Goal: Information Seeking & Learning: Check status

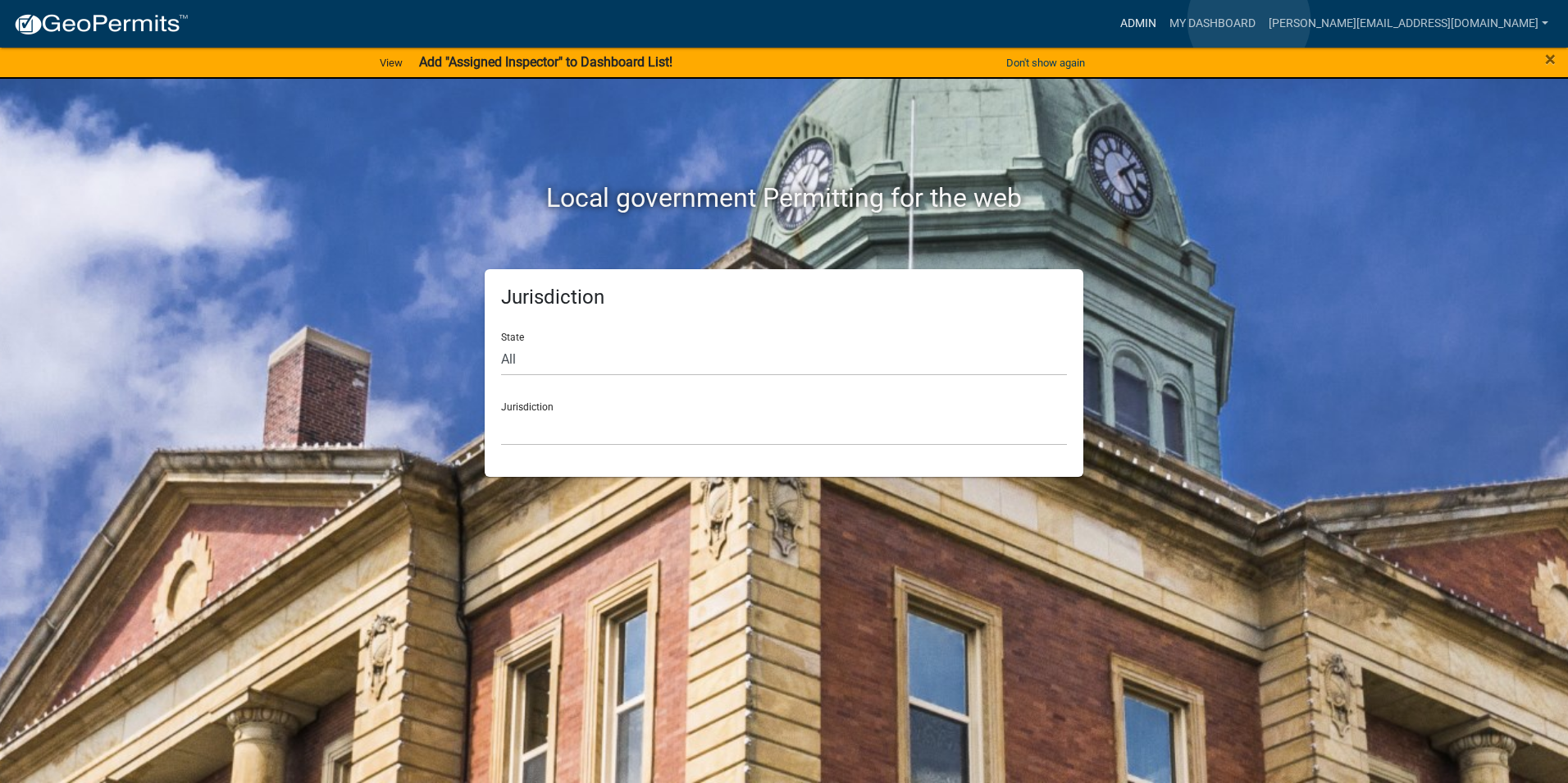
click at [1163, 21] on link "Admin" at bounding box center [1139, 24] width 49 height 32
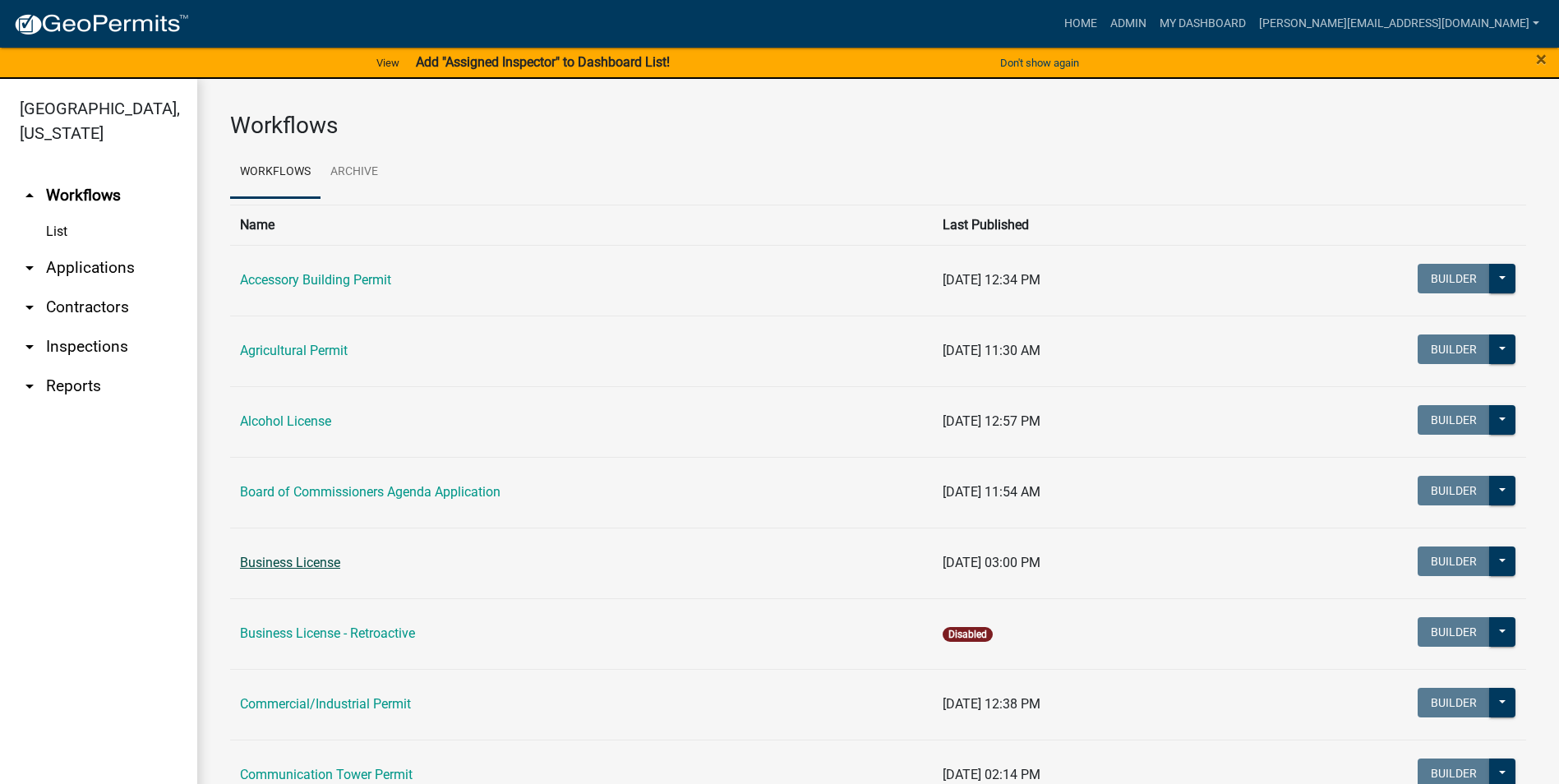
click at [298, 569] on link "Business License" at bounding box center [289, 562] width 100 height 16
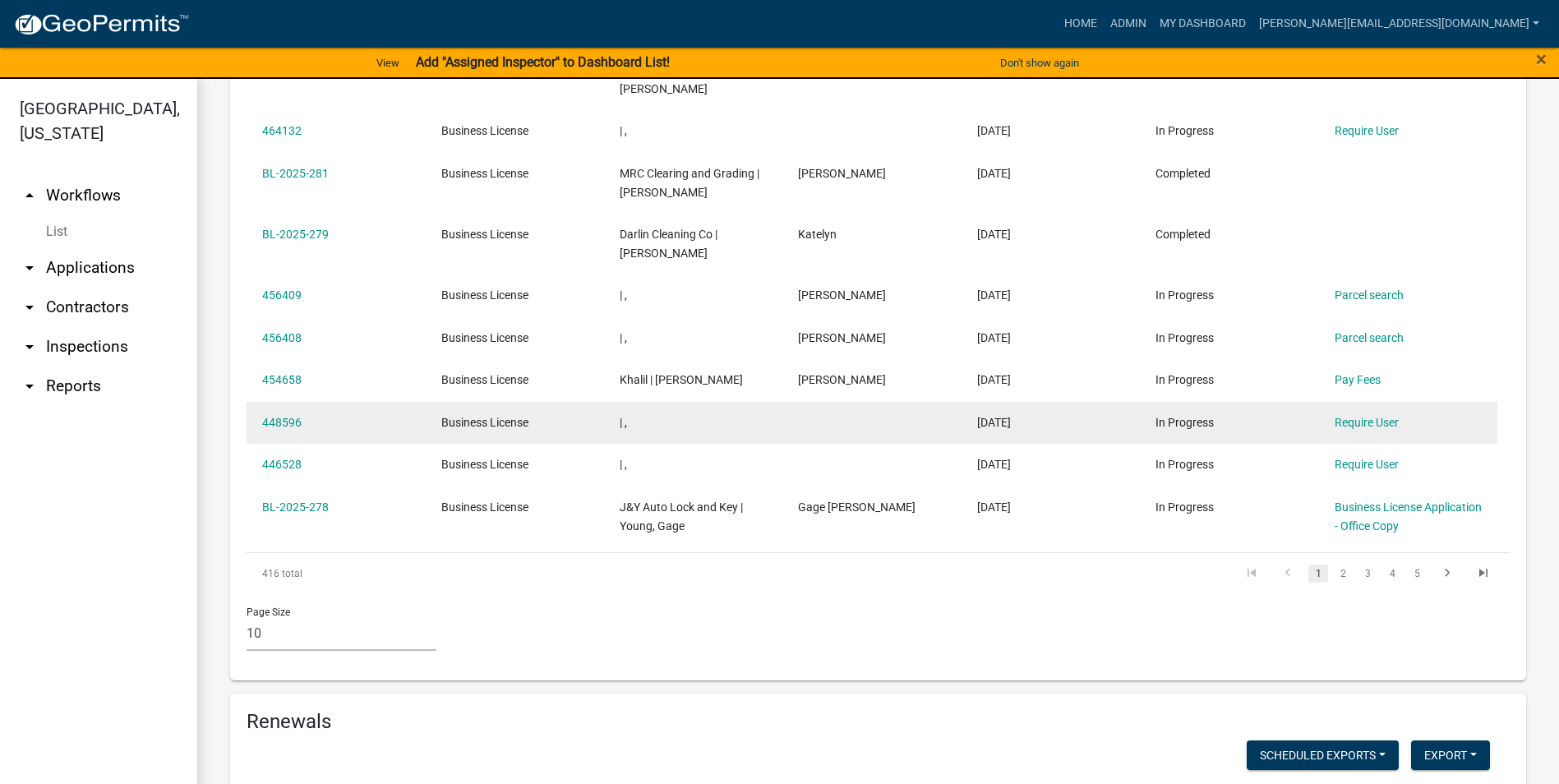
scroll to position [822, 0]
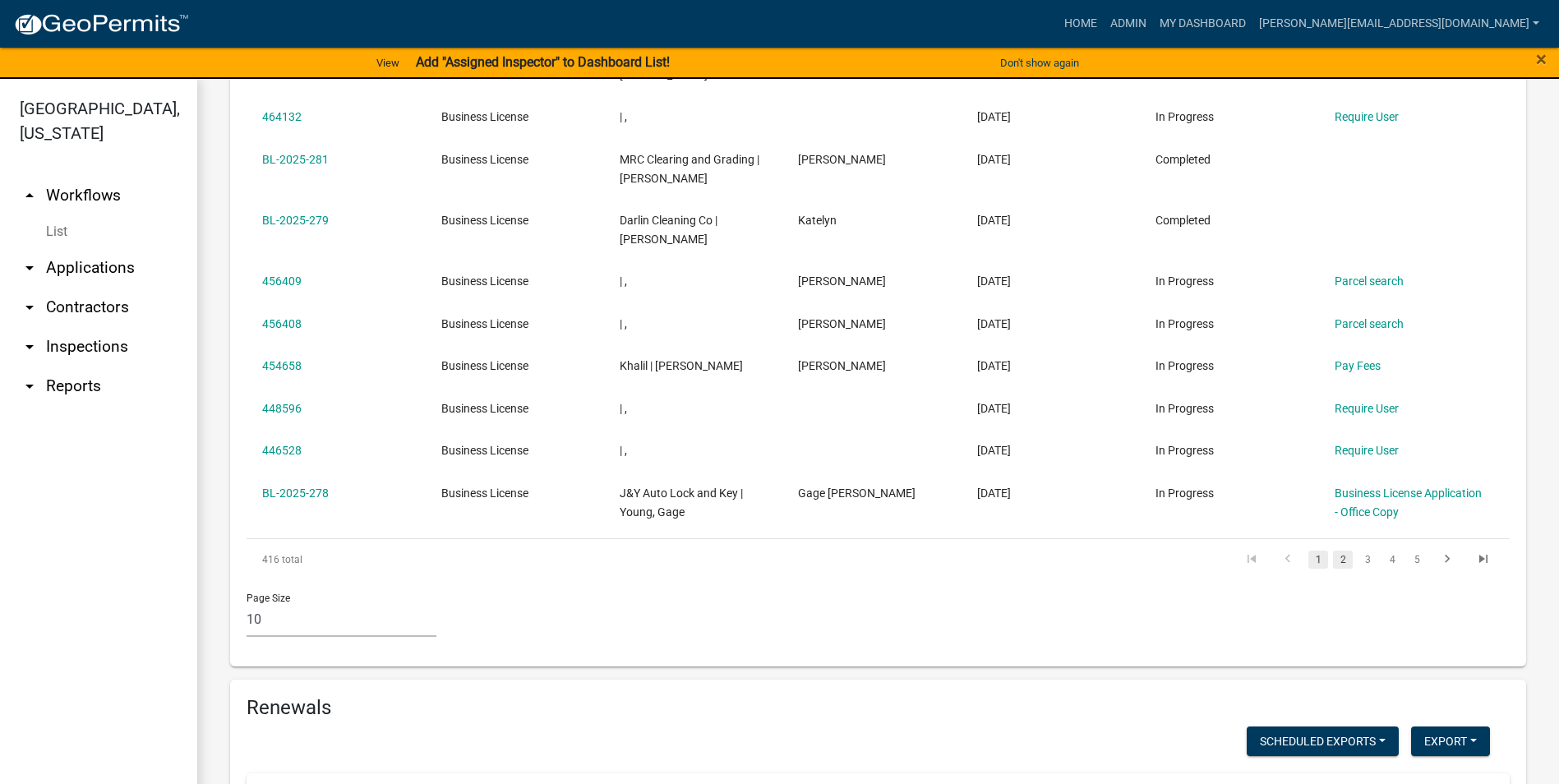
click at [1333, 550] on link "2" at bounding box center [1343, 559] width 20 height 18
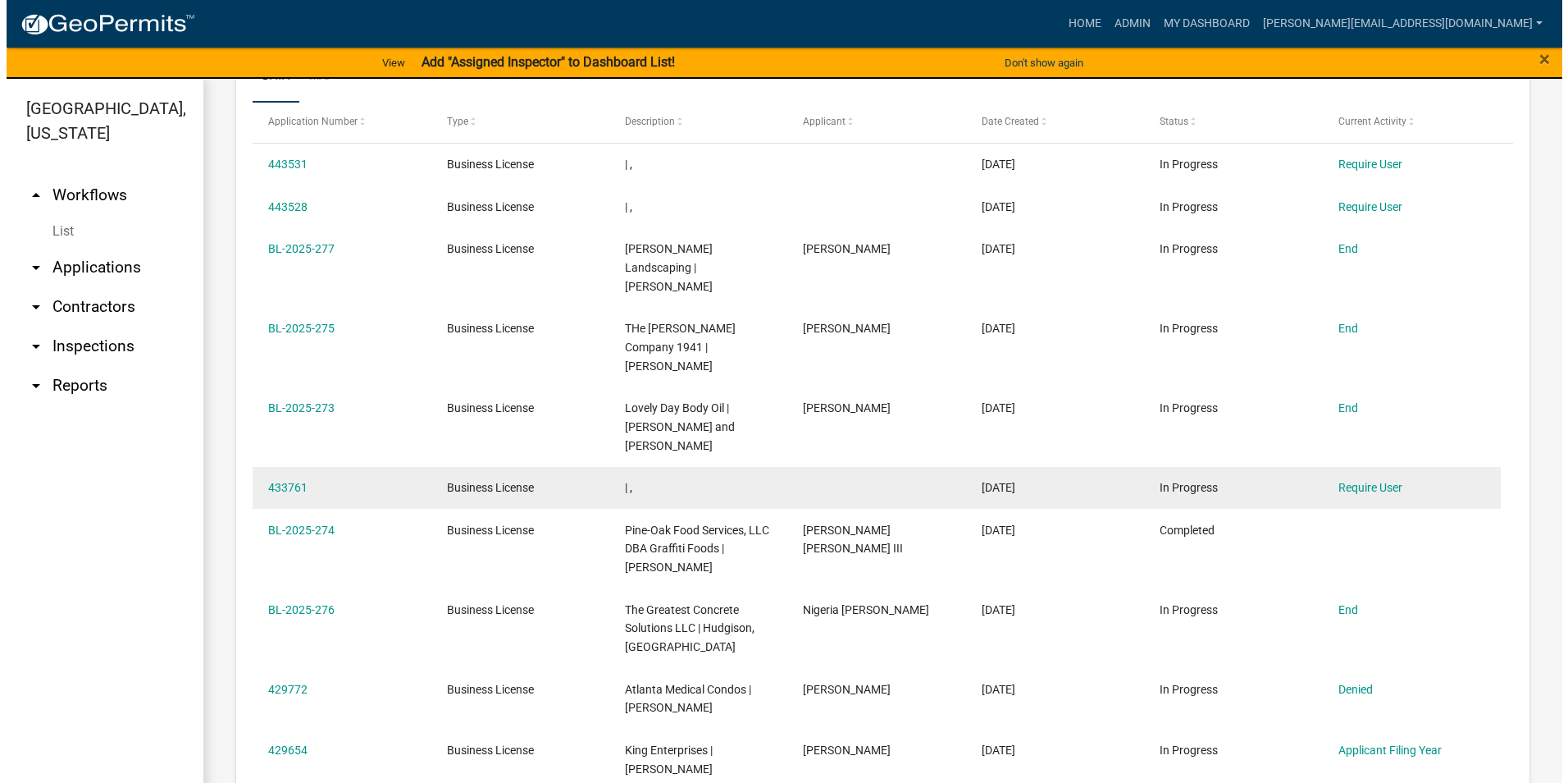
scroll to position [739, 0]
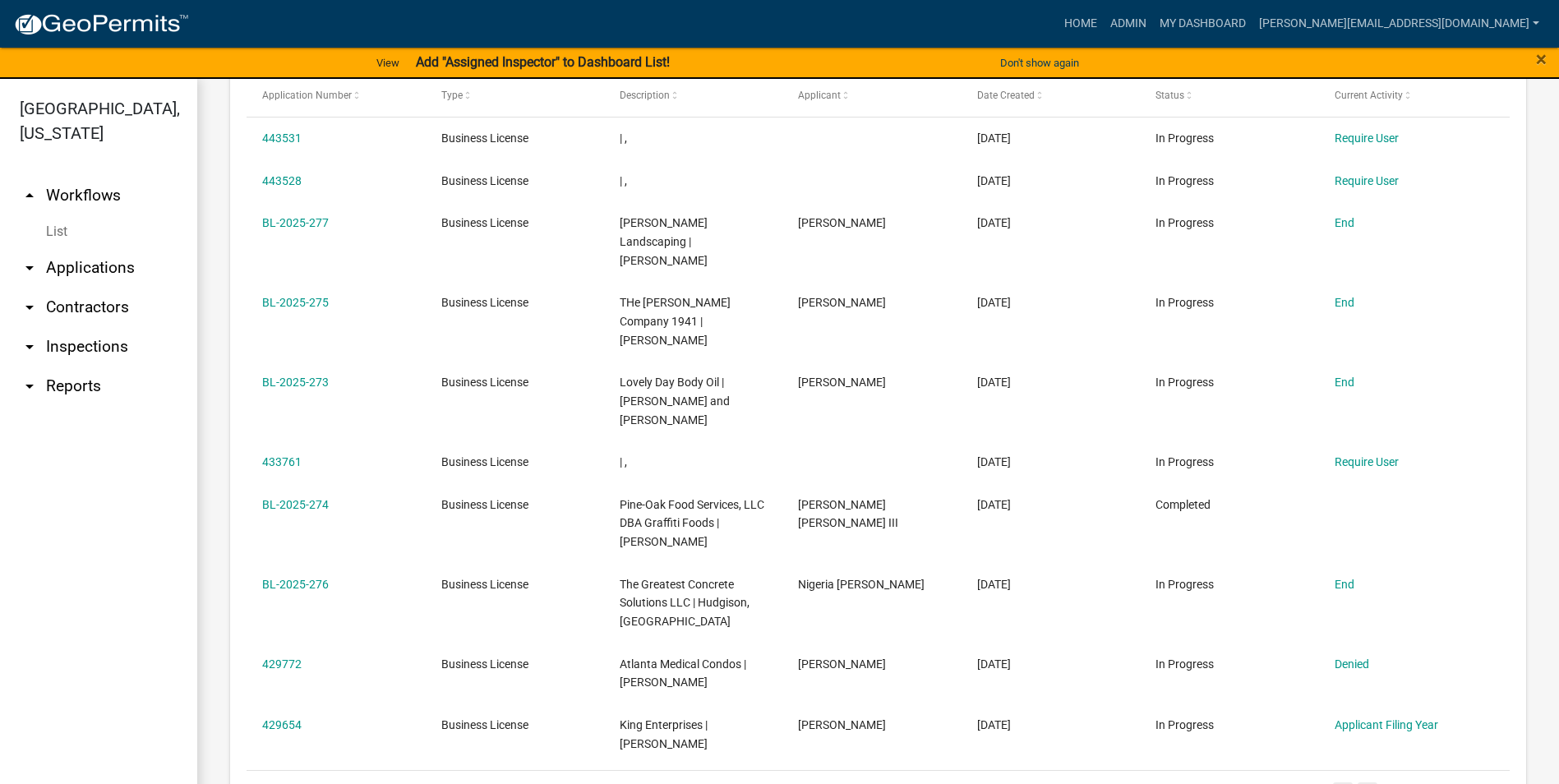
click at [1357, 782] on link "3" at bounding box center [1367, 791] width 20 height 18
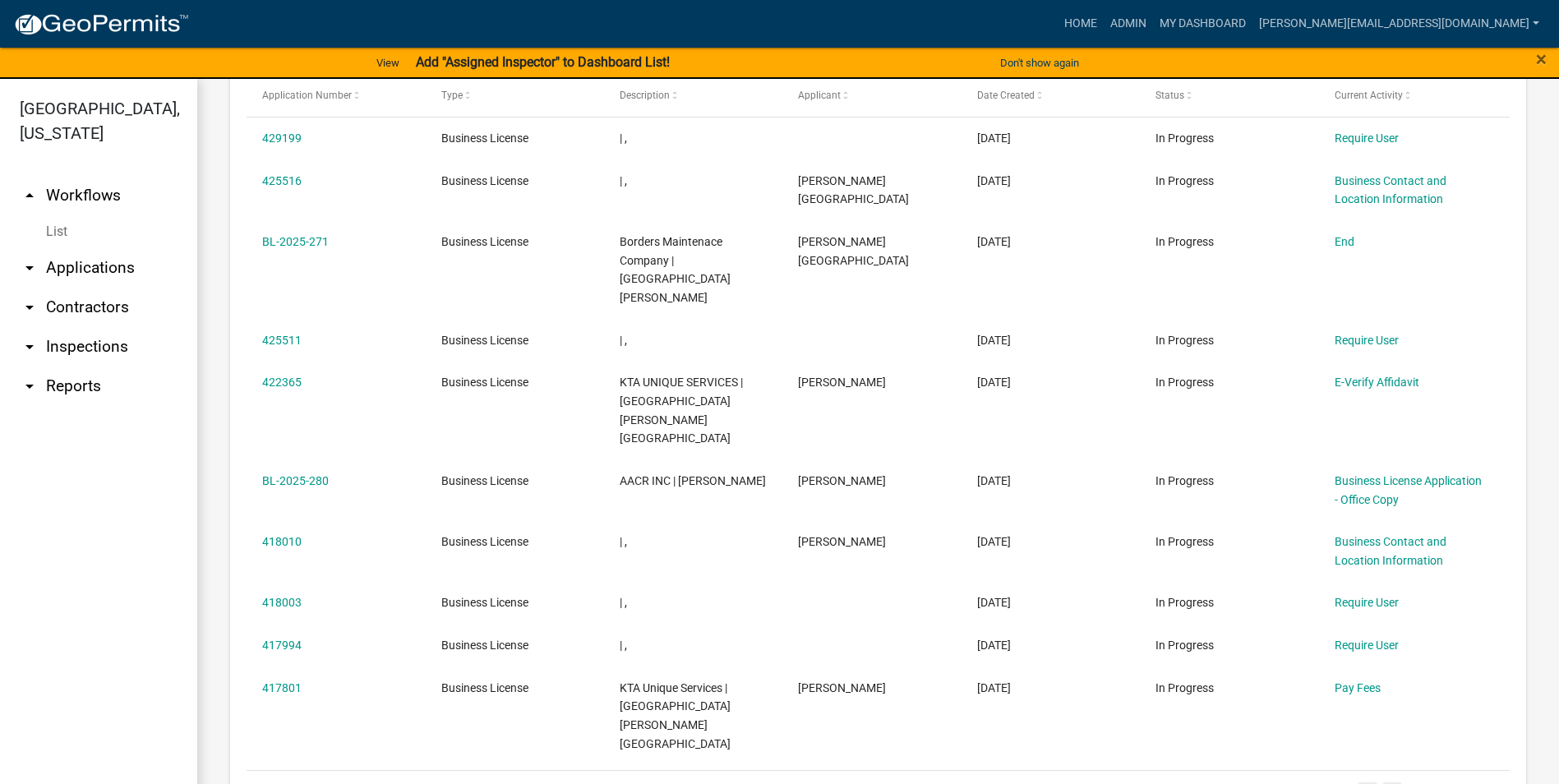
click at [1382, 782] on link "4" at bounding box center [1392, 791] width 20 height 18
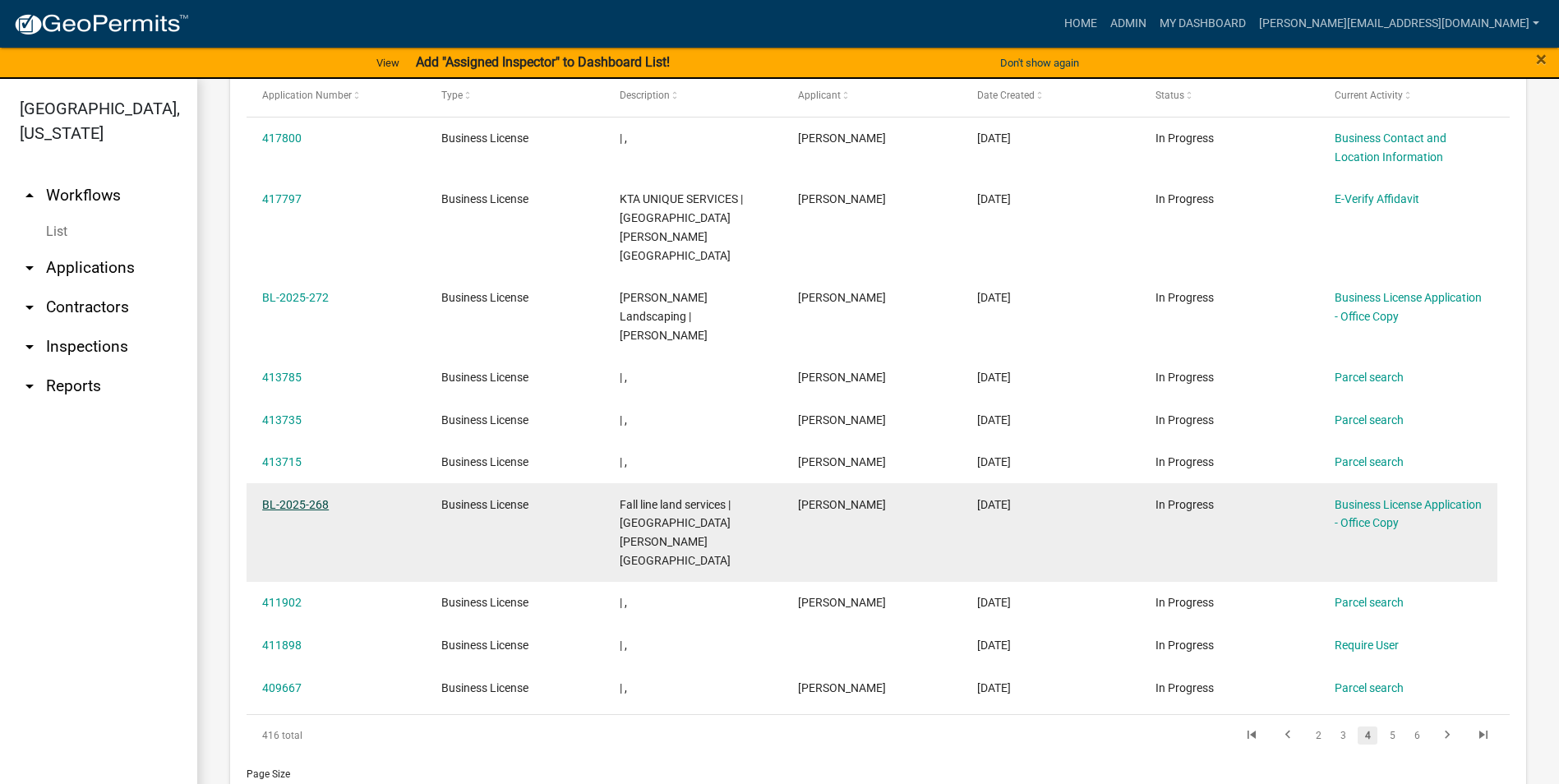
click at [318, 498] on link "BL-2025-268" at bounding box center [294, 504] width 66 height 13
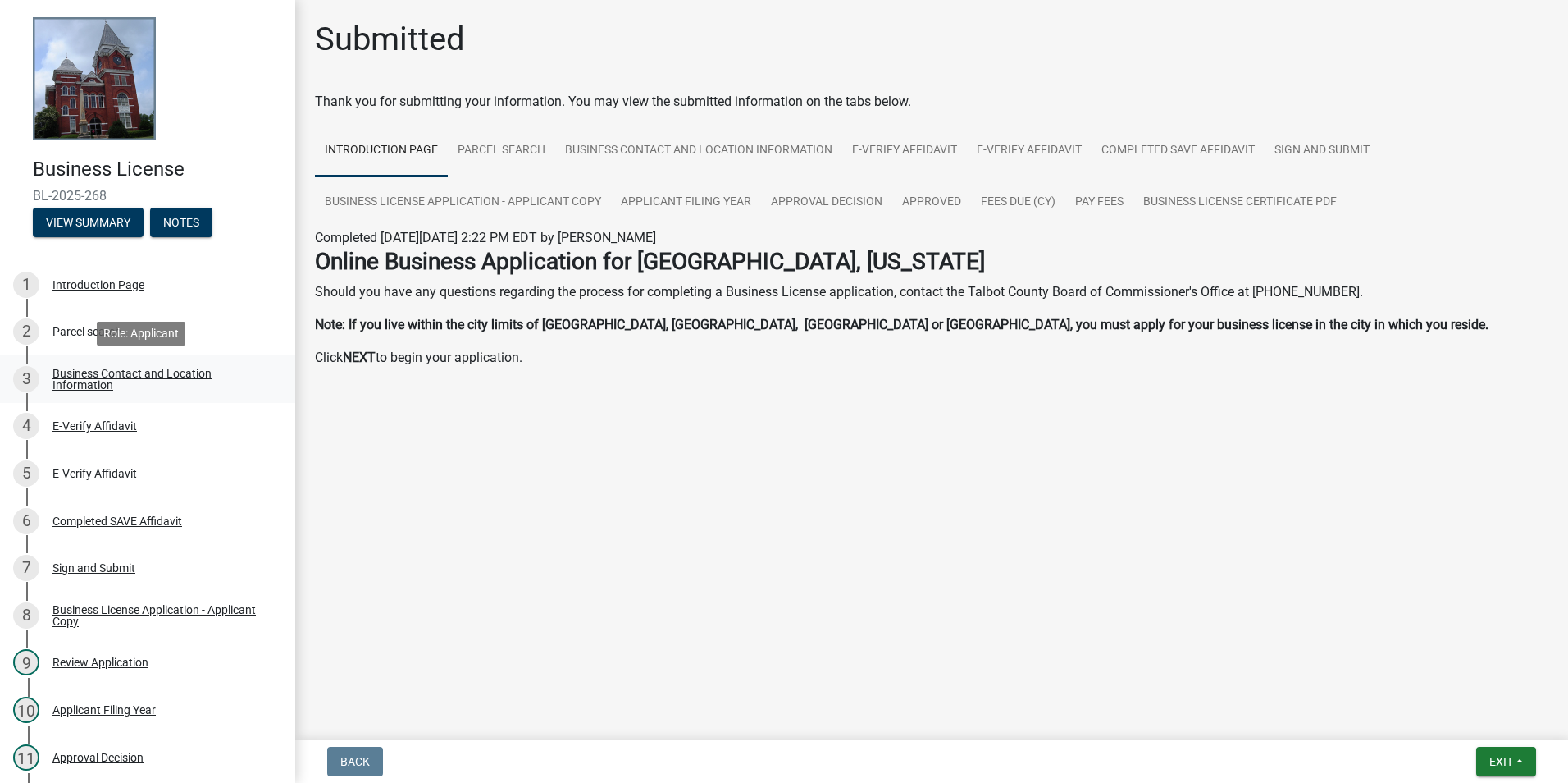
click at [103, 373] on div "Business Contact and Location Information" at bounding box center [161, 379] width 217 height 23
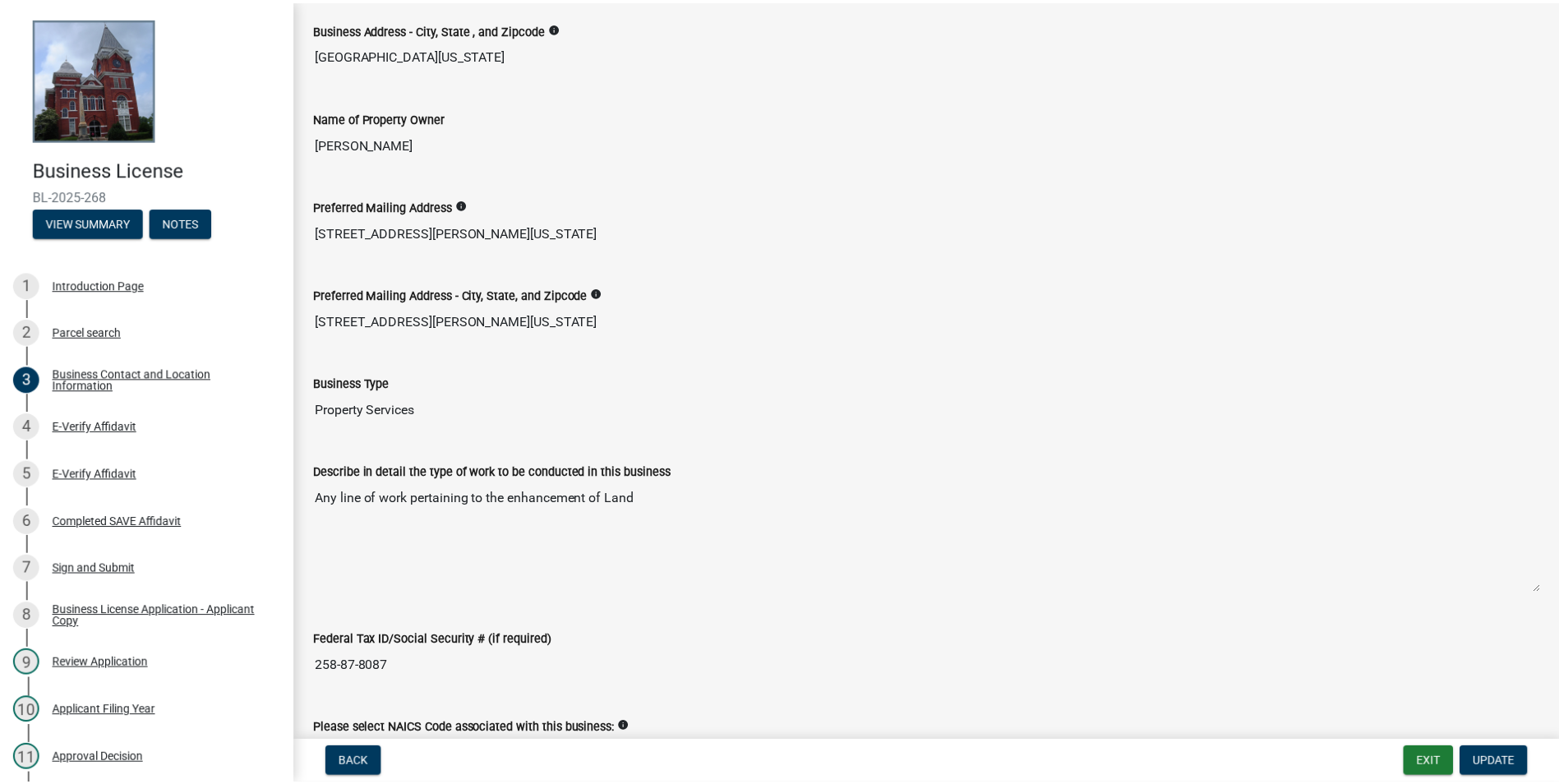
scroll to position [985, 0]
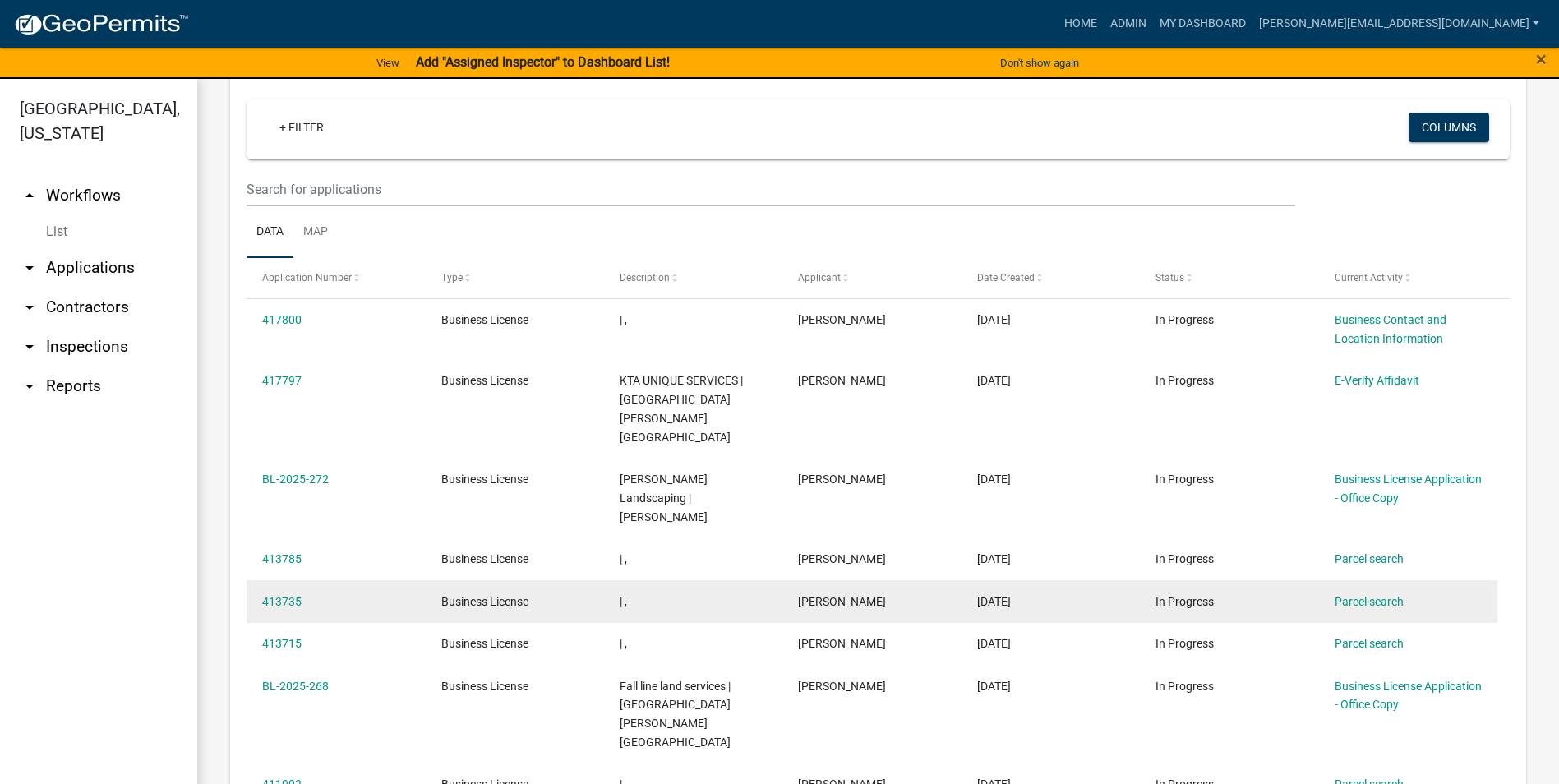
scroll to position [740, 0]
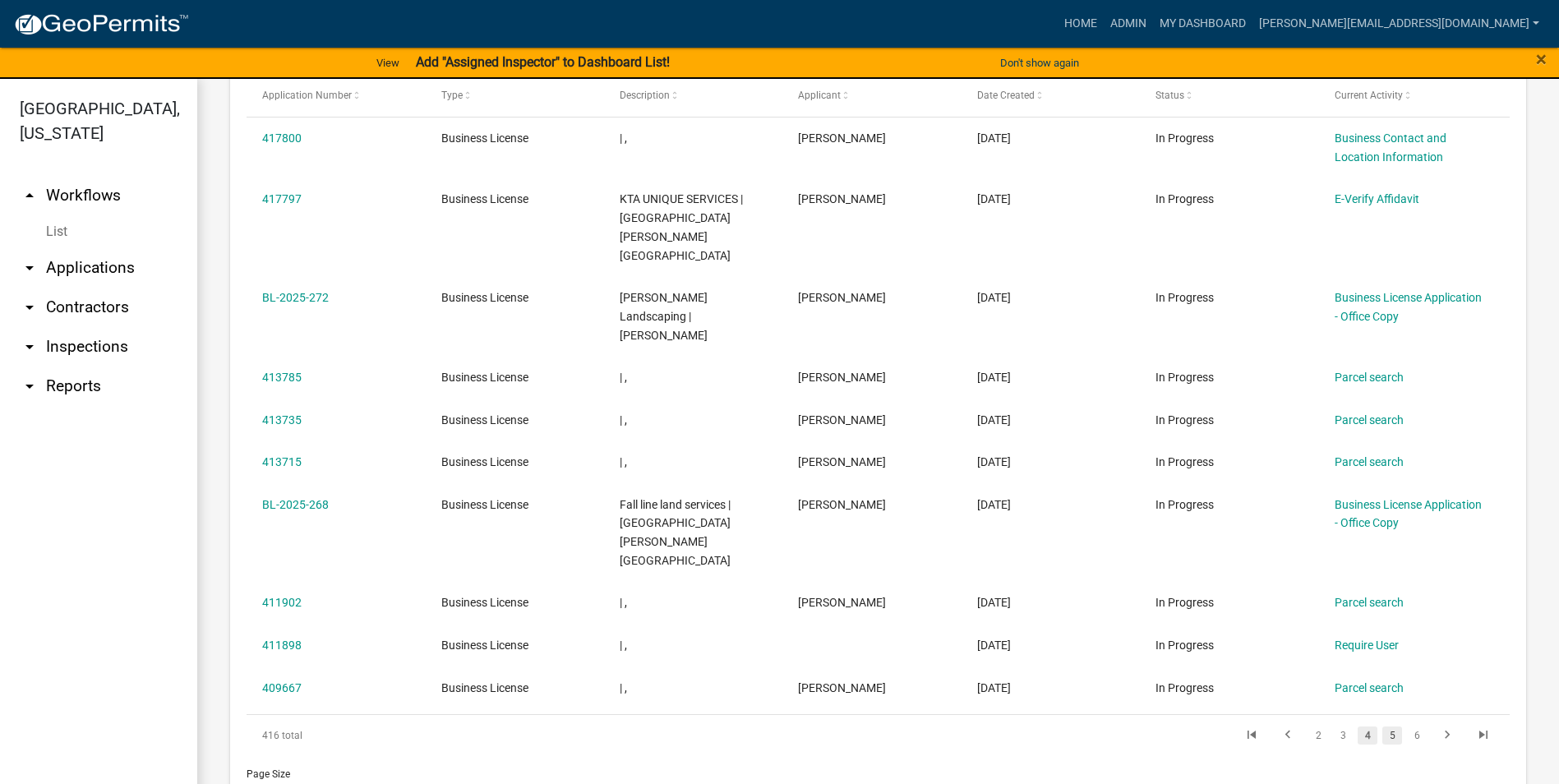
click at [1382, 726] on link "5" at bounding box center [1392, 735] width 20 height 18
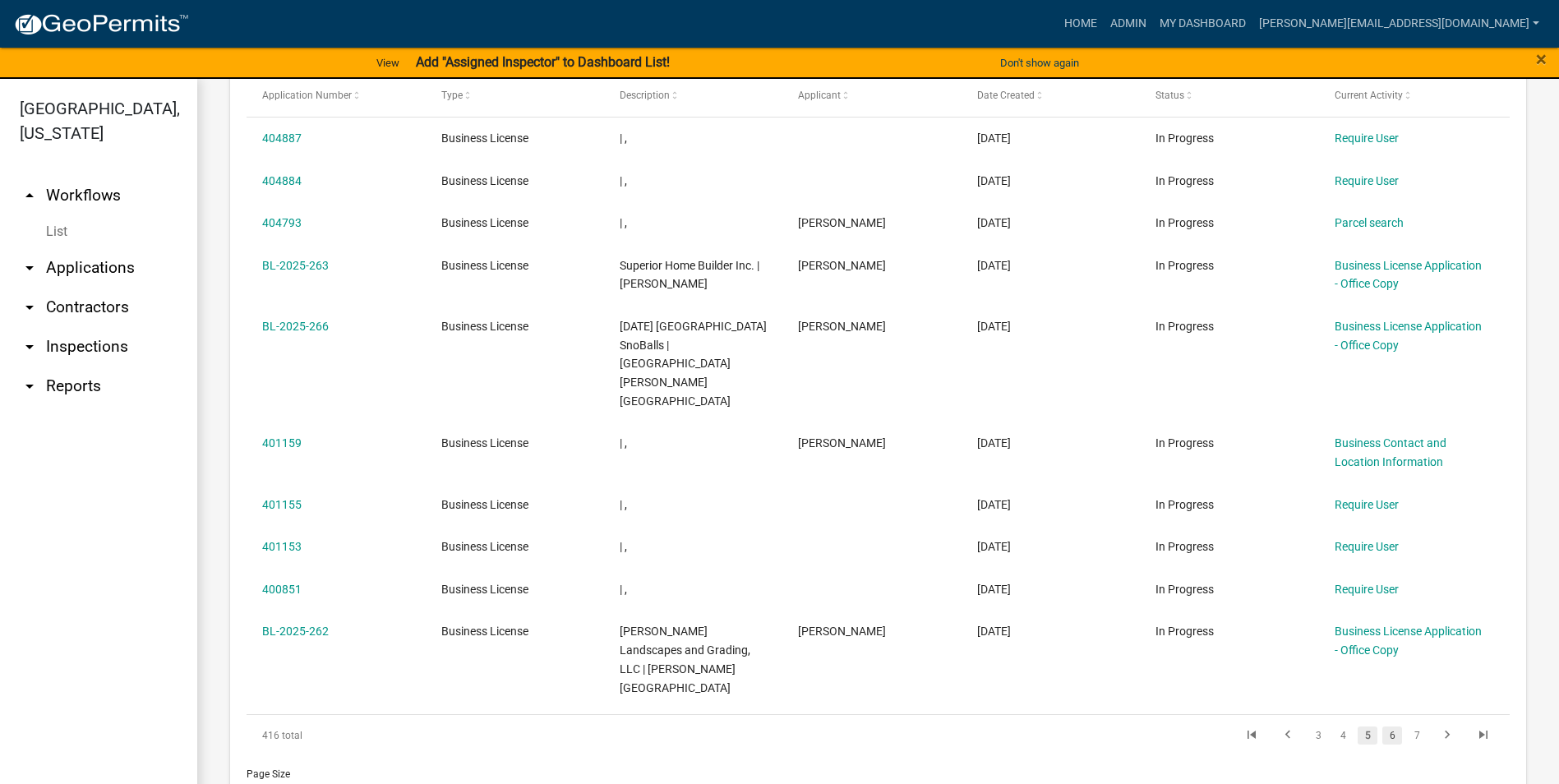
click at [1382, 726] on link "6" at bounding box center [1392, 735] width 20 height 18
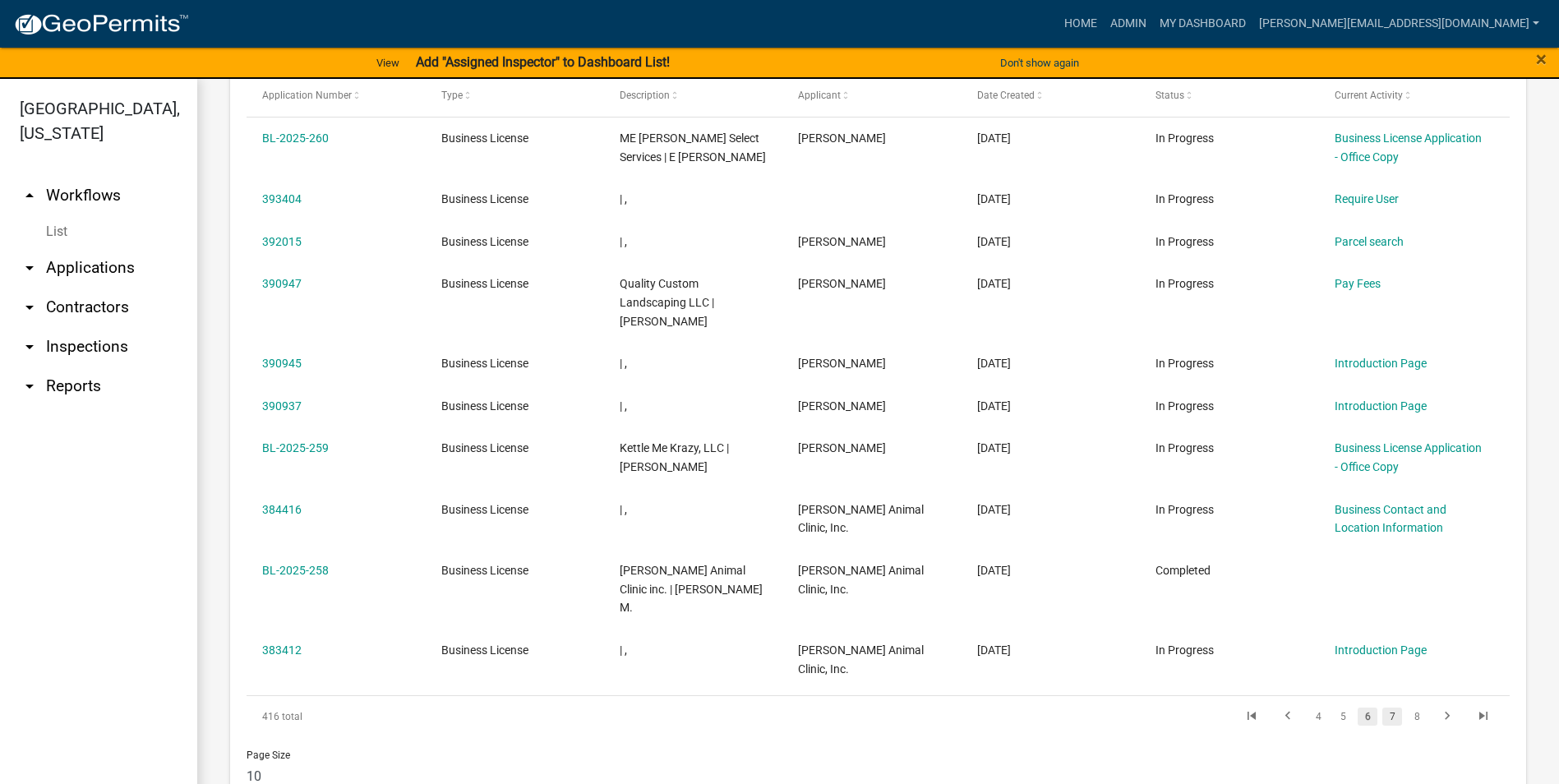
click at [1383, 707] on link "7" at bounding box center [1392, 716] width 20 height 18
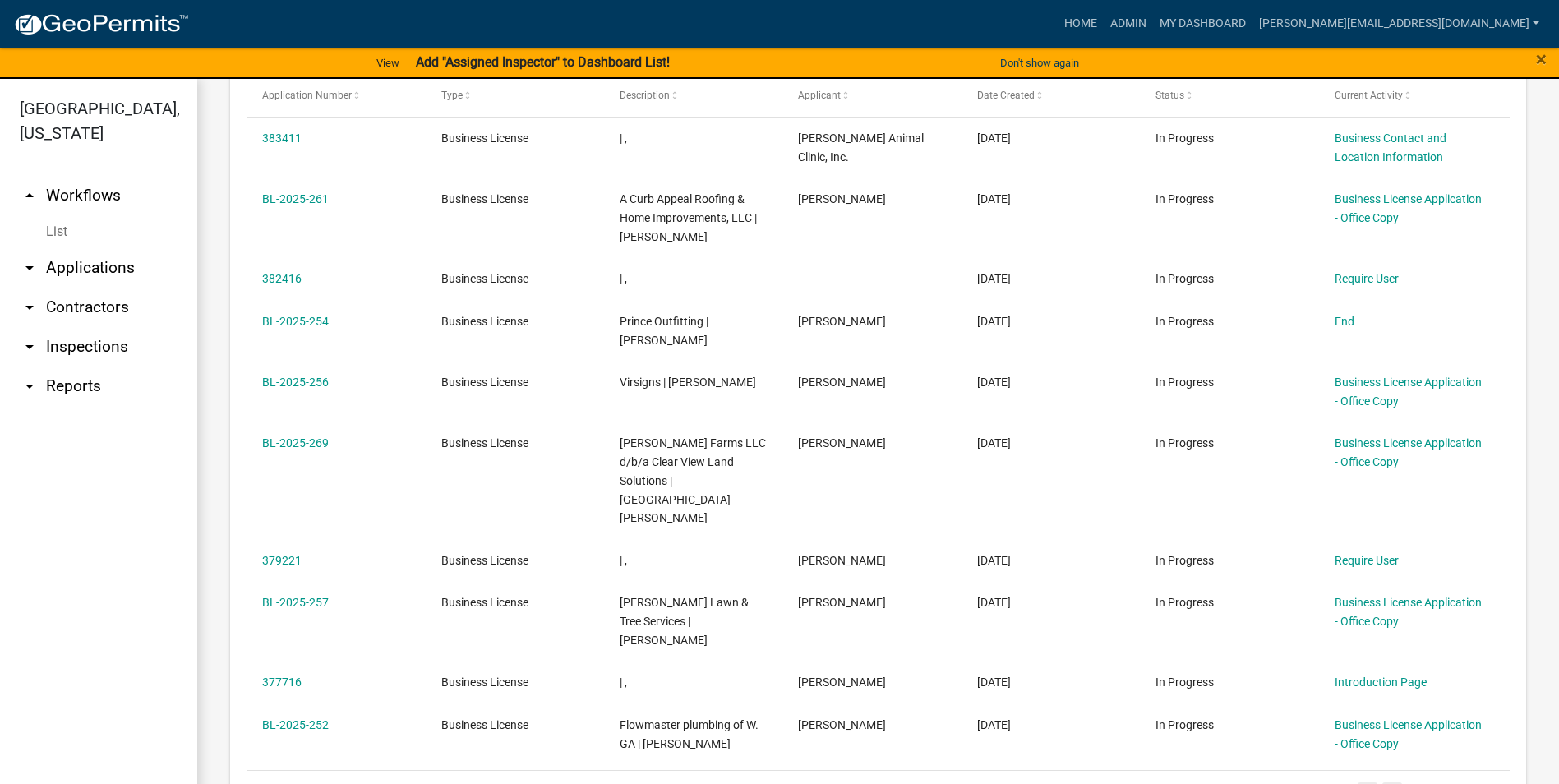
click at [1382, 782] on link "8" at bounding box center [1392, 791] width 20 height 18
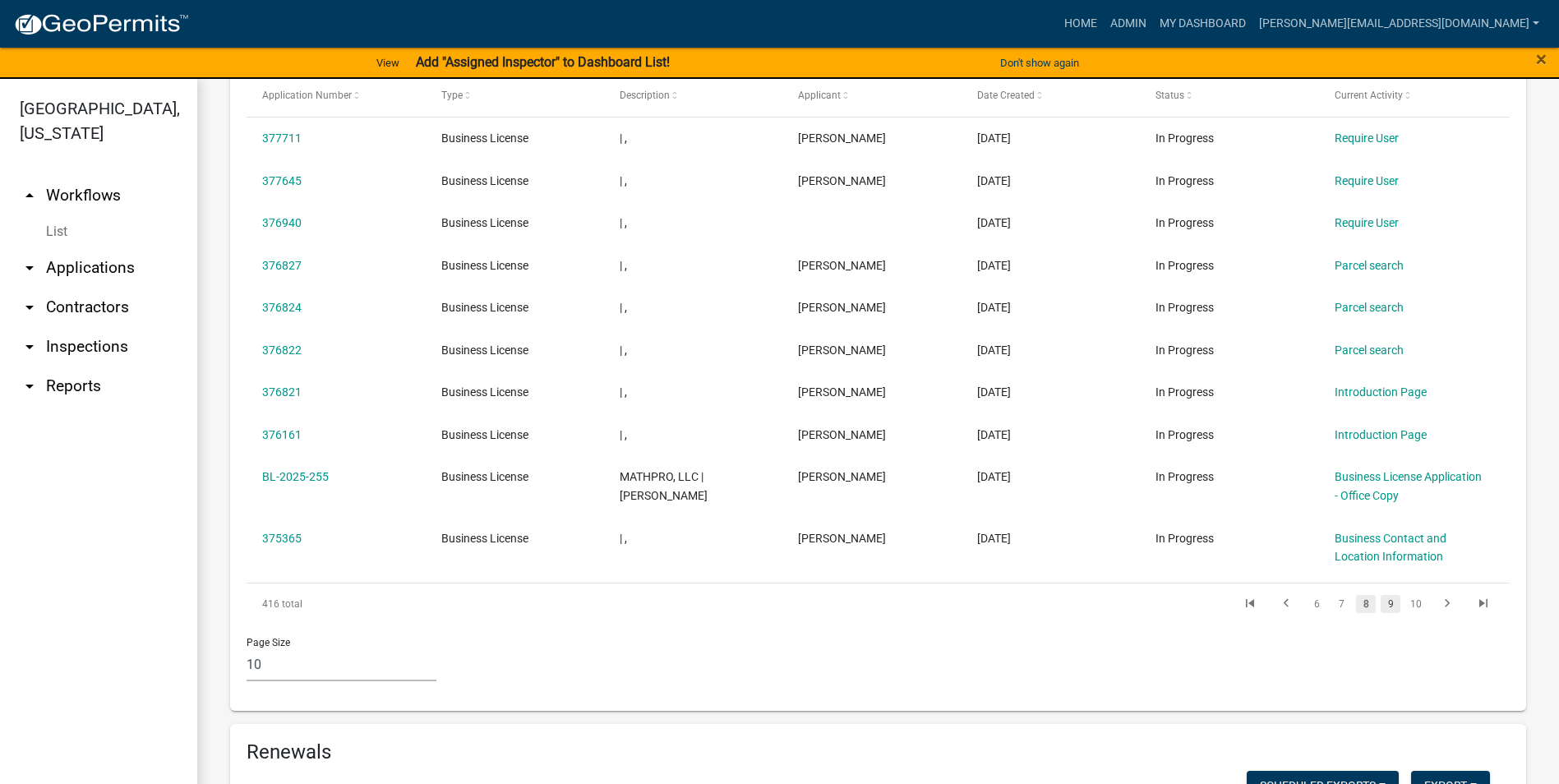
click at [1380, 603] on link "9" at bounding box center [1390, 603] width 20 height 18
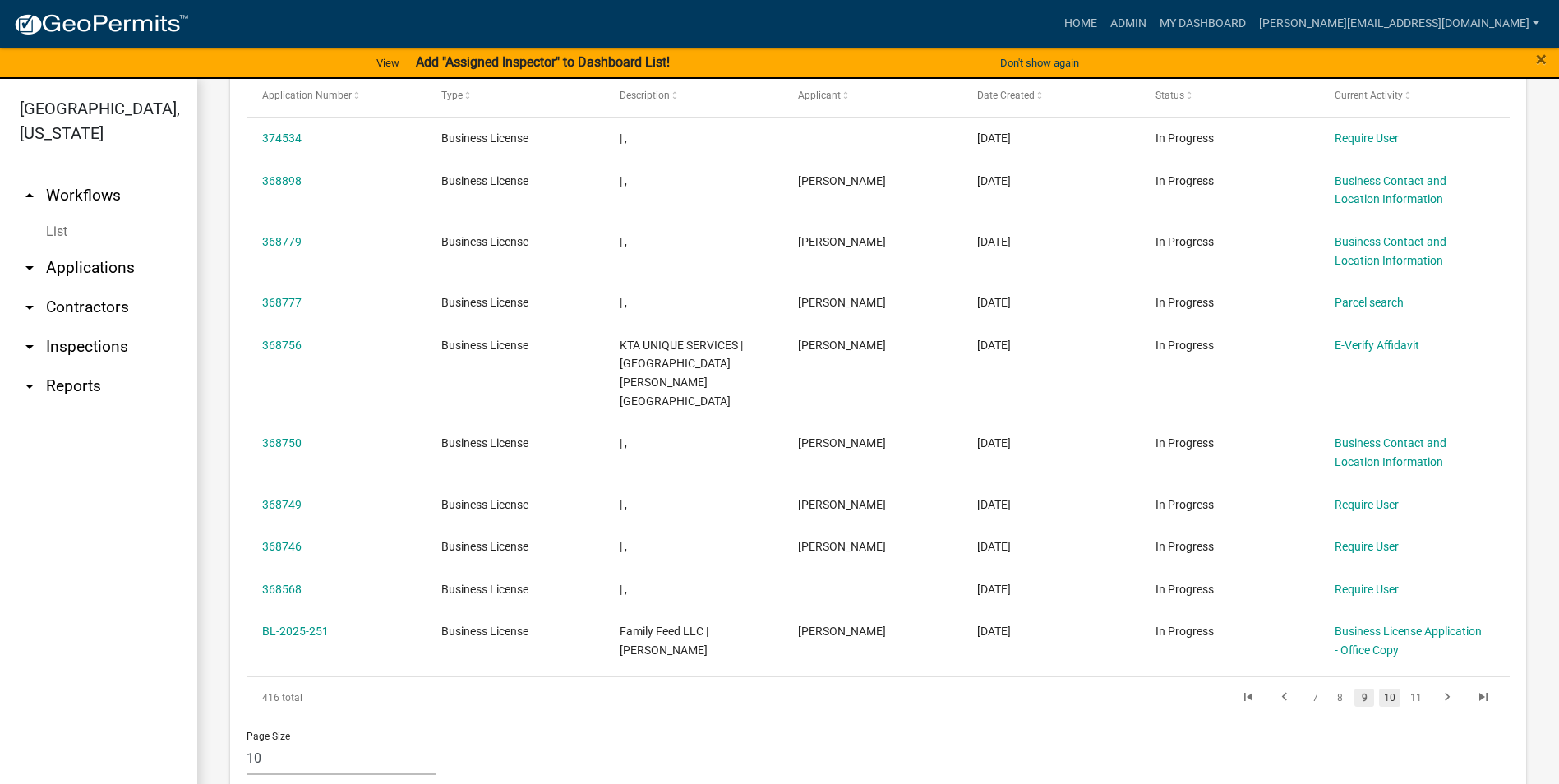
click at [1379, 688] on link "10" at bounding box center [1390, 697] width 22 height 18
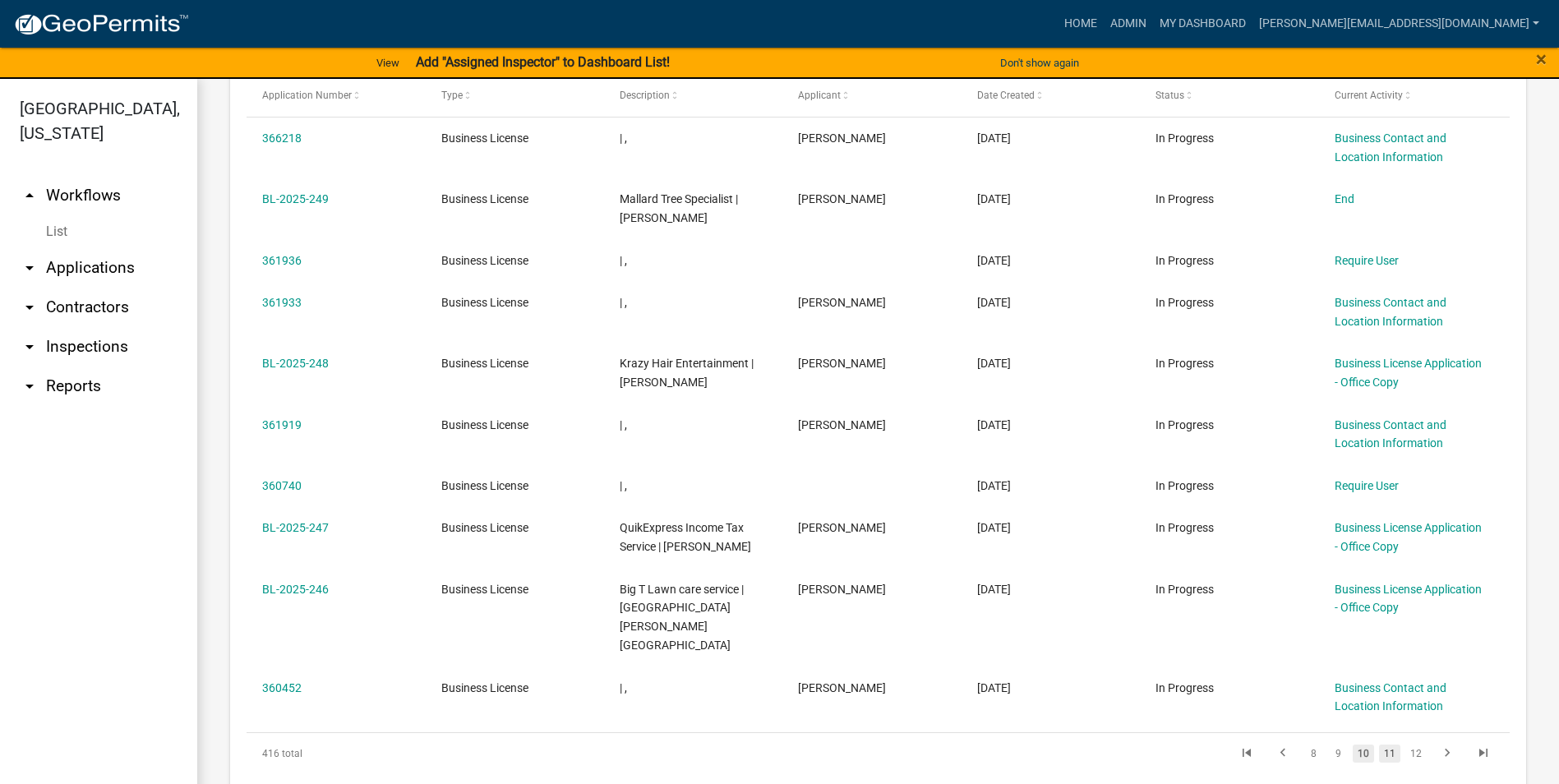
click at [1380, 745] on link "11" at bounding box center [1390, 753] width 22 height 18
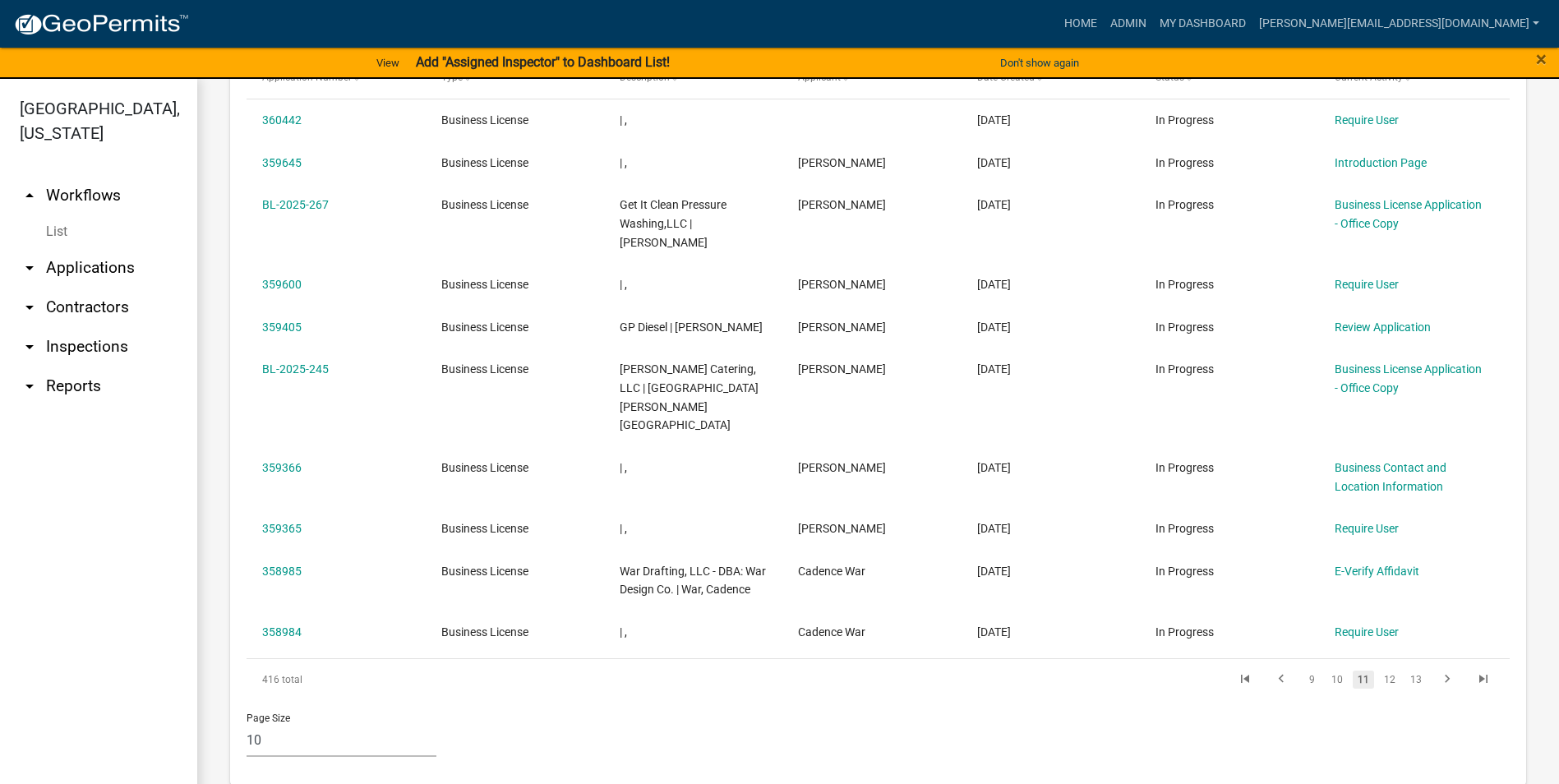
scroll to position [822, 0]
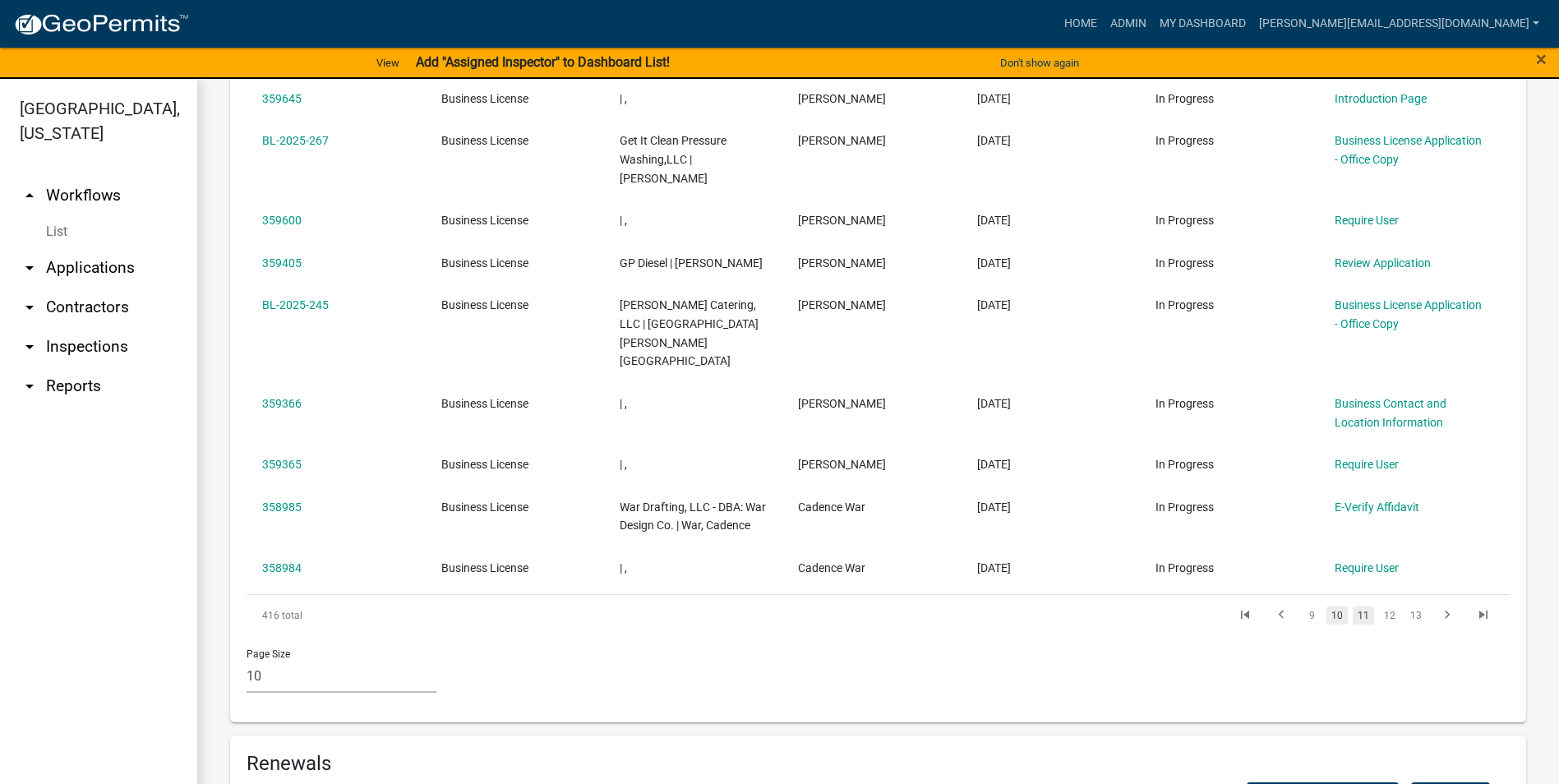
click at [1327, 606] on link "10" at bounding box center [1337, 615] width 22 height 18
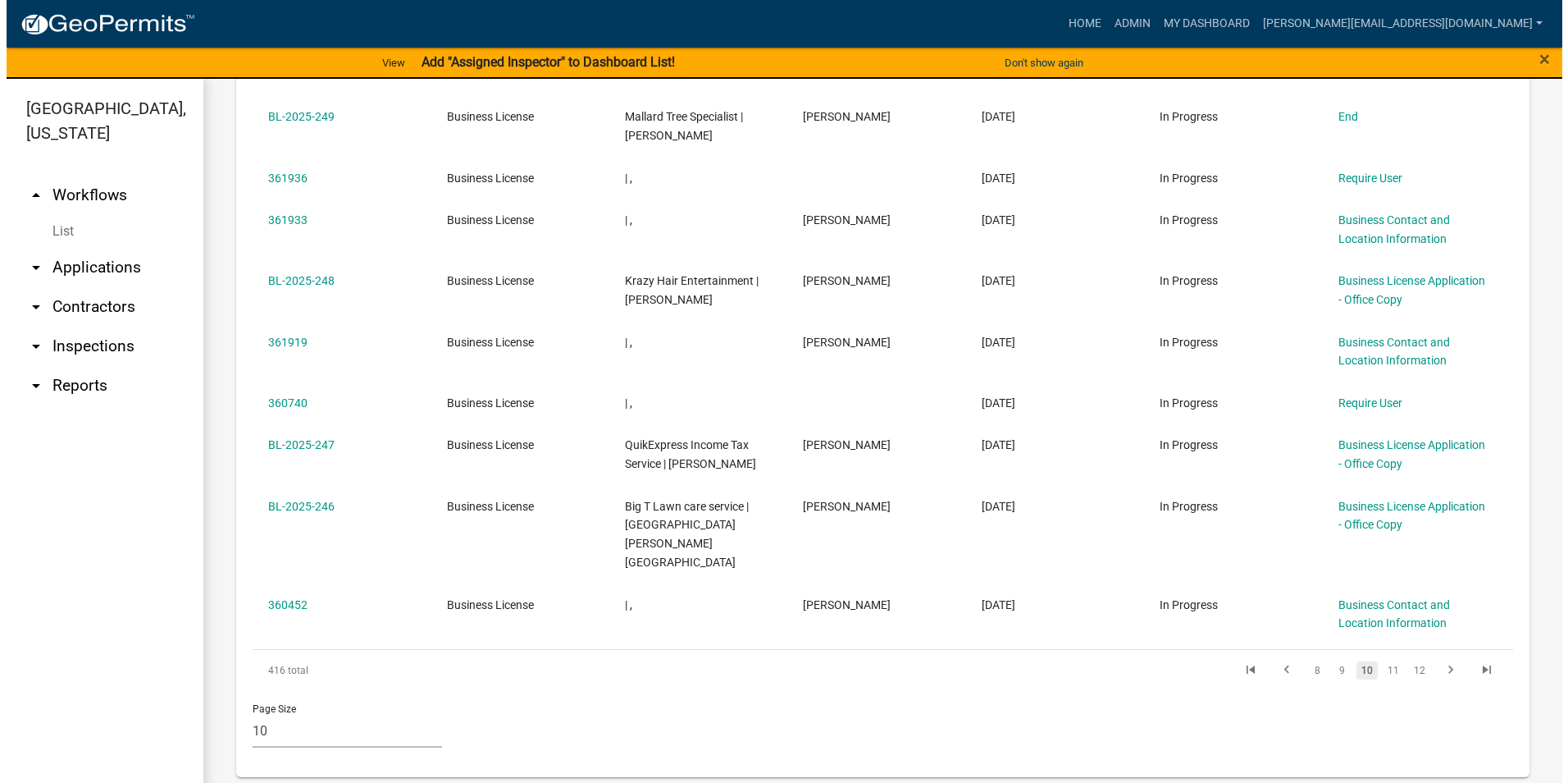
scroll to position [838, 0]
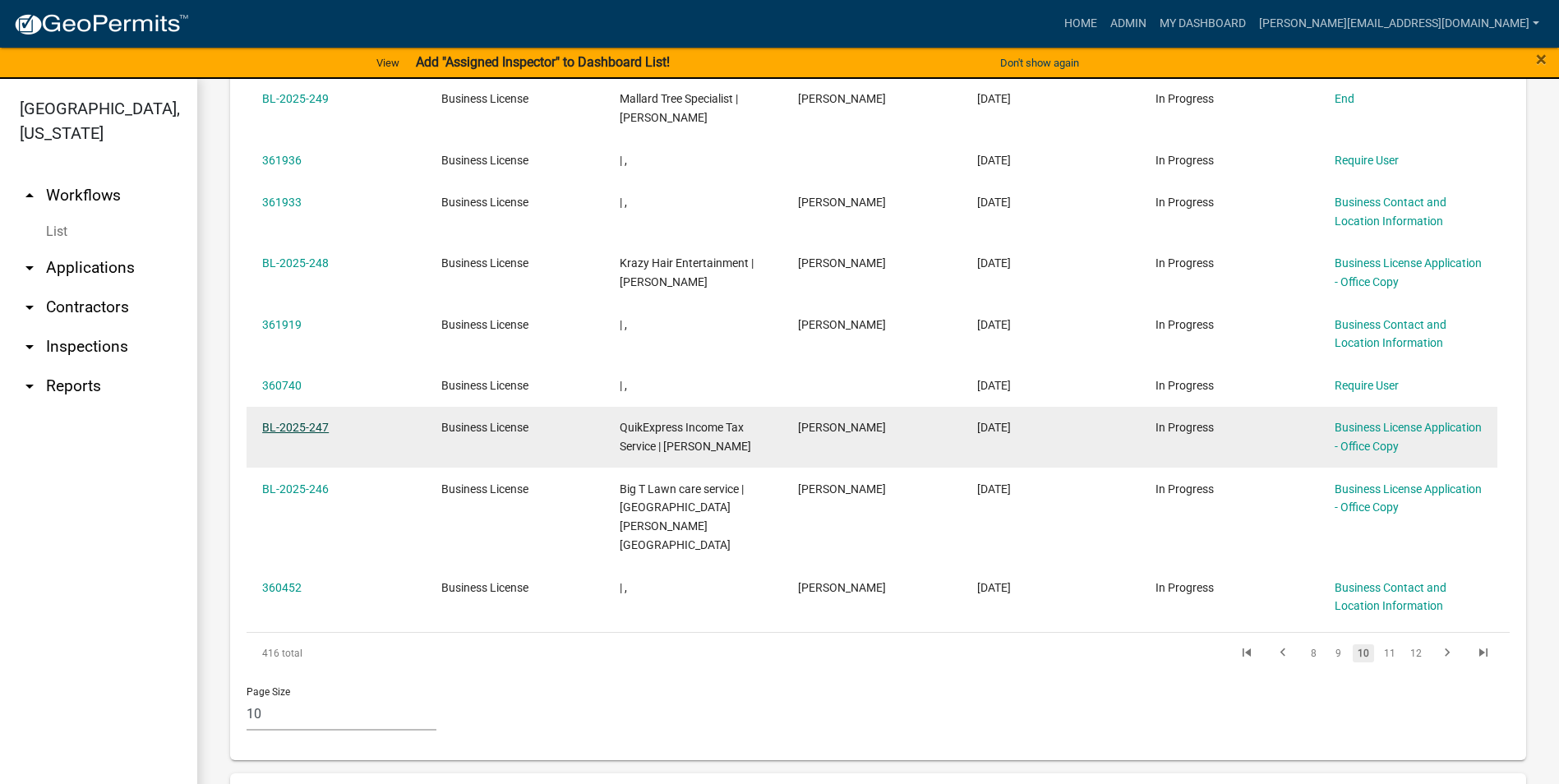
click at [290, 426] on link "BL-2025-247" at bounding box center [294, 427] width 66 height 13
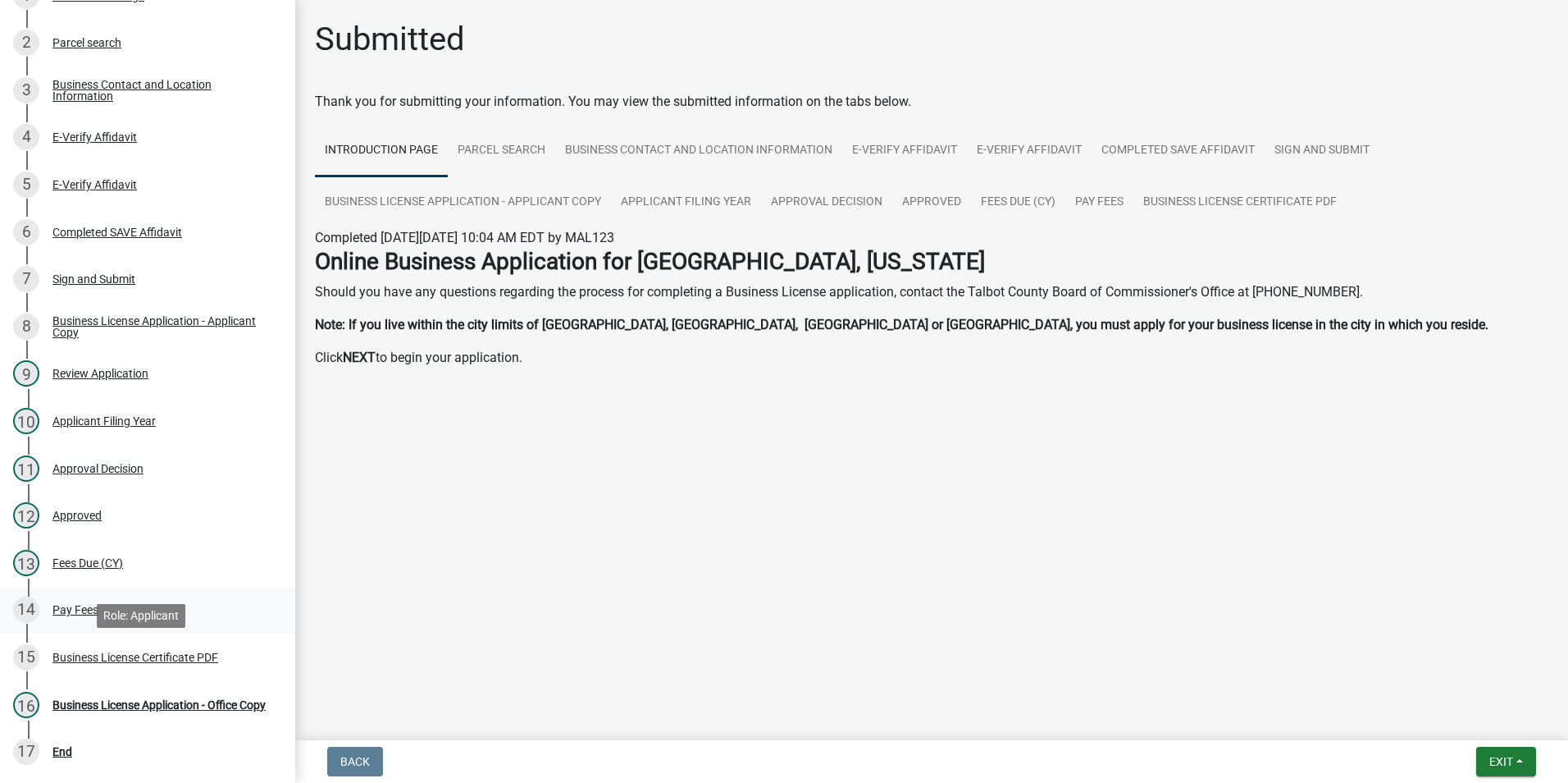
scroll to position [328, 0]
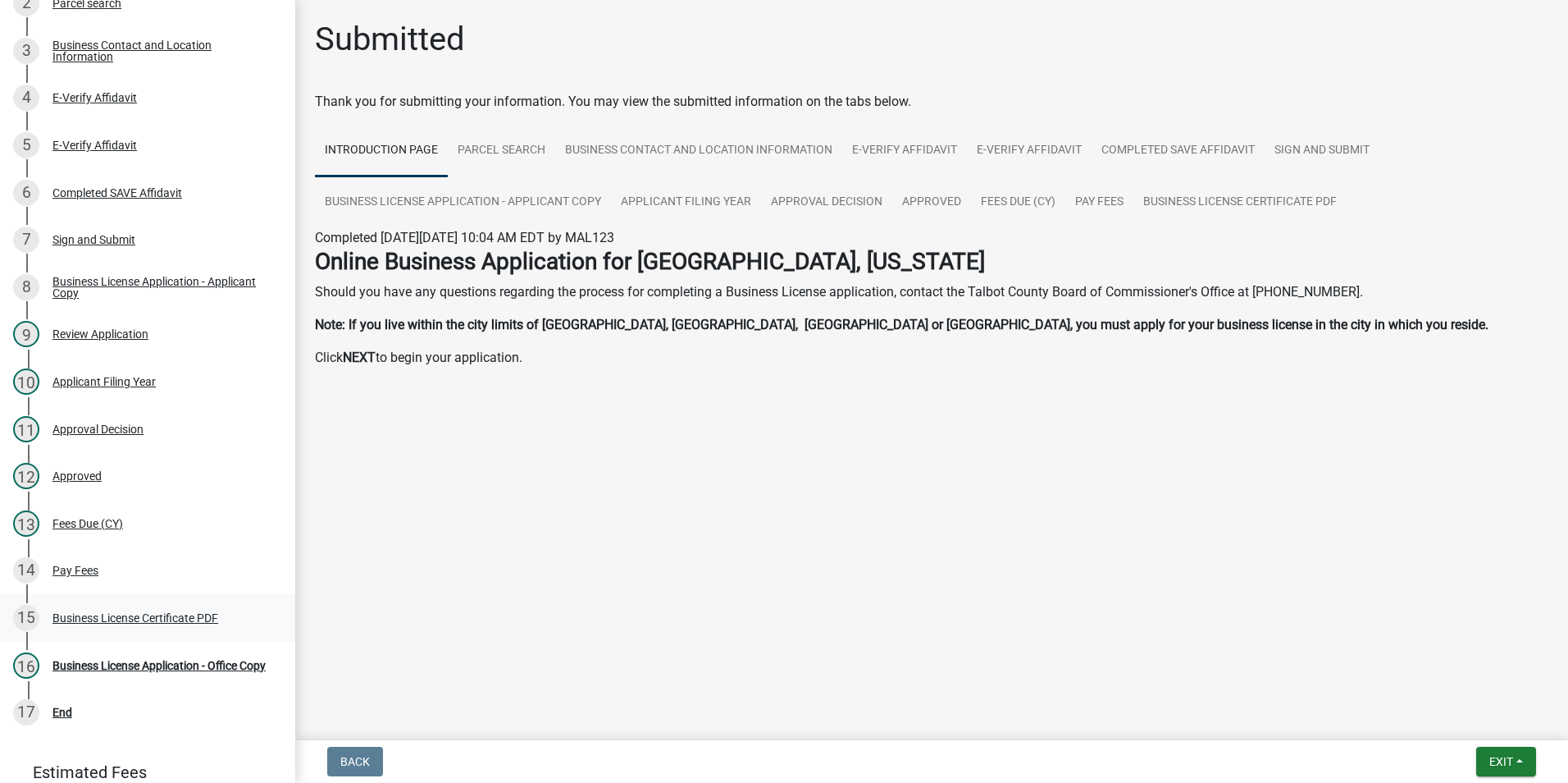
click at [109, 613] on div "Business License Certificate PDF" at bounding box center [135, 618] width 166 height 12
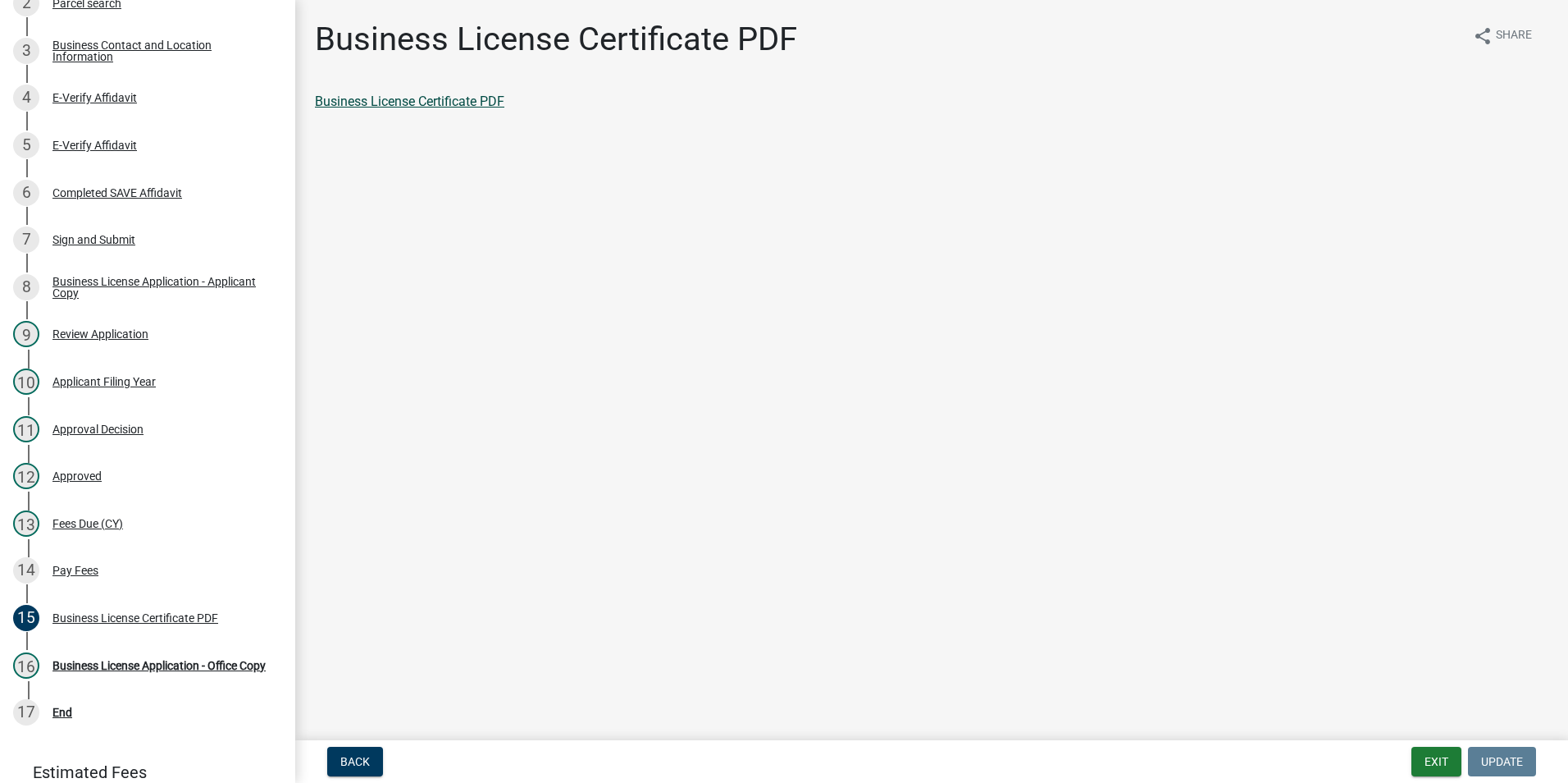
click at [439, 97] on link "Business License Certificate PDF" at bounding box center [409, 102] width 189 height 16
click at [100, 49] on div "Business Contact and Location Information" at bounding box center [161, 50] width 217 height 23
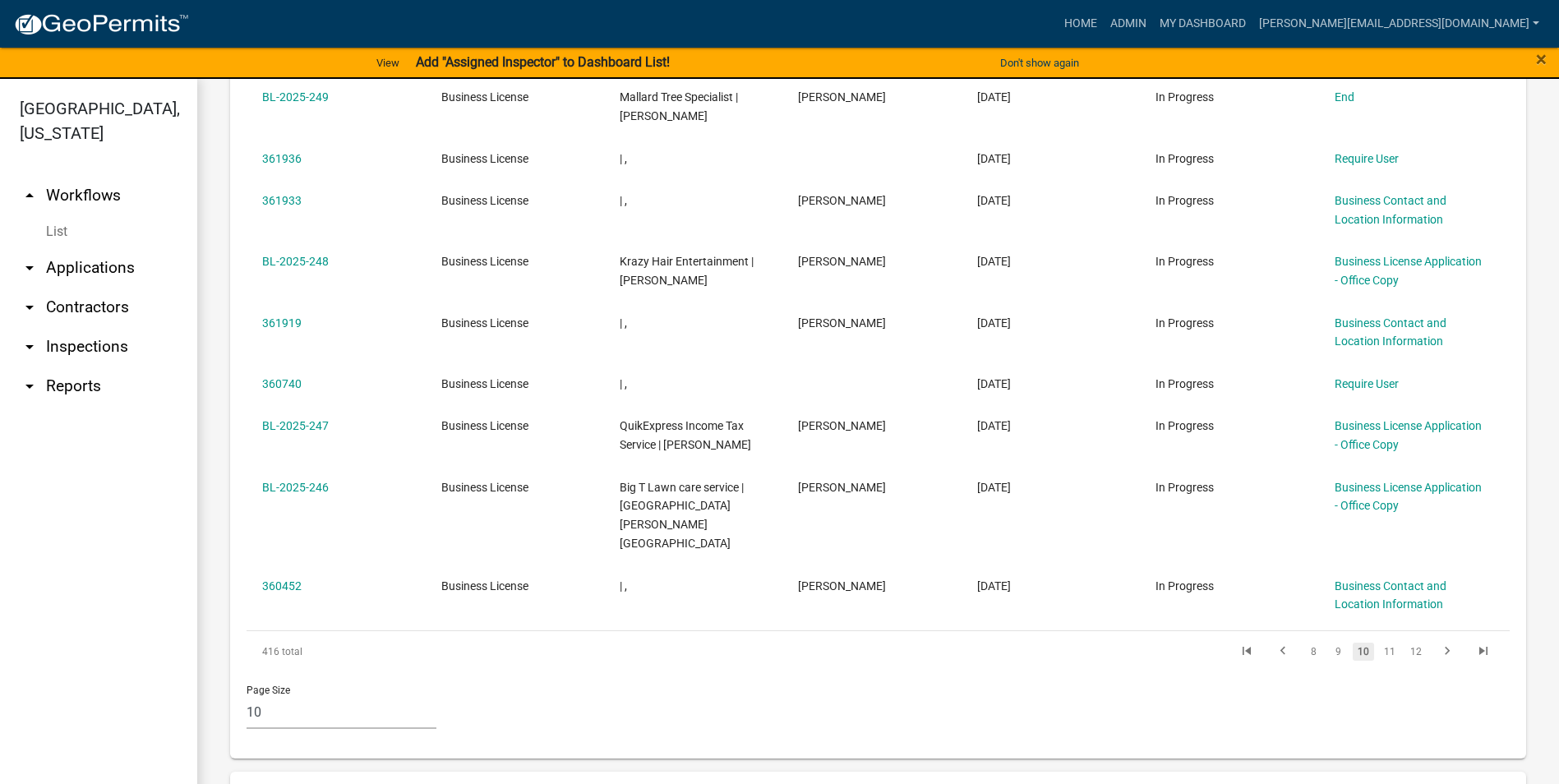
scroll to position [903, 0]
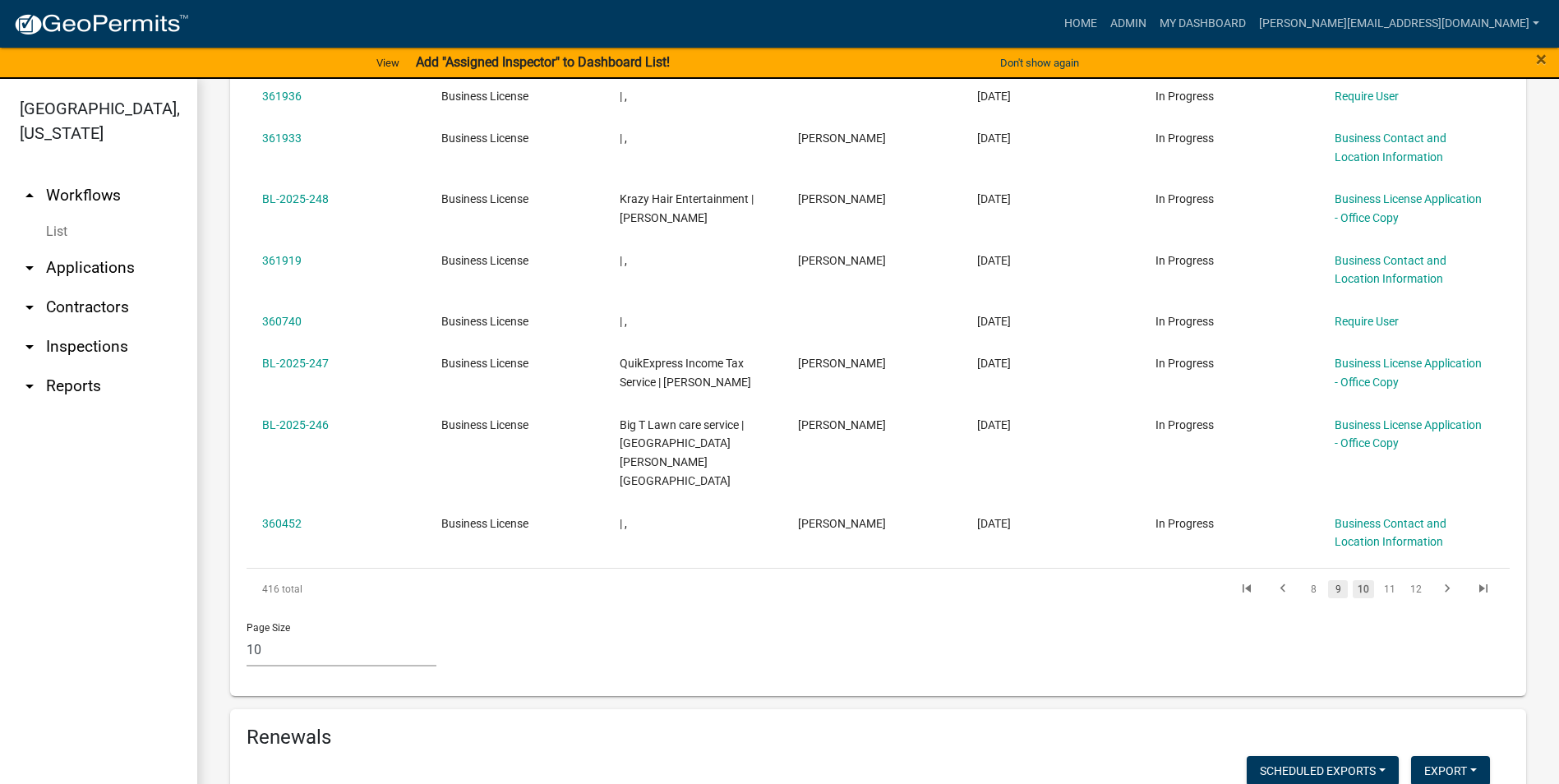
click at [1328, 580] on link "9" at bounding box center [1338, 588] width 20 height 18
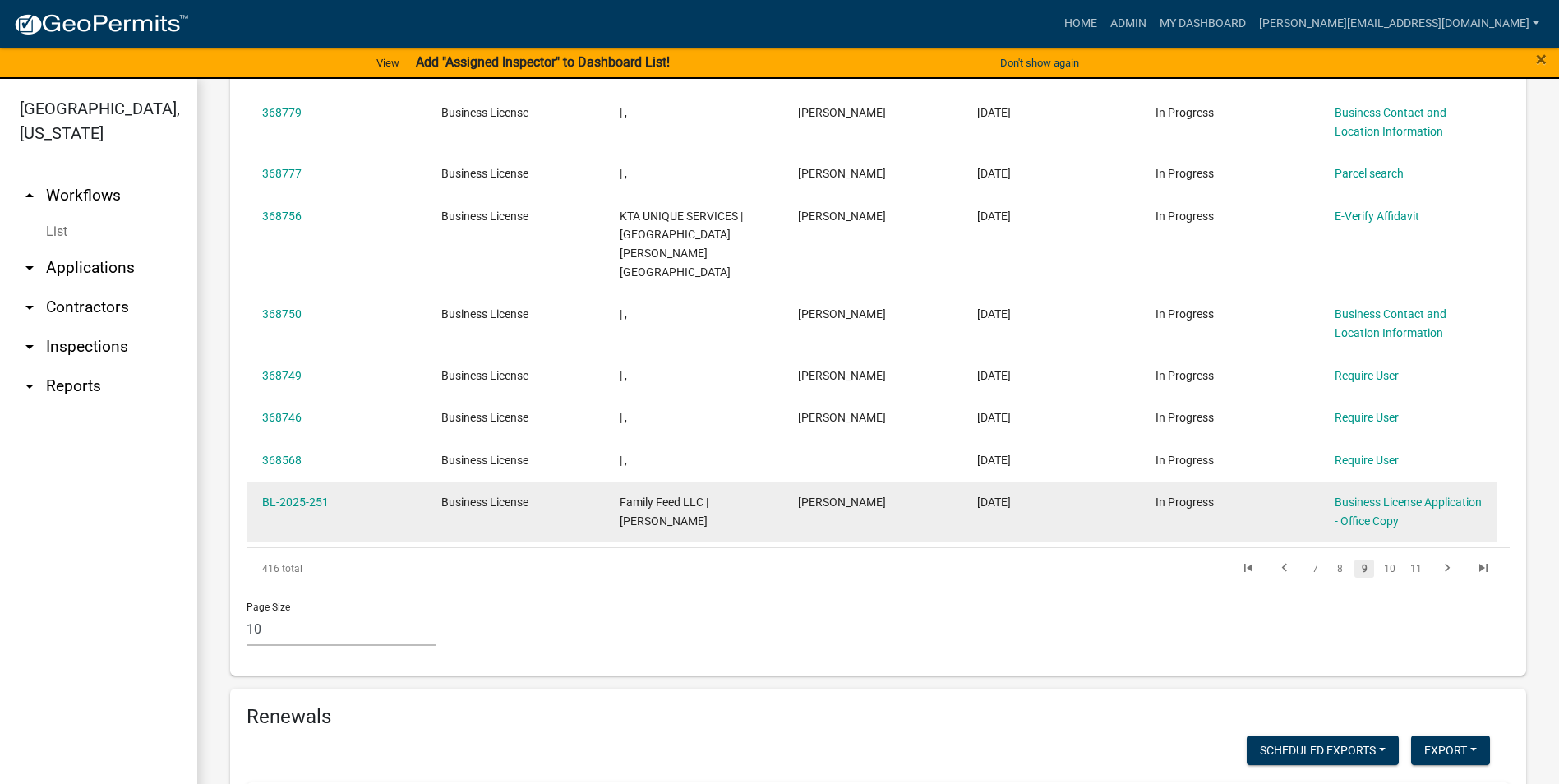
scroll to position [885, 0]
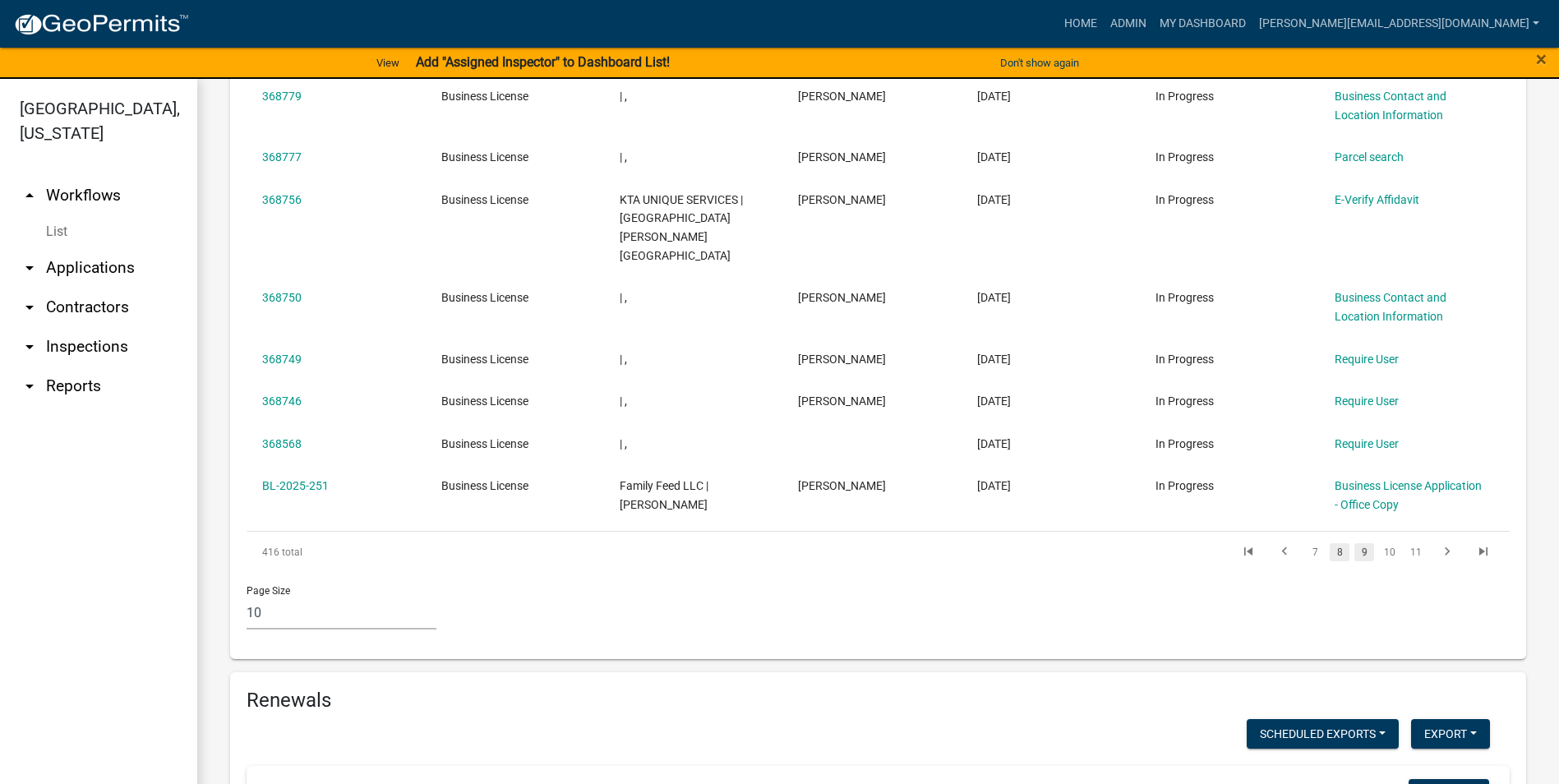
click at [1331, 543] on link "8" at bounding box center [1340, 552] width 20 height 18
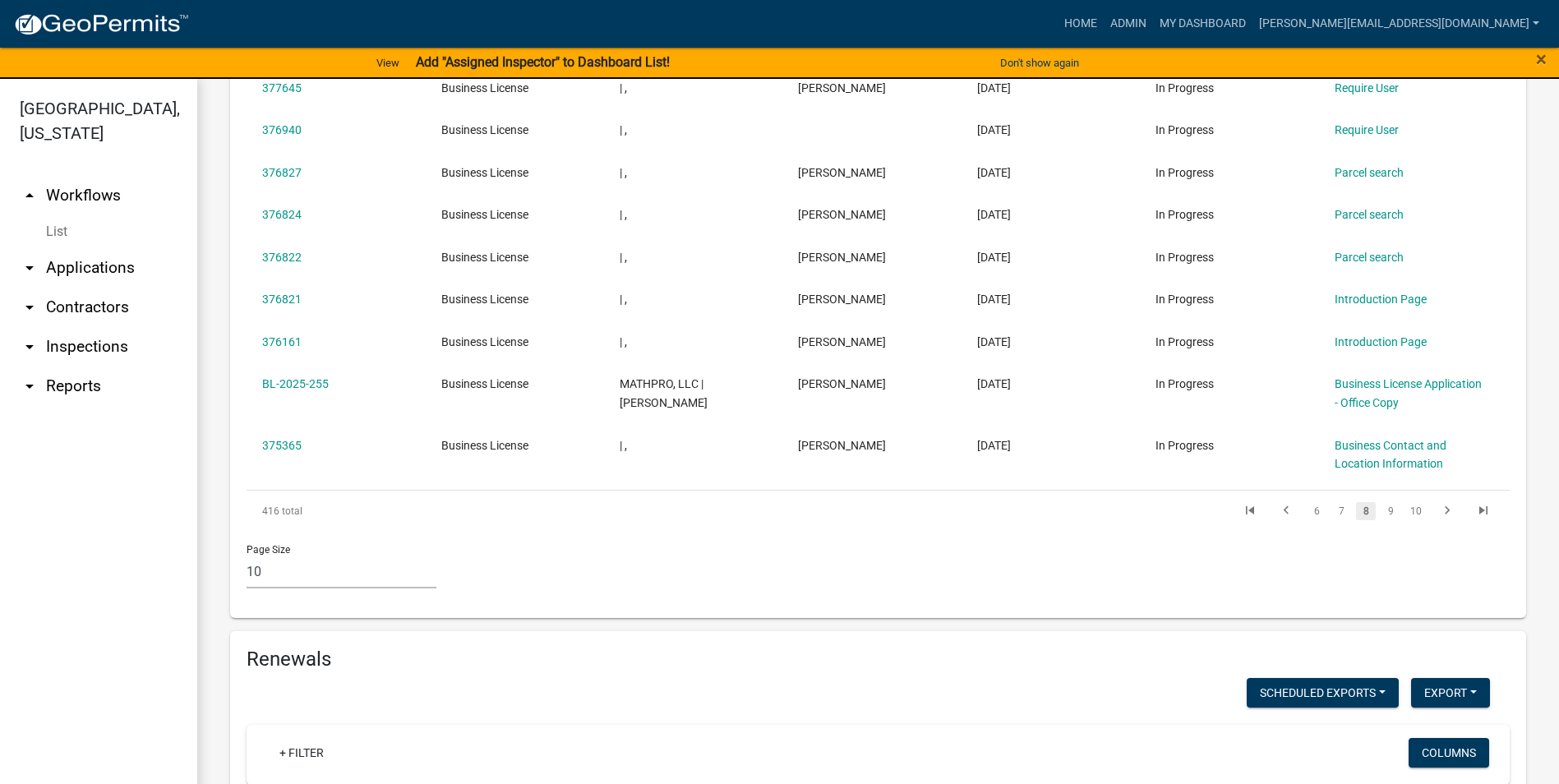
scroll to position [866, 0]
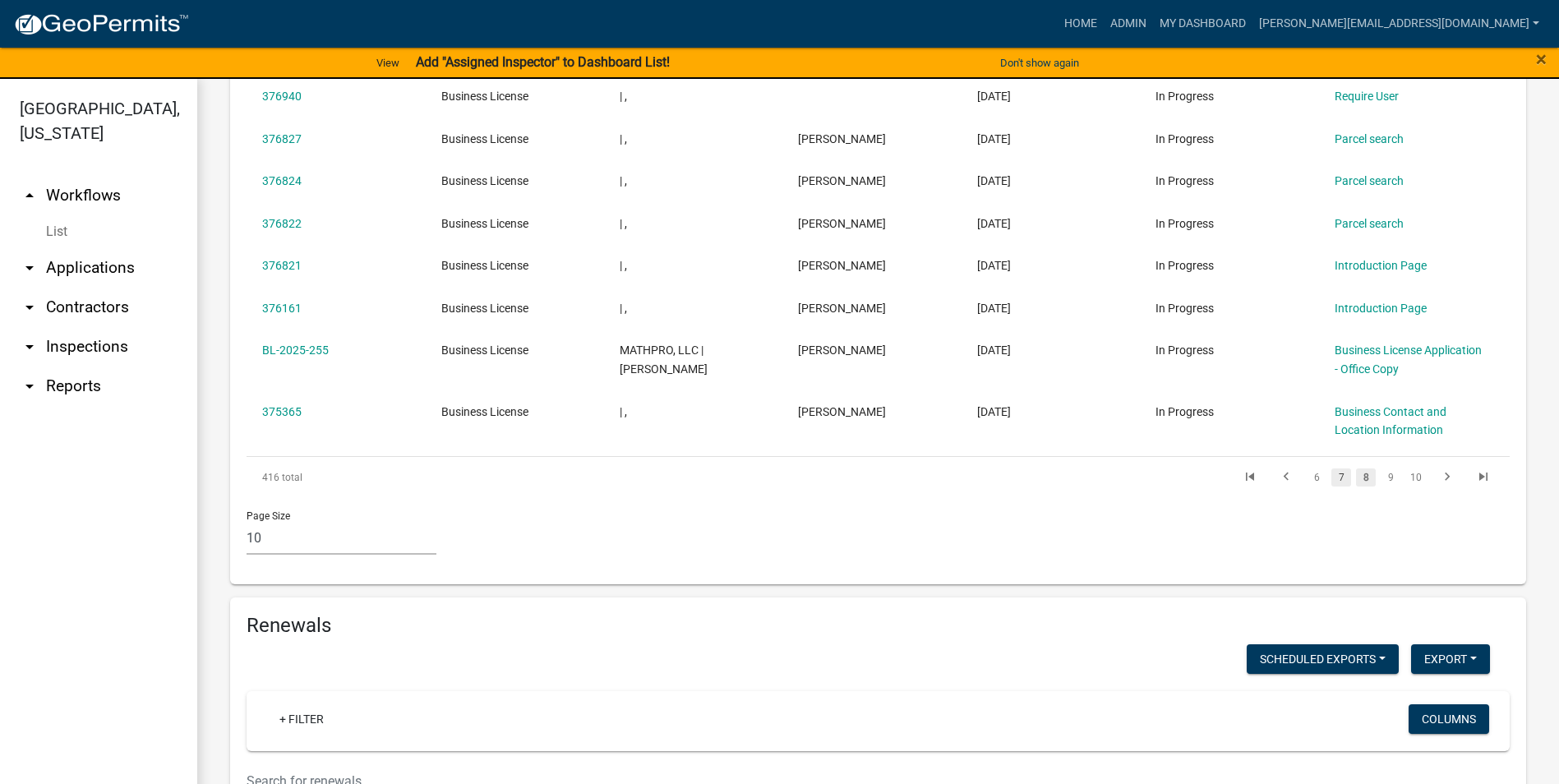
click at [1331, 484] on link "7" at bounding box center [1341, 477] width 20 height 18
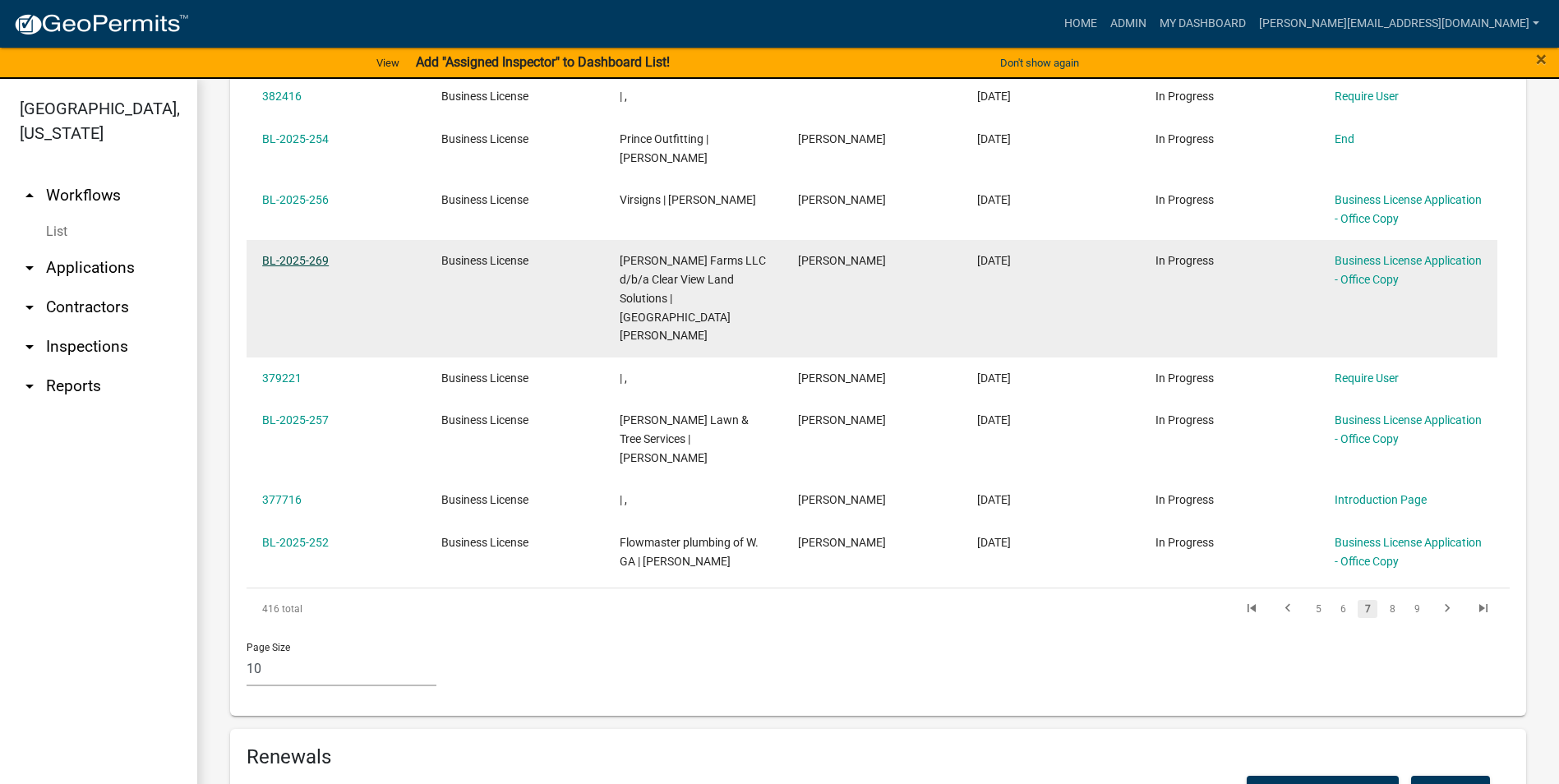
click at [326, 259] on link "BL-2025-269" at bounding box center [294, 260] width 66 height 13
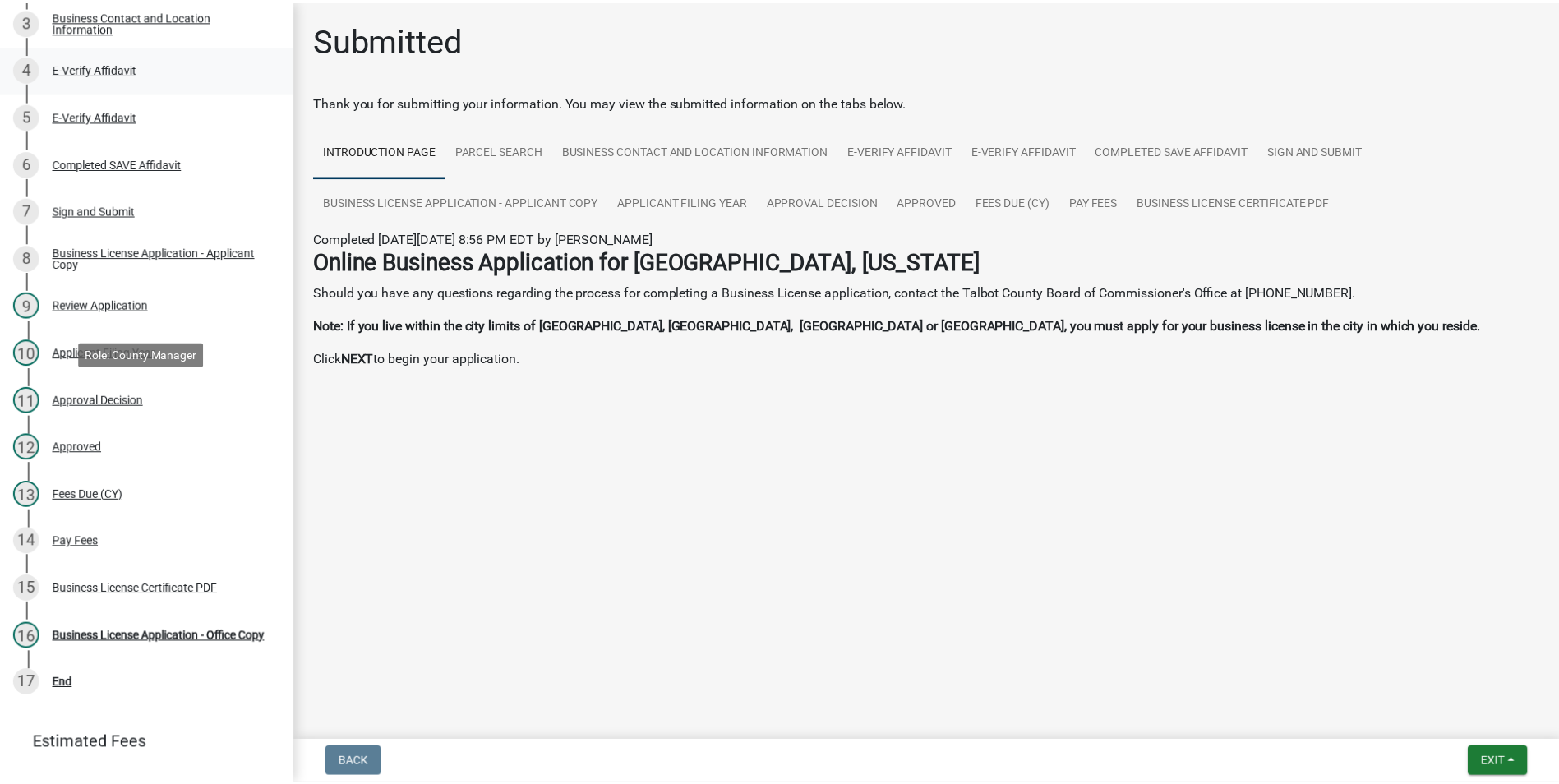
scroll to position [434, 0]
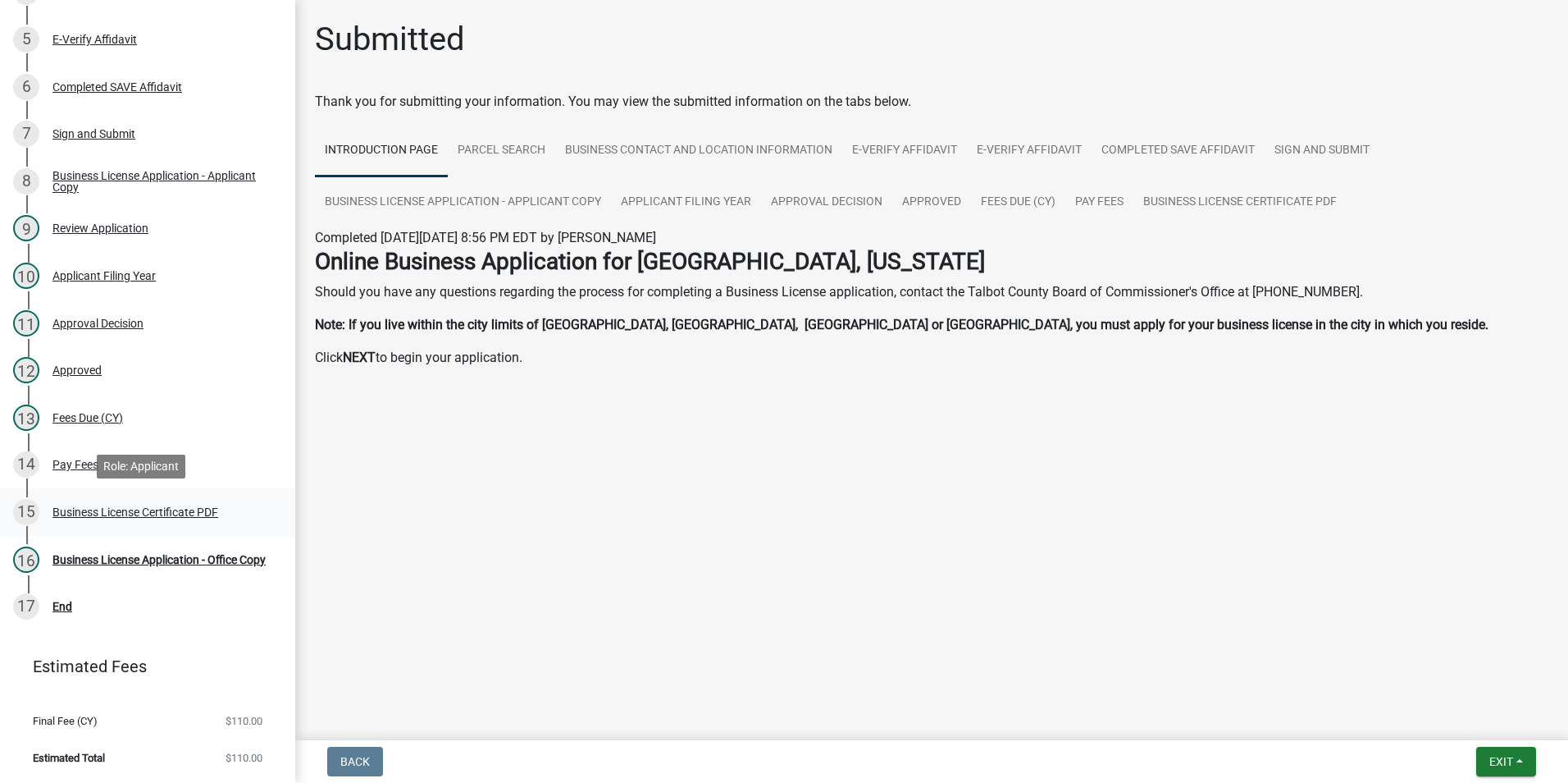
click at [115, 511] on div "Business License Certificate PDF" at bounding box center [135, 512] width 166 height 12
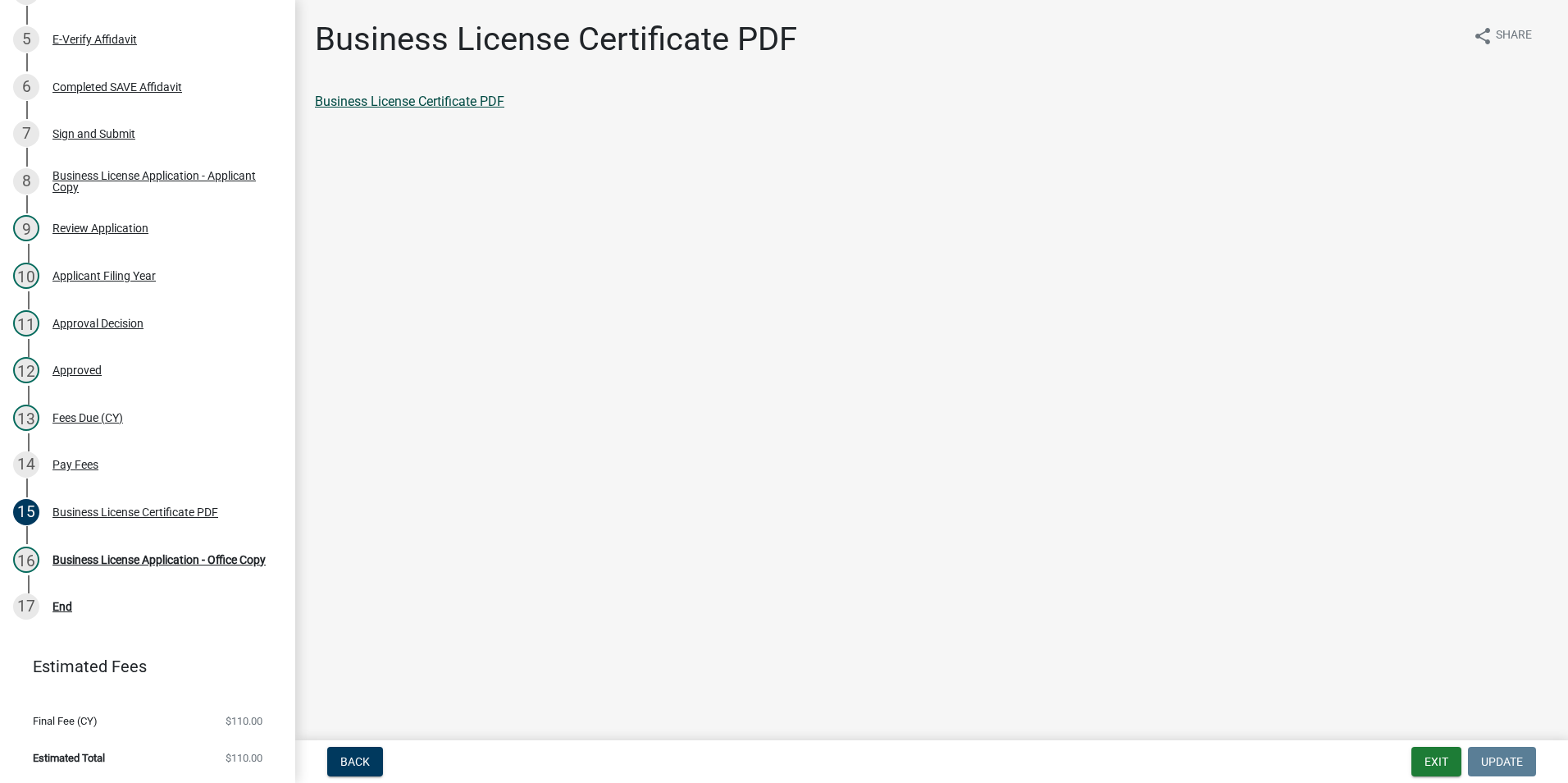
click at [454, 95] on link "Business License Certificate PDF" at bounding box center [409, 102] width 189 height 16
click at [97, 174] on div "Business License Application - Applicant Copy" at bounding box center [161, 180] width 217 height 23
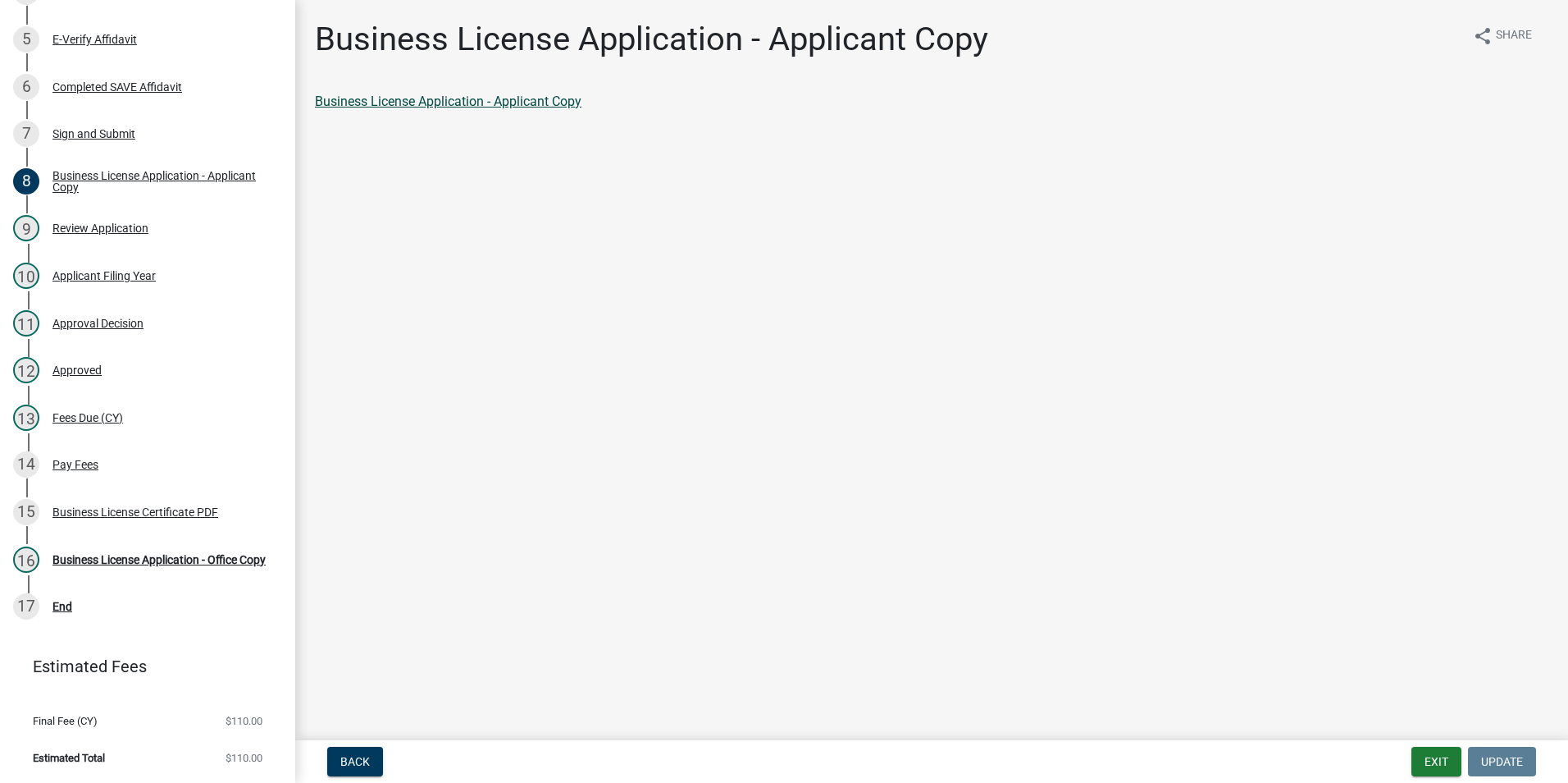
click at [495, 101] on link "Business License Application - Applicant Copy" at bounding box center [448, 102] width 266 height 16
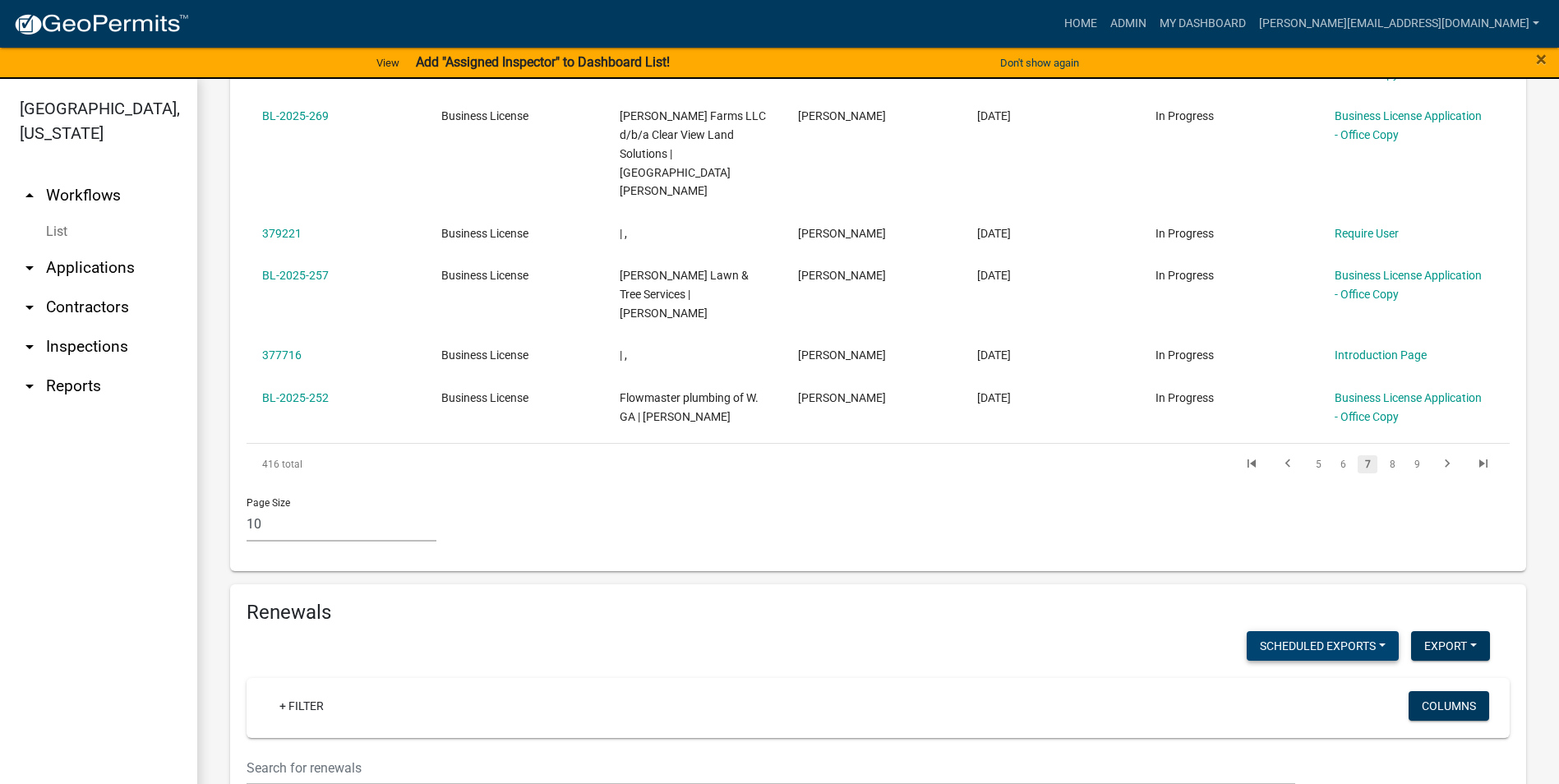
scroll to position [1067, 0]
click at [1407, 453] on link "9" at bounding box center [1417, 462] width 20 height 18
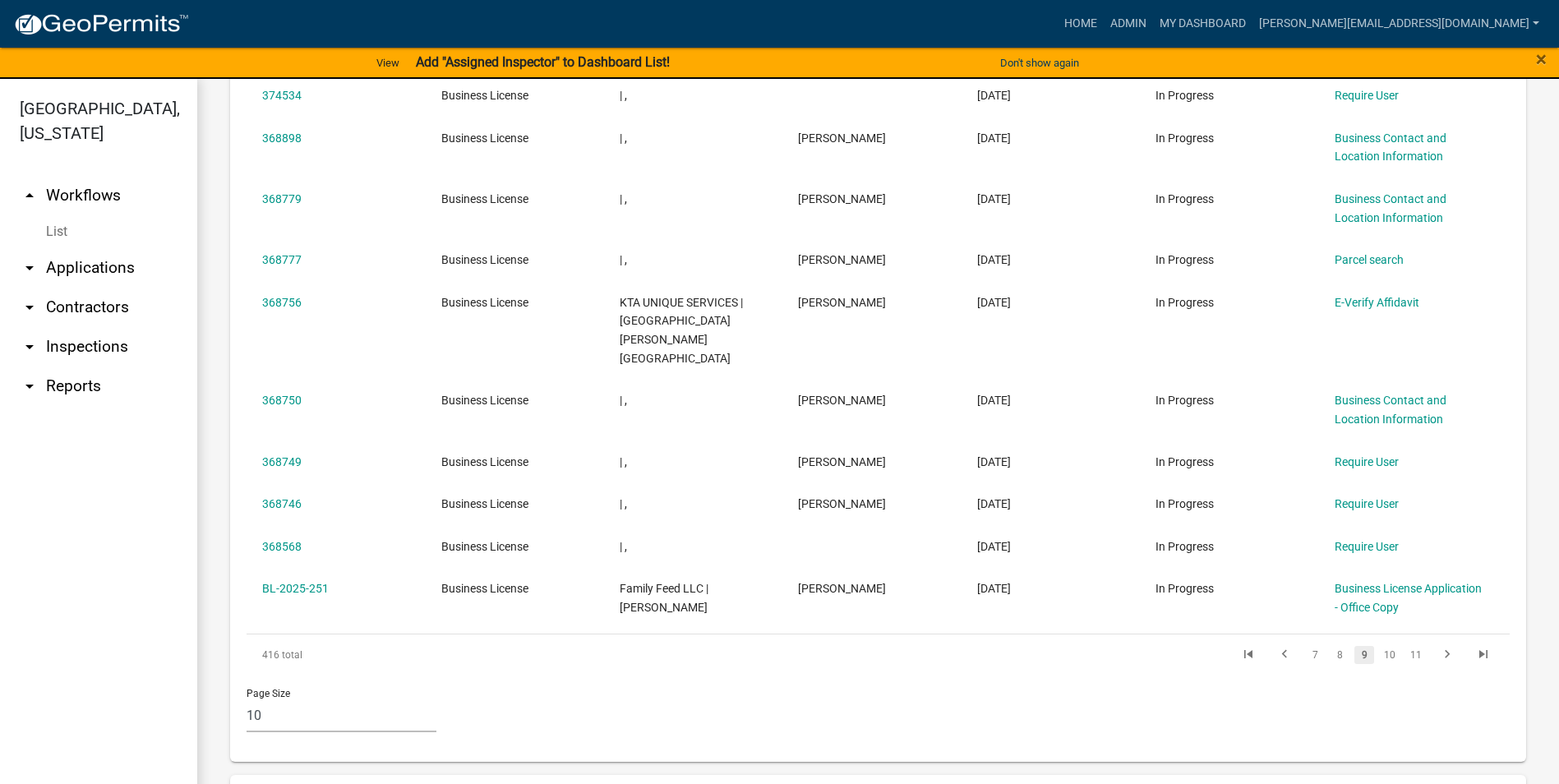
scroll to position [1112, 0]
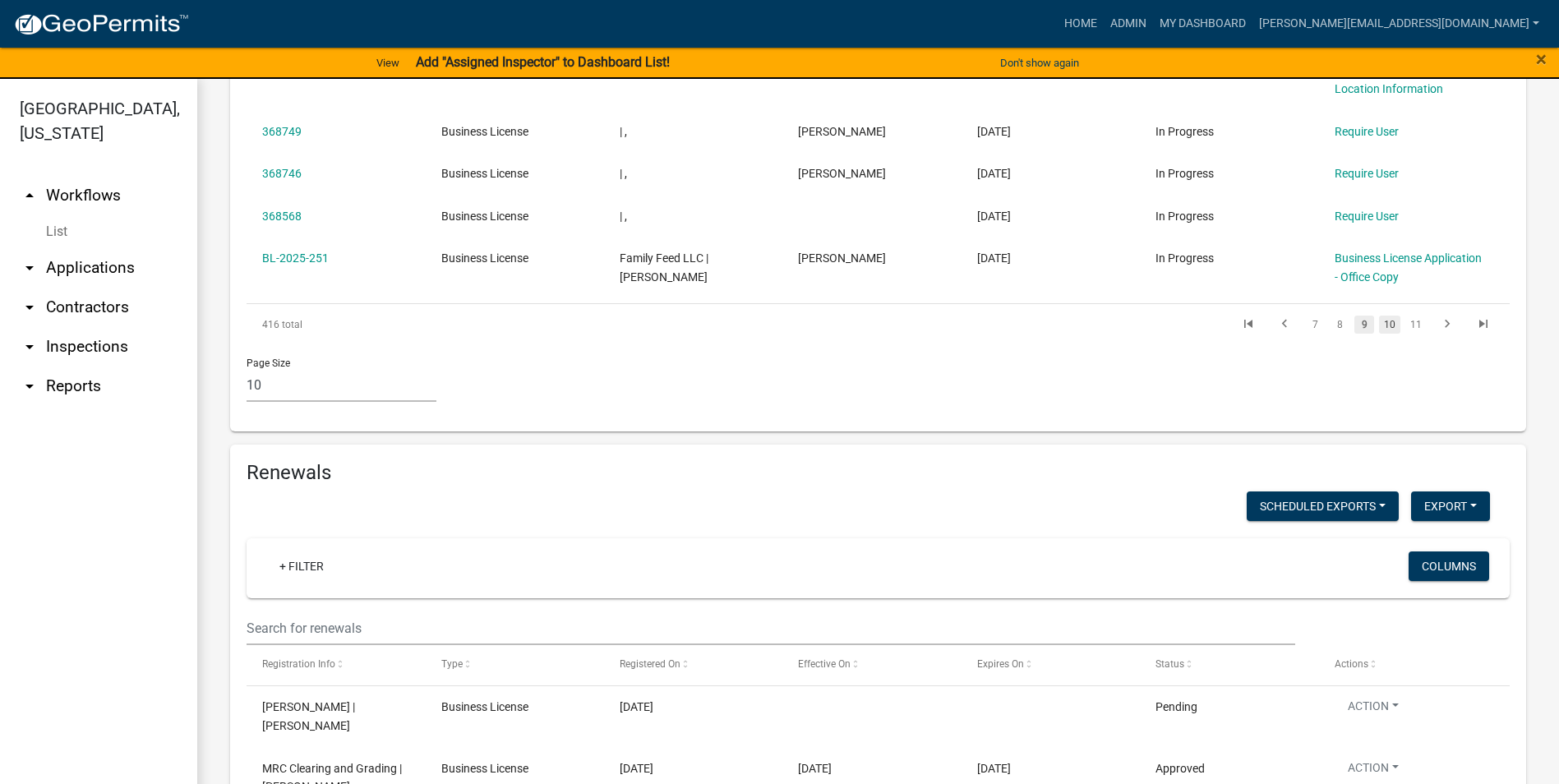
click at [1379, 315] on link "10" at bounding box center [1390, 324] width 22 height 18
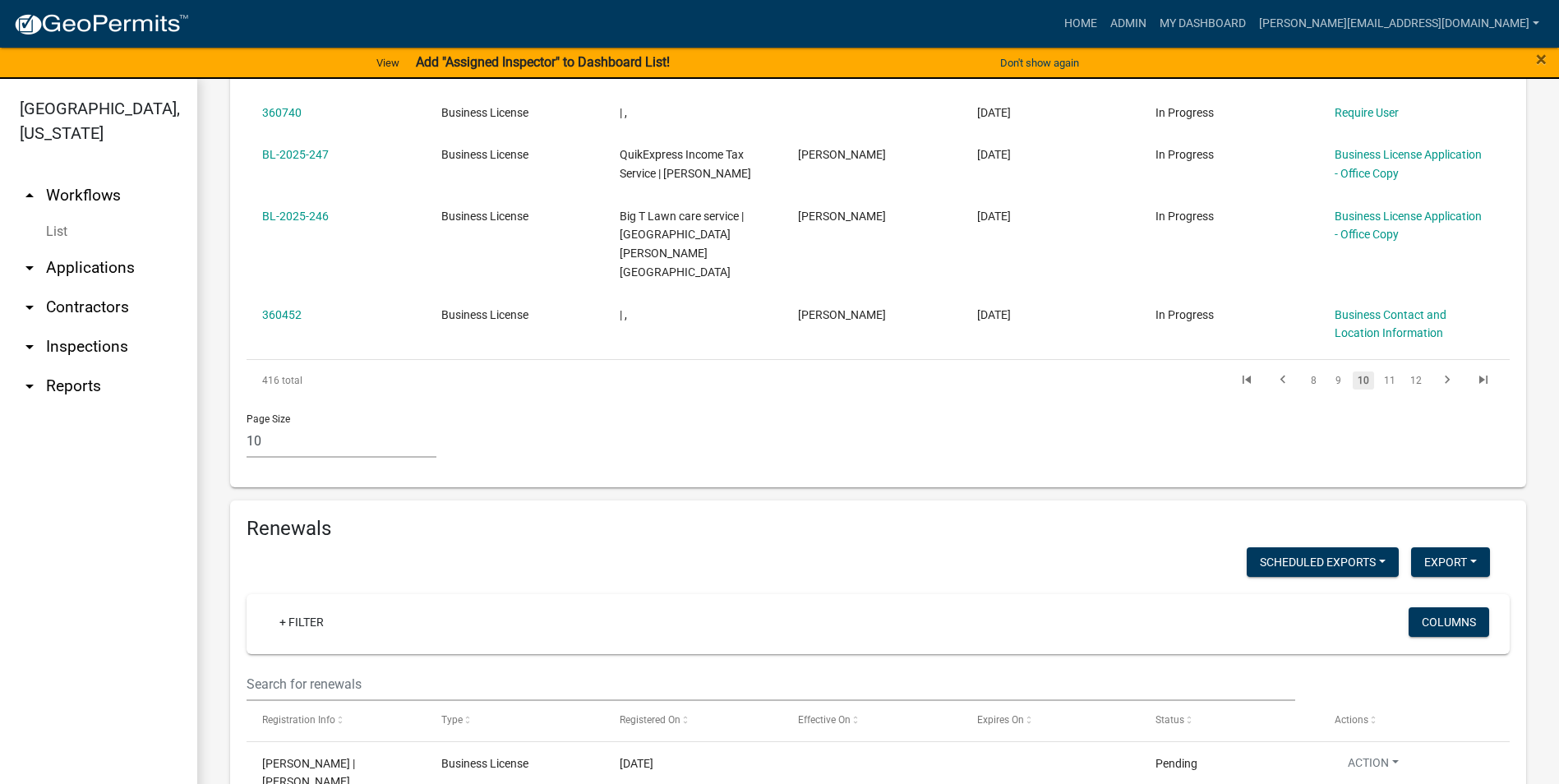
scroll to position [1131, 0]
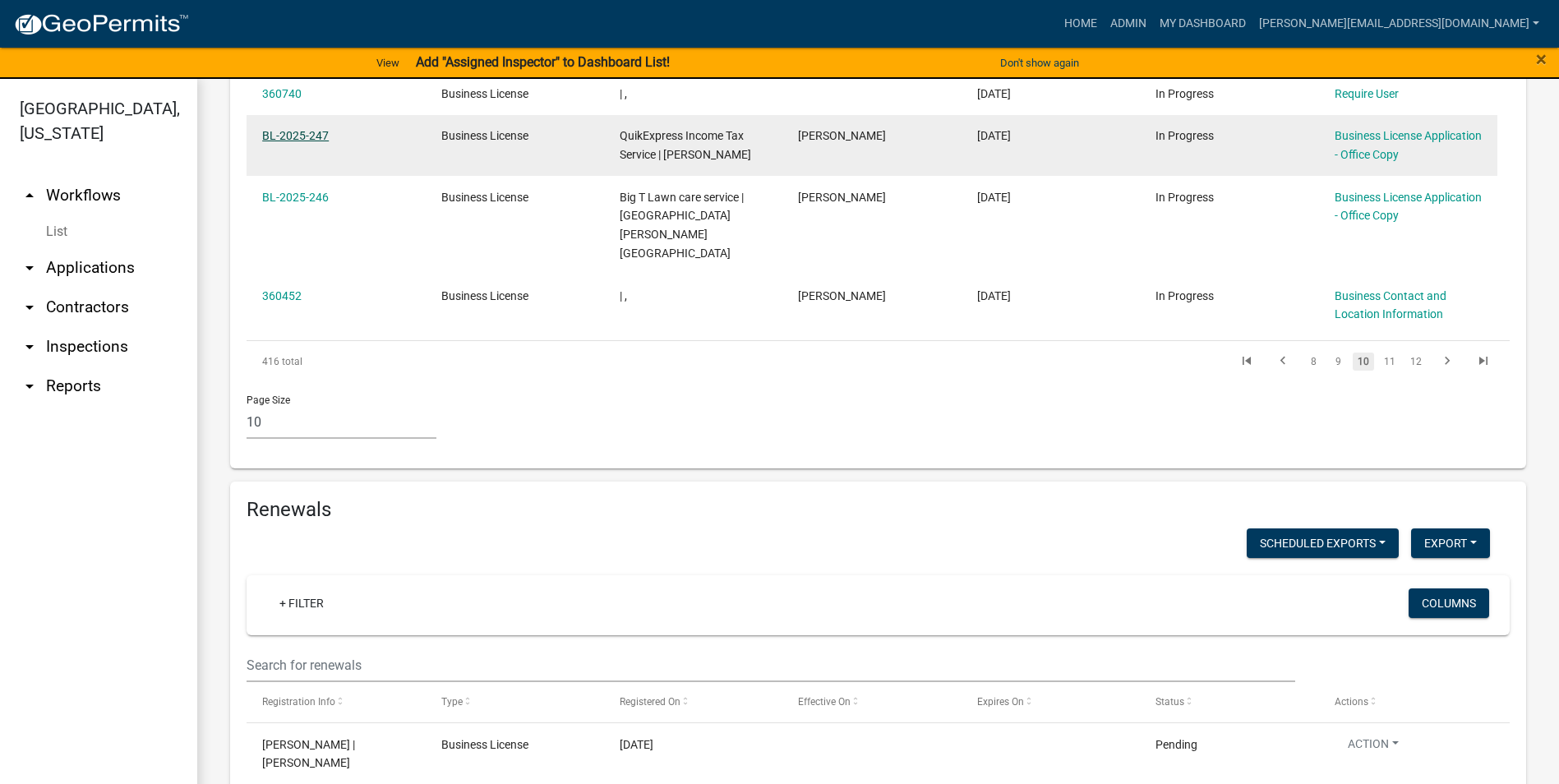
click at [296, 136] on link "BL-2025-247" at bounding box center [294, 135] width 66 height 13
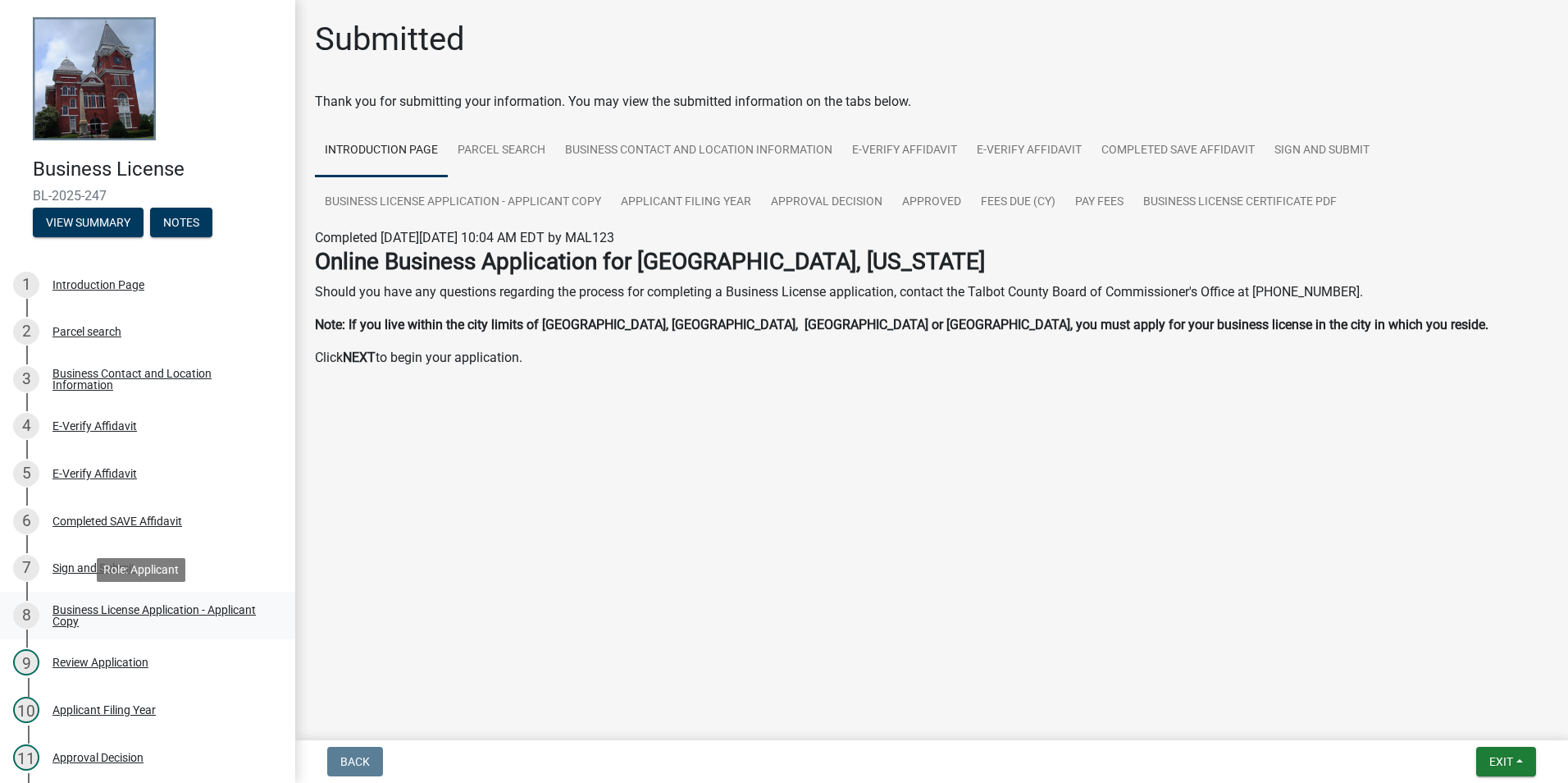
click at [145, 607] on div "Business License Application - Applicant Copy" at bounding box center [161, 614] width 217 height 23
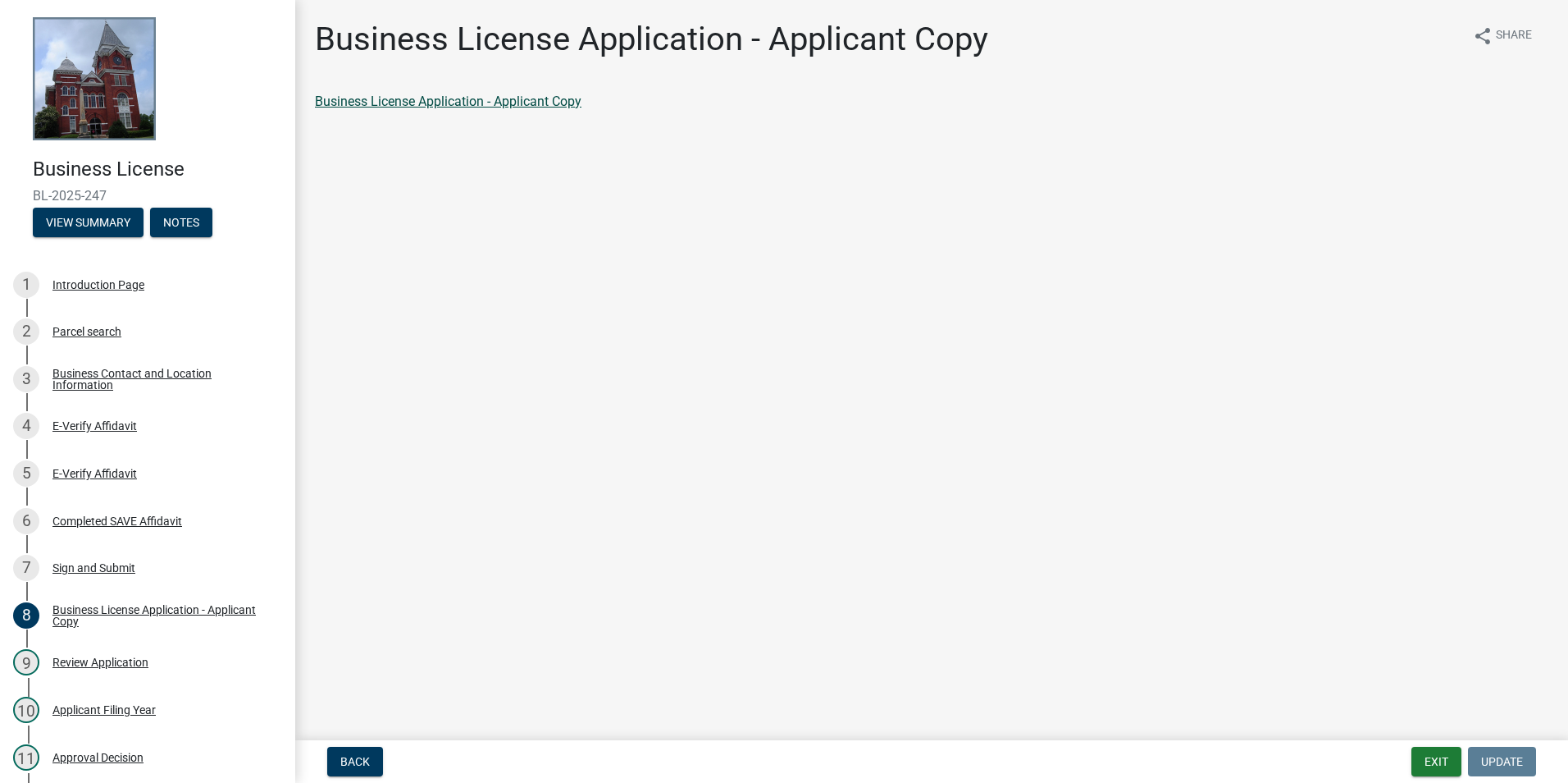
click at [416, 97] on link "Business License Application - Applicant Copy" at bounding box center [448, 102] width 266 height 16
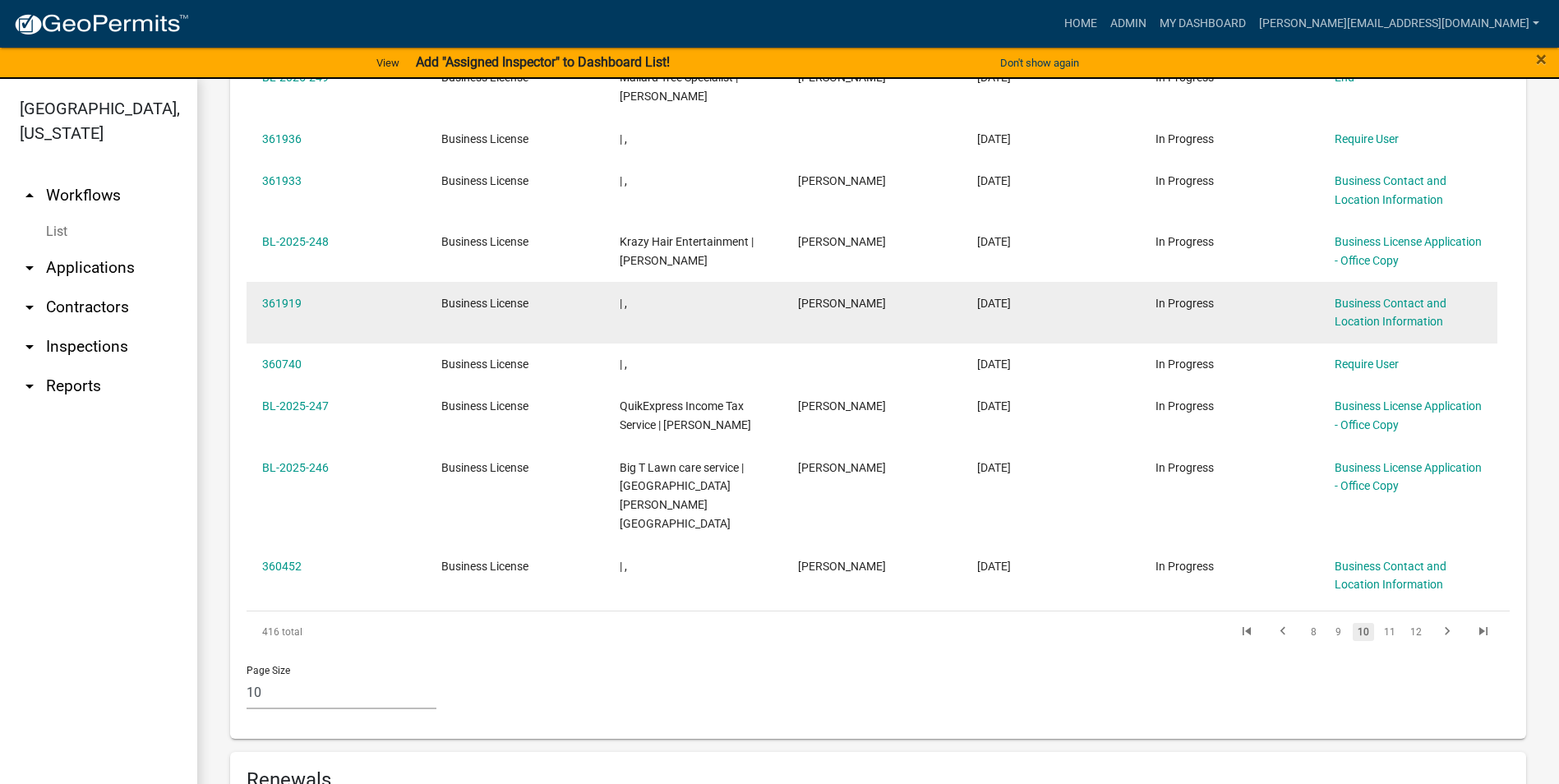
scroll to position [903, 0]
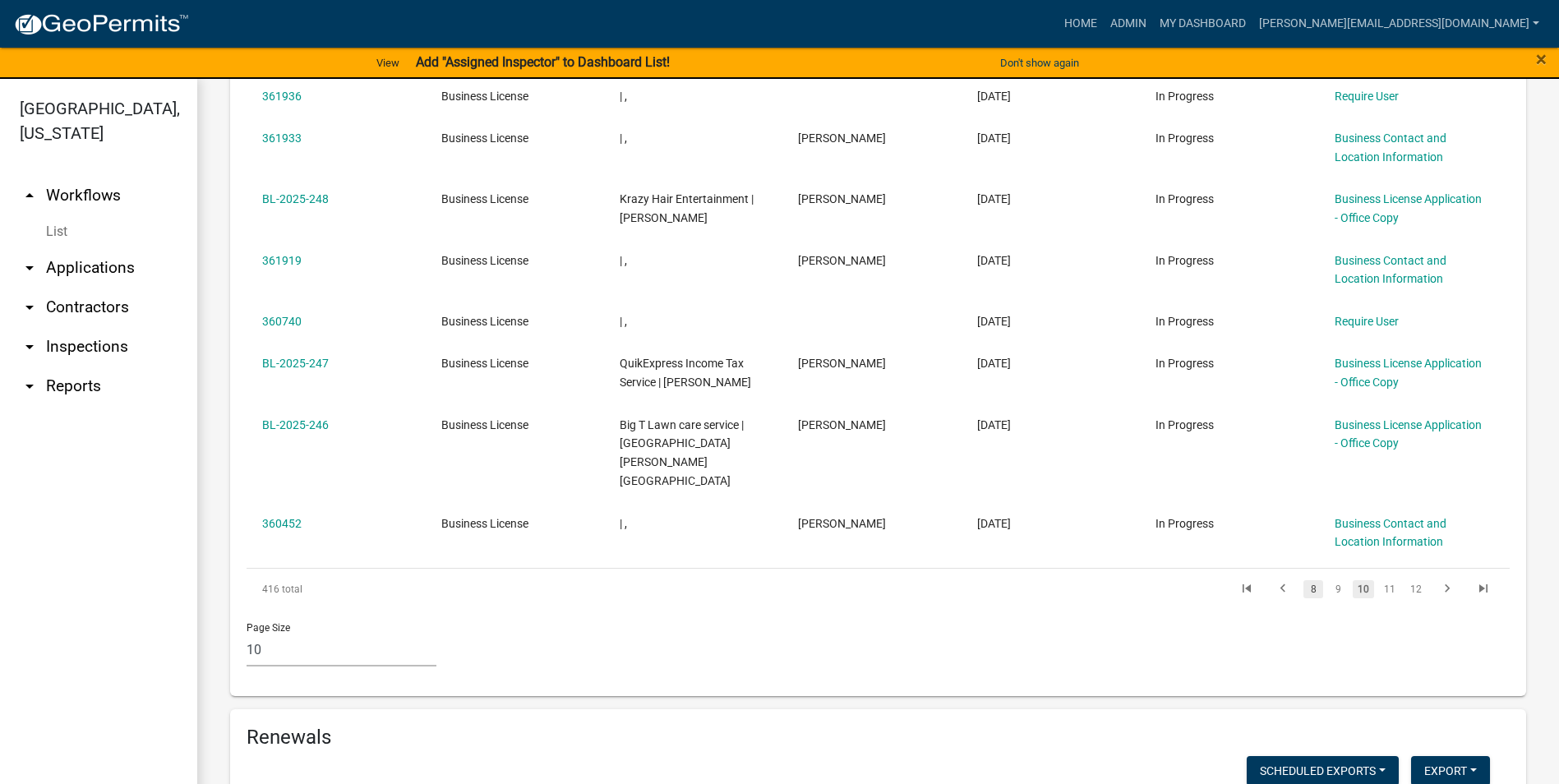
click at [1303, 580] on link "8" at bounding box center [1313, 588] width 20 height 18
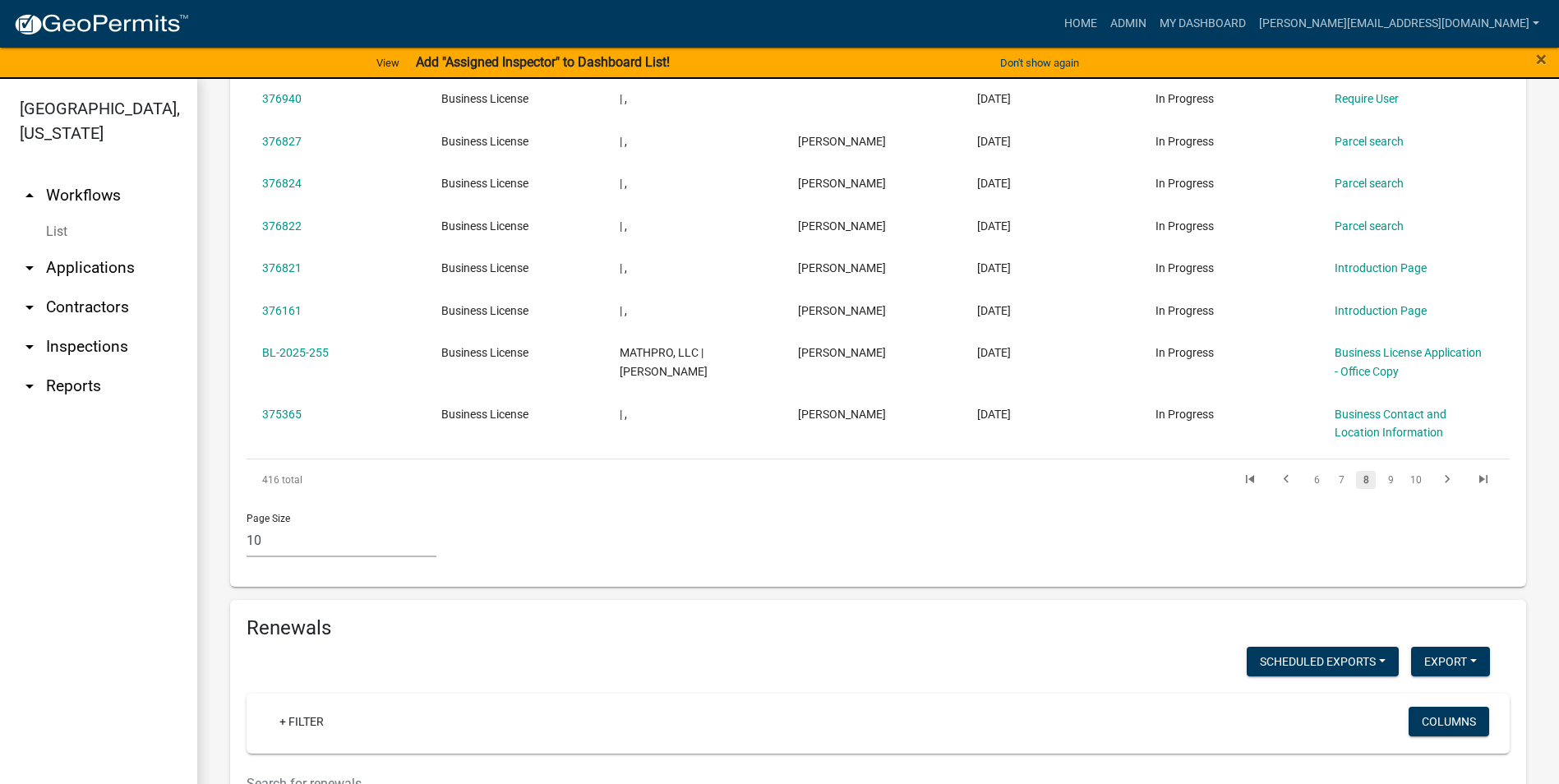
scroll to position [866, 0]
click at [1334, 474] on link "7" at bounding box center [1341, 477] width 20 height 18
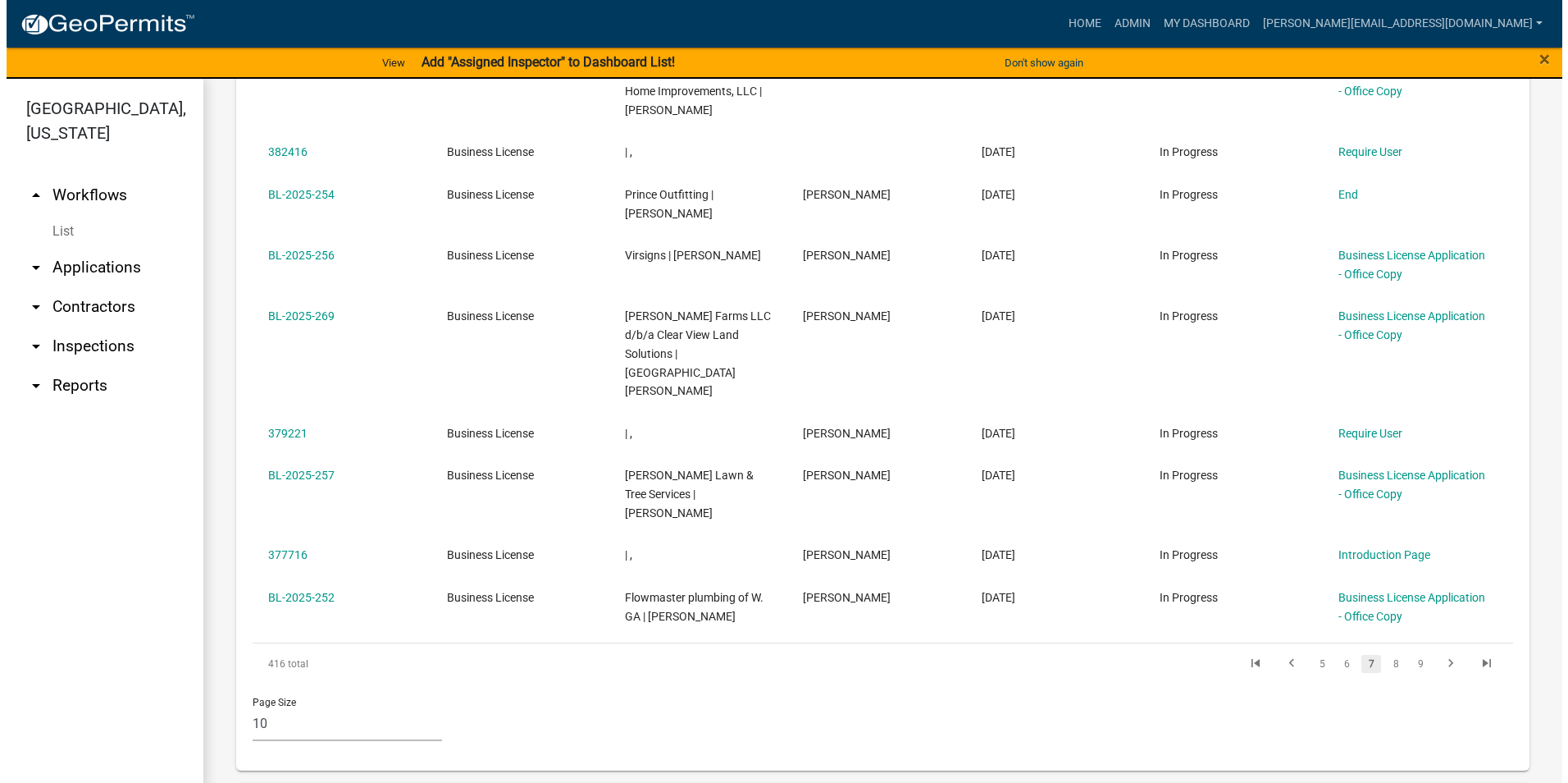
scroll to position [920, 0]
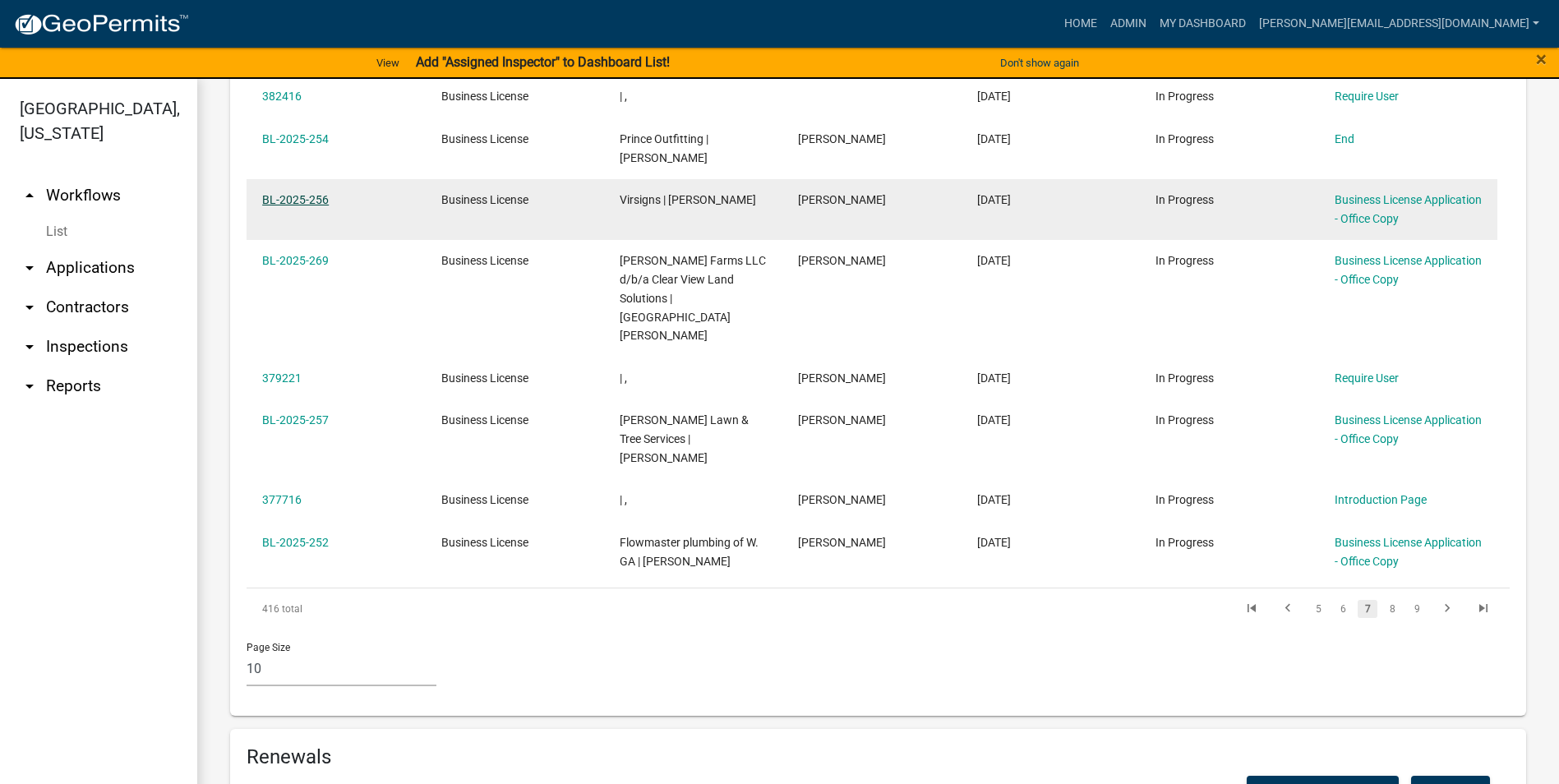
click at [298, 197] on link "BL-2025-256" at bounding box center [294, 198] width 66 height 13
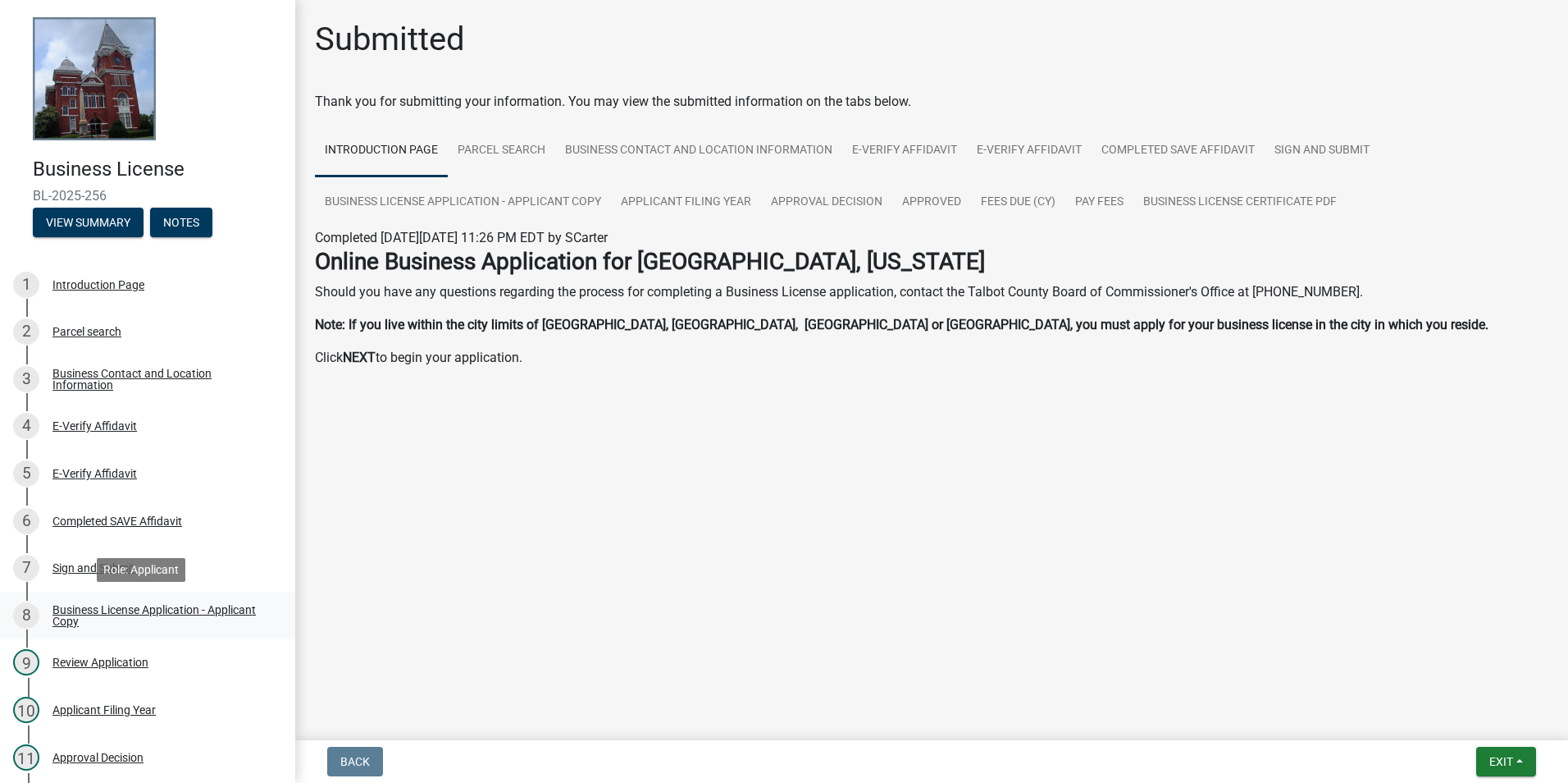
click at [116, 616] on div "Business License Application - Applicant Copy" at bounding box center [161, 614] width 217 height 23
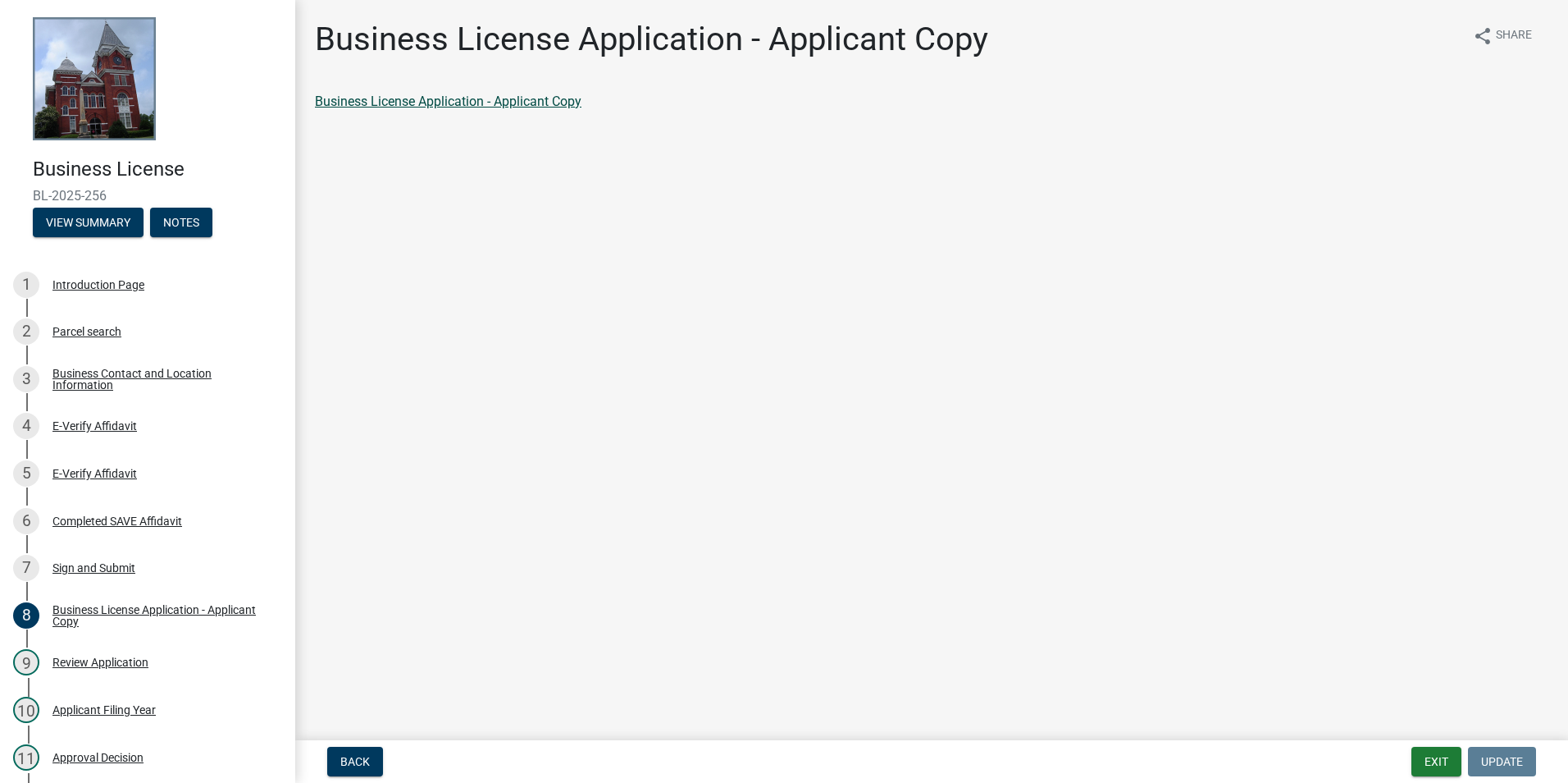
click at [534, 96] on link "Business License Application - Applicant Copy" at bounding box center [448, 102] width 266 height 16
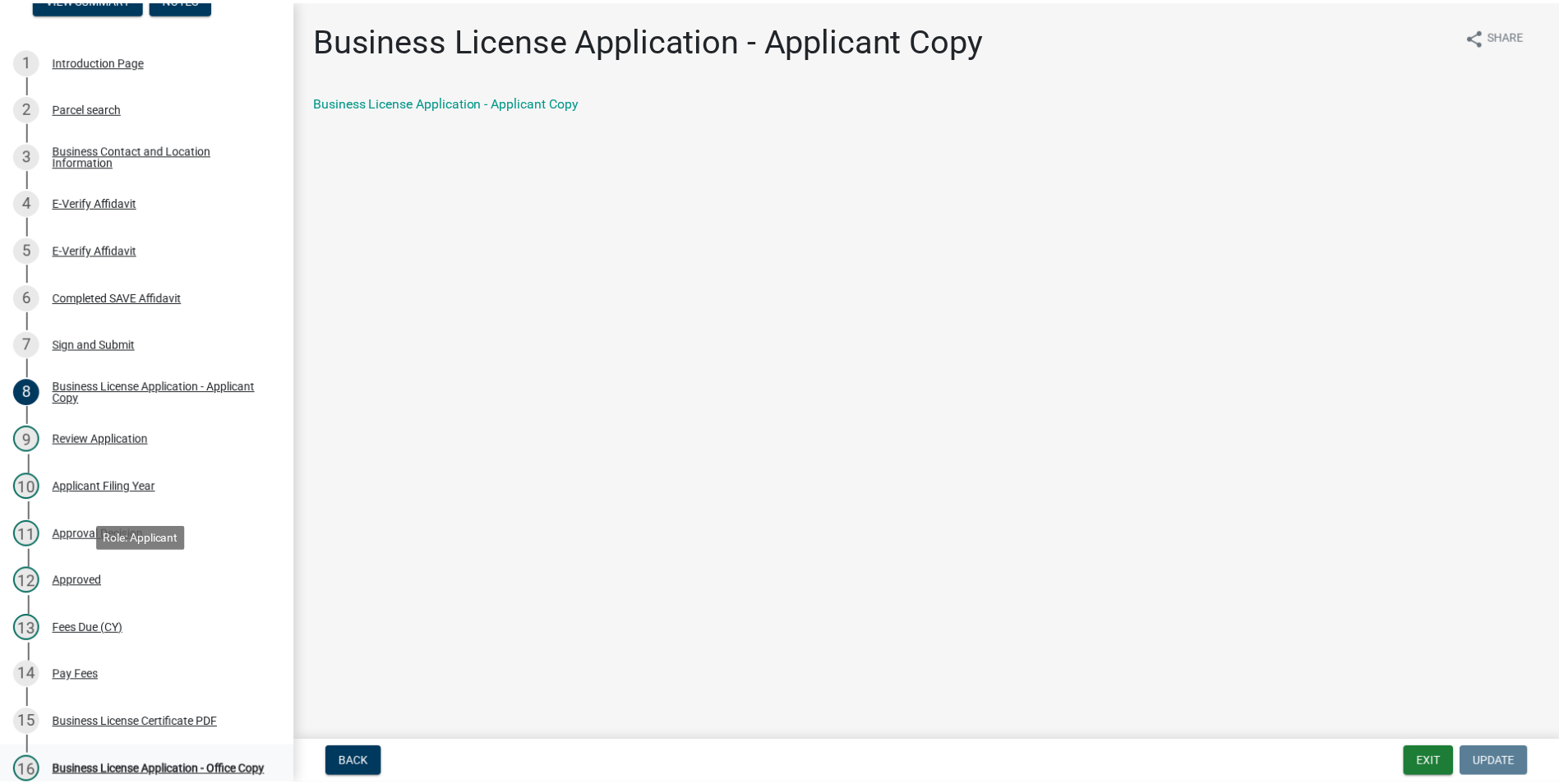
scroll to position [329, 0]
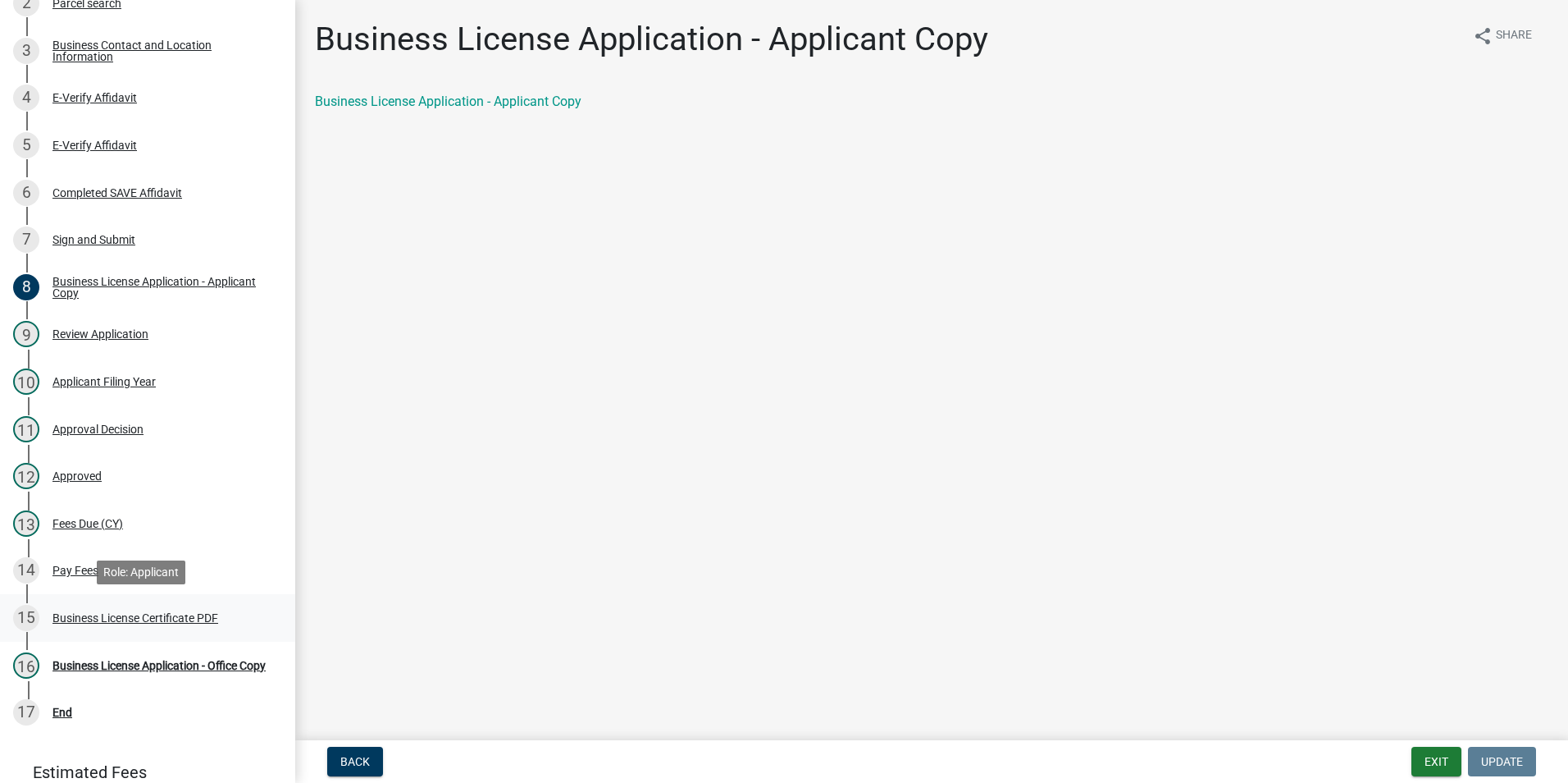
click at [102, 621] on div "Business License Certificate PDF" at bounding box center [135, 618] width 166 height 12
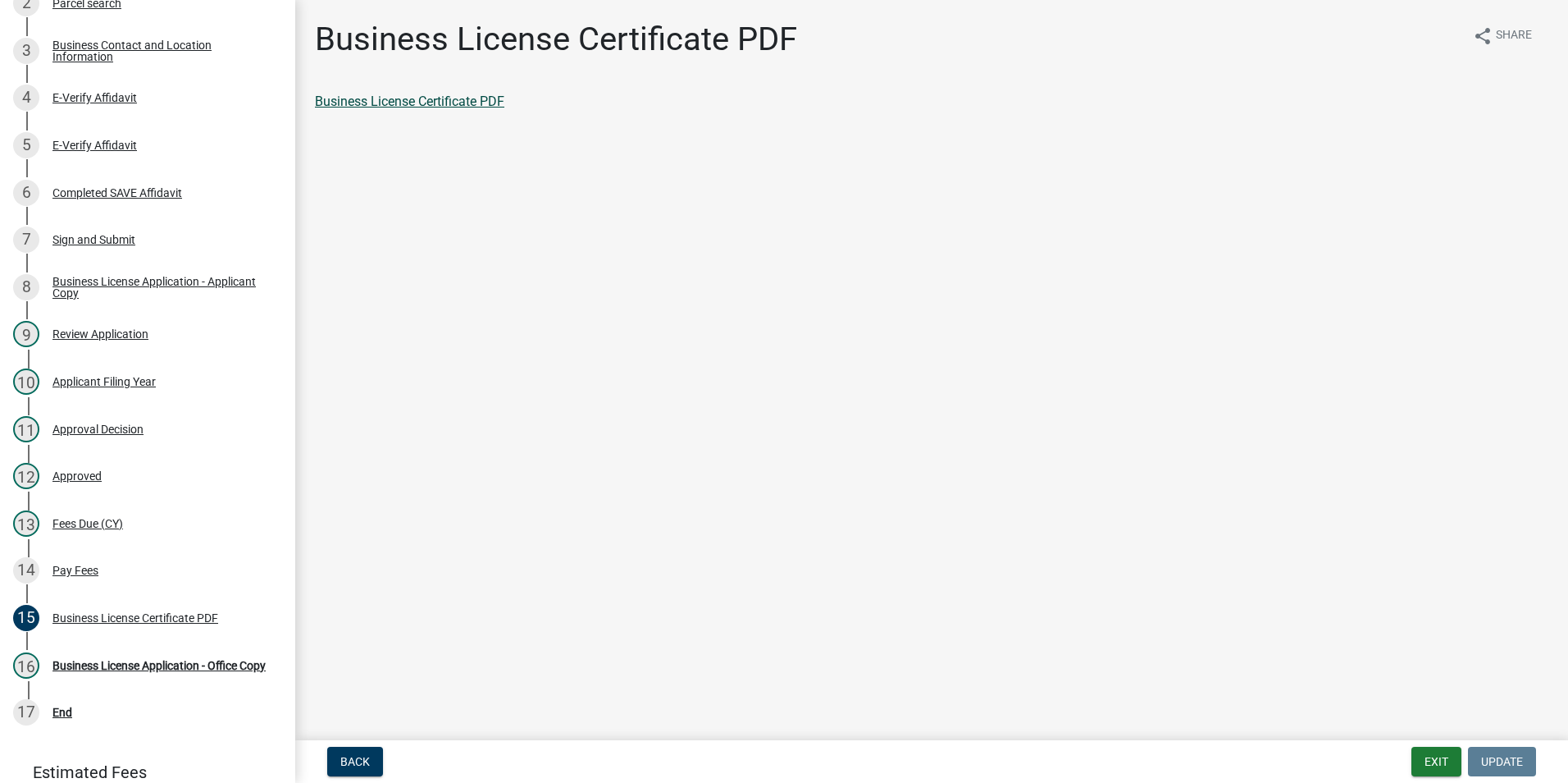
click at [461, 96] on link "Business License Certificate PDF" at bounding box center [409, 102] width 189 height 16
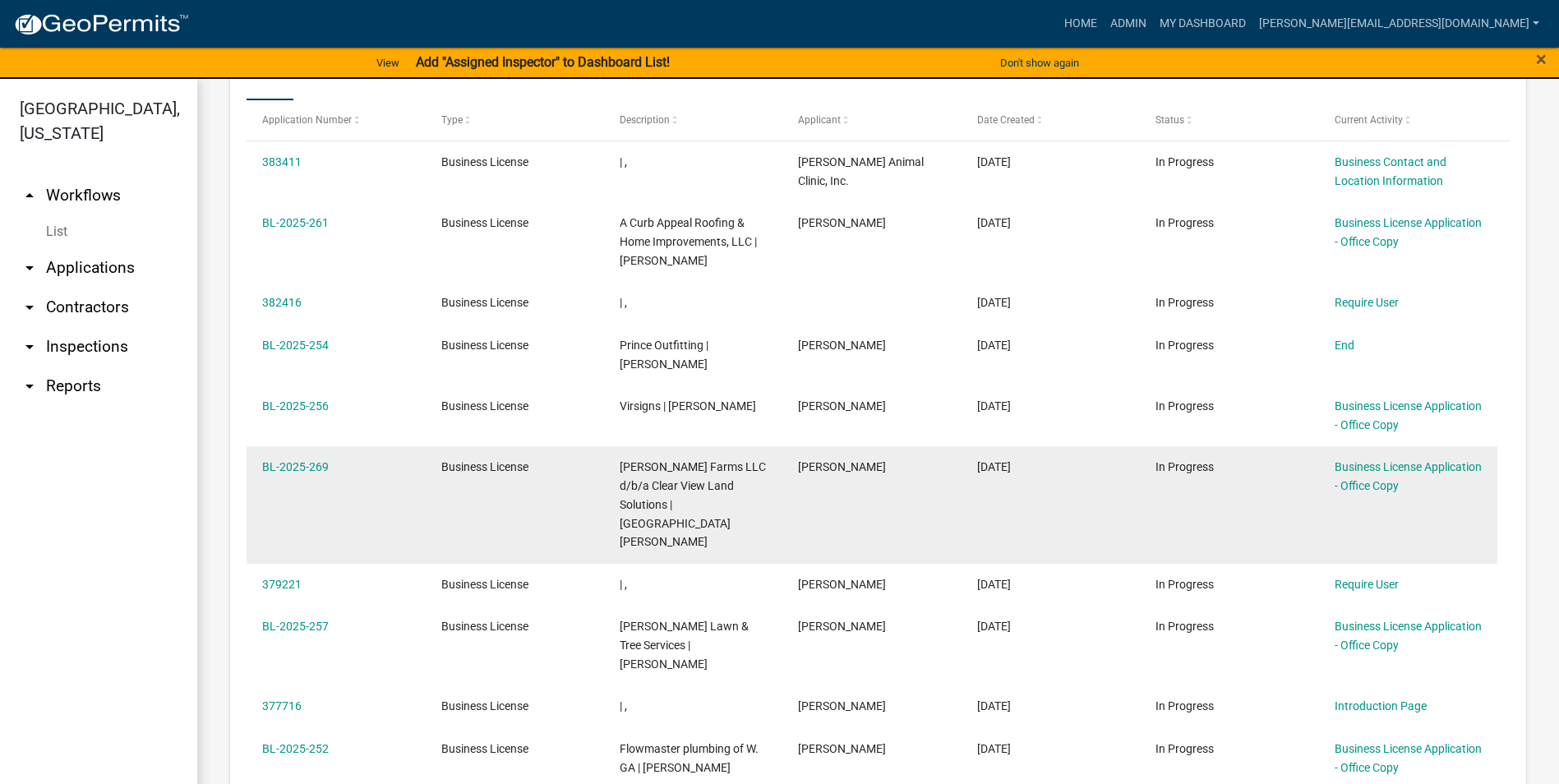
scroll to position [740, 0]
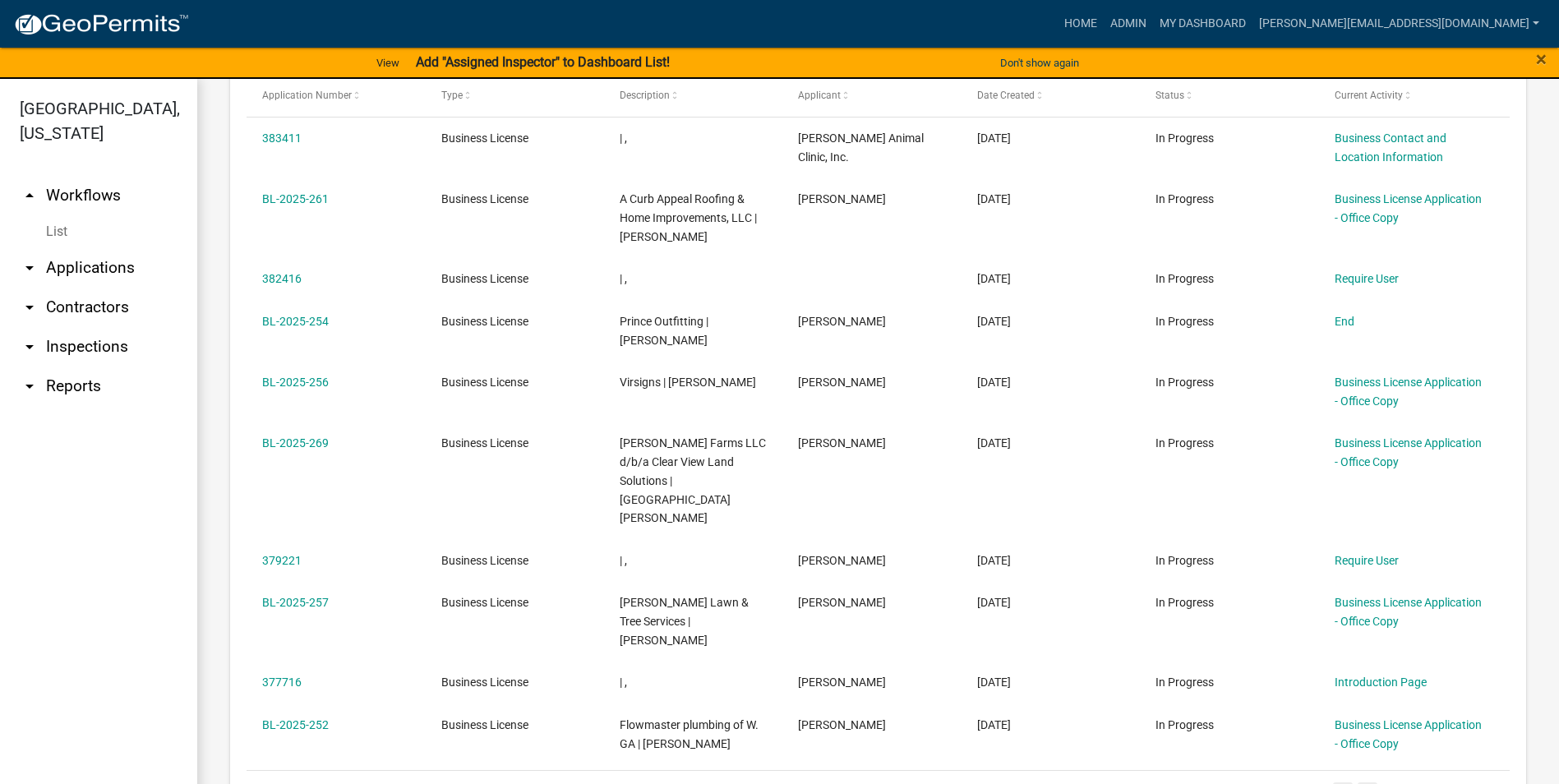
click at [1333, 782] on link "6" at bounding box center [1343, 791] width 20 height 18
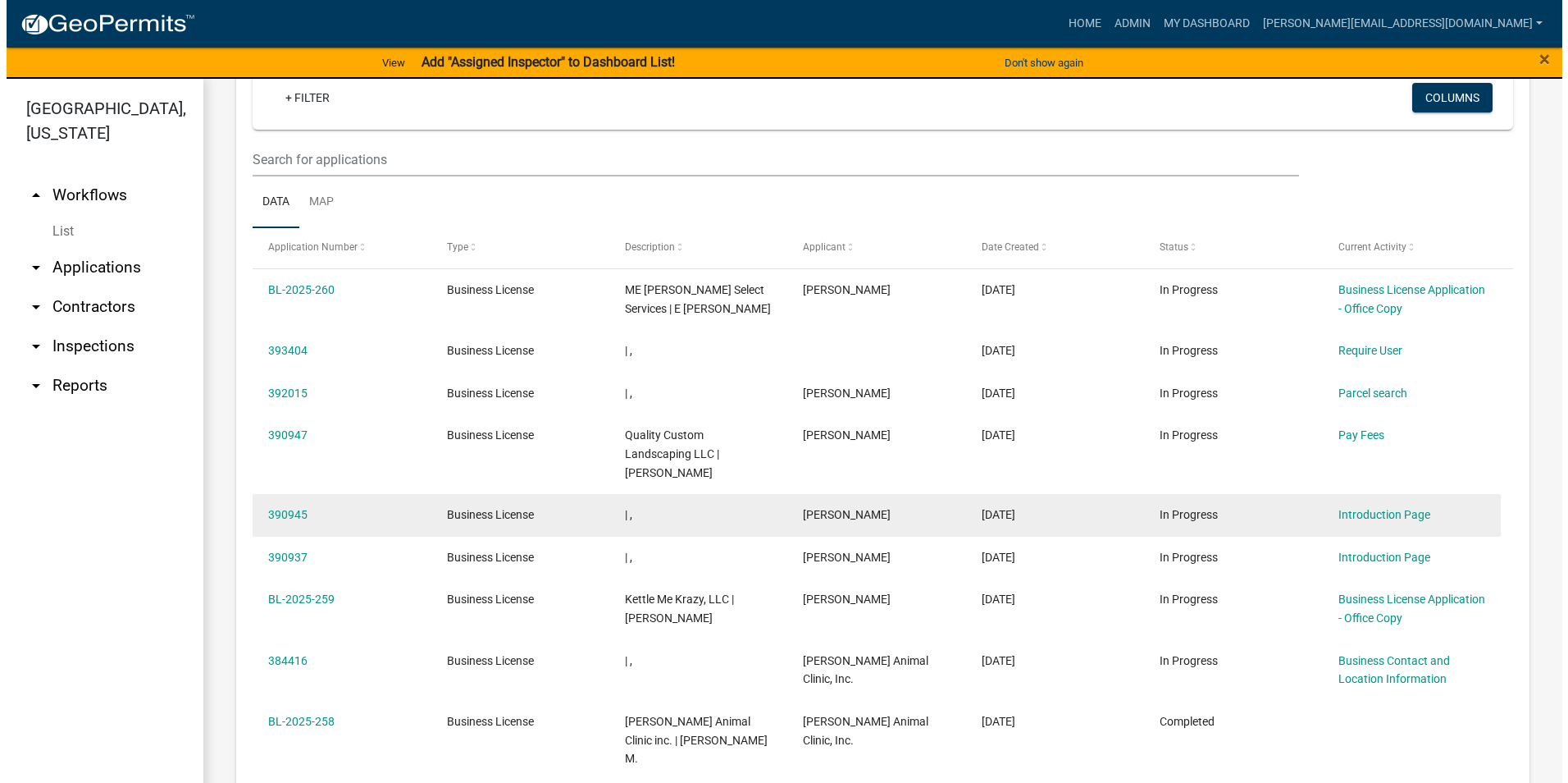
scroll to position [574, 0]
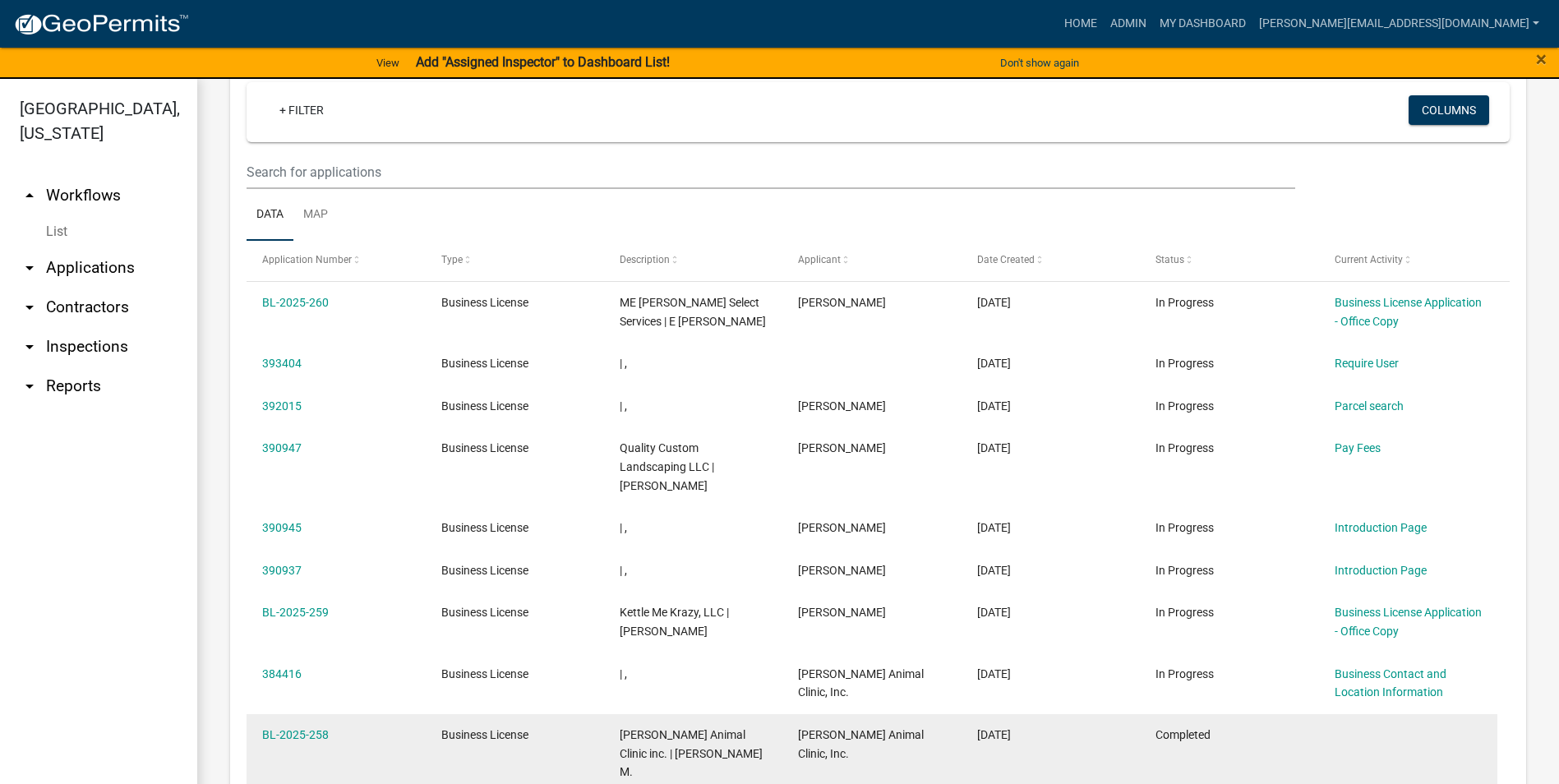
click at [561, 751] on datatable-body-cell "Business License" at bounding box center [514, 753] width 178 height 80
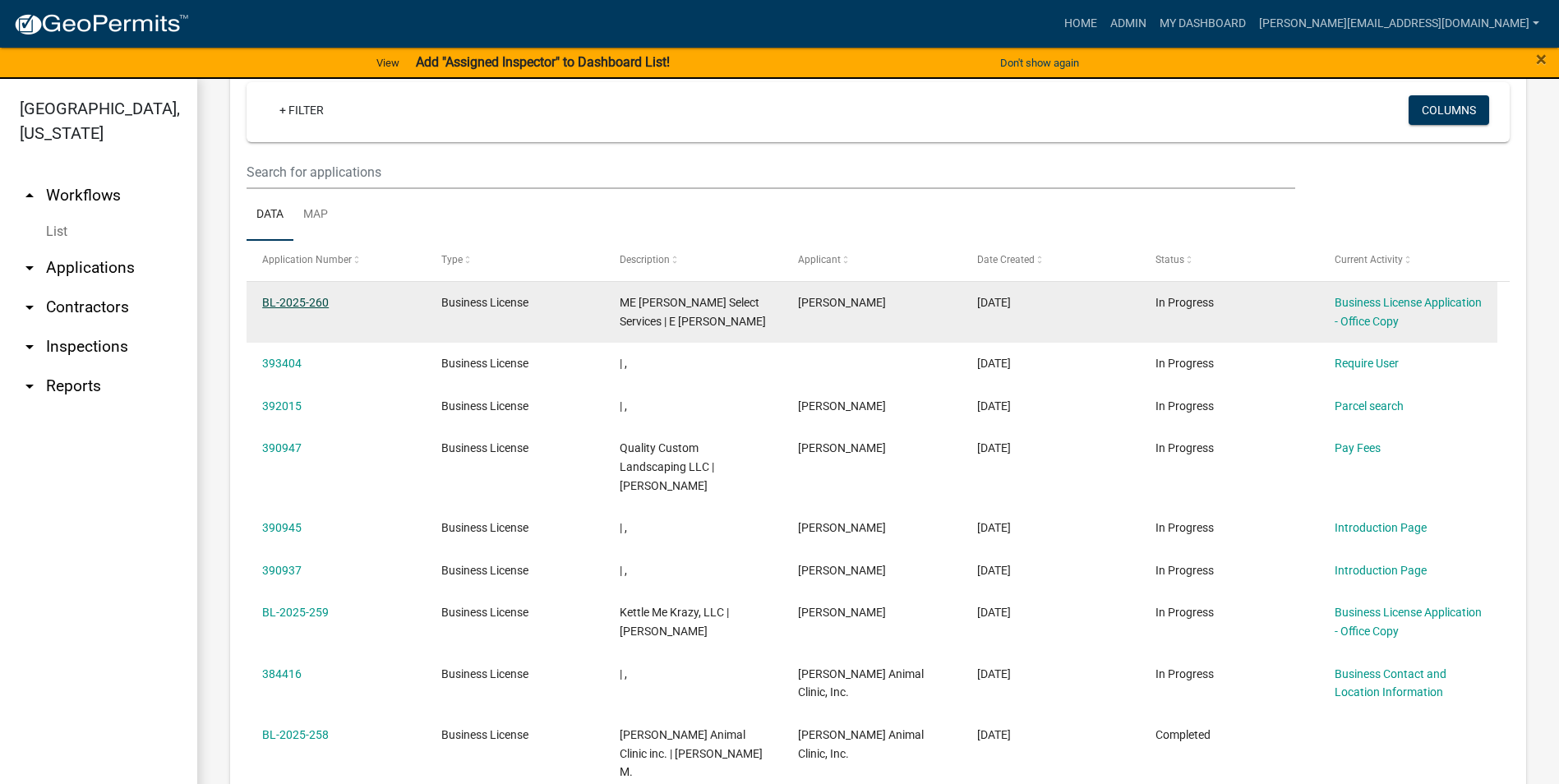
click at [287, 301] on link "BL-2025-260" at bounding box center [294, 301] width 66 height 13
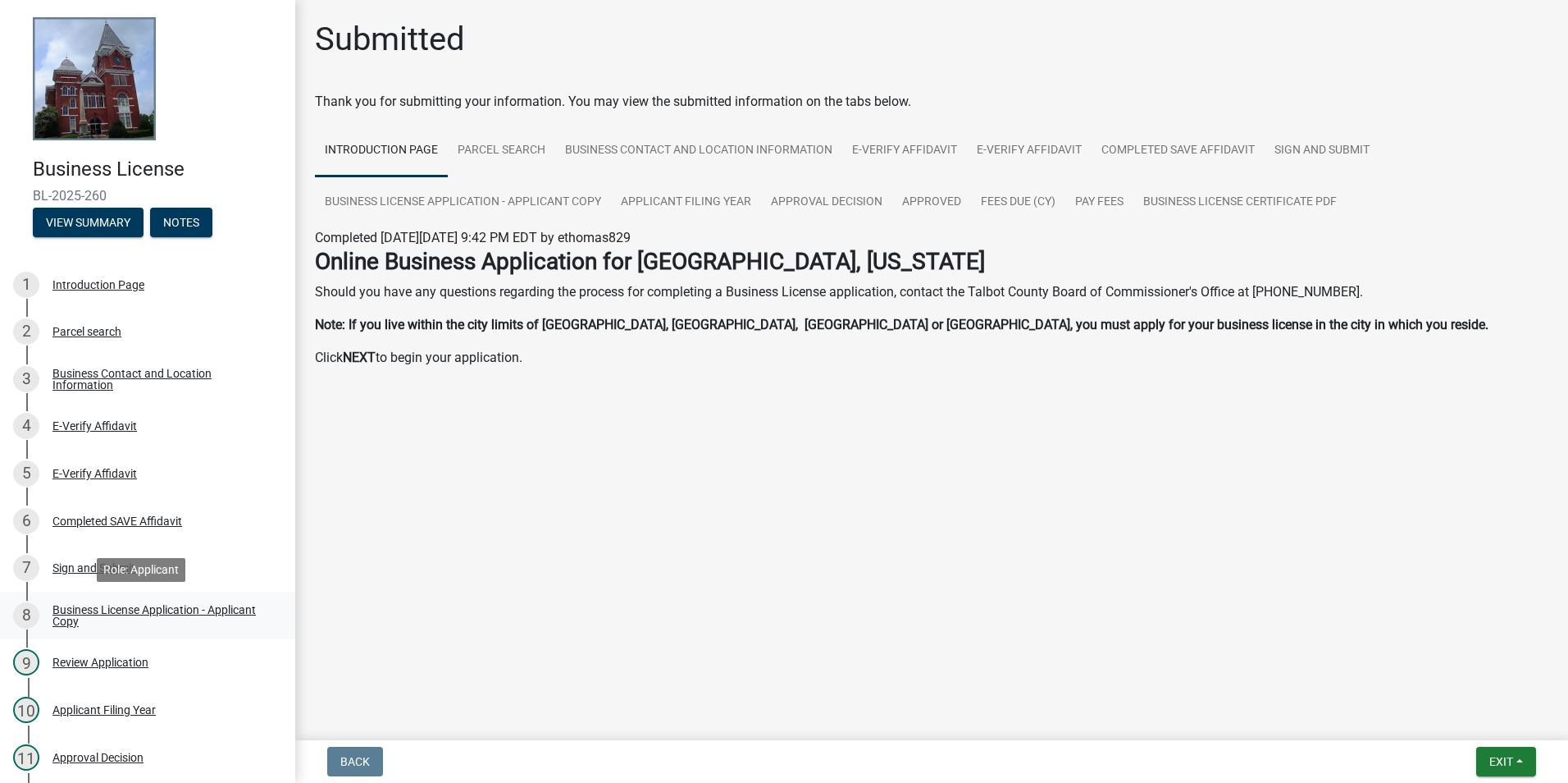
click at [174, 614] on div "Business License Application - Applicant Copy" at bounding box center [161, 614] width 217 height 23
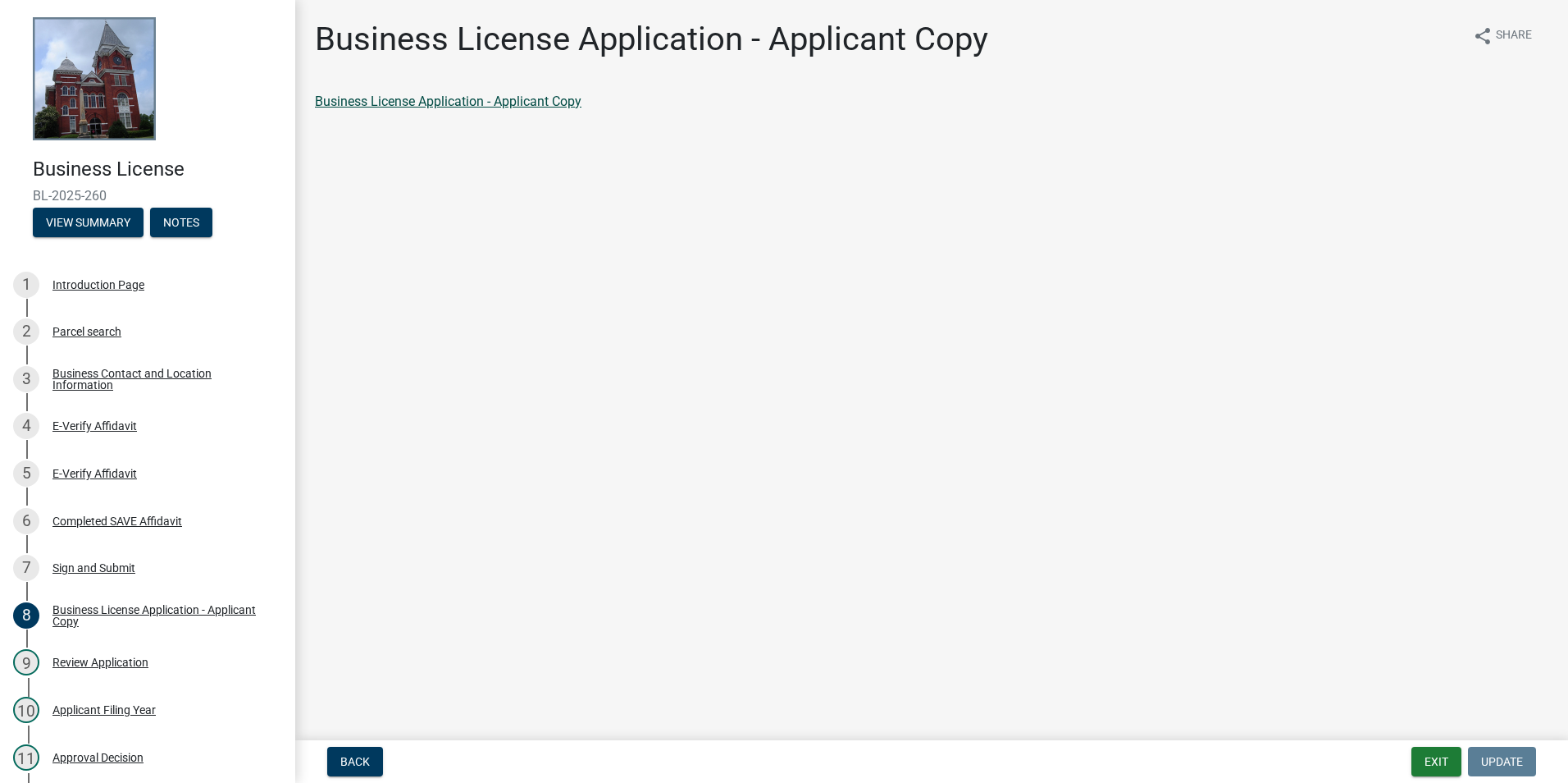
click at [487, 104] on link "Business License Application - Applicant Copy" at bounding box center [448, 102] width 266 height 16
click at [104, 369] on div "Business Contact and Location Information" at bounding box center [161, 379] width 217 height 23
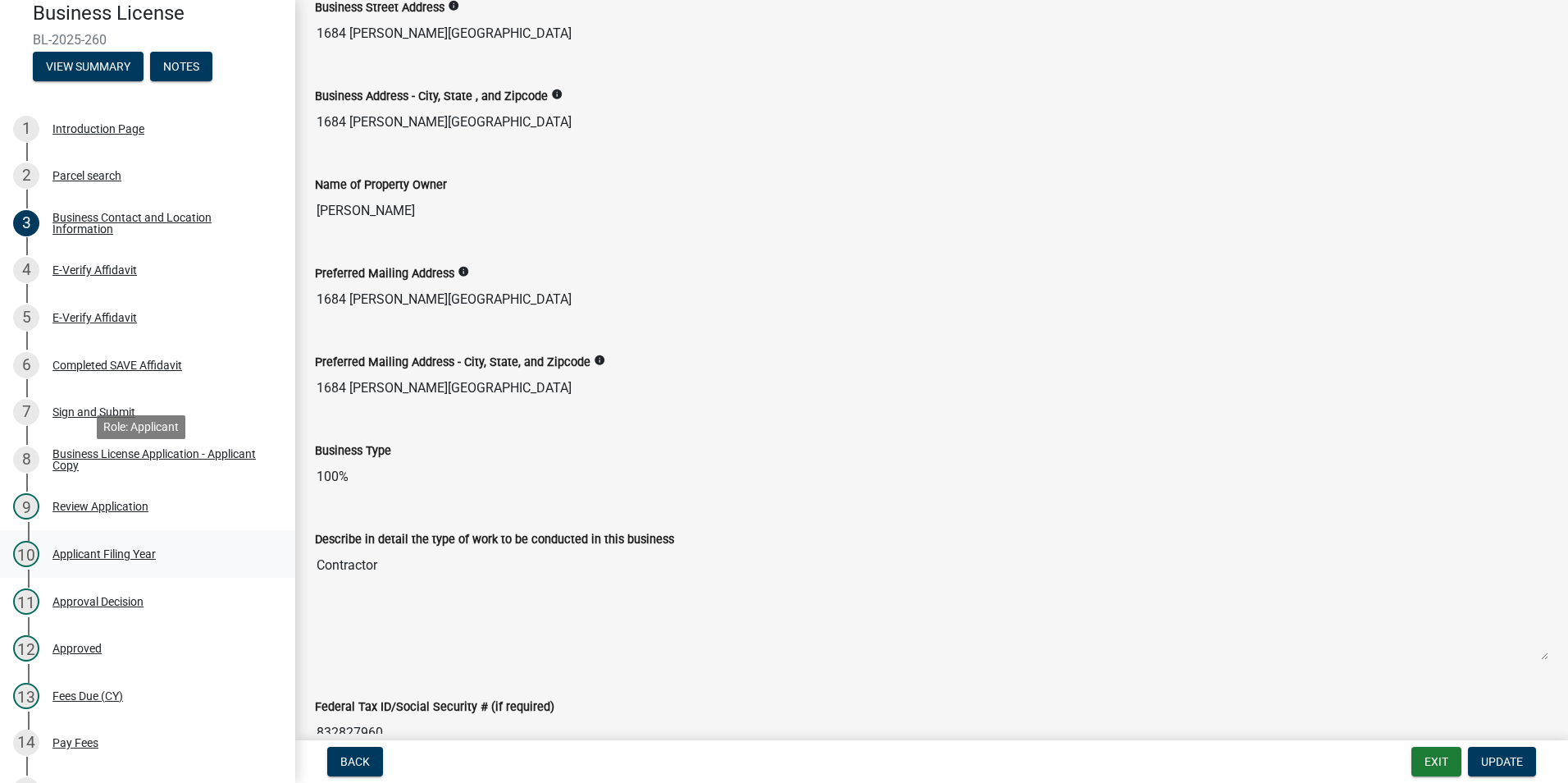
scroll to position [434, 0]
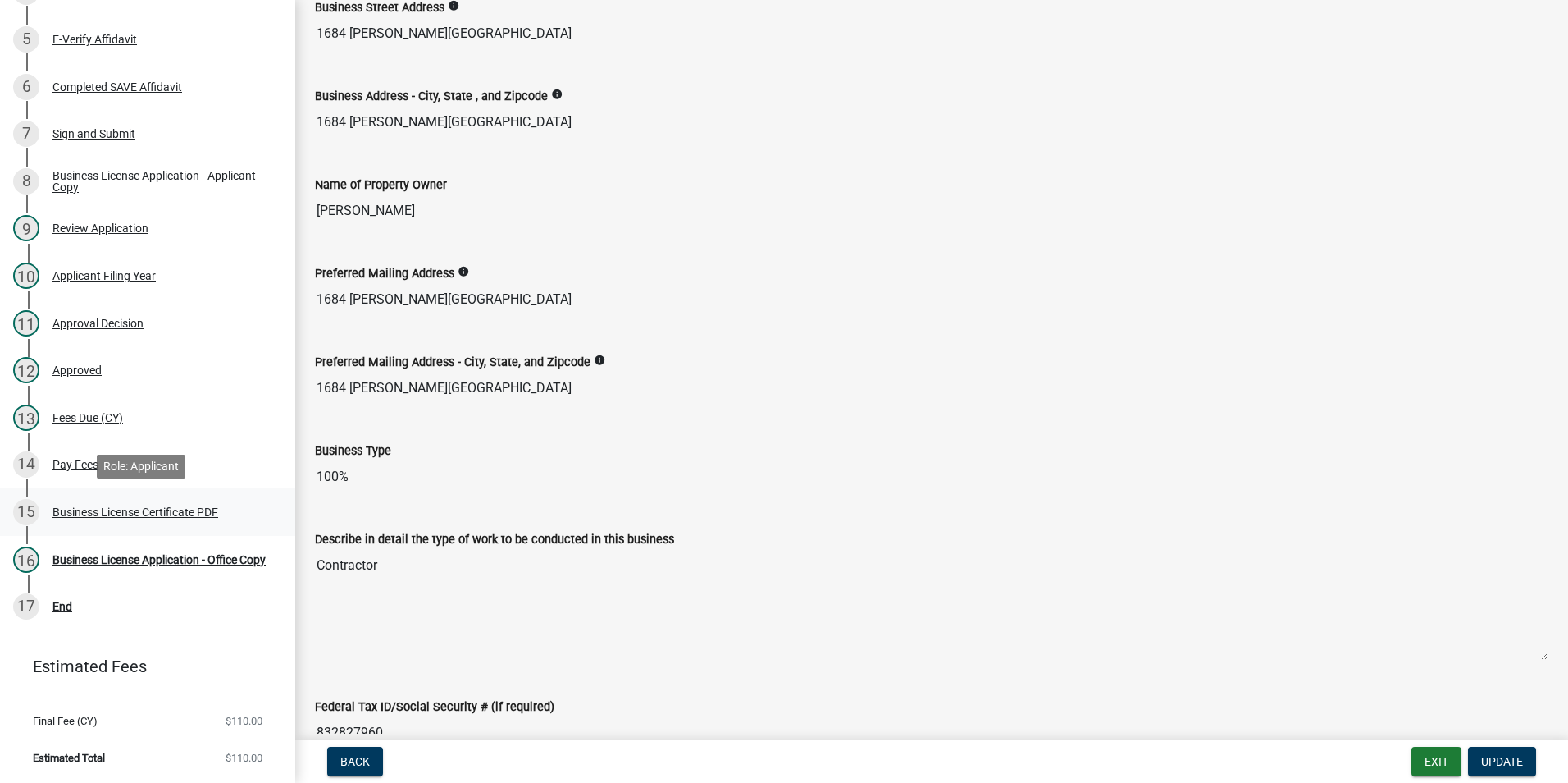
click at [104, 514] on div "Business License Certificate PDF" at bounding box center [135, 512] width 166 height 12
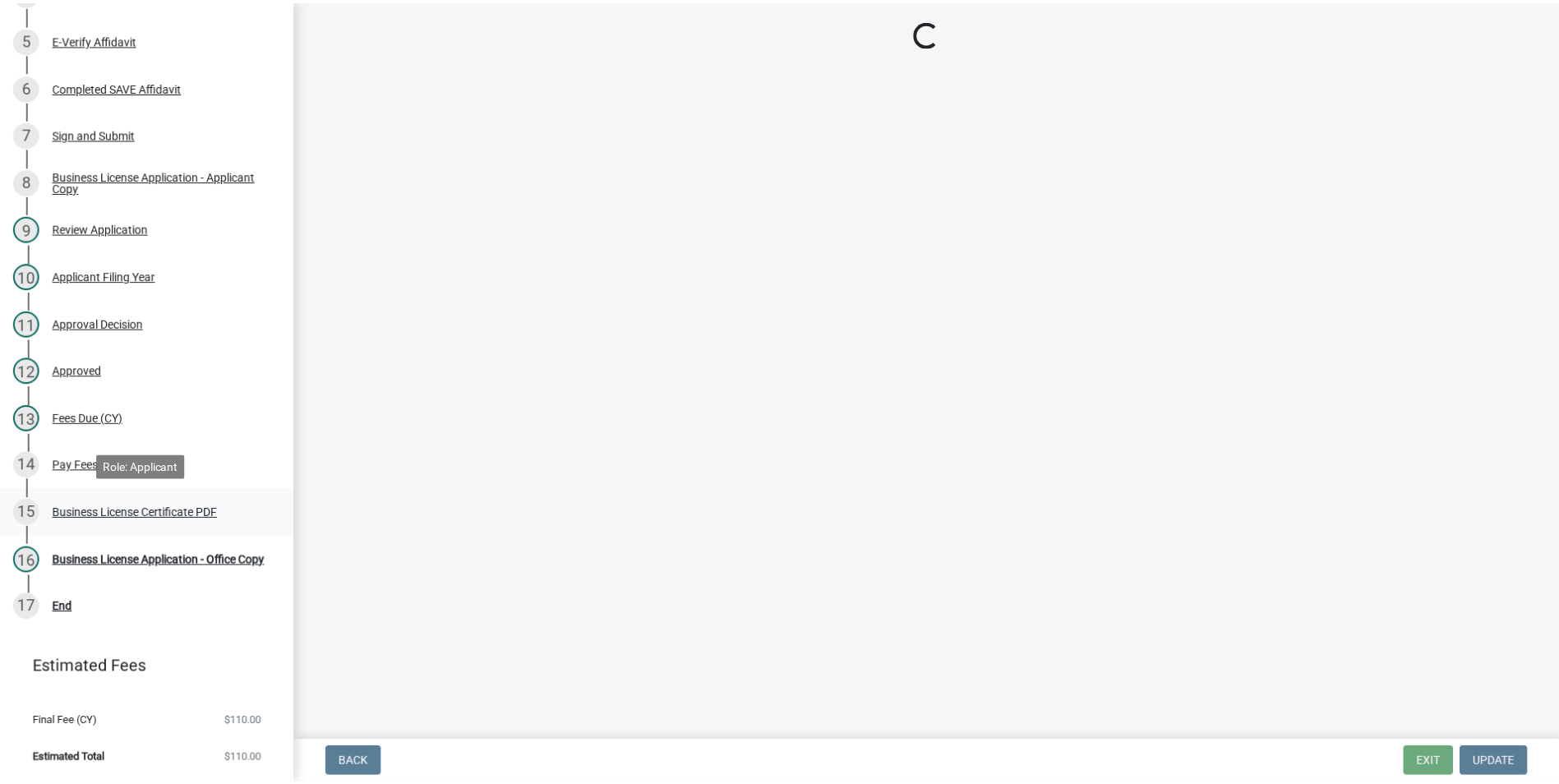
scroll to position [0, 0]
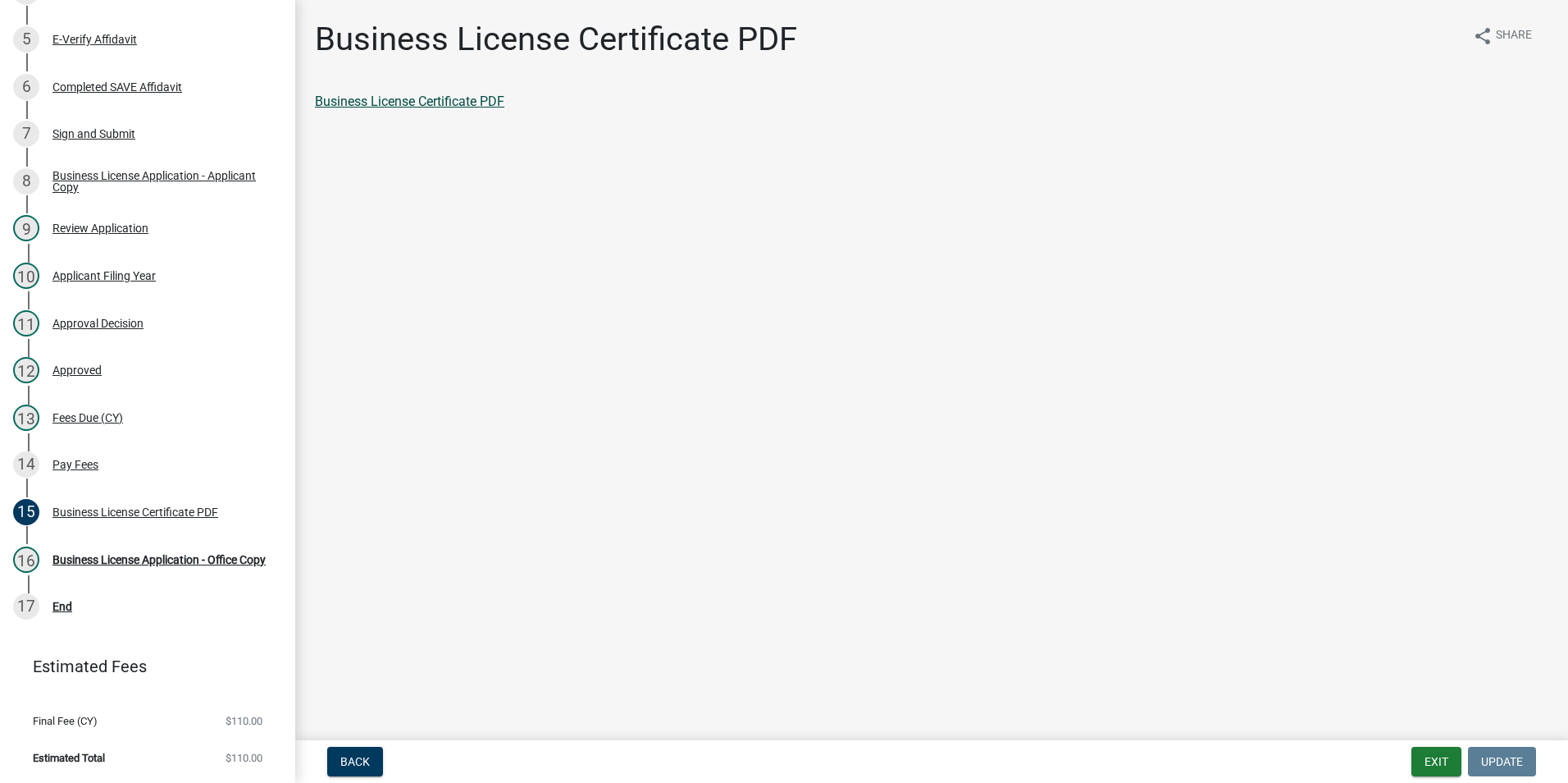
click at [464, 100] on link "Business License Certificate PDF" at bounding box center [409, 102] width 189 height 16
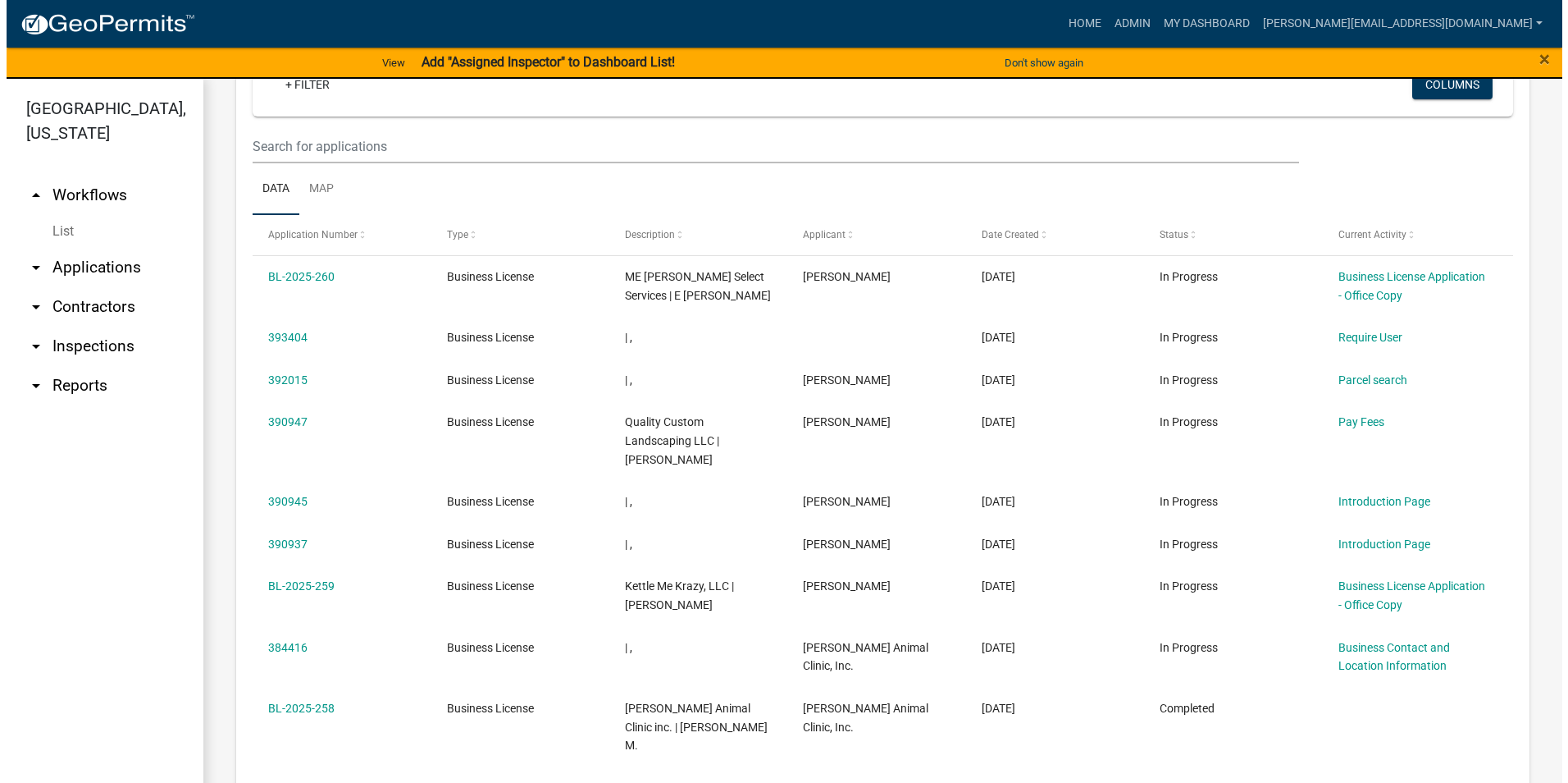
scroll to position [820, 0]
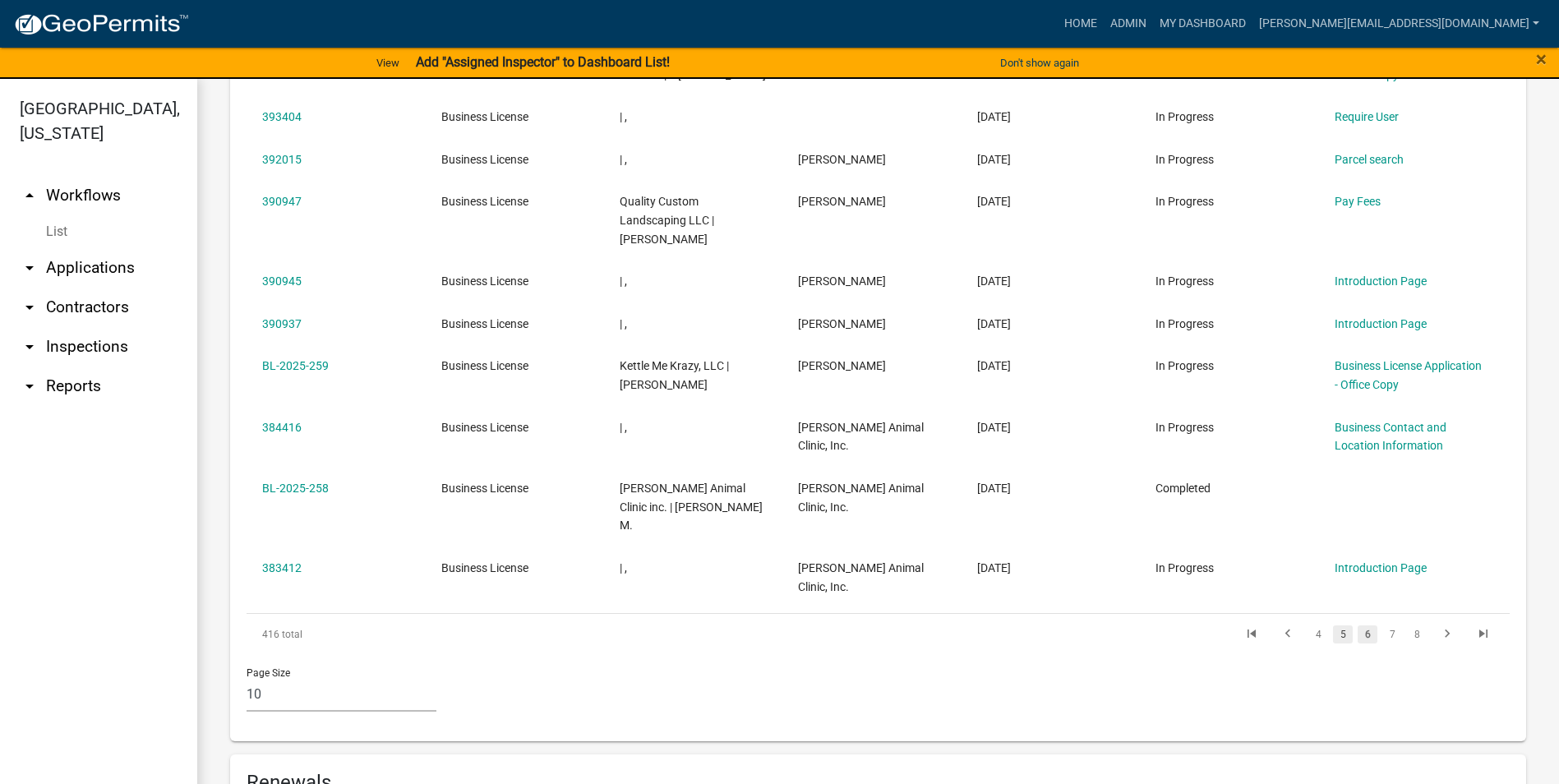
click at [1333, 625] on link "5" at bounding box center [1343, 634] width 20 height 18
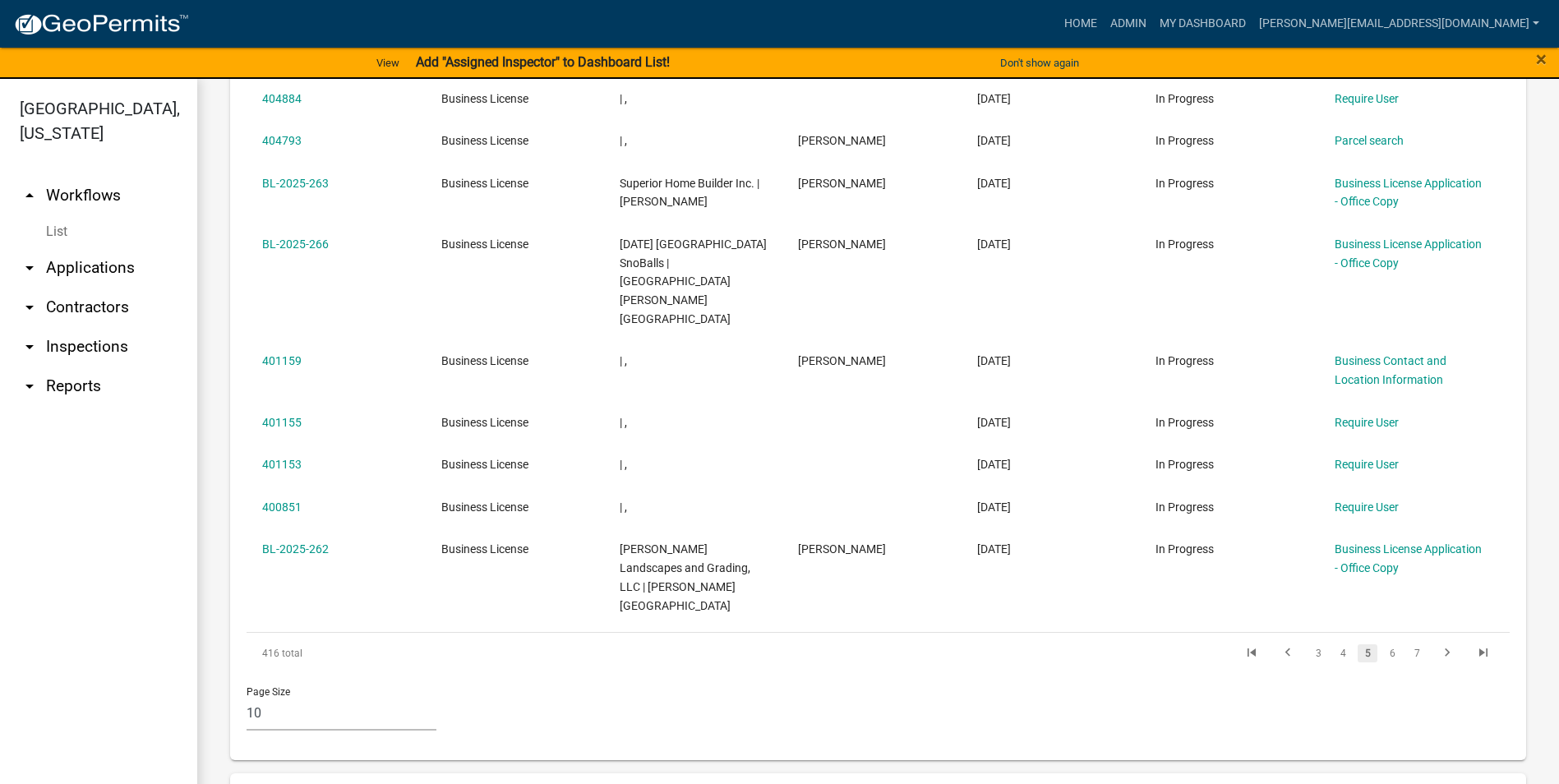
click at [1365, 673] on div "Page Size 10 25 50 100" at bounding box center [877, 708] width 1287 height 70
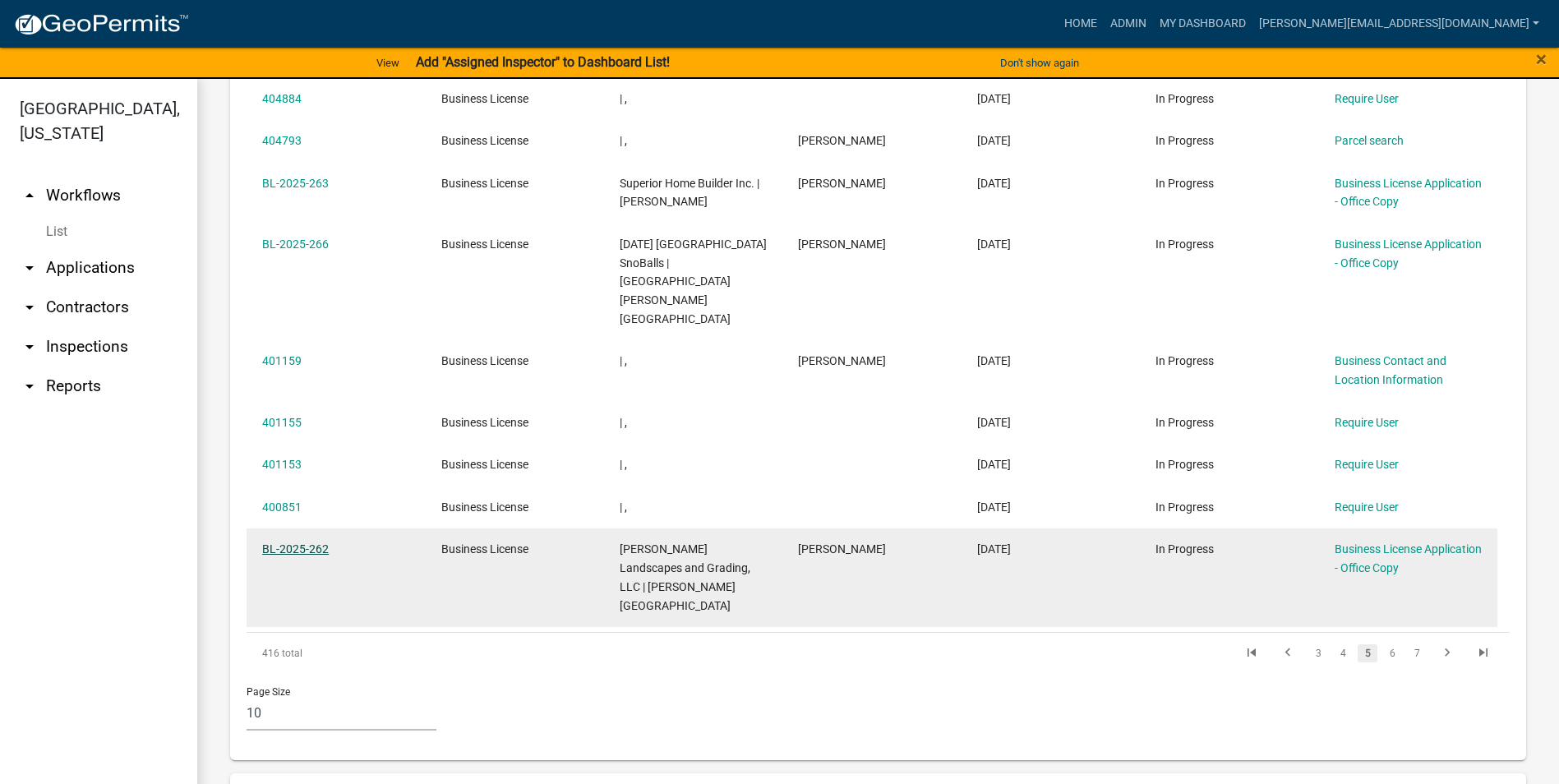
click at [298, 542] on link "BL-2025-262" at bounding box center [294, 548] width 66 height 13
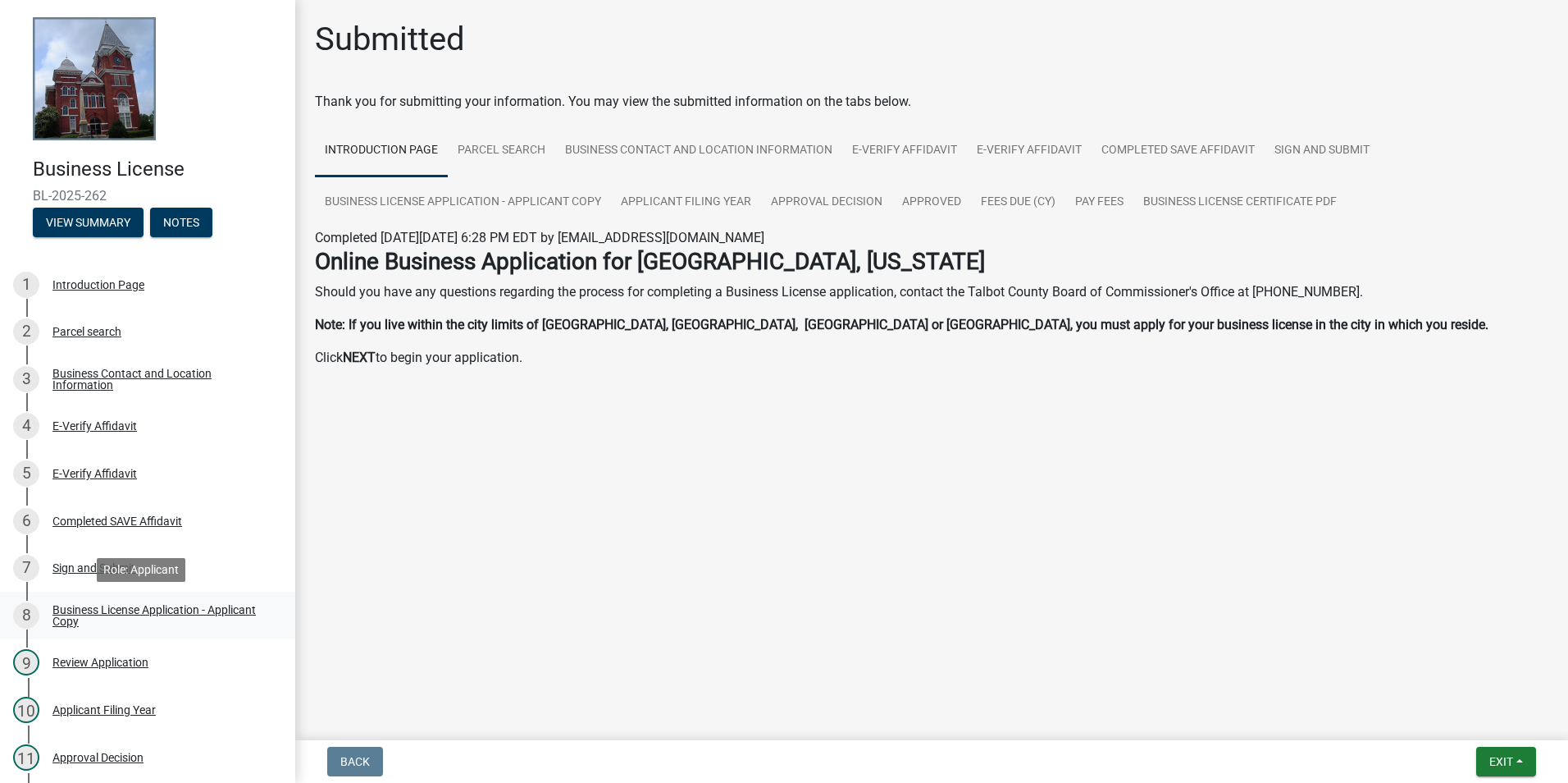
click at [95, 617] on div "Business License Application - Applicant Copy" at bounding box center [161, 614] width 217 height 23
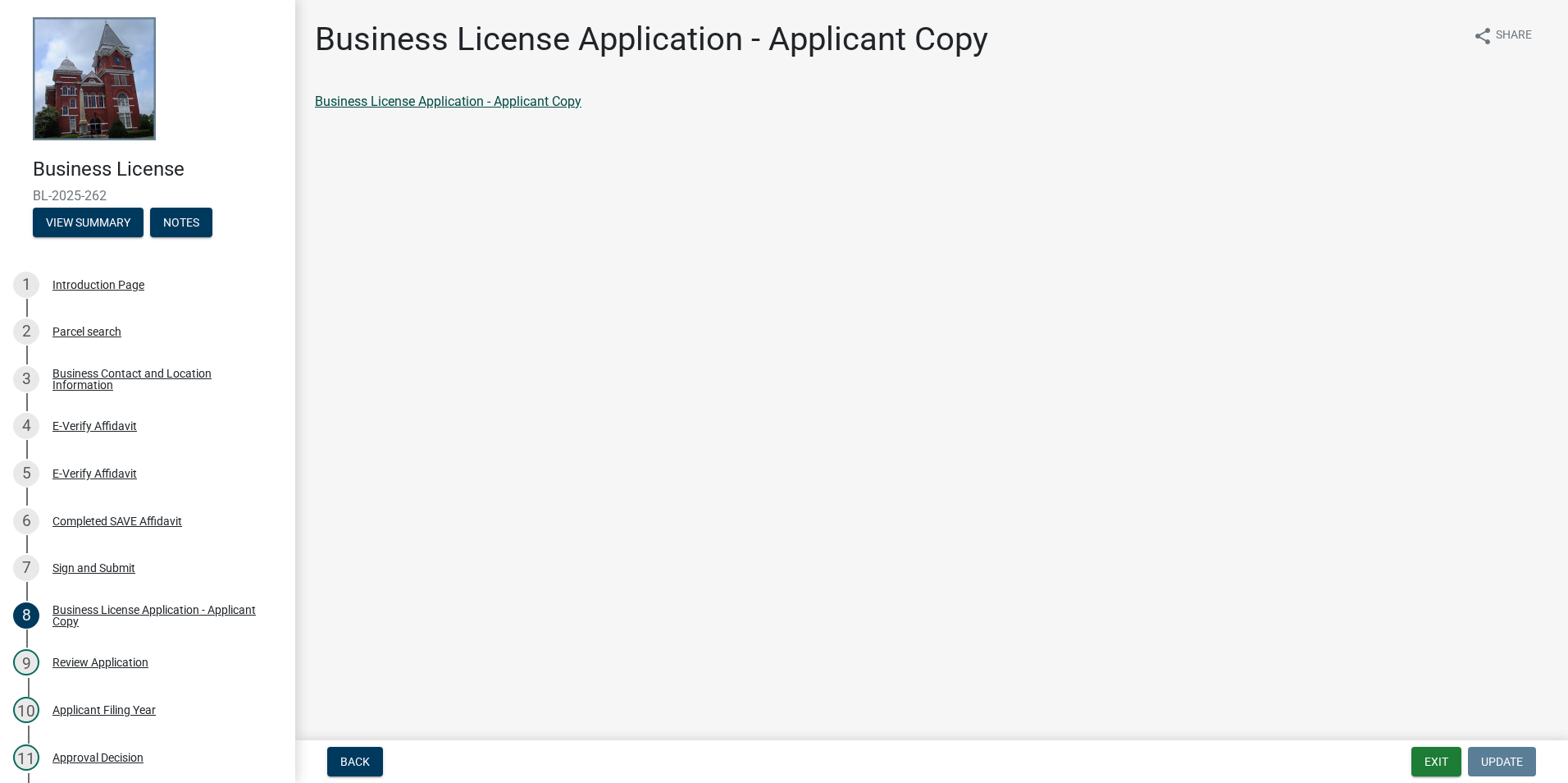
click at [523, 106] on link "Business License Application - Applicant Copy" at bounding box center [448, 102] width 266 height 16
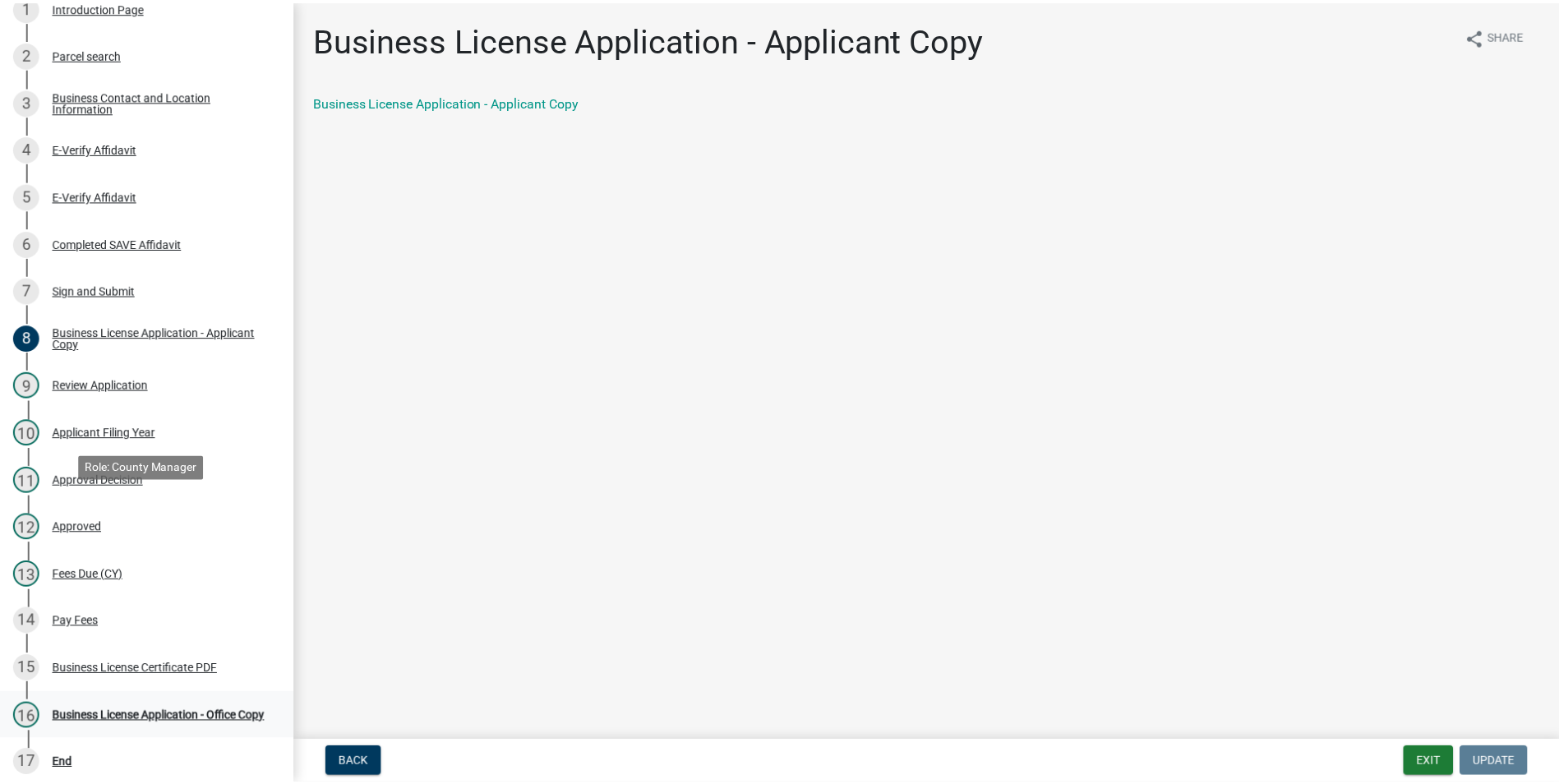
scroll to position [329, 0]
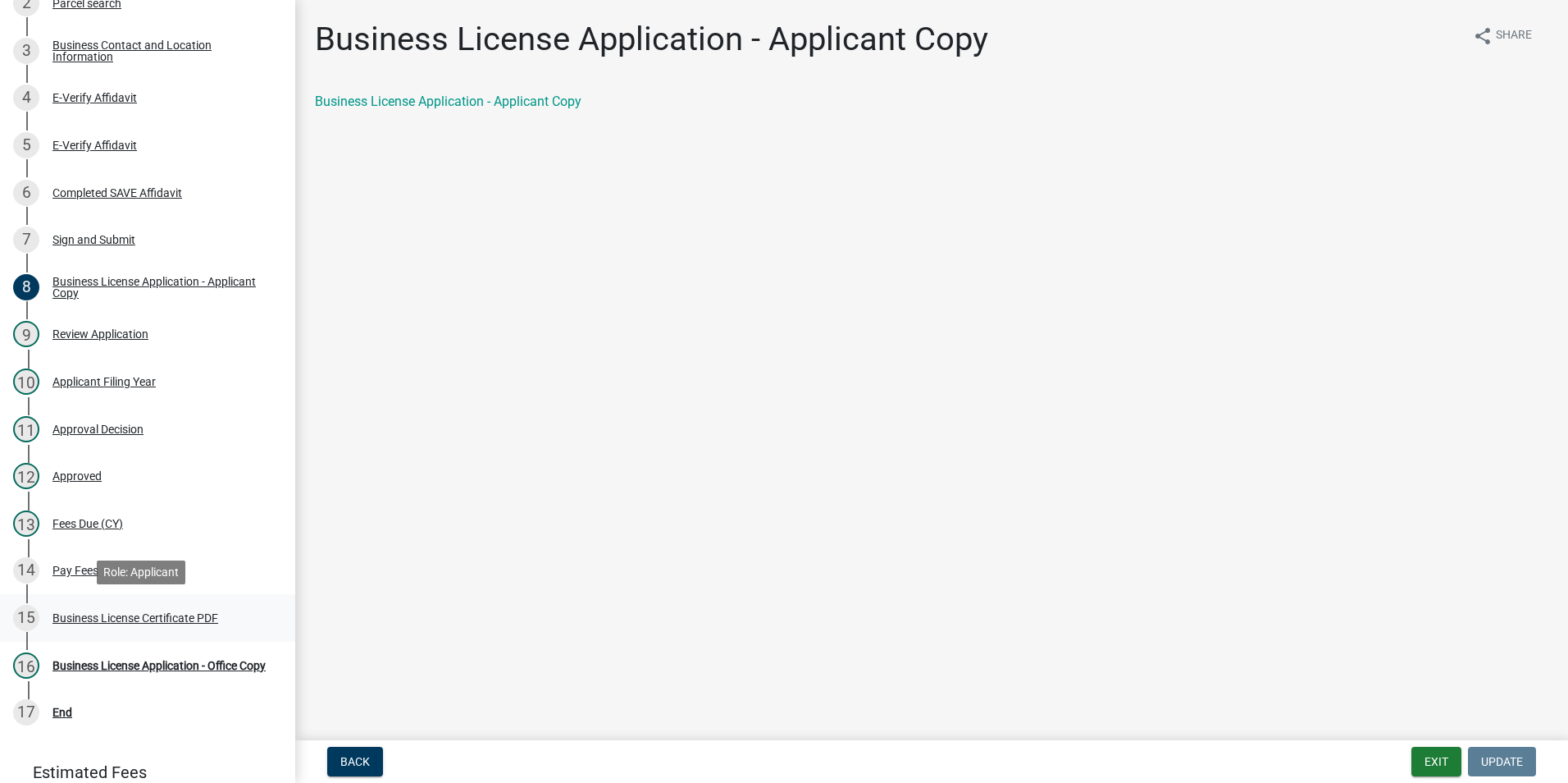
click at [114, 612] on div "Business License Certificate PDF" at bounding box center [135, 618] width 166 height 12
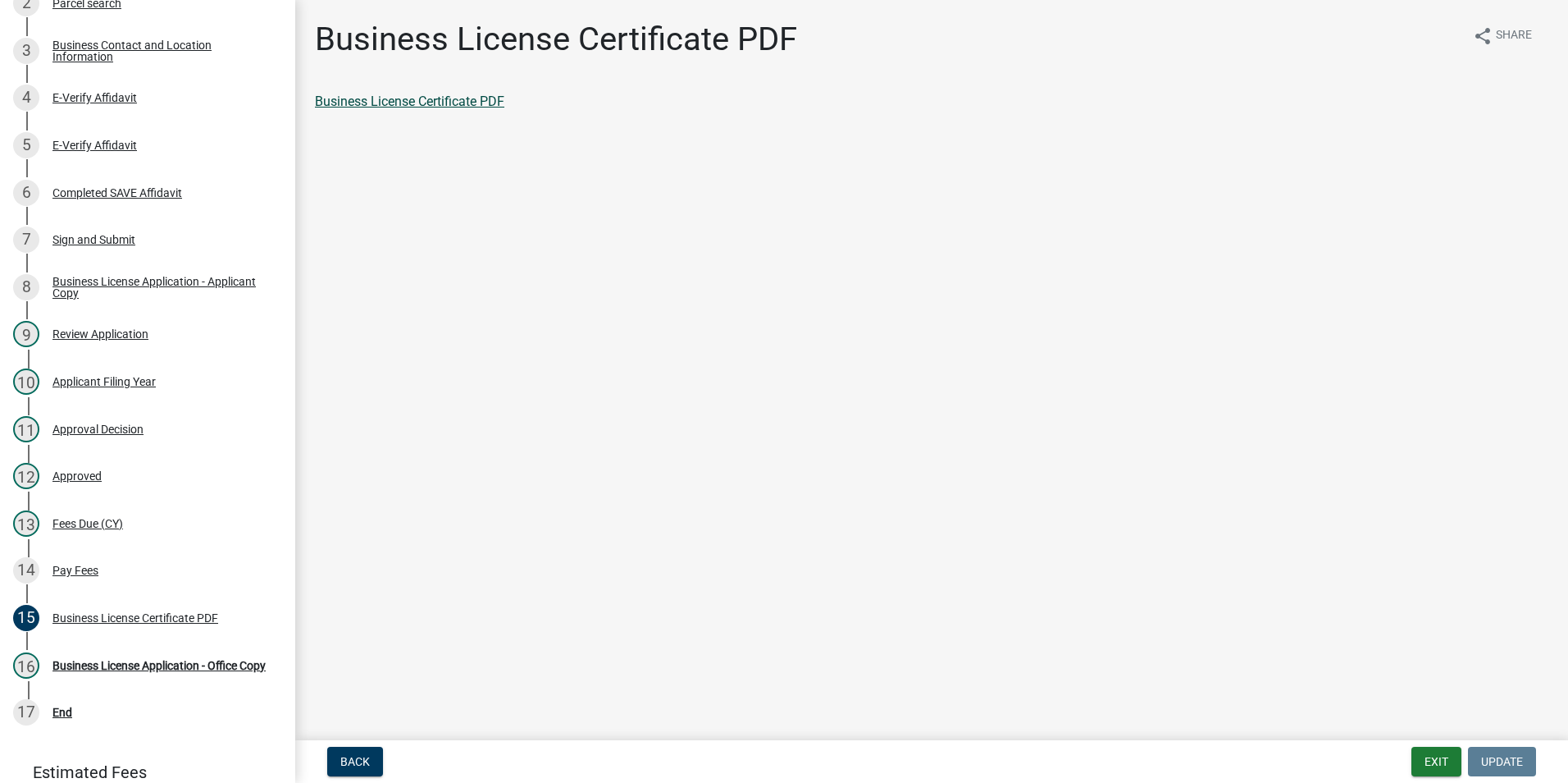
click at [456, 102] on link "Business License Certificate PDF" at bounding box center [409, 102] width 189 height 16
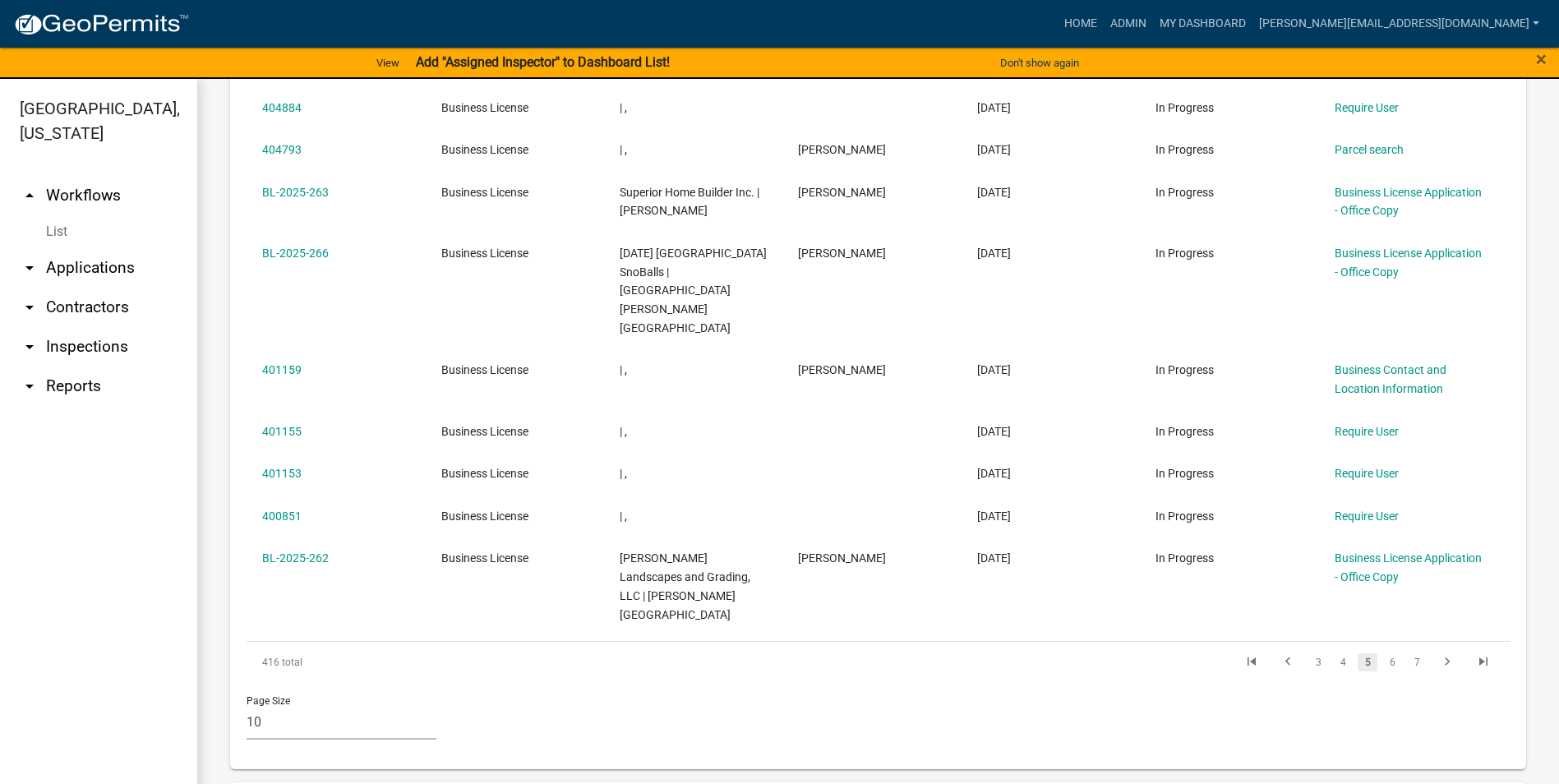
scroll to position [903, 0]
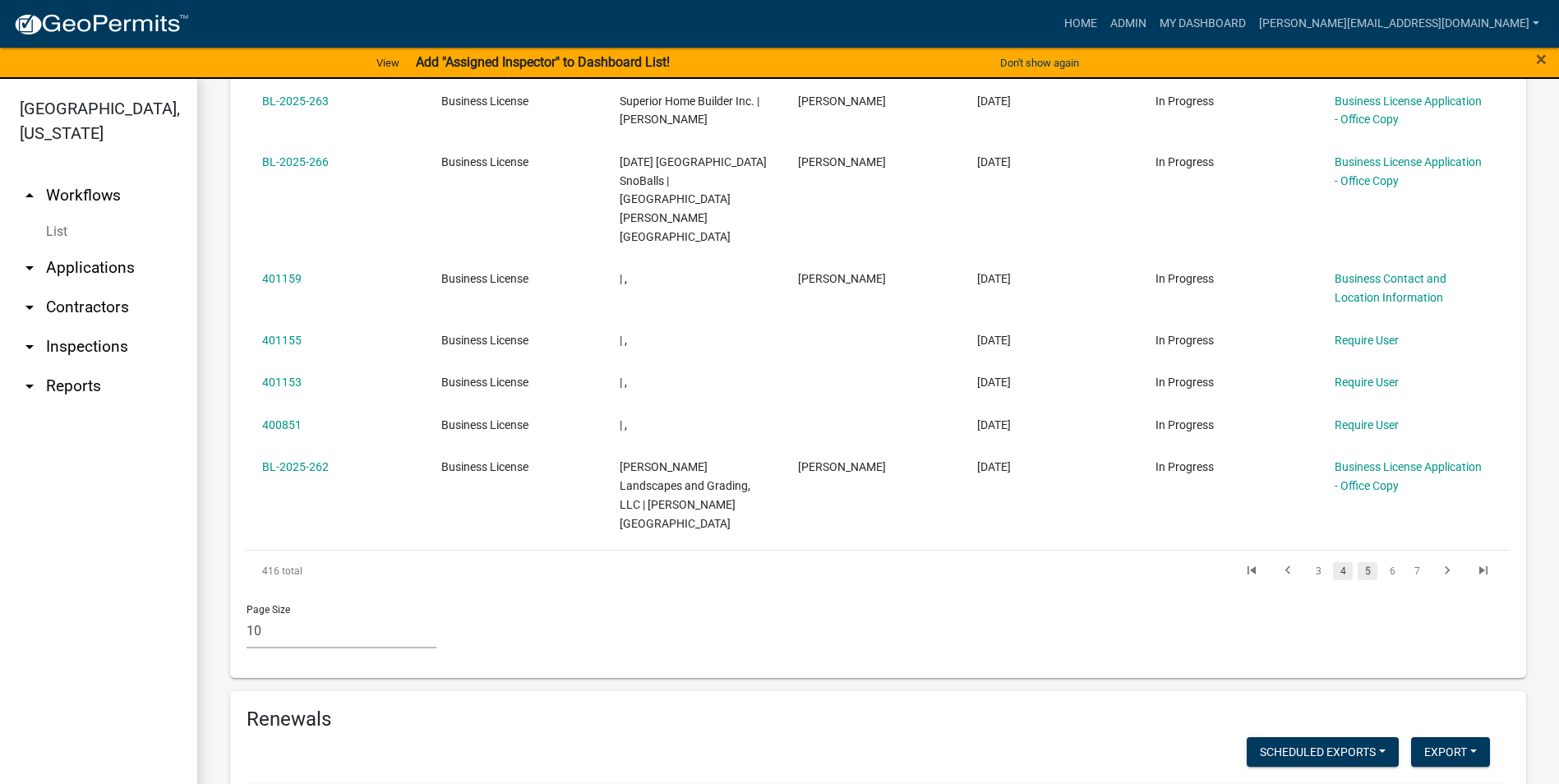
click at [1333, 562] on link "4" at bounding box center [1343, 571] width 20 height 18
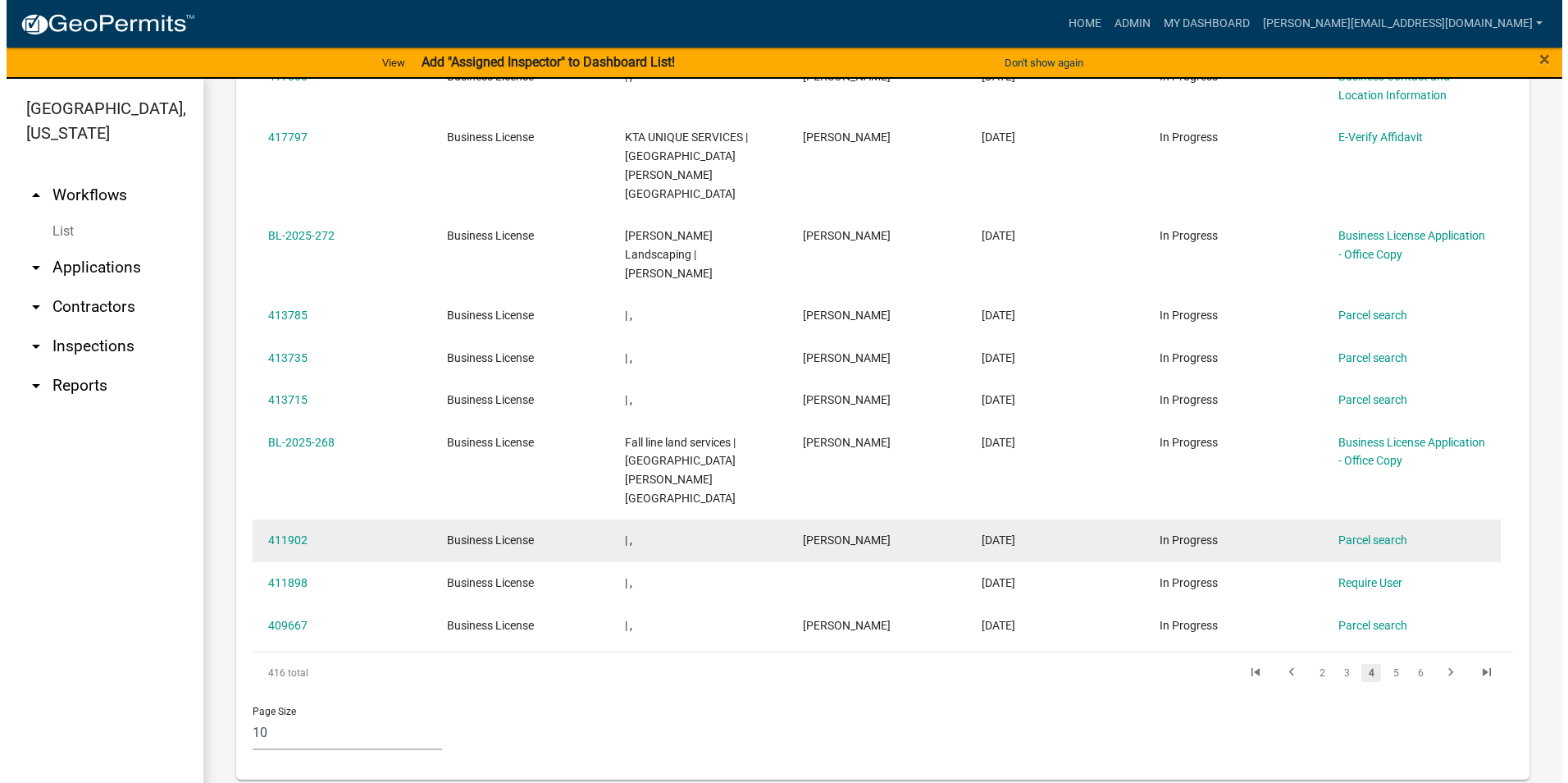
scroll to position [775, 0]
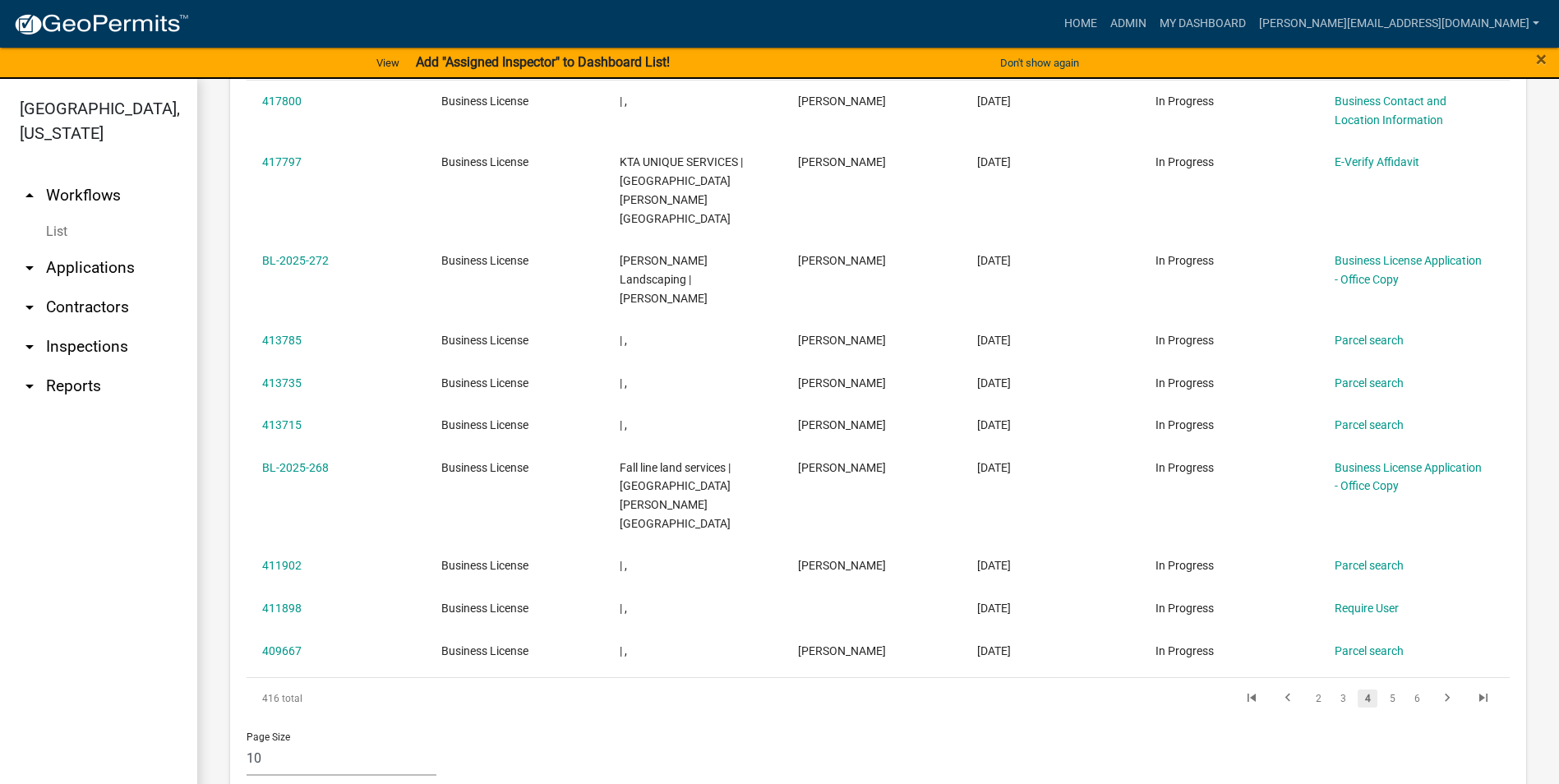
click at [1395, 719] on div "Page Size 10 25 50 100" at bounding box center [877, 753] width 1287 height 70
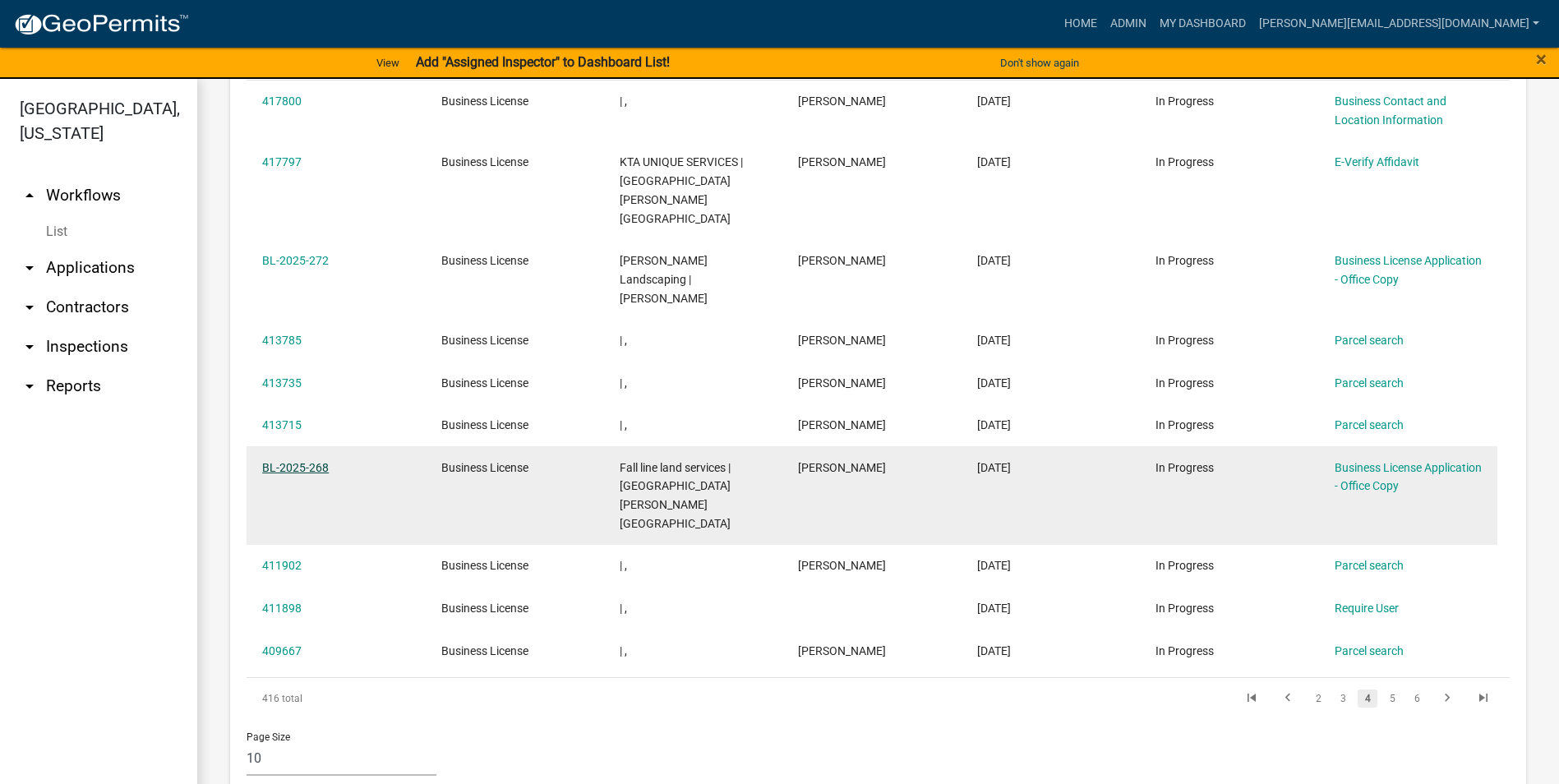
click at [315, 461] on link "BL-2025-268" at bounding box center [294, 467] width 66 height 13
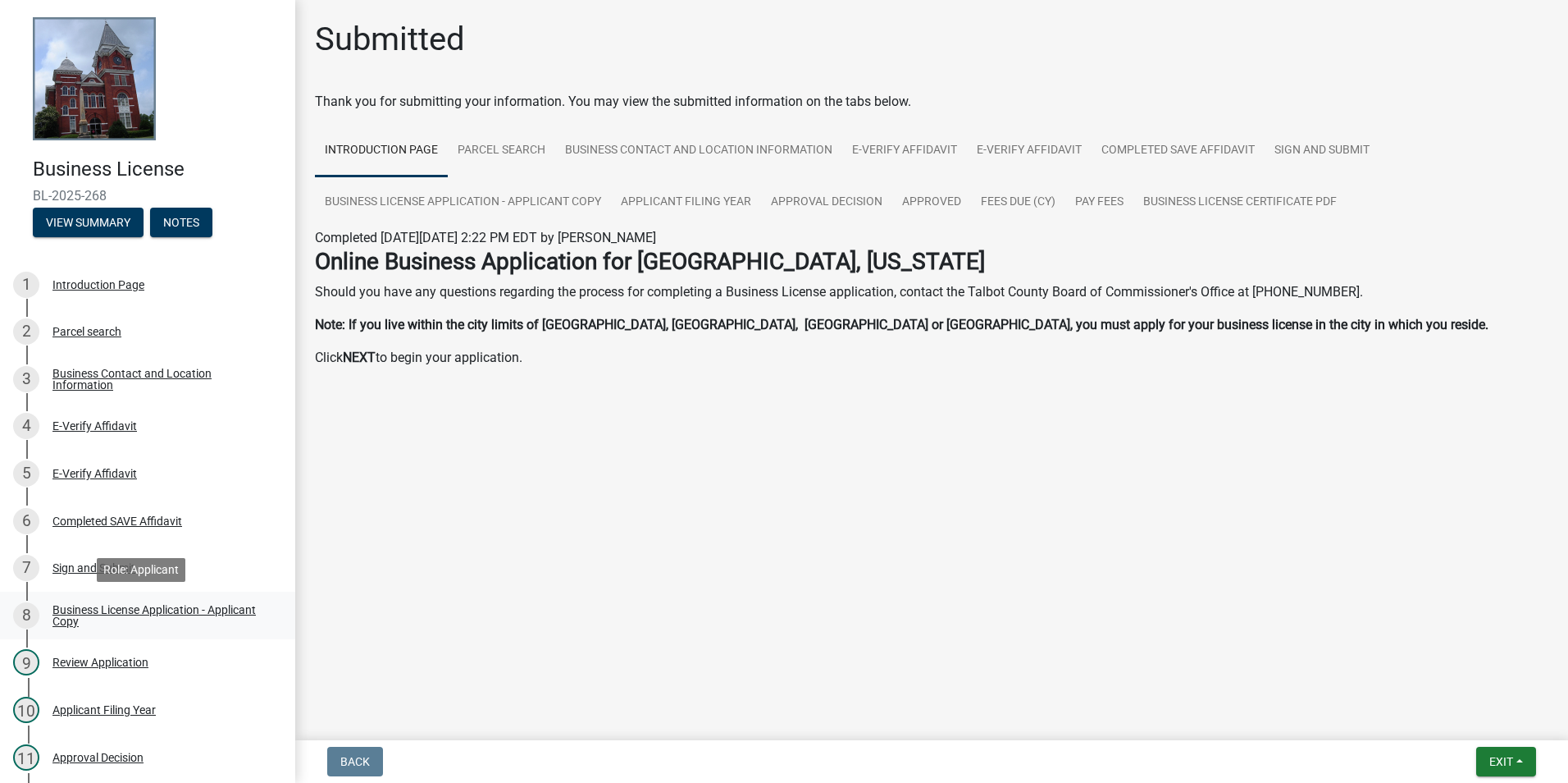
click at [115, 611] on div "Business License Application - Applicant Copy" at bounding box center [161, 614] width 217 height 23
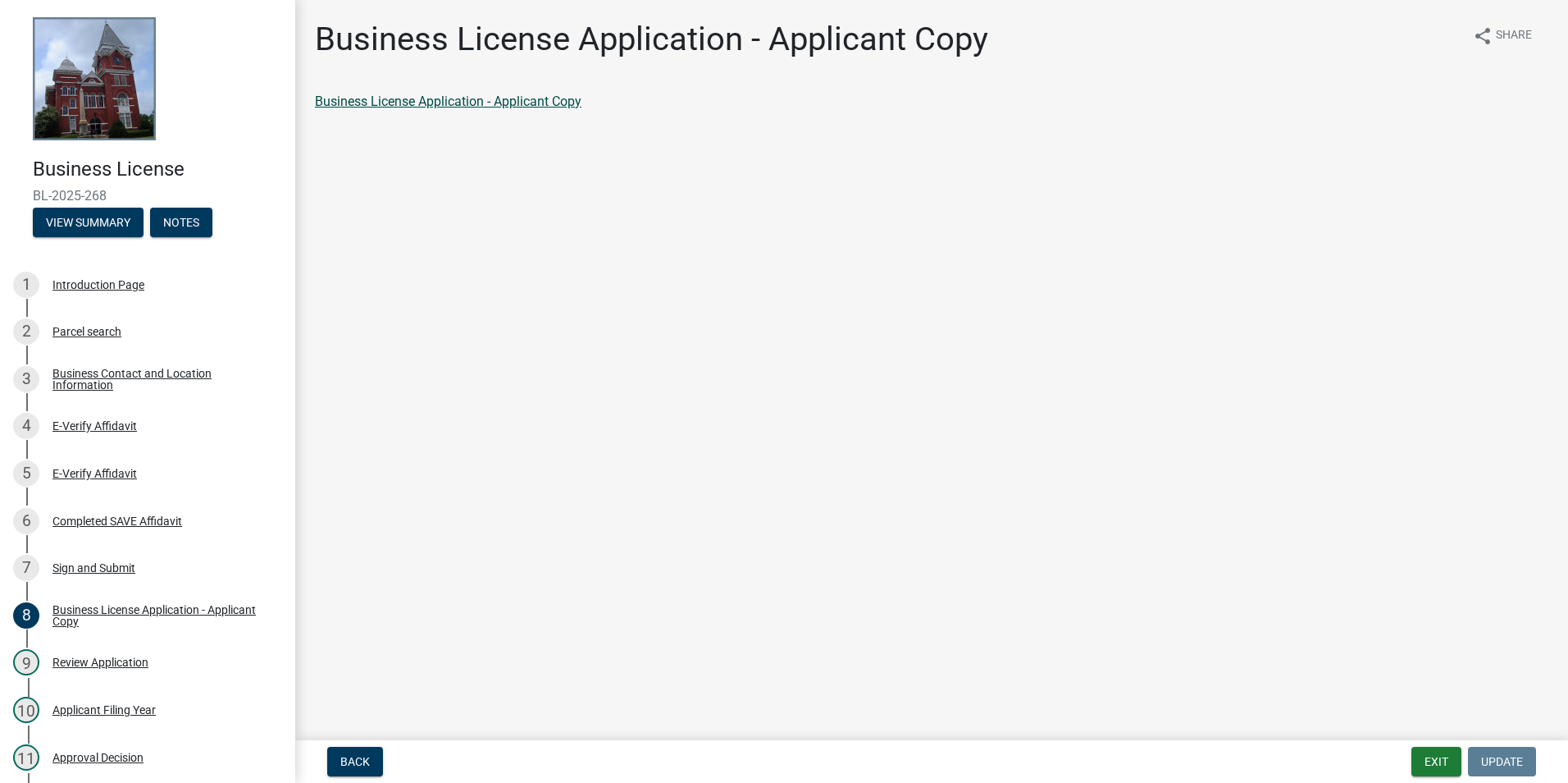
click at [442, 98] on link "Business License Application - Applicant Copy" at bounding box center [448, 102] width 266 height 16
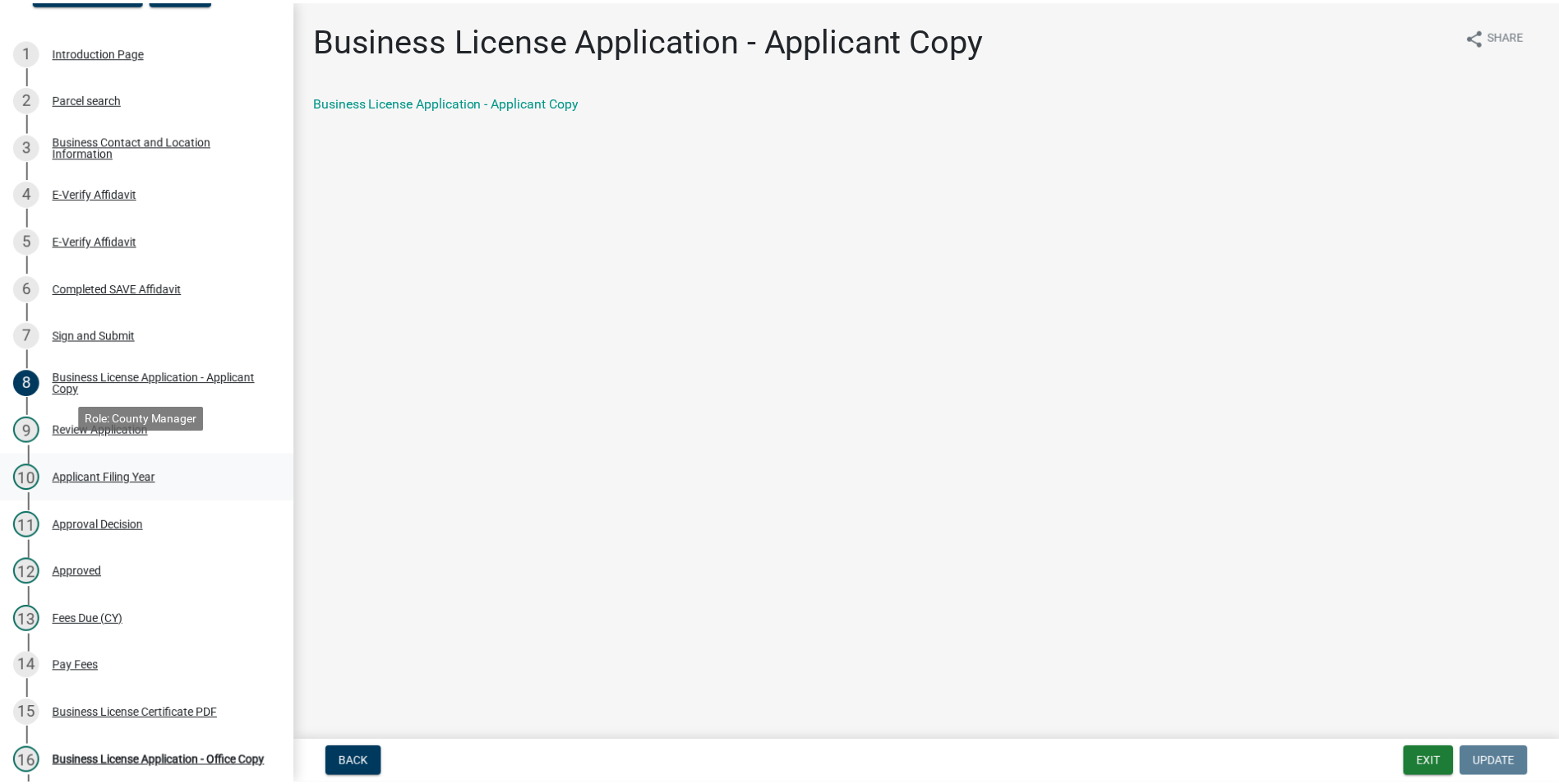
scroll to position [247, 0]
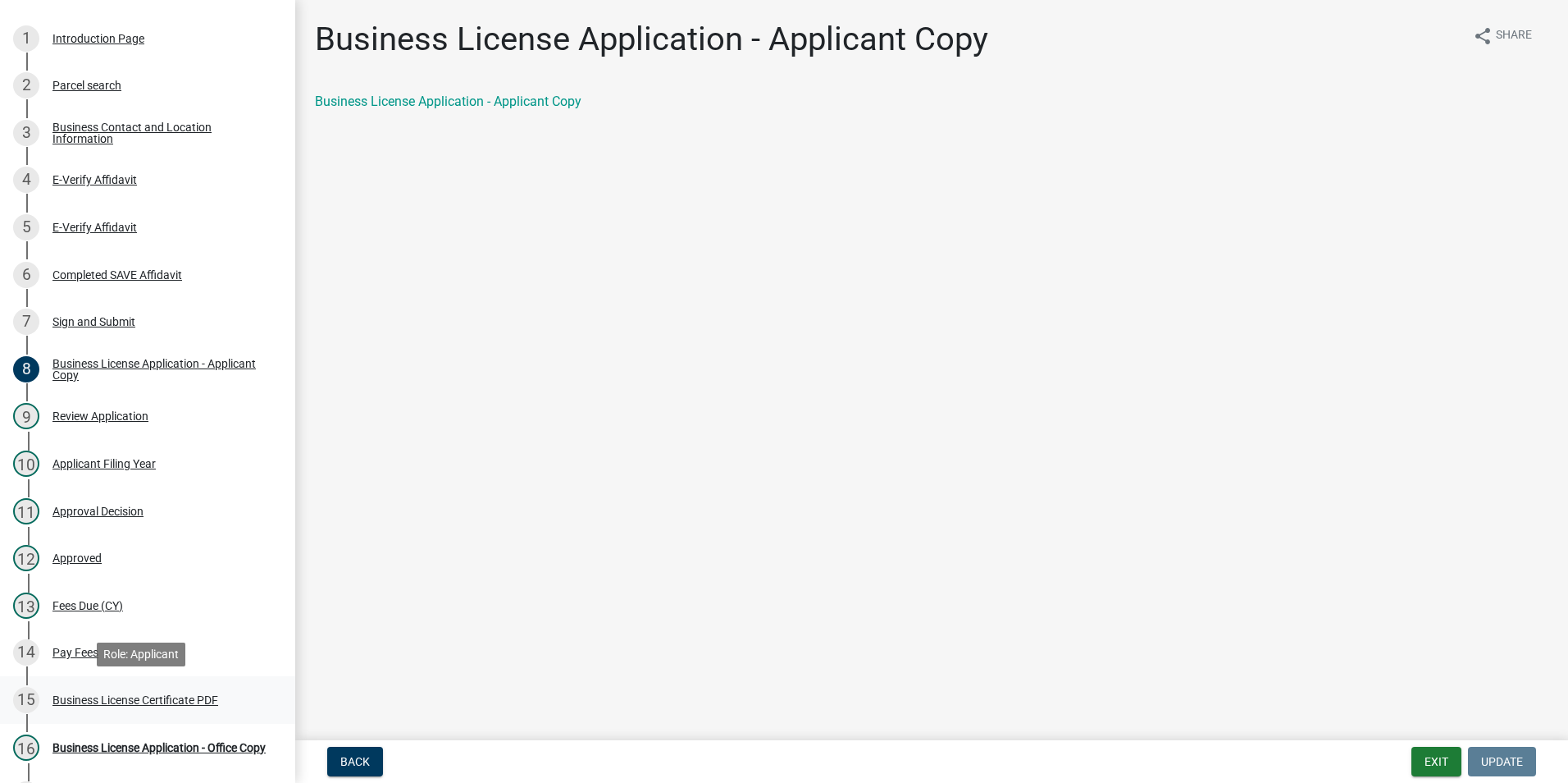
click at [123, 694] on div "Business License Certificate PDF" at bounding box center [135, 700] width 166 height 12
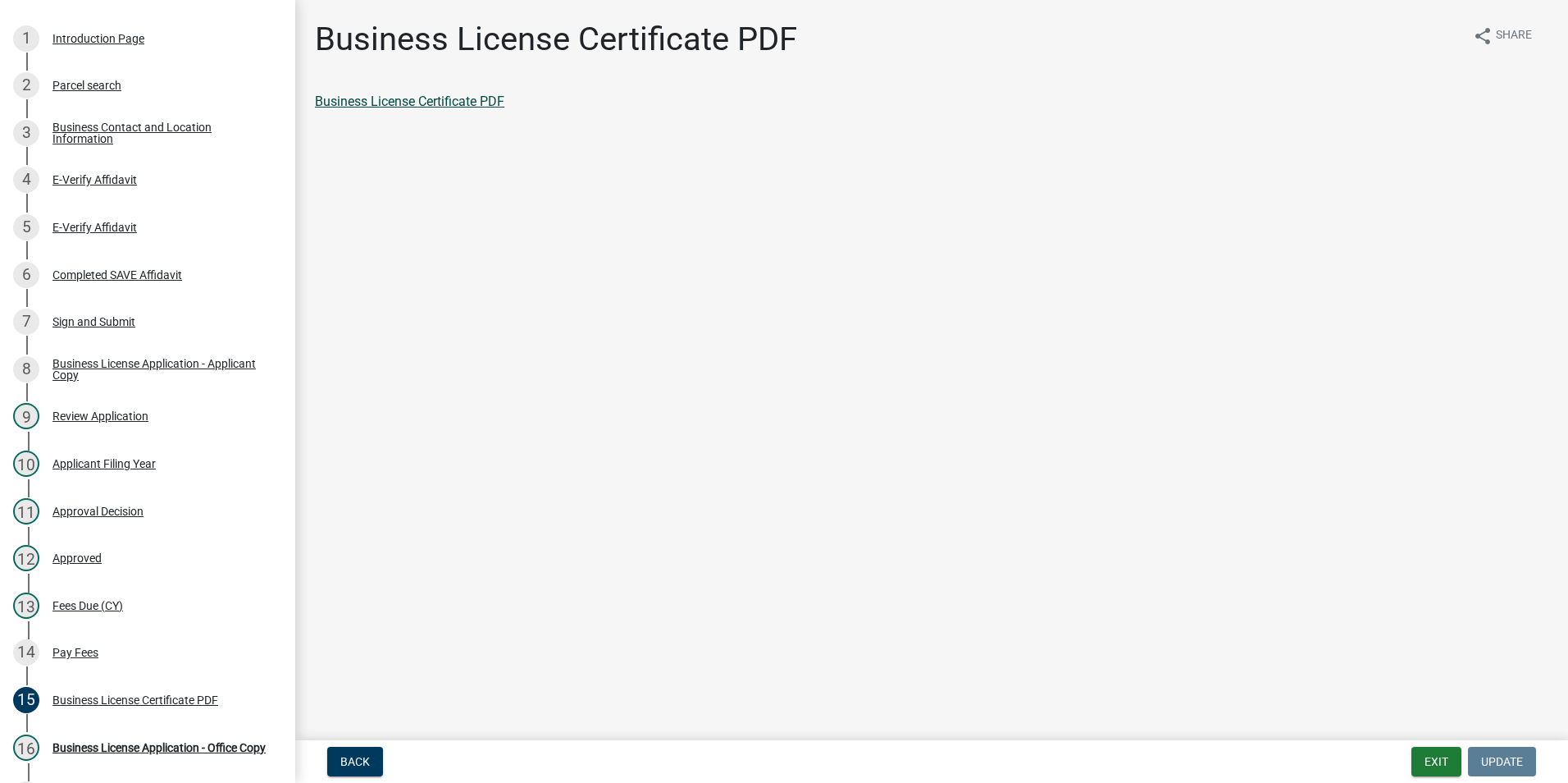
click at [480, 95] on link "Business License Certificate PDF" at bounding box center [409, 102] width 189 height 16
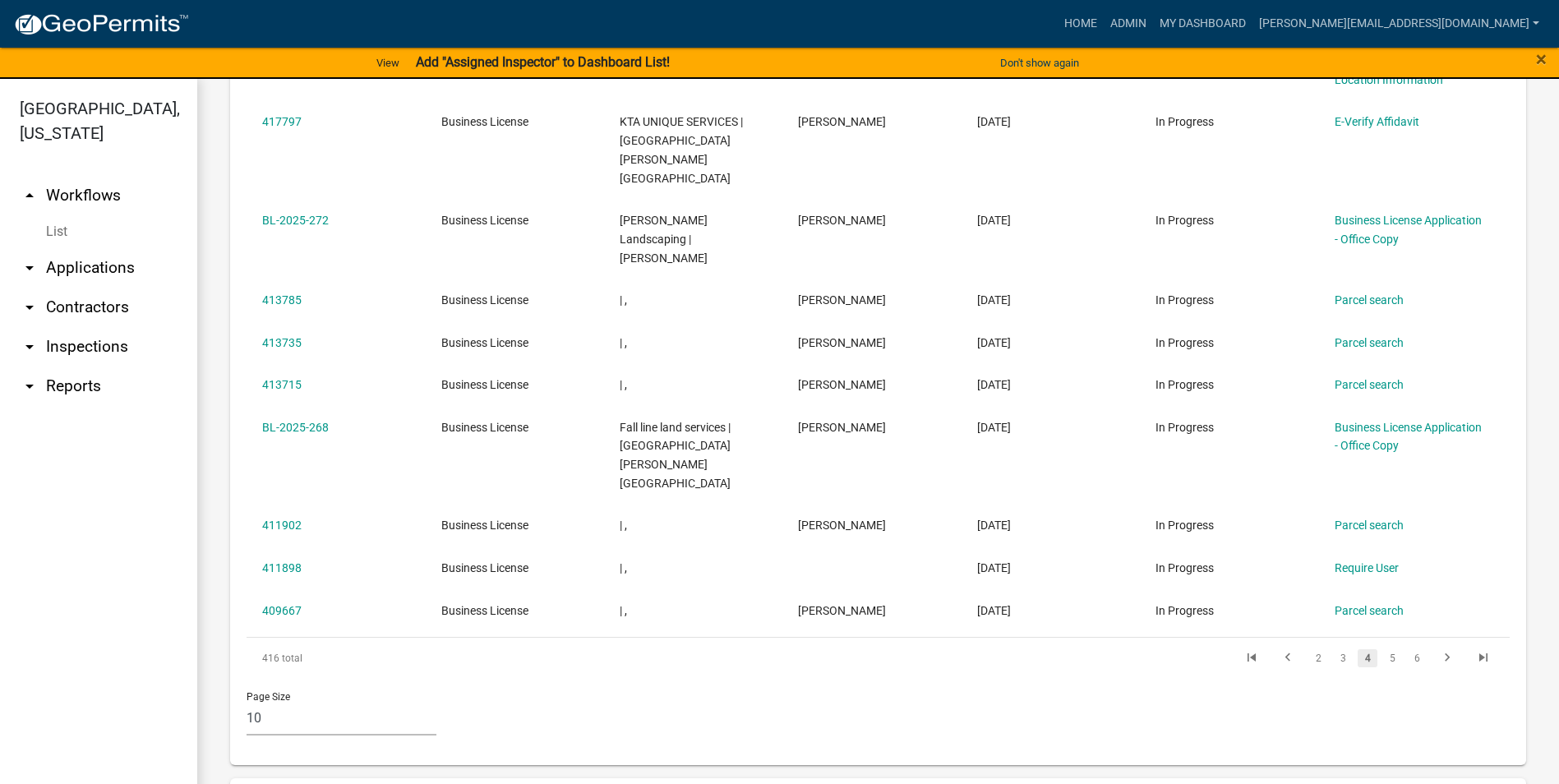
scroll to position [822, 0]
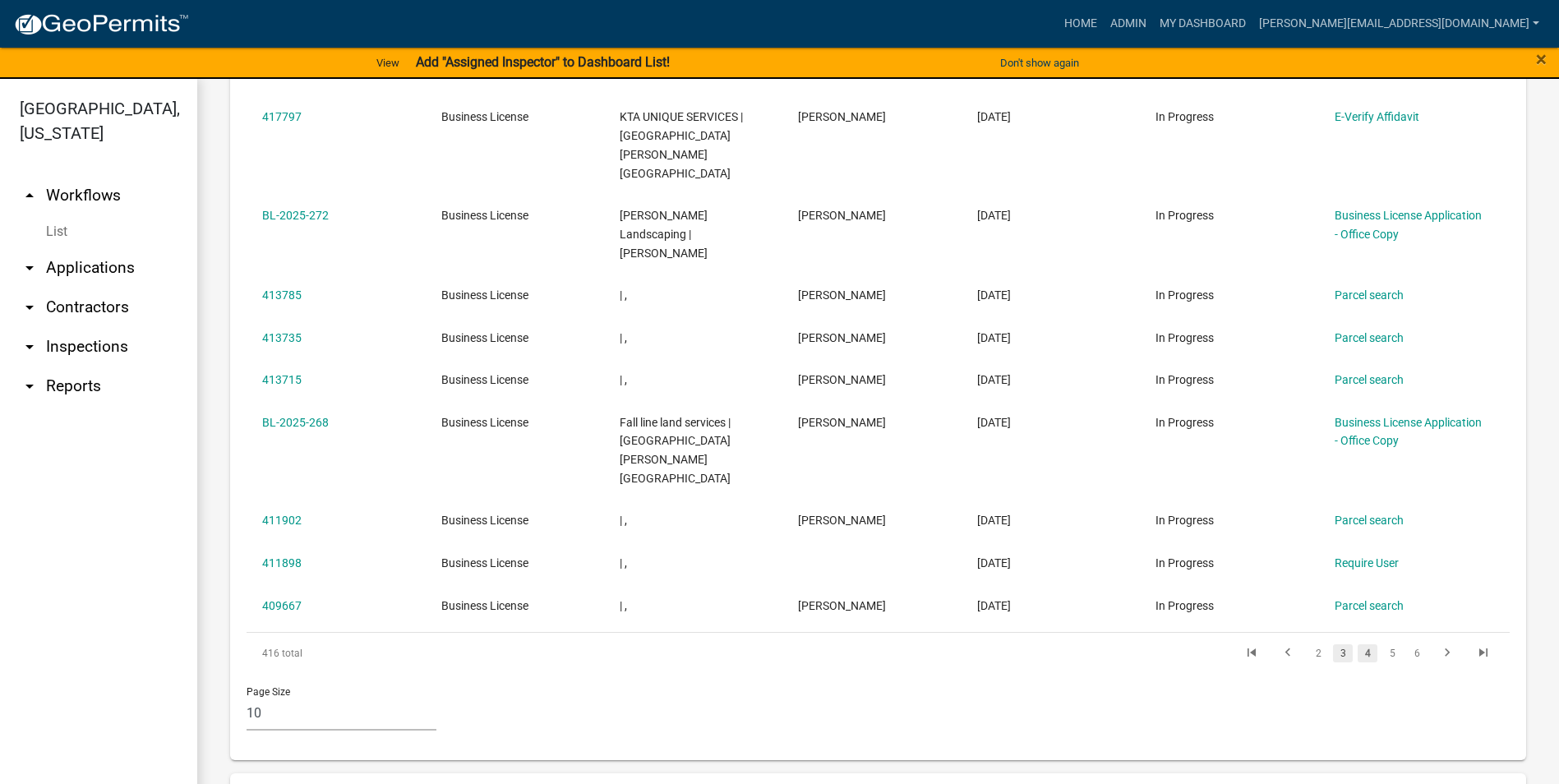
click at [1333, 644] on link "3" at bounding box center [1343, 653] width 20 height 18
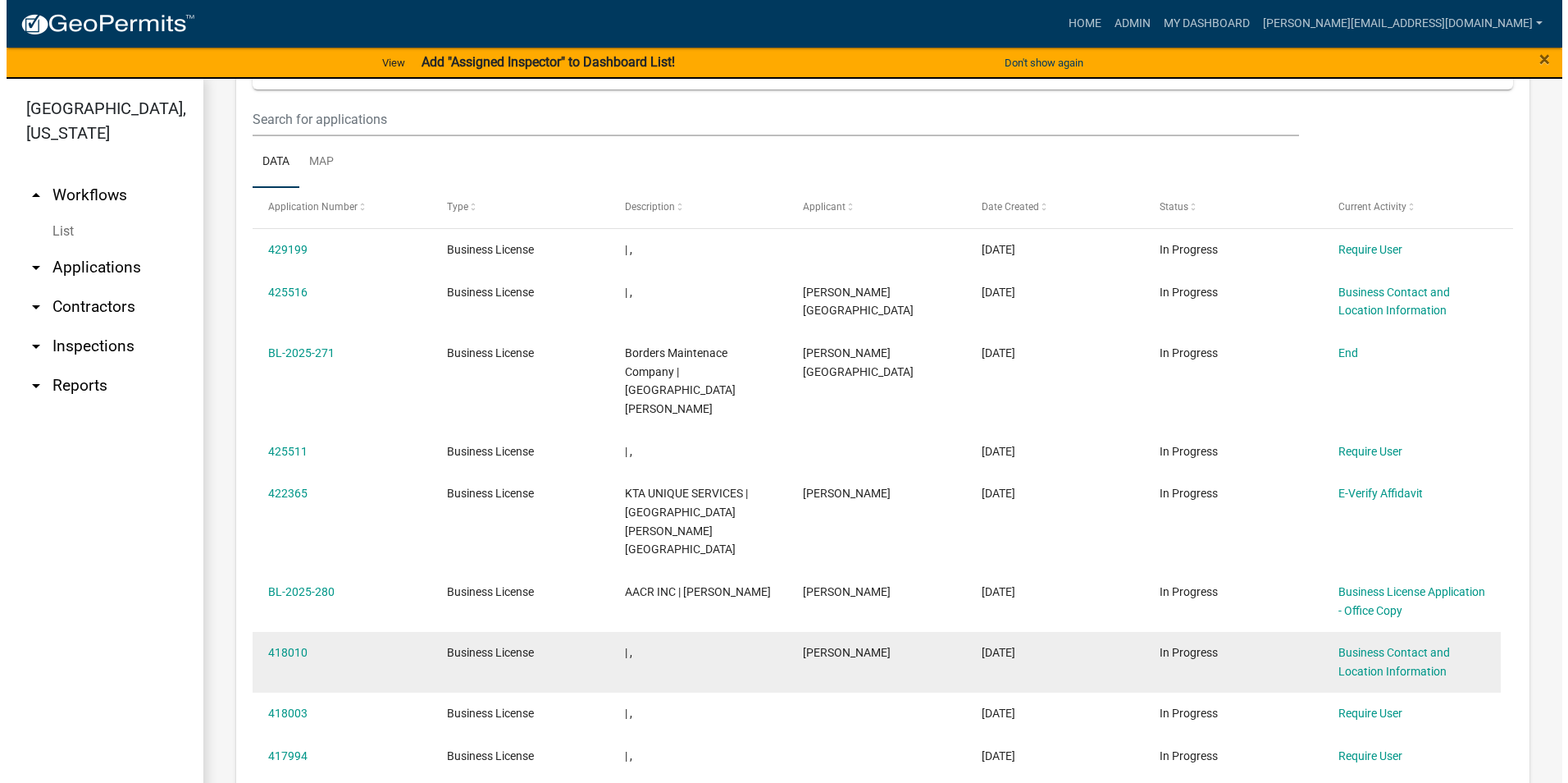
scroll to position [820, 0]
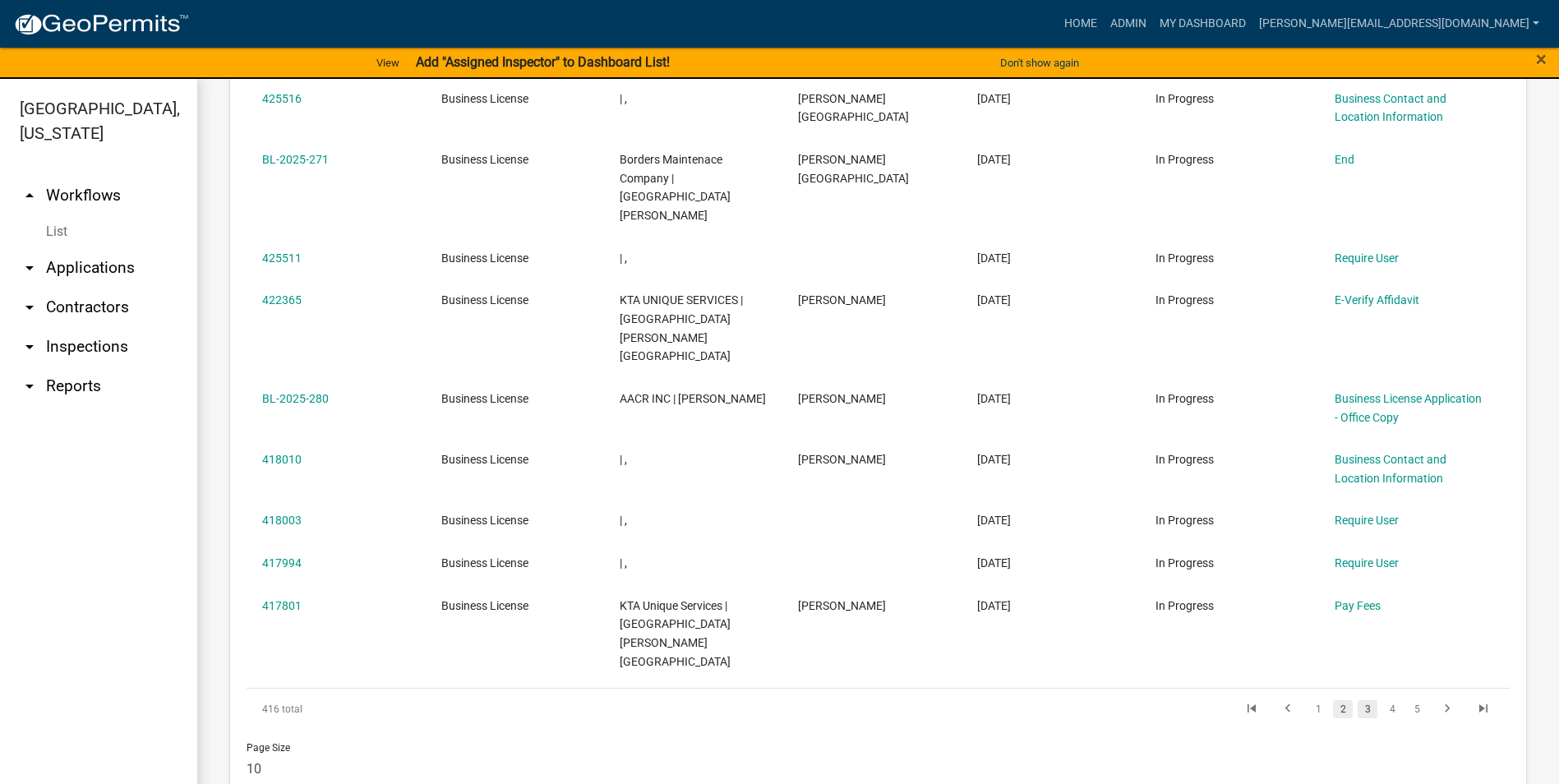
click at [1333, 700] on link "2" at bounding box center [1343, 709] width 20 height 18
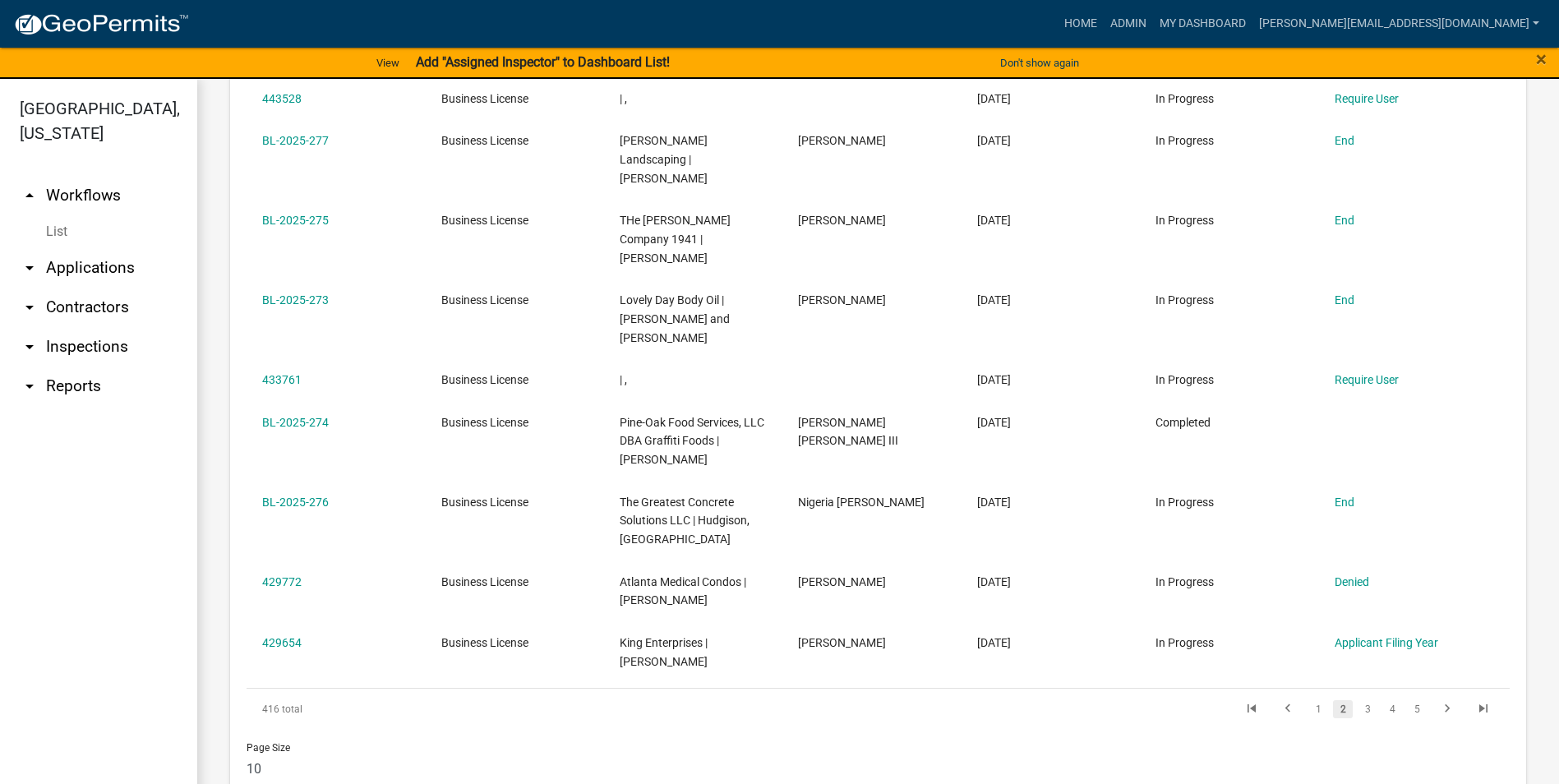
click at [1414, 730] on div "Page Size 10 25 50 100" at bounding box center [877, 764] width 1287 height 70
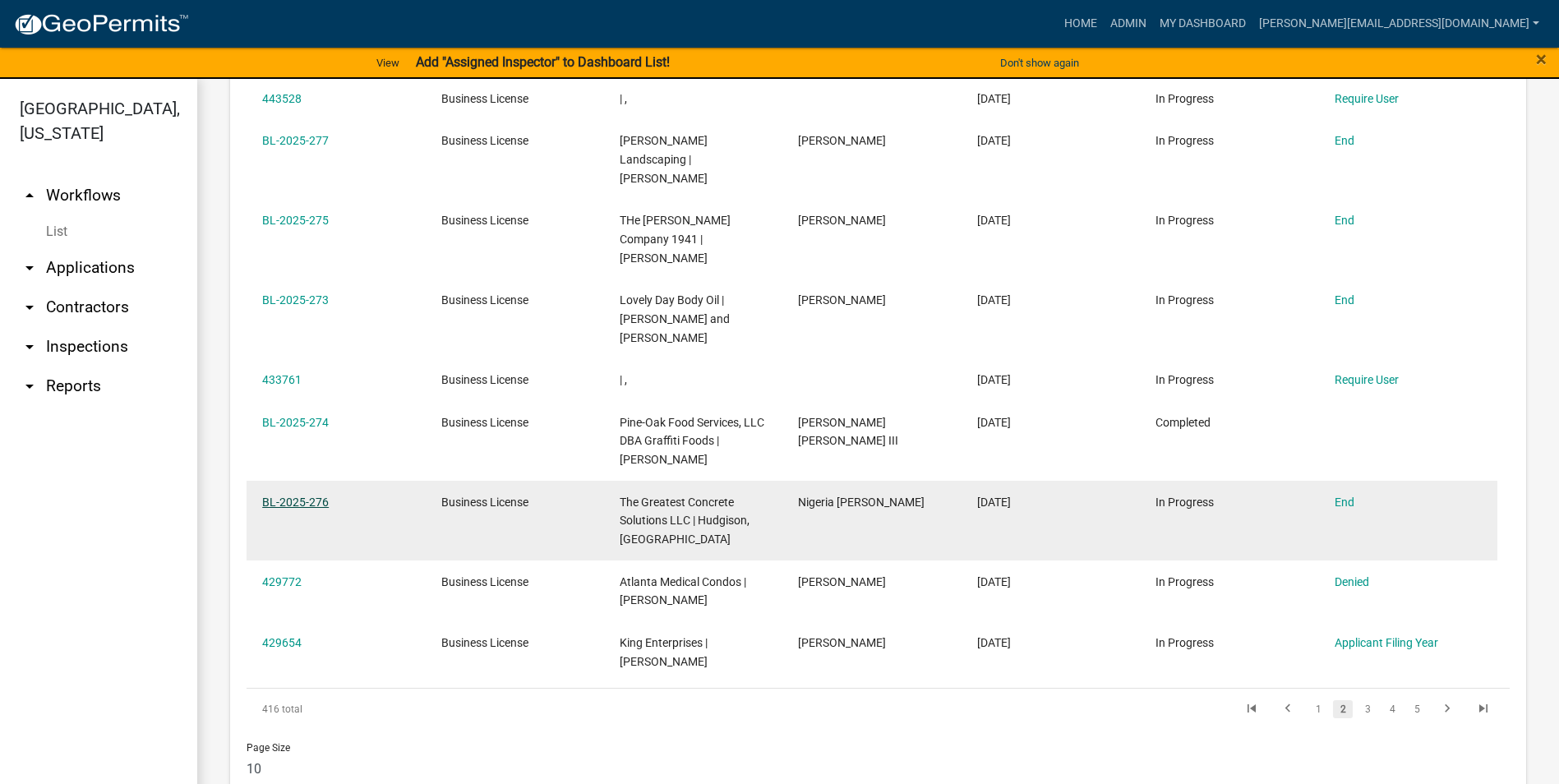
click at [287, 496] on link "BL-2025-276" at bounding box center [294, 502] width 66 height 13
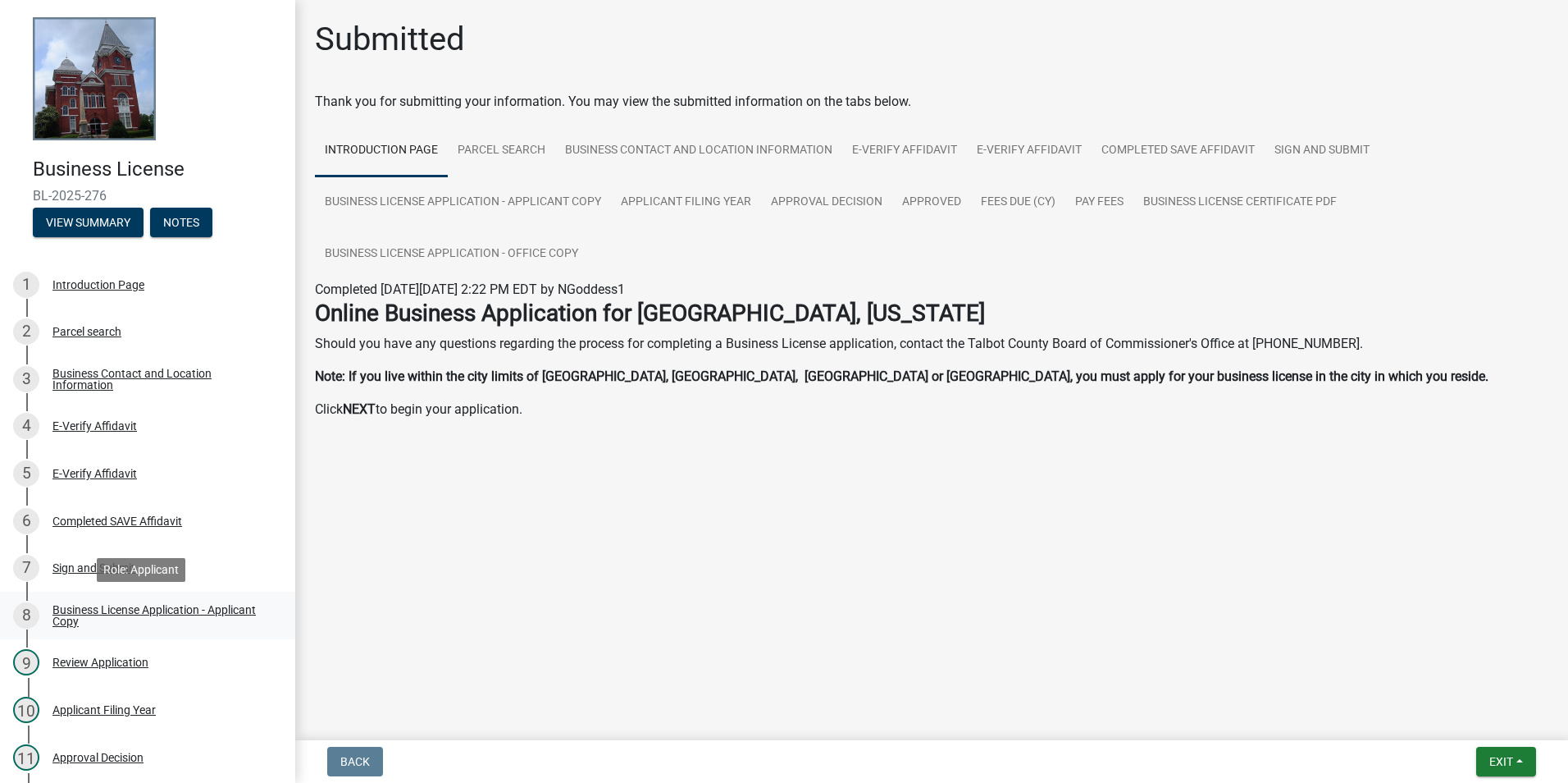
click at [165, 607] on div "Business License Application - Applicant Copy" at bounding box center [161, 614] width 217 height 23
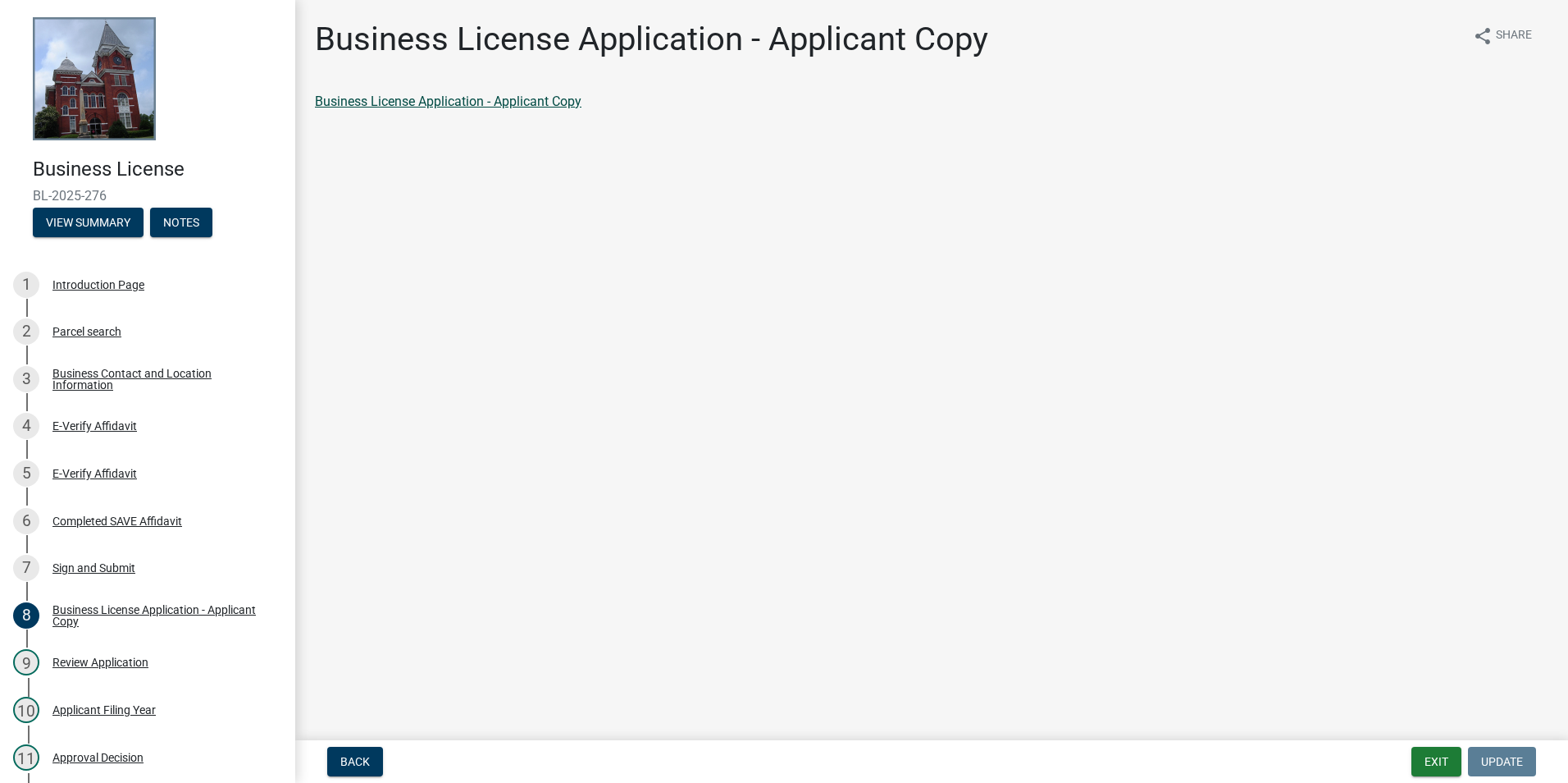
click at [526, 99] on link "Business License Application - Applicant Copy" at bounding box center [448, 102] width 266 height 16
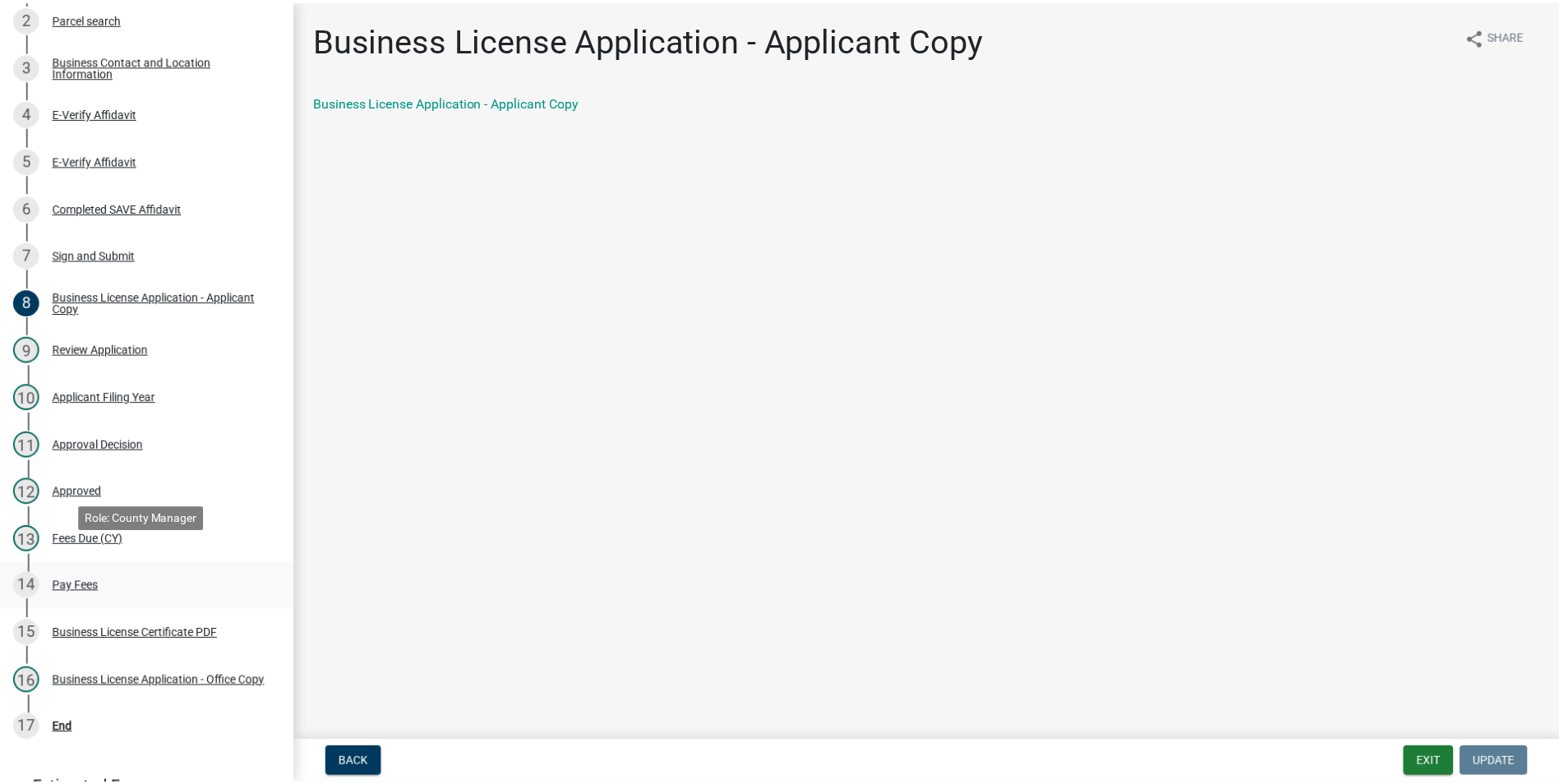
scroll to position [329, 0]
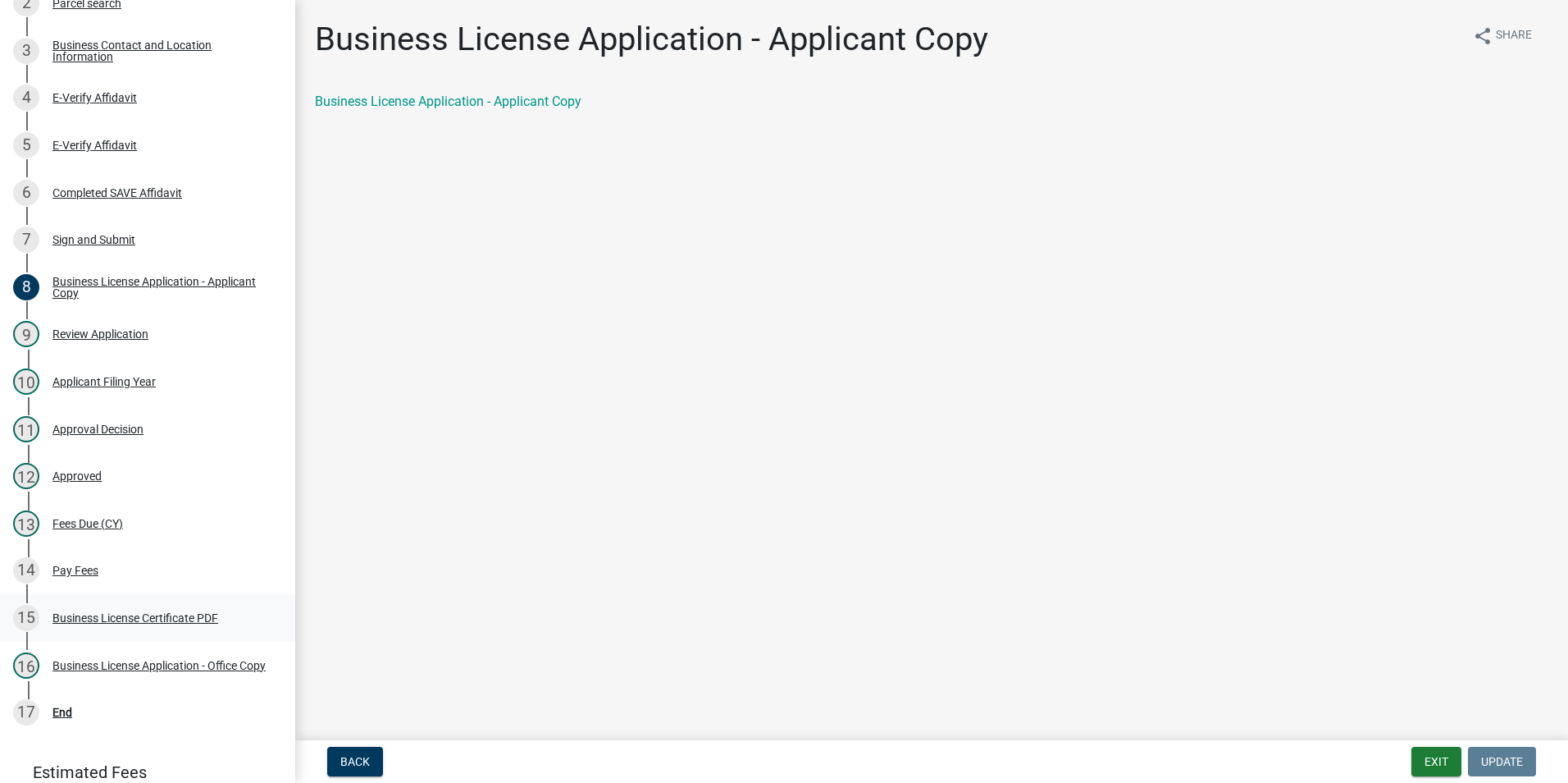
click at [153, 612] on div "Business License Certificate PDF" at bounding box center [135, 618] width 166 height 12
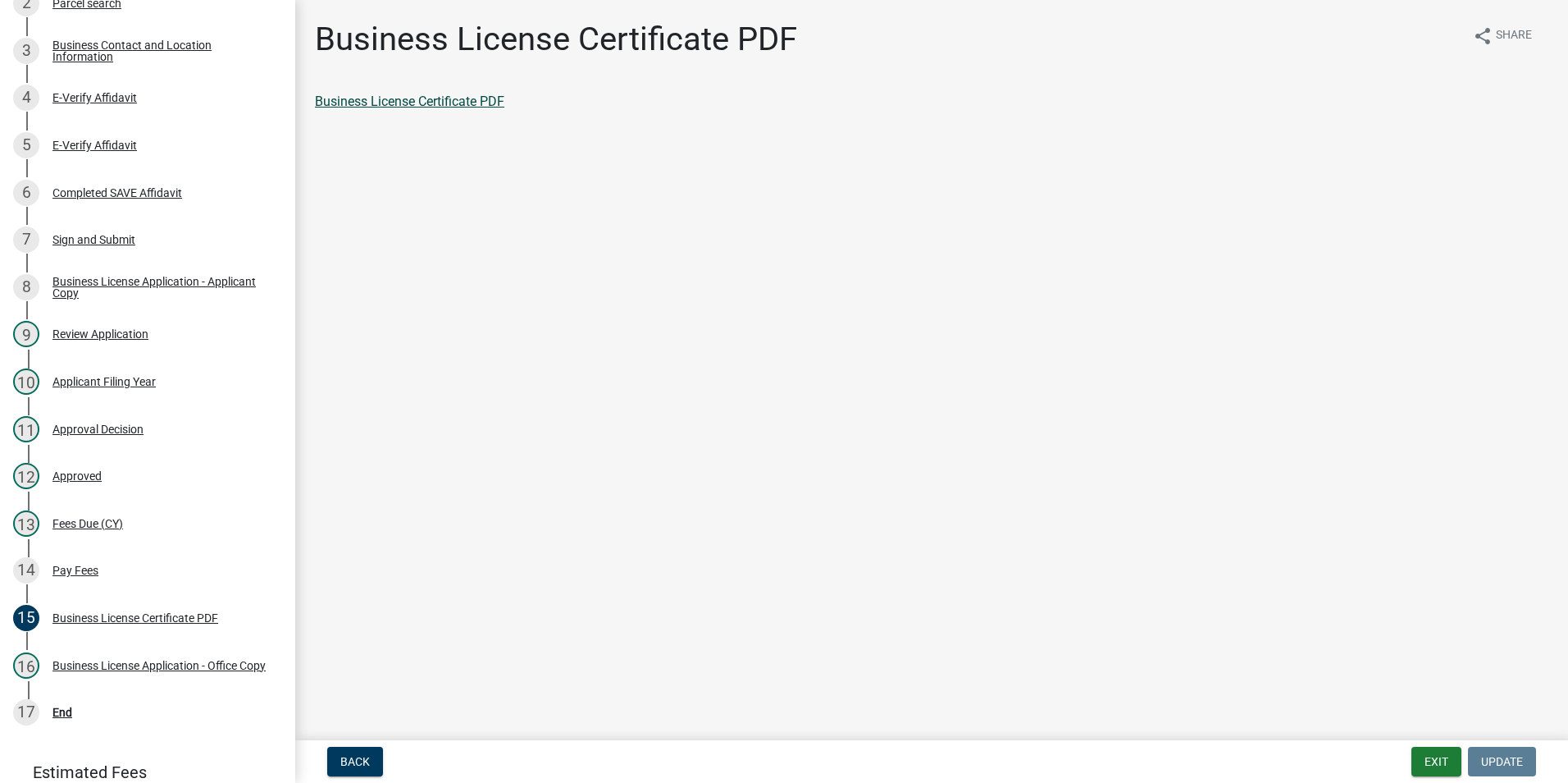
click at [436, 101] on link "Business License Certificate PDF" at bounding box center [409, 102] width 189 height 16
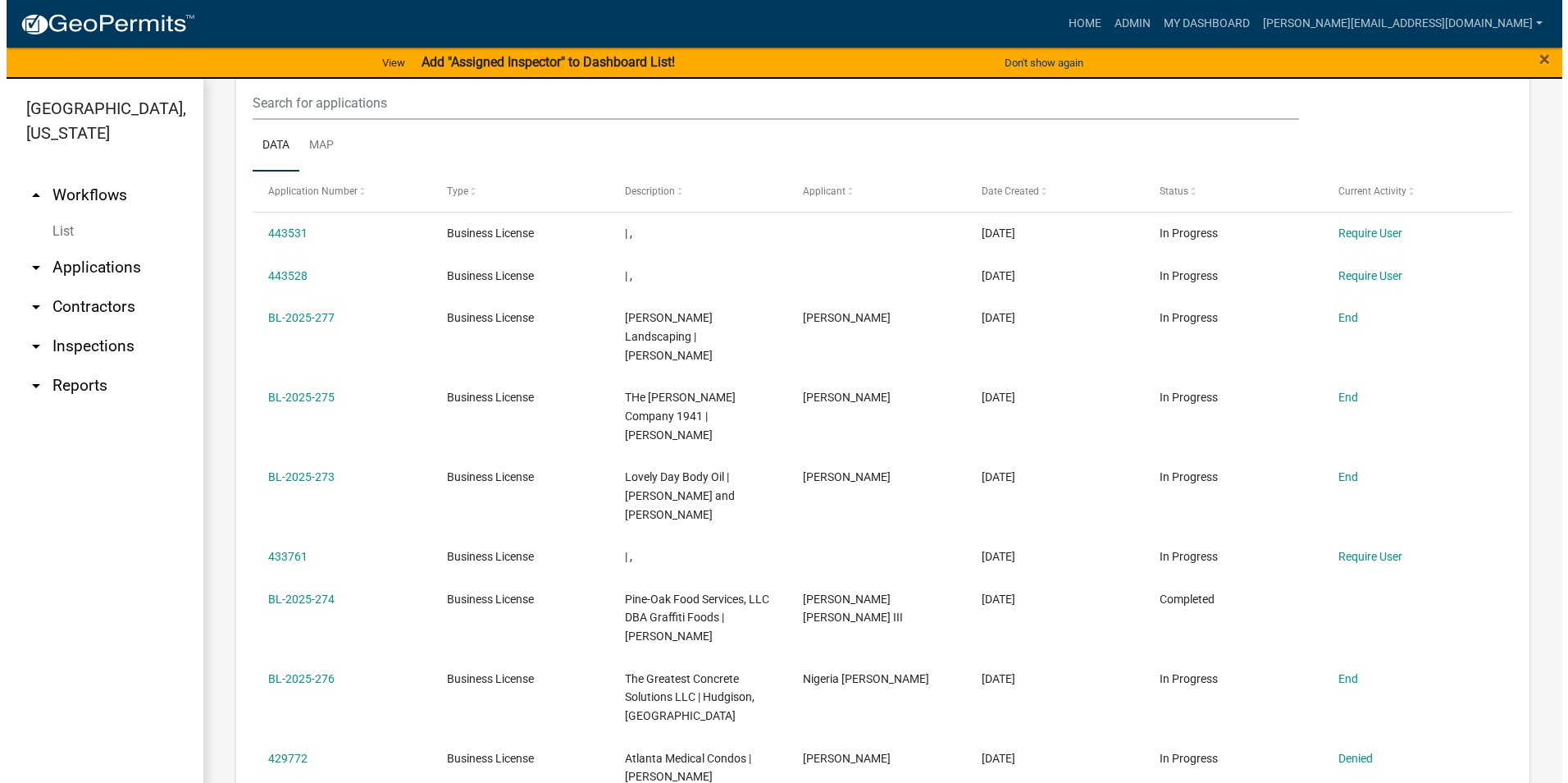
scroll to position [820, 0]
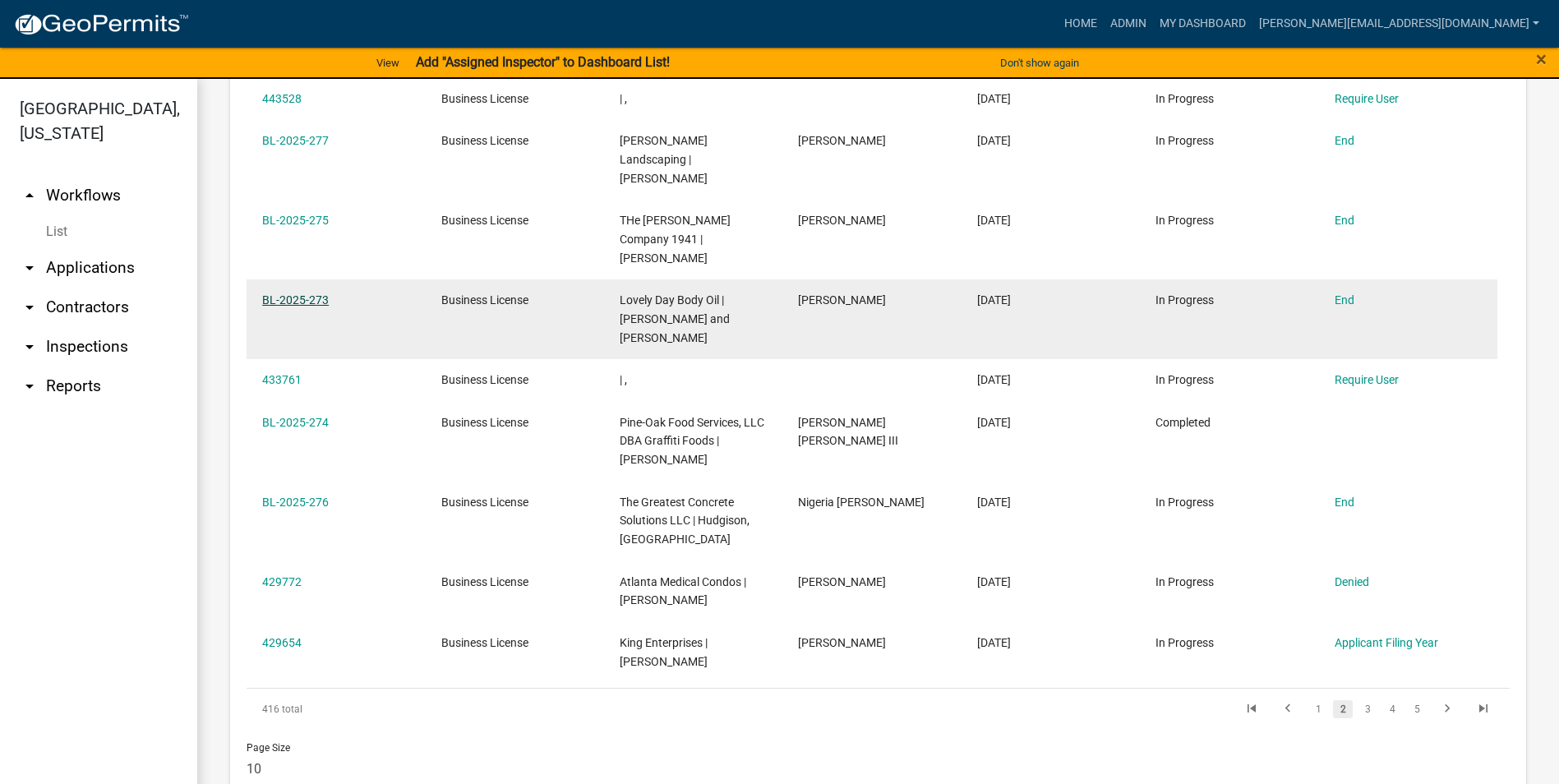
click at [309, 293] on link "BL-2025-273" at bounding box center [294, 299] width 66 height 13
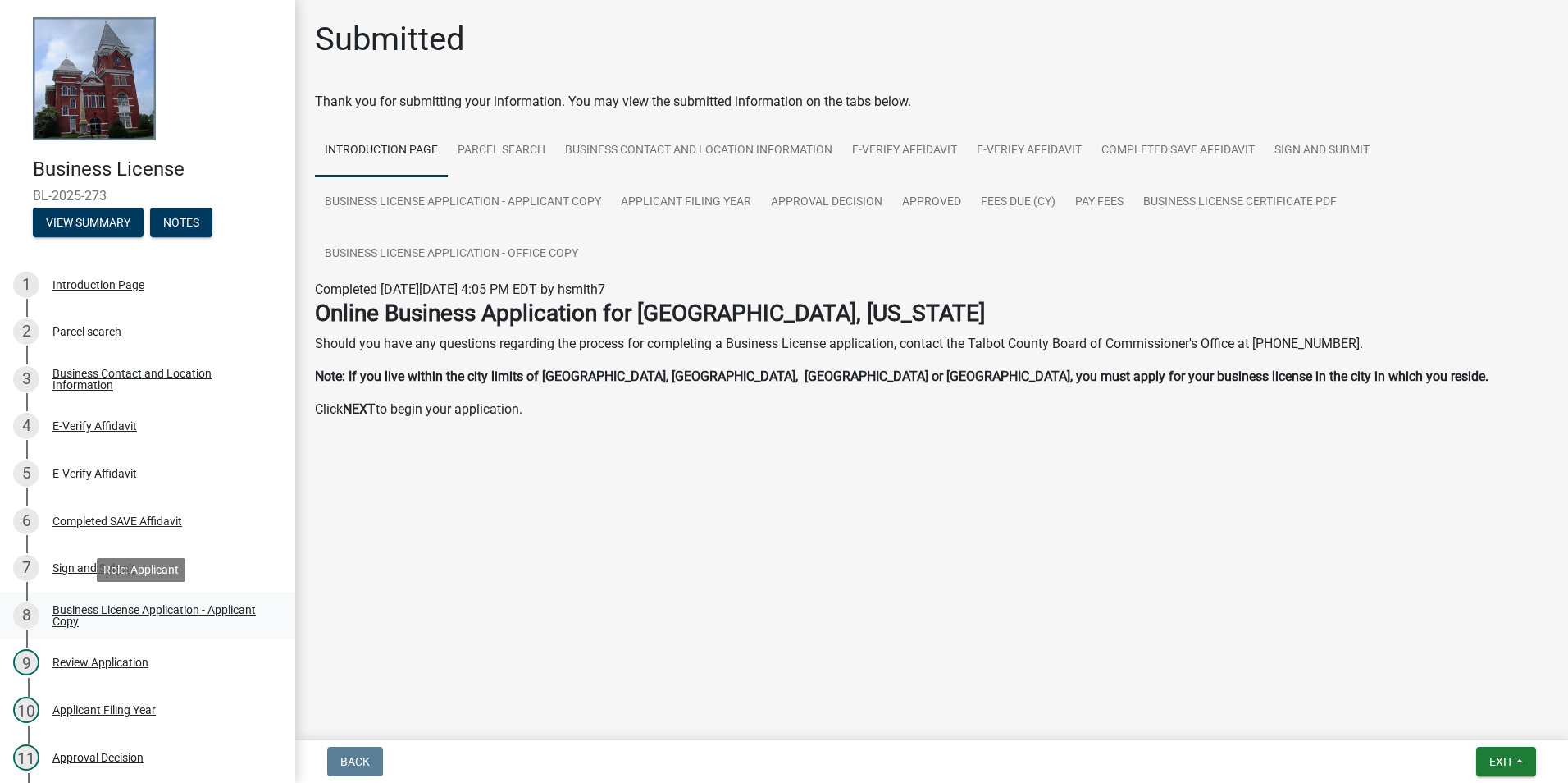
click at [142, 606] on div "Business License Application - Applicant Copy" at bounding box center [161, 614] width 217 height 23
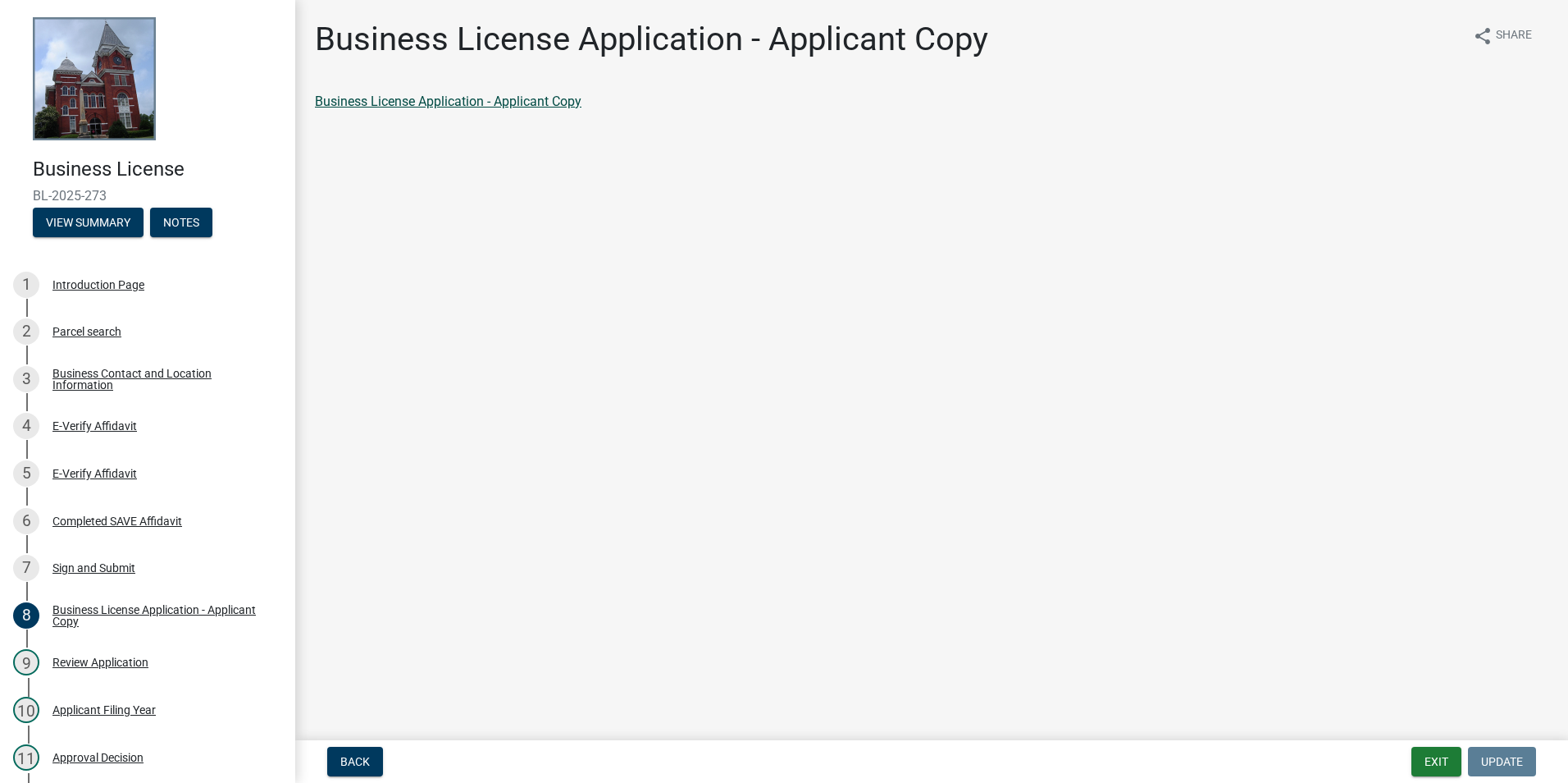
click at [520, 105] on link "Business License Application - Applicant Copy" at bounding box center [448, 102] width 266 height 16
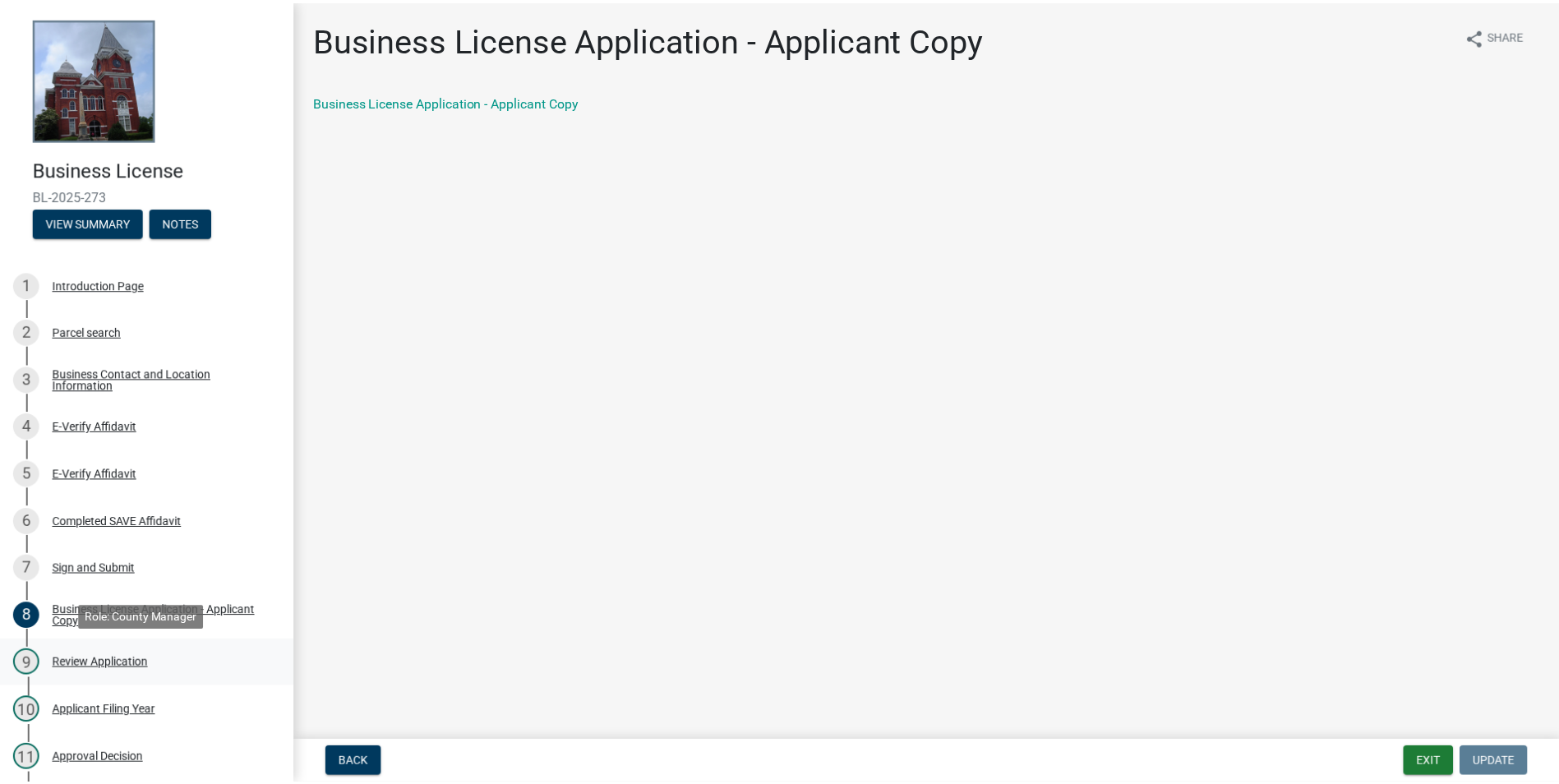
scroll to position [434, 0]
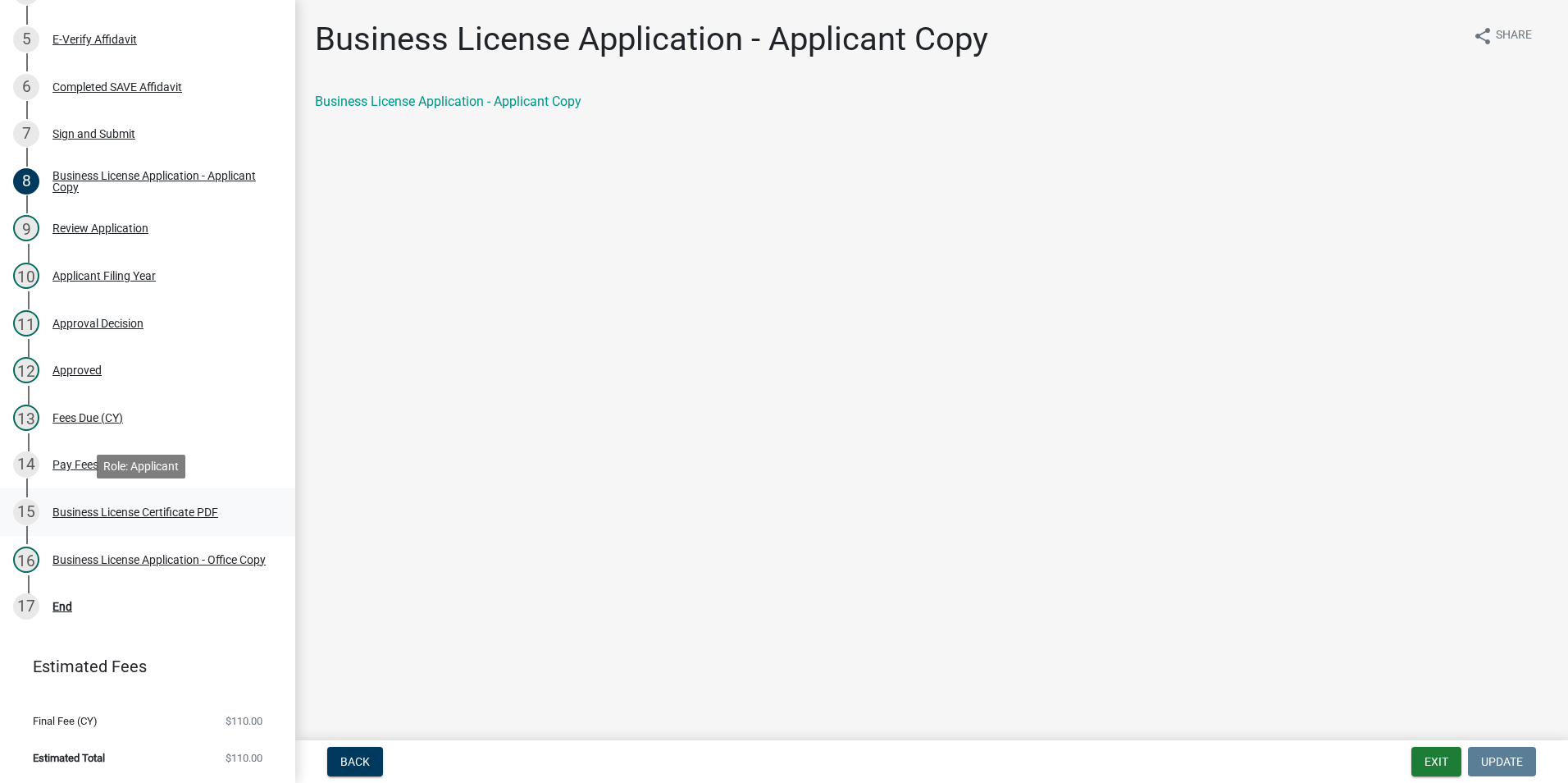
click at [177, 511] on div "Business License Certificate PDF" at bounding box center [135, 512] width 166 height 12
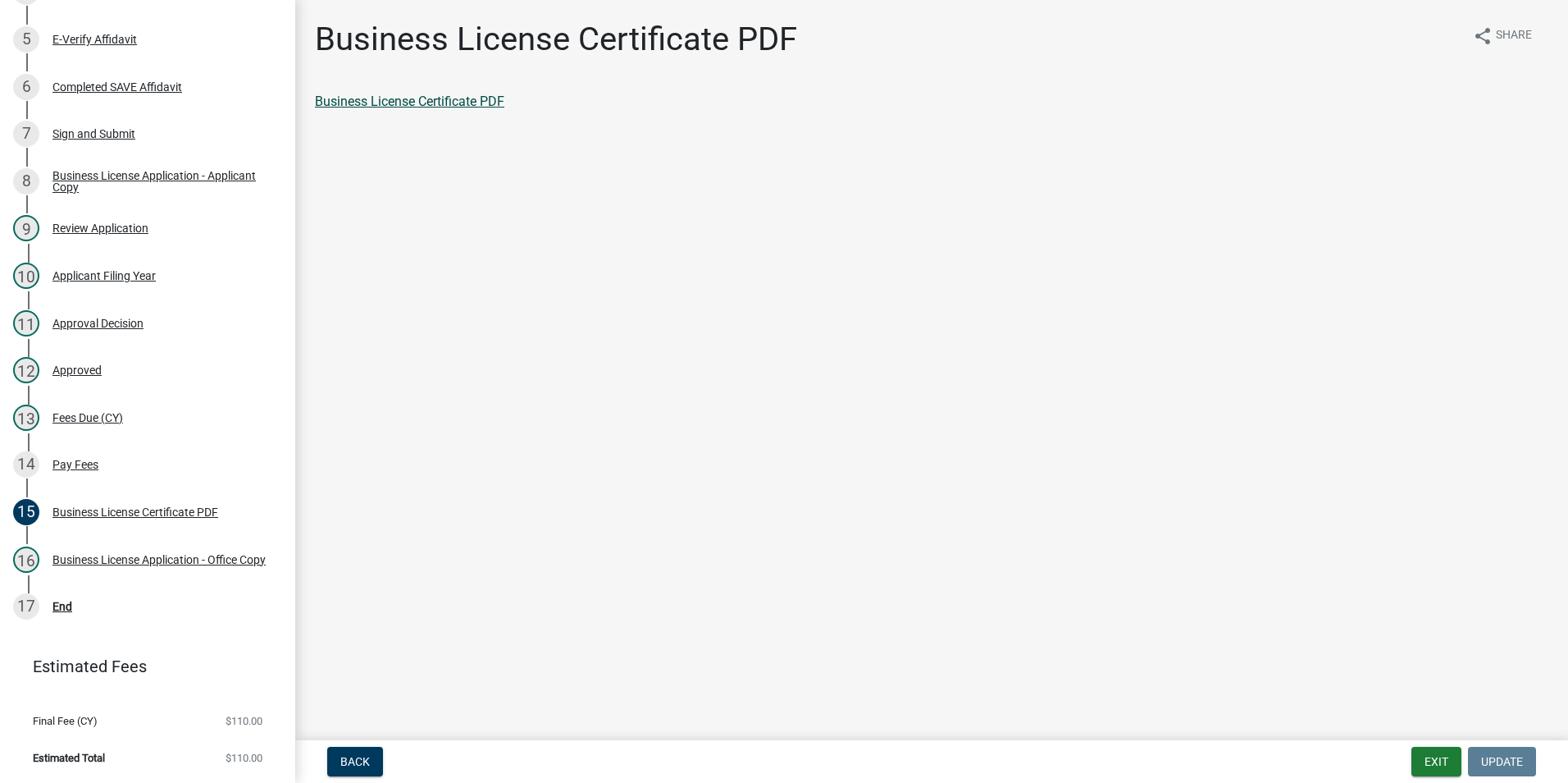
click at [465, 105] on link "Business License Certificate PDF" at bounding box center [409, 102] width 189 height 16
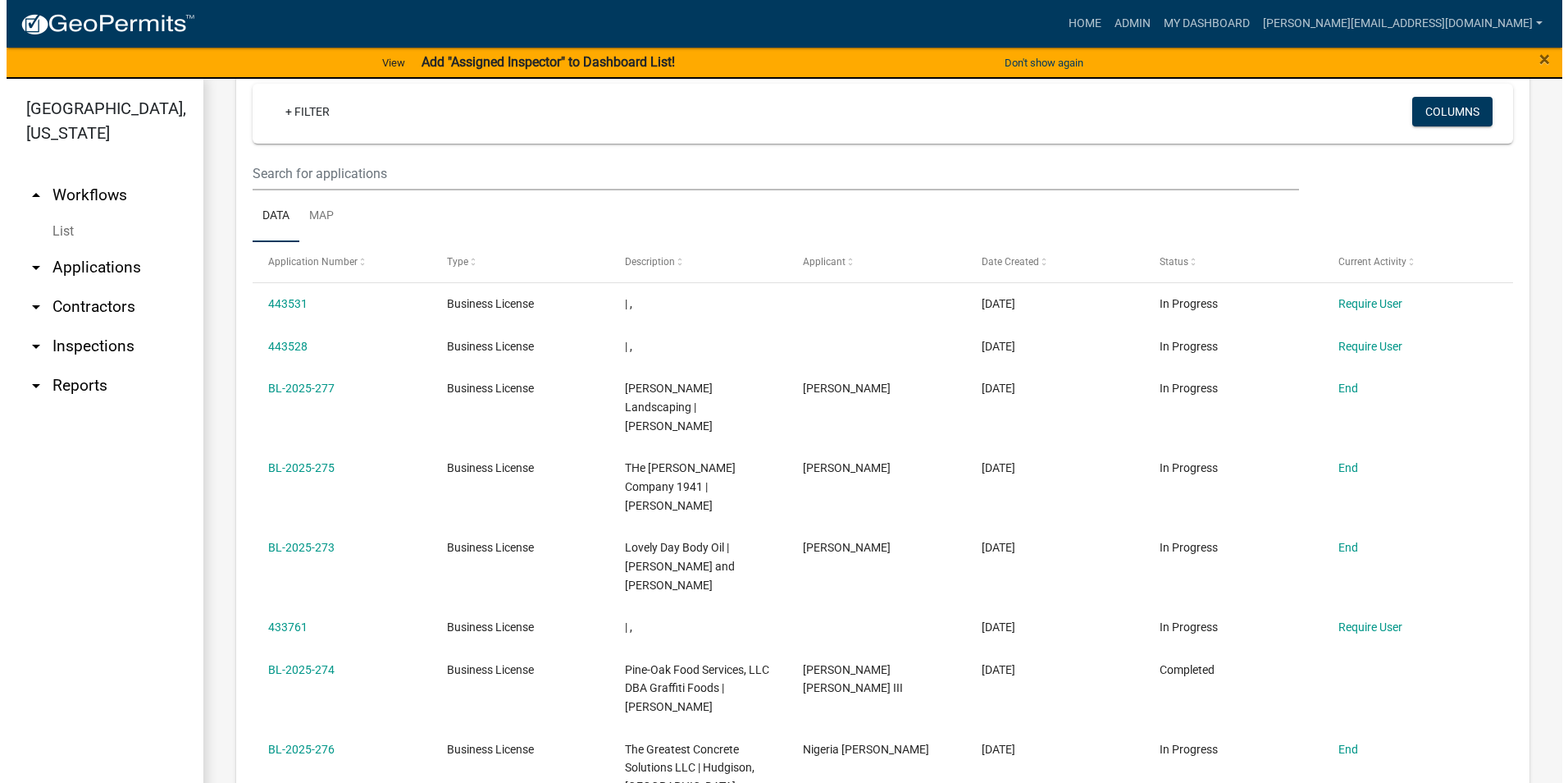
scroll to position [656, 0]
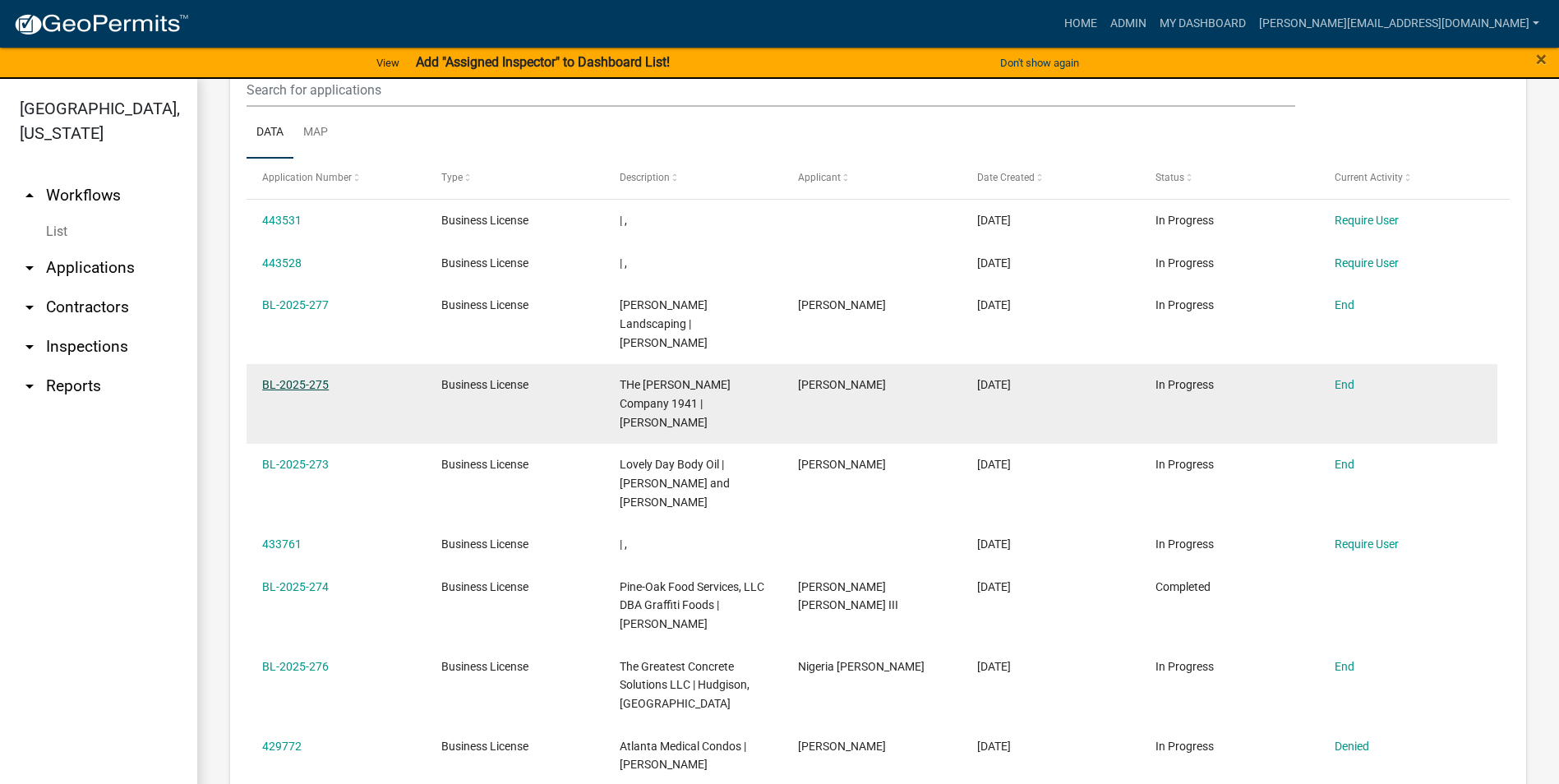
click at [302, 378] on link "BL-2025-275" at bounding box center [294, 384] width 66 height 13
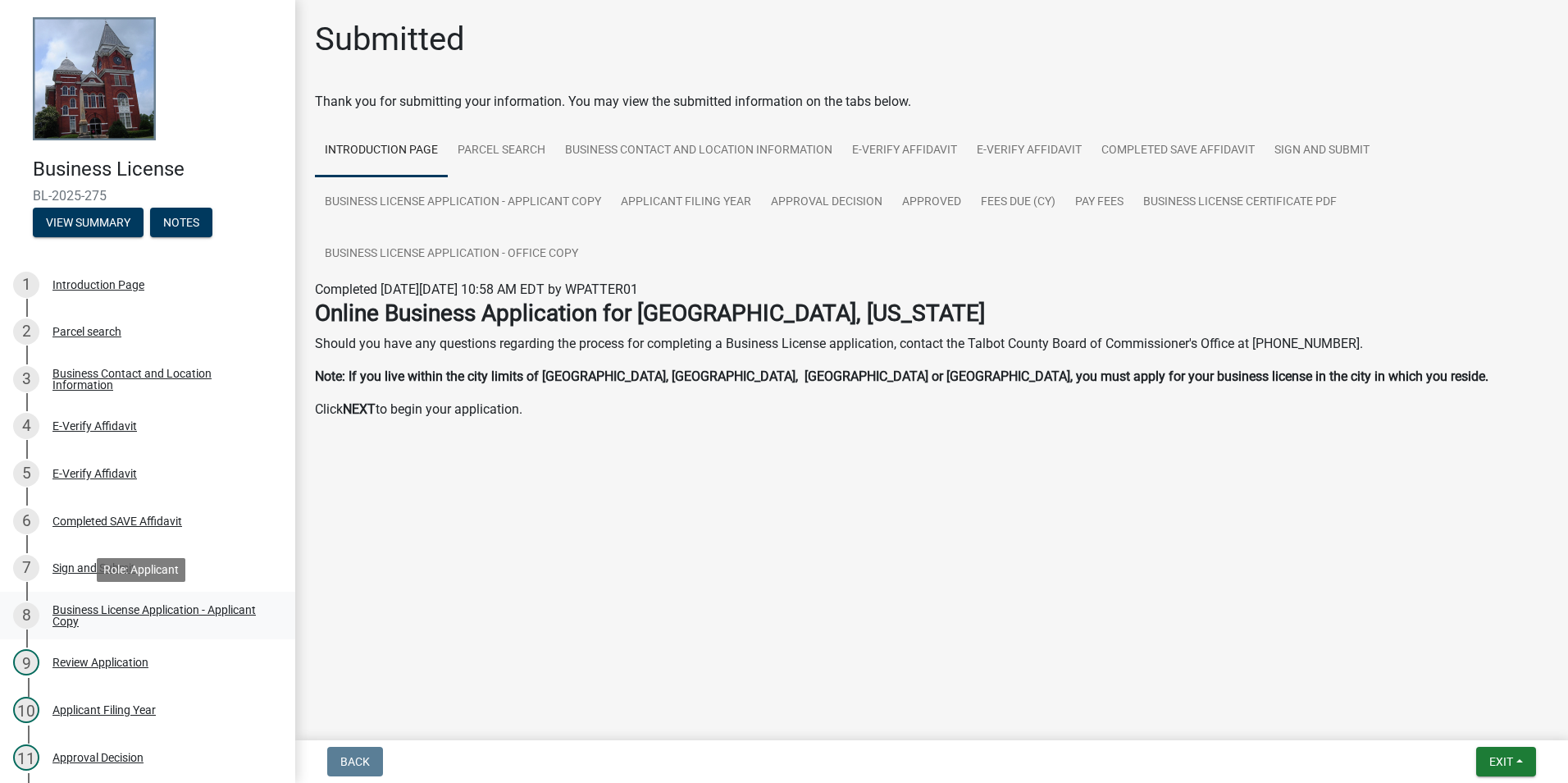
click at [139, 606] on div "Business License Application - Applicant Copy" at bounding box center [161, 614] width 217 height 23
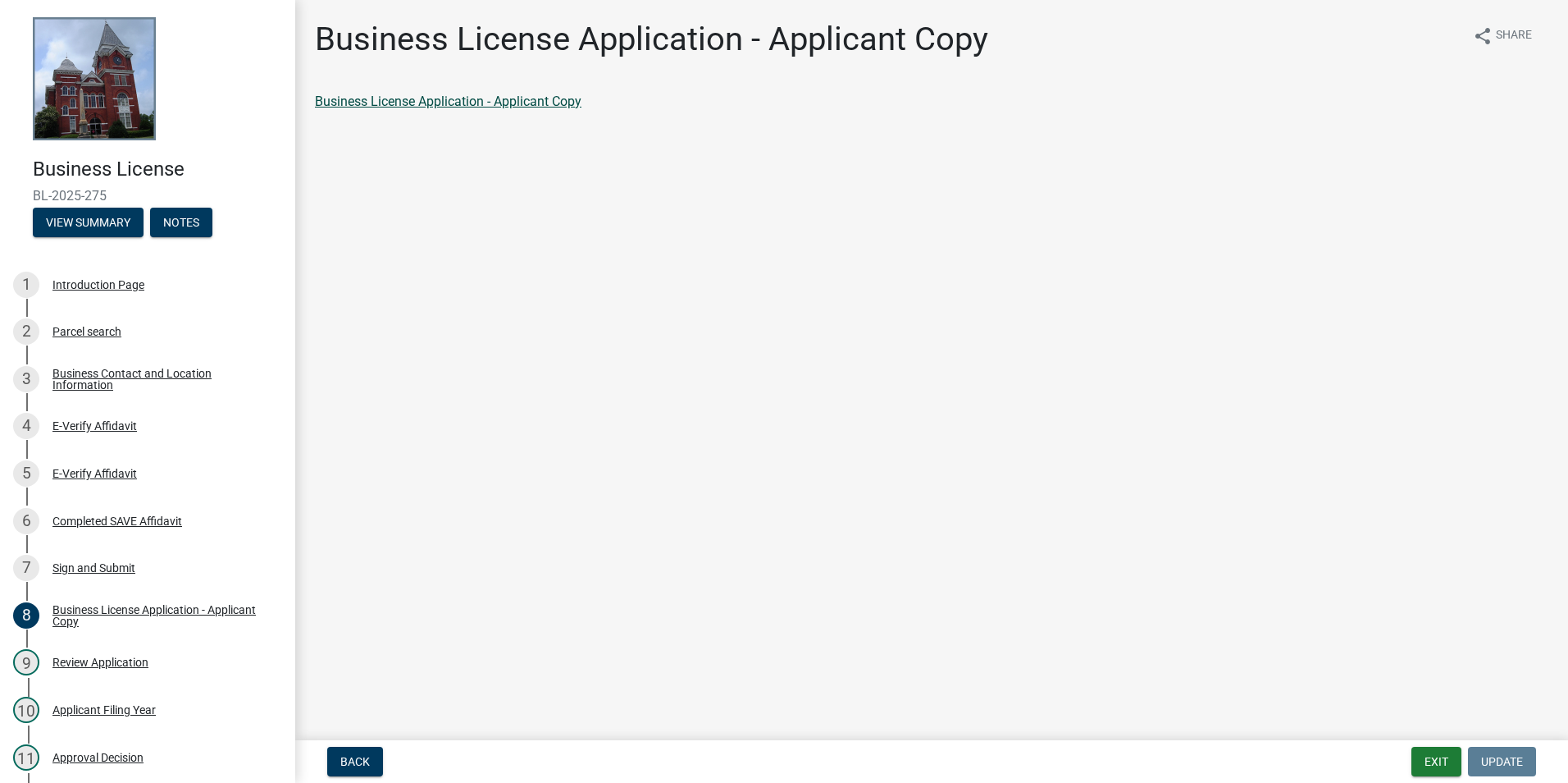
click at [511, 100] on link "Business License Application - Applicant Copy" at bounding box center [448, 102] width 266 height 16
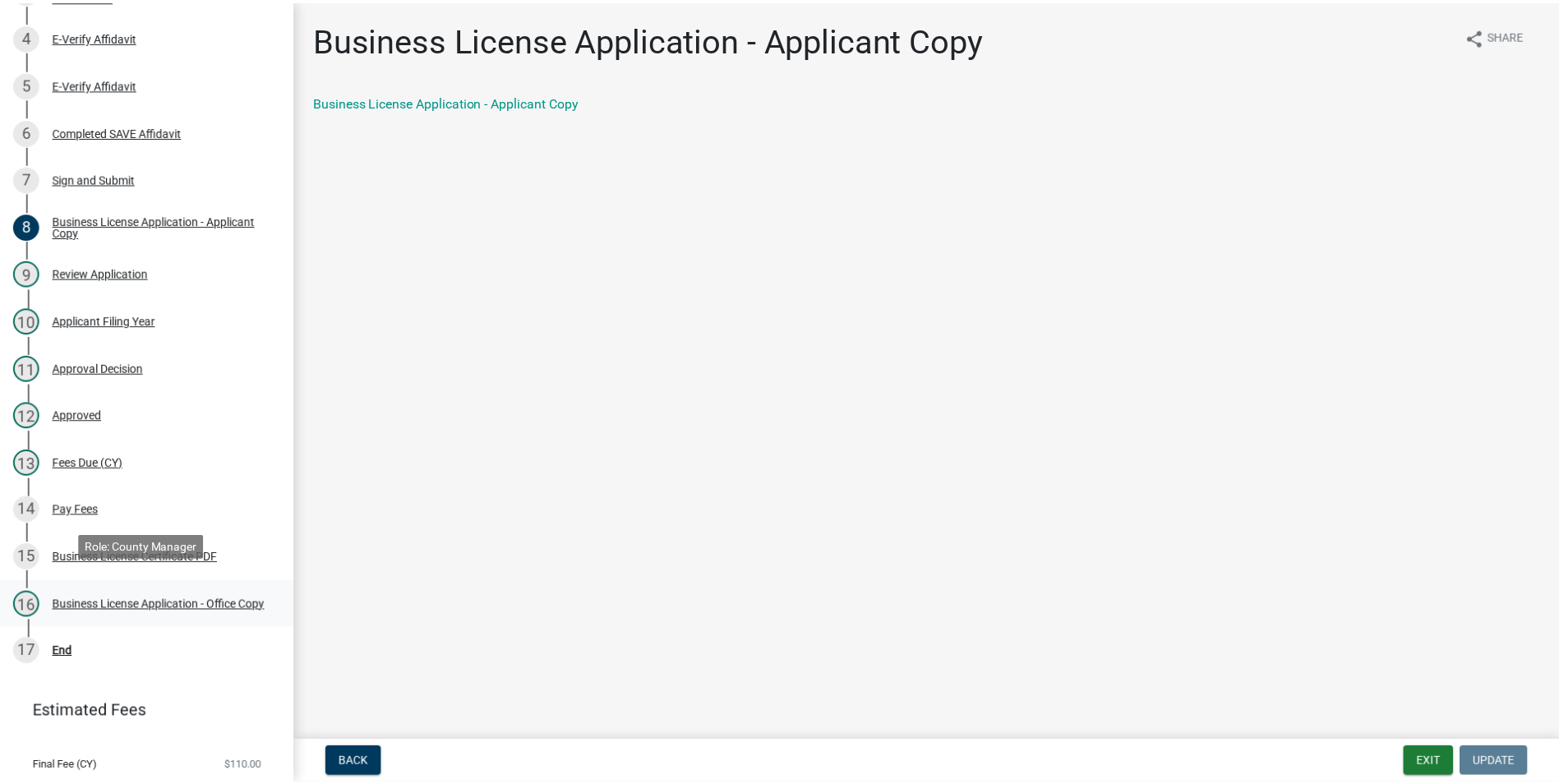
scroll to position [434, 0]
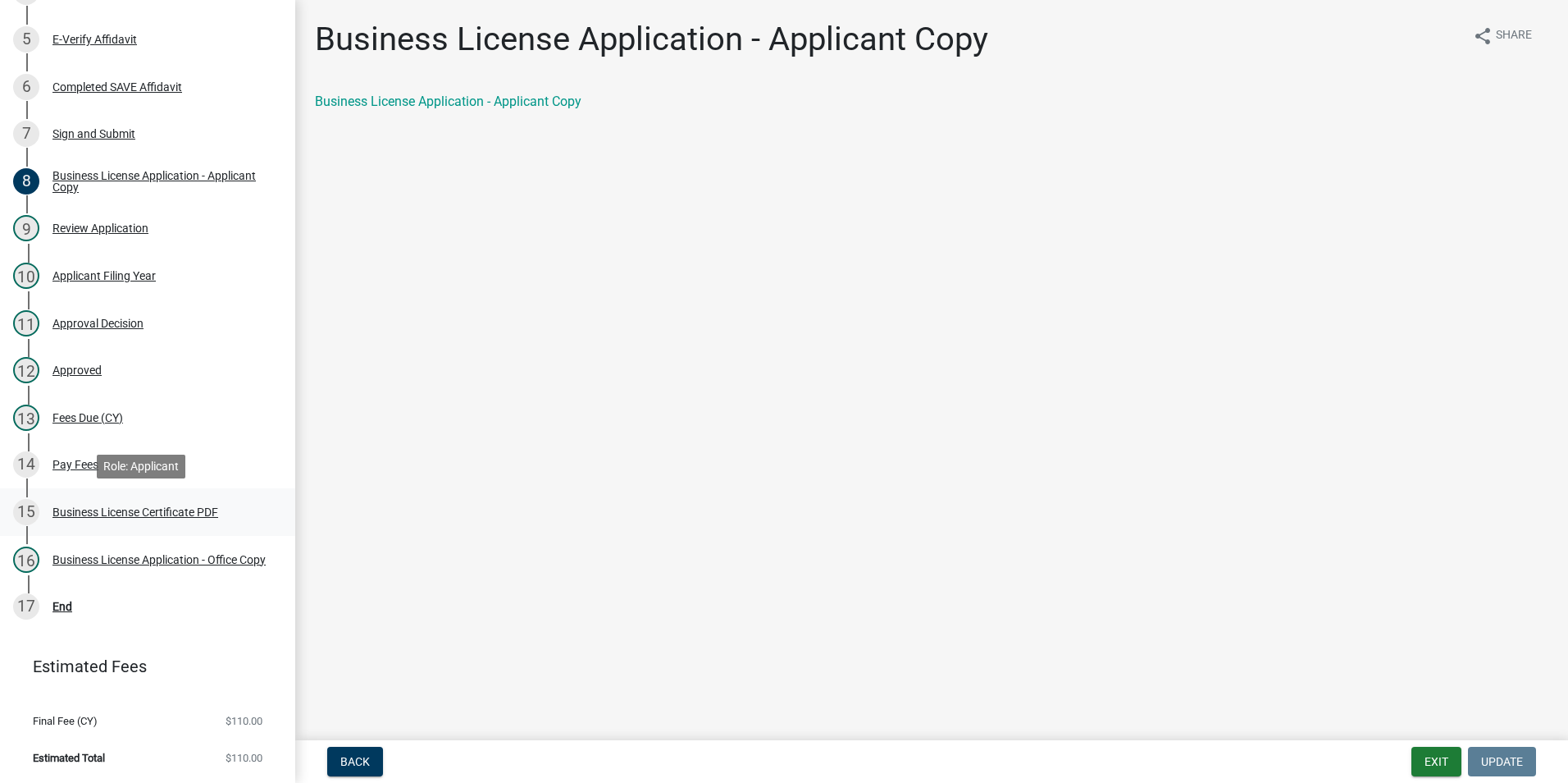
click at [115, 512] on div "Business License Certificate PDF" at bounding box center [135, 512] width 166 height 12
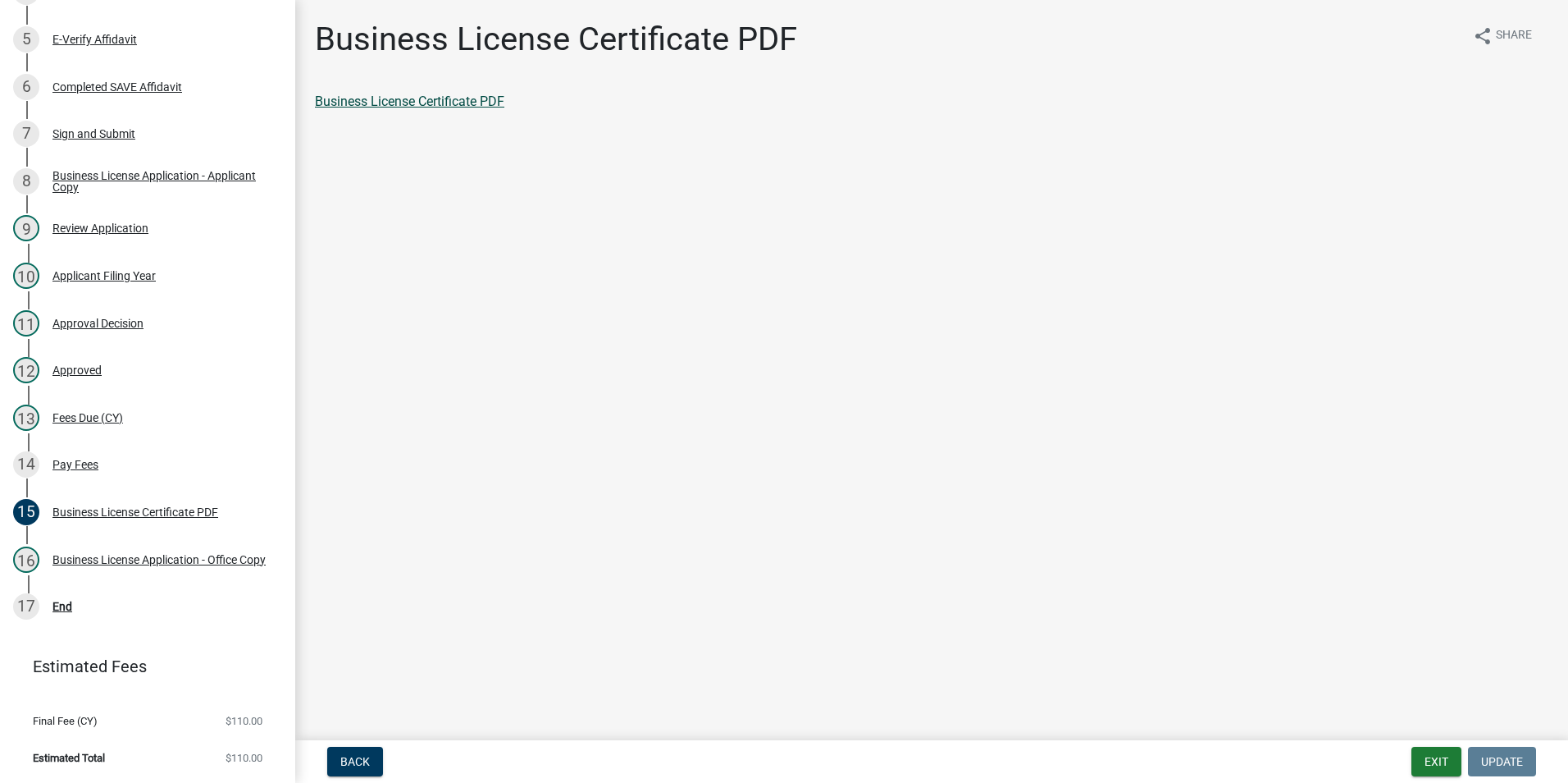
click at [485, 97] on link "Business License Certificate PDF" at bounding box center [409, 102] width 189 height 16
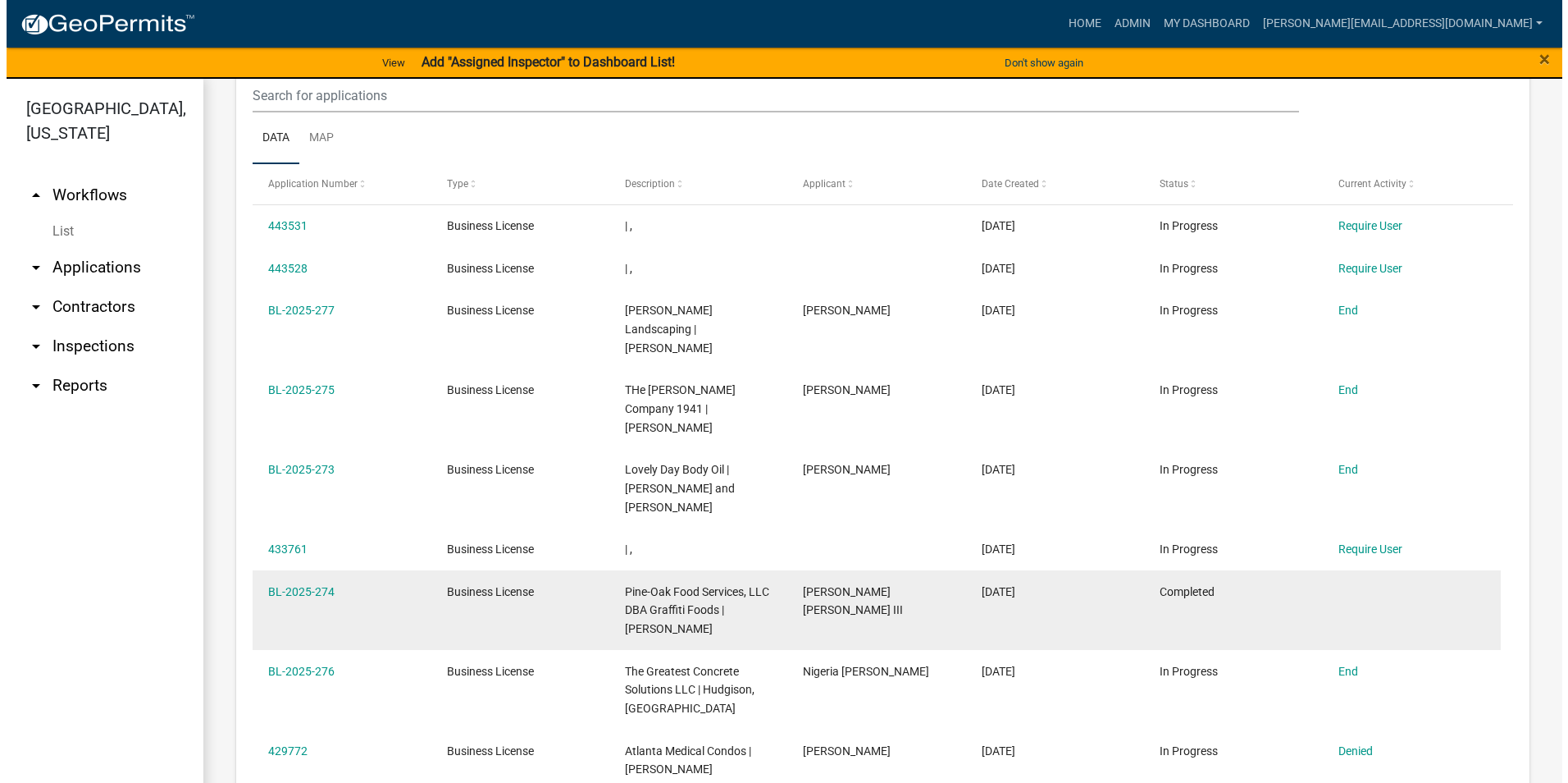
scroll to position [656, 0]
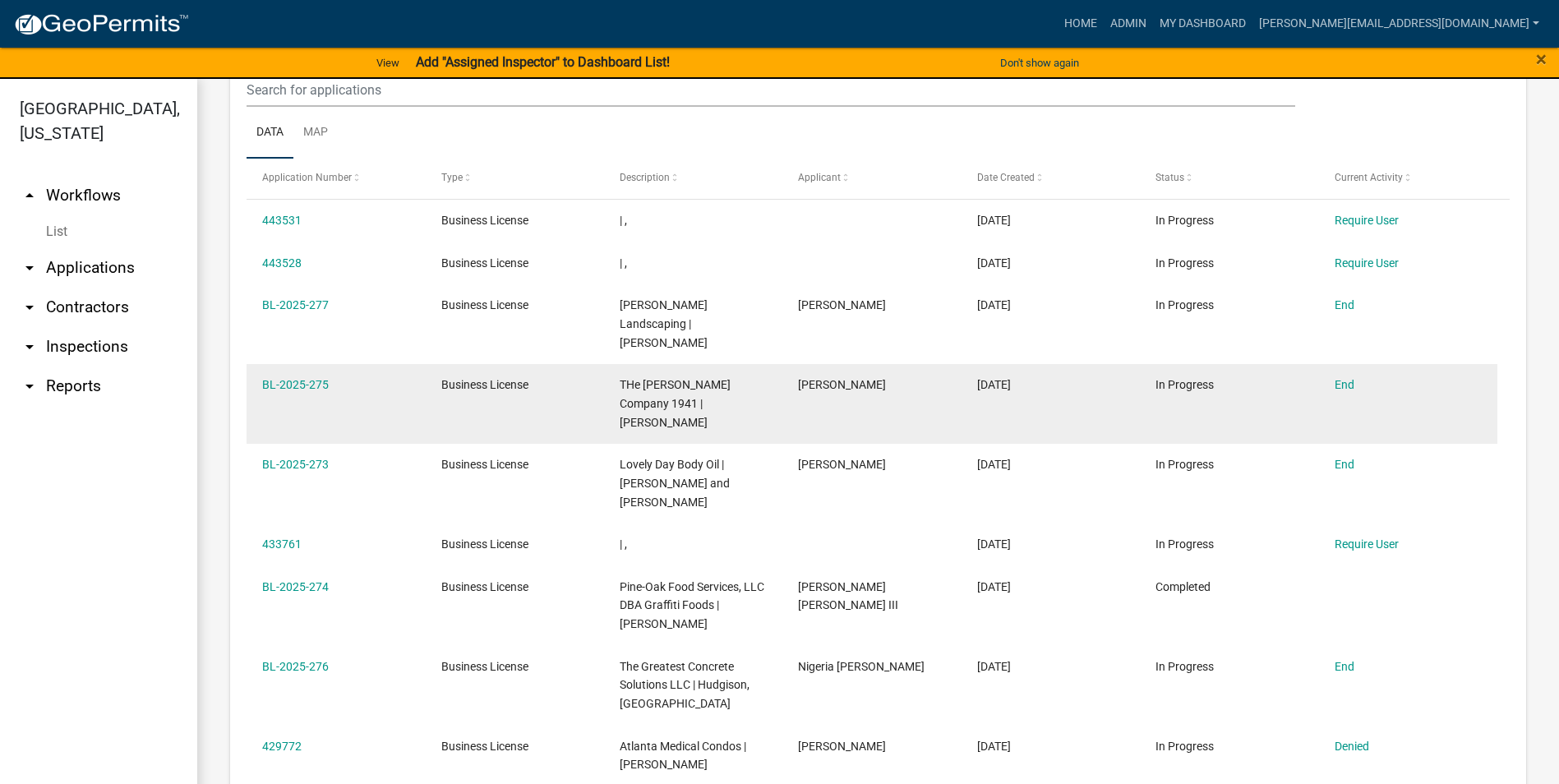
click at [1451, 363] on datatable-body-cell "End" at bounding box center [1408, 403] width 178 height 80
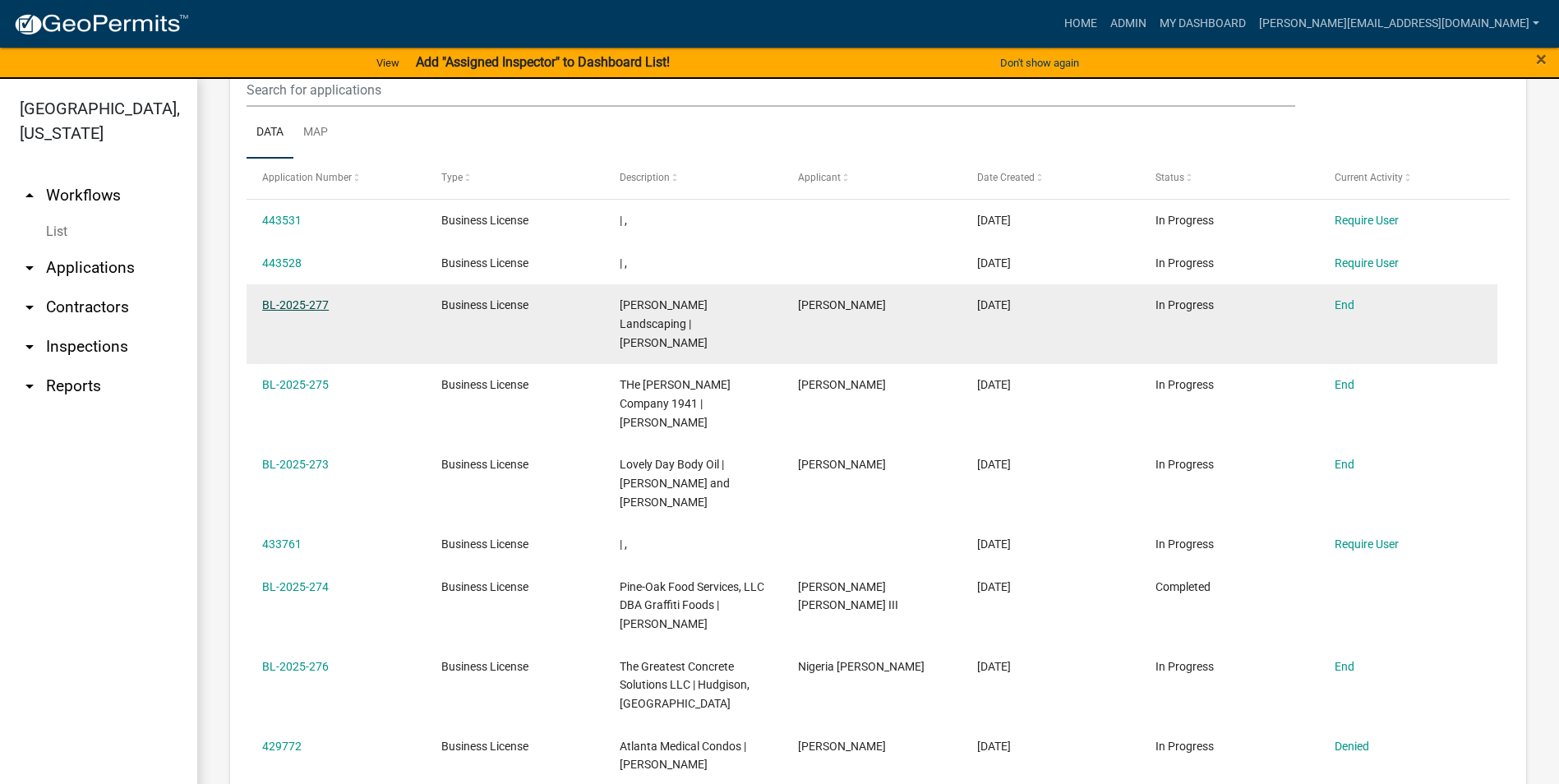
click at [315, 299] on link "BL-2025-277" at bounding box center [294, 304] width 66 height 13
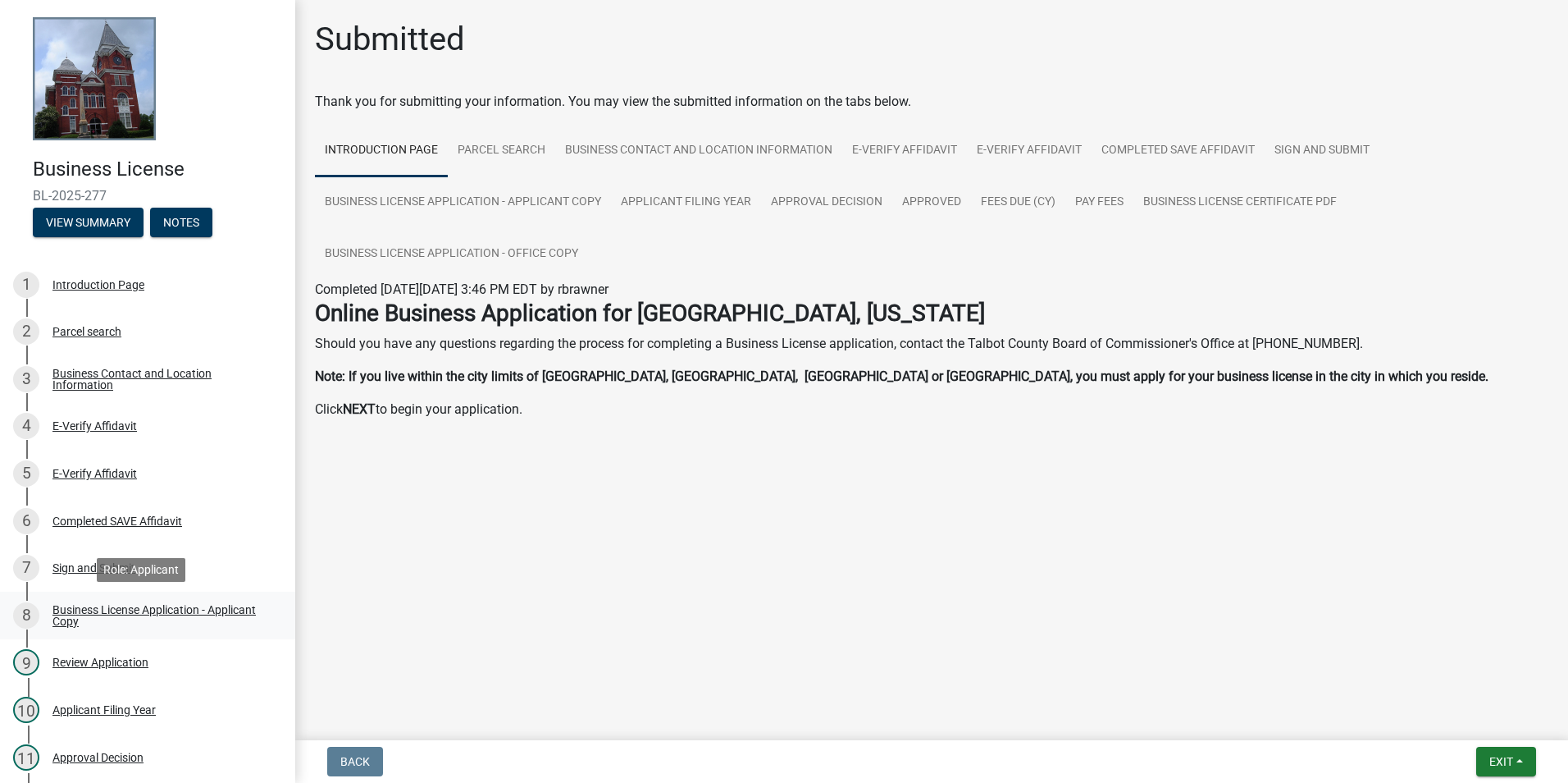
click at [134, 618] on div "Business License Application - Applicant Copy" at bounding box center [161, 614] width 217 height 23
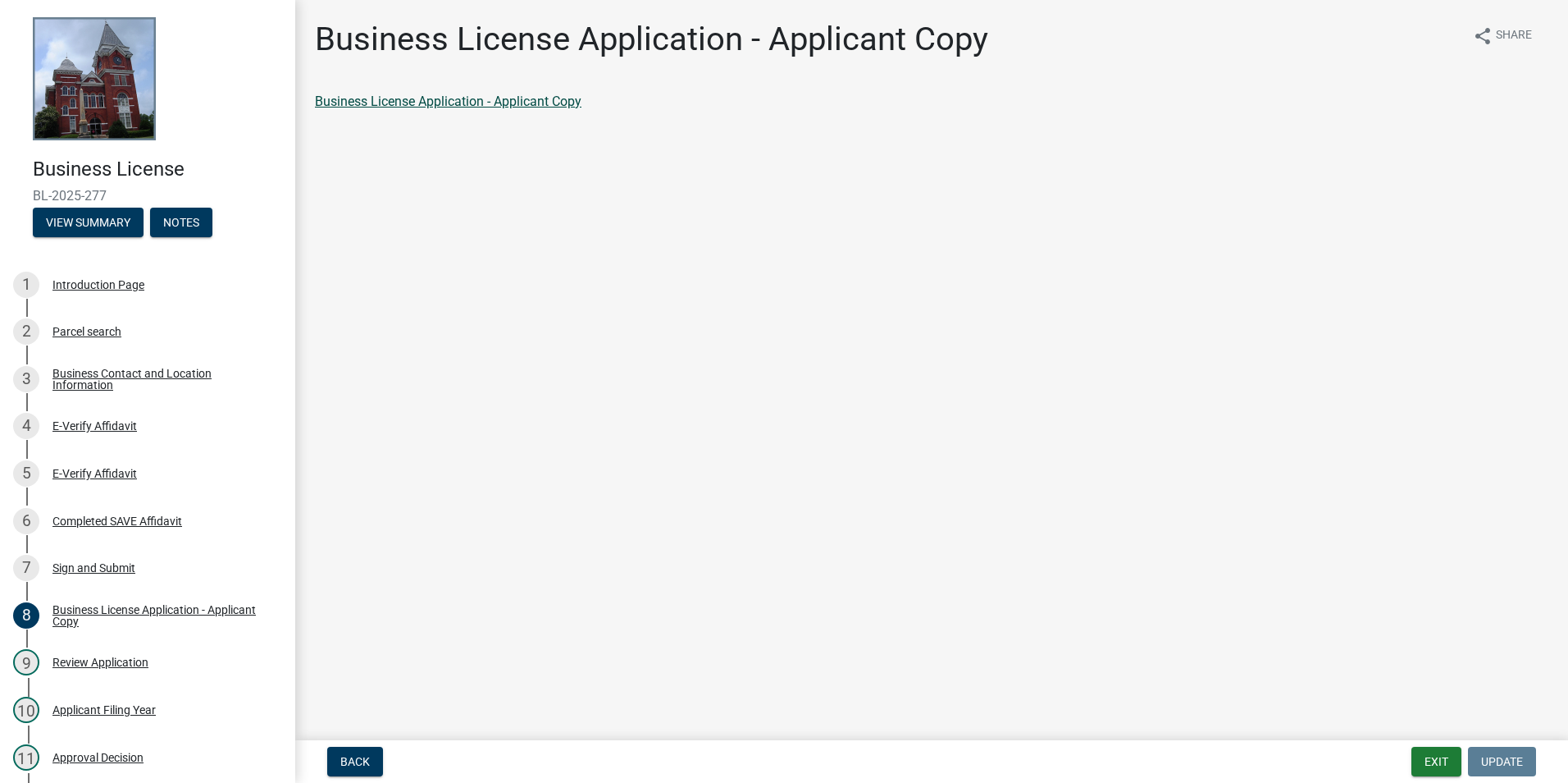
click at [491, 97] on link "Business License Application - Applicant Copy" at bounding box center [448, 102] width 266 height 16
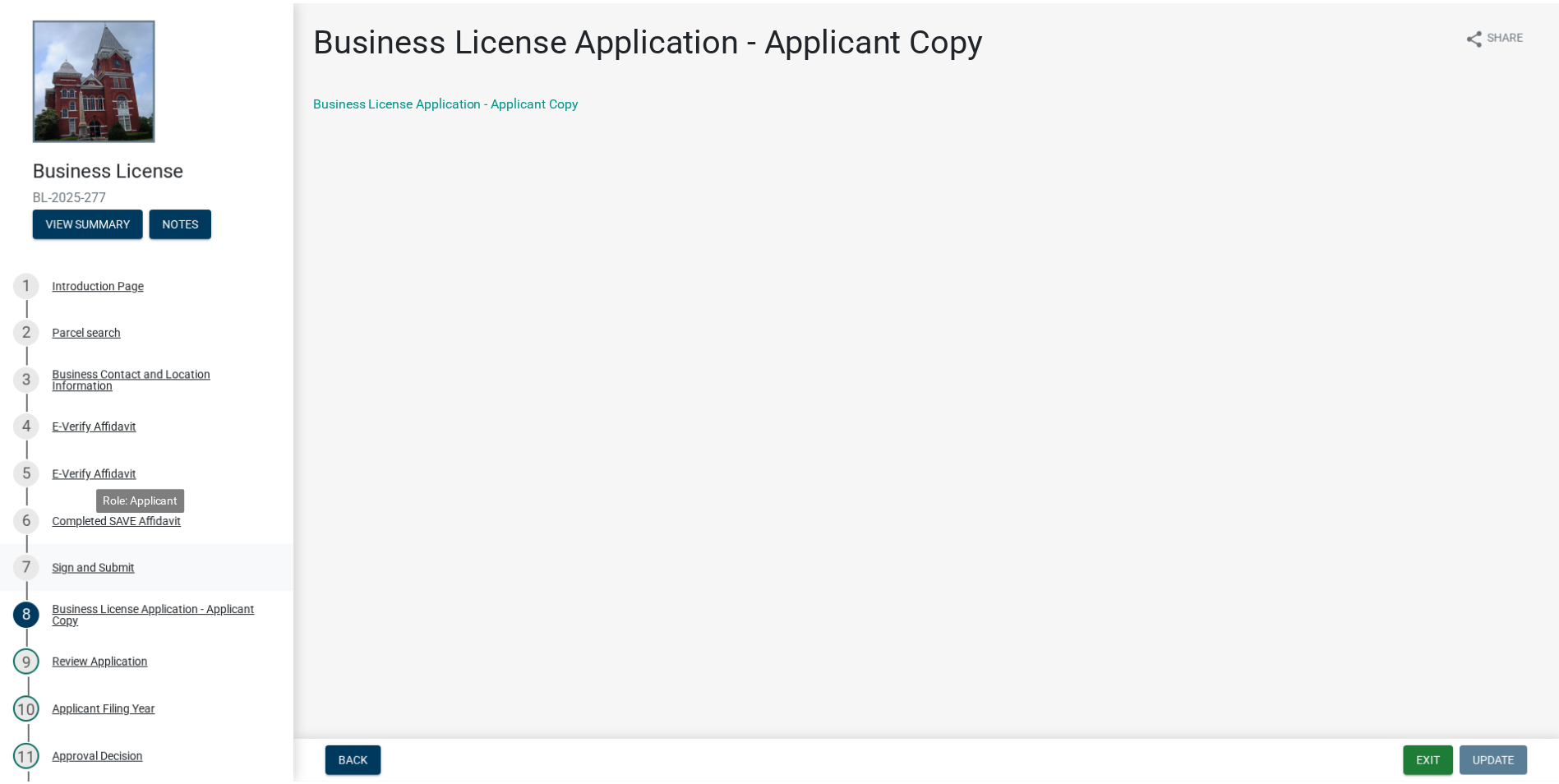
scroll to position [434, 0]
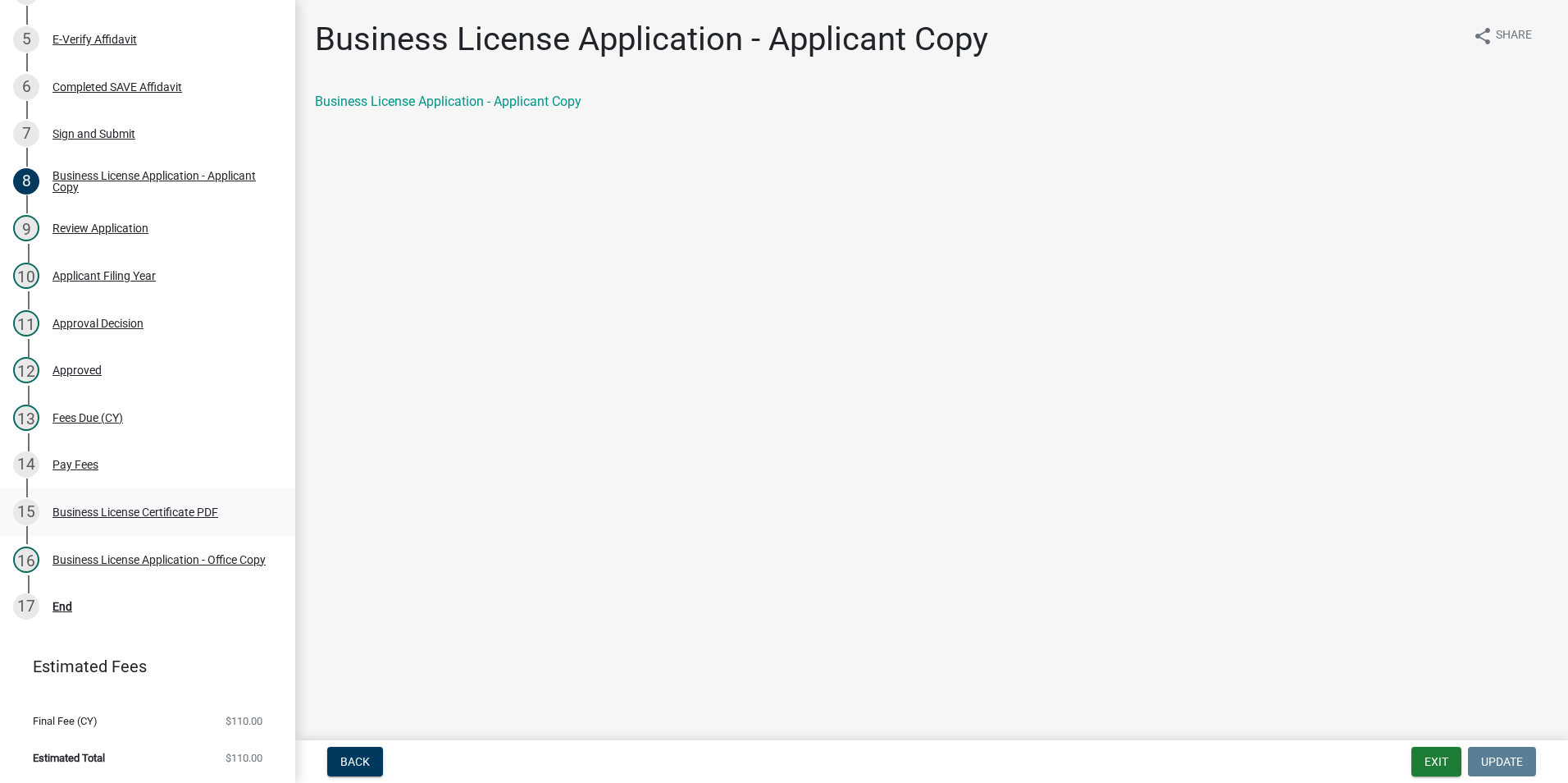
click at [142, 515] on div "Business License Certificate PDF" at bounding box center [135, 512] width 166 height 12
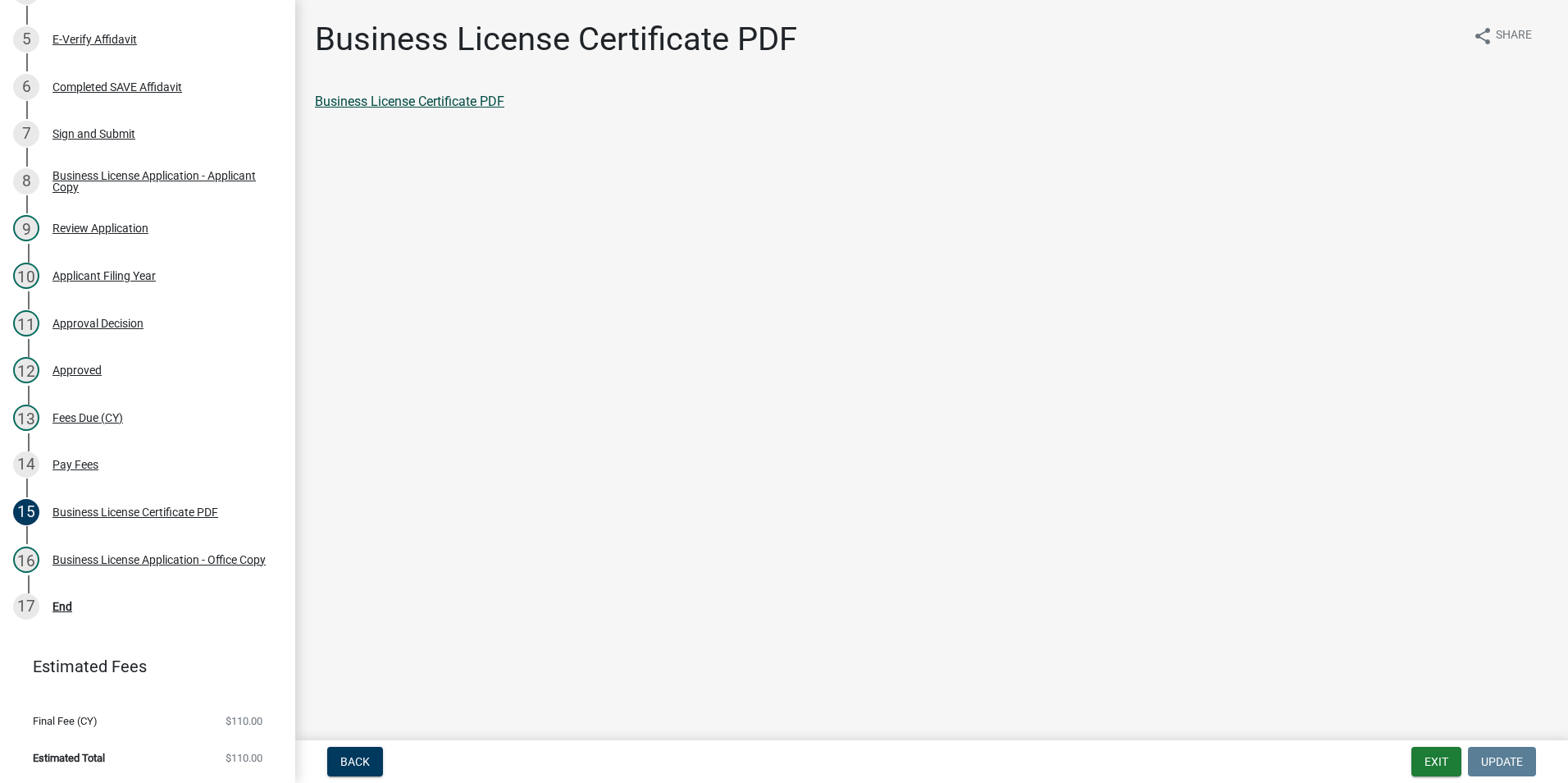
click at [392, 102] on link "Business License Certificate PDF" at bounding box center [409, 102] width 189 height 16
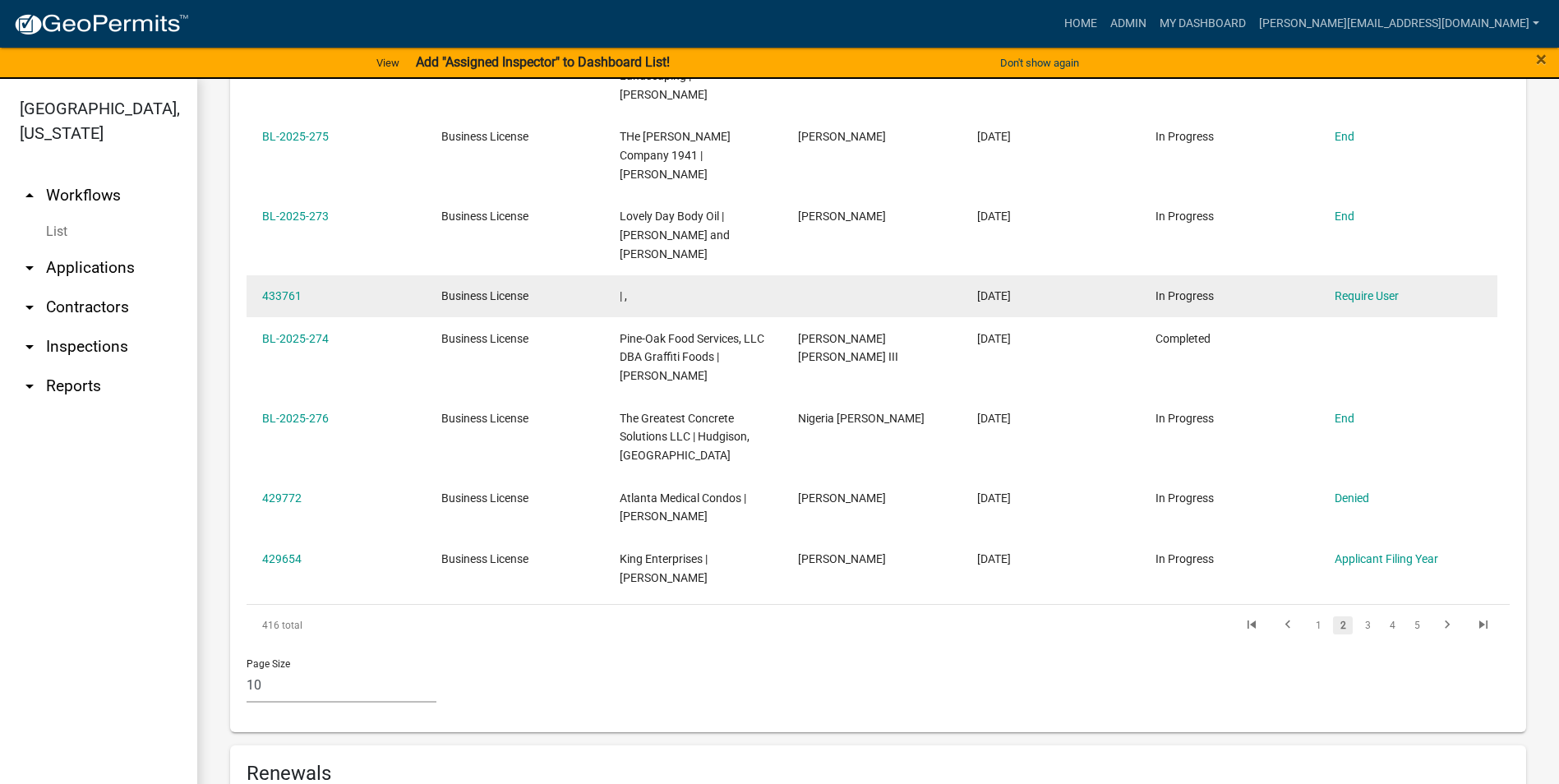
scroll to position [985, 0]
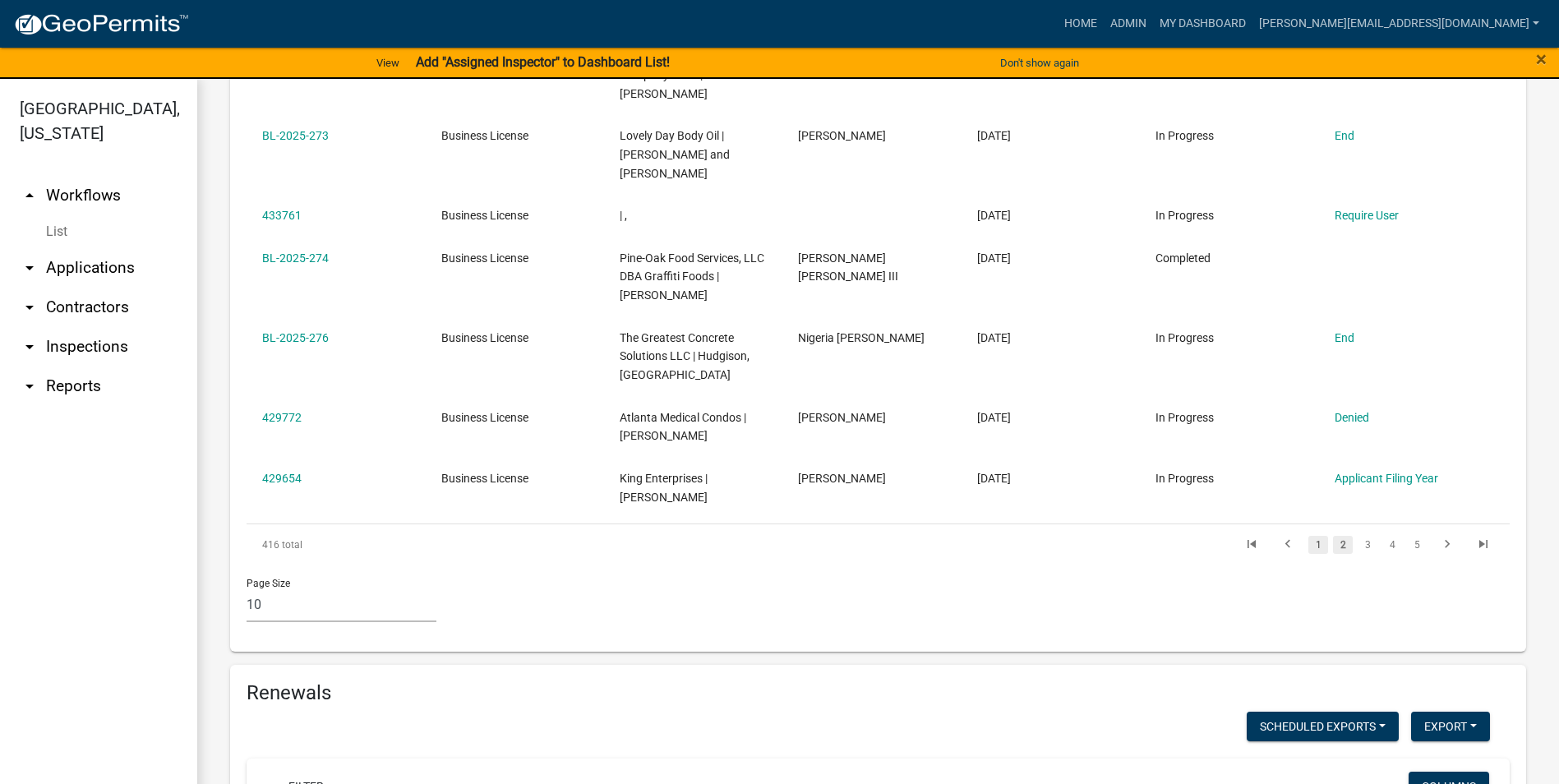
click at [1308, 535] on link "1" at bounding box center [1318, 544] width 20 height 18
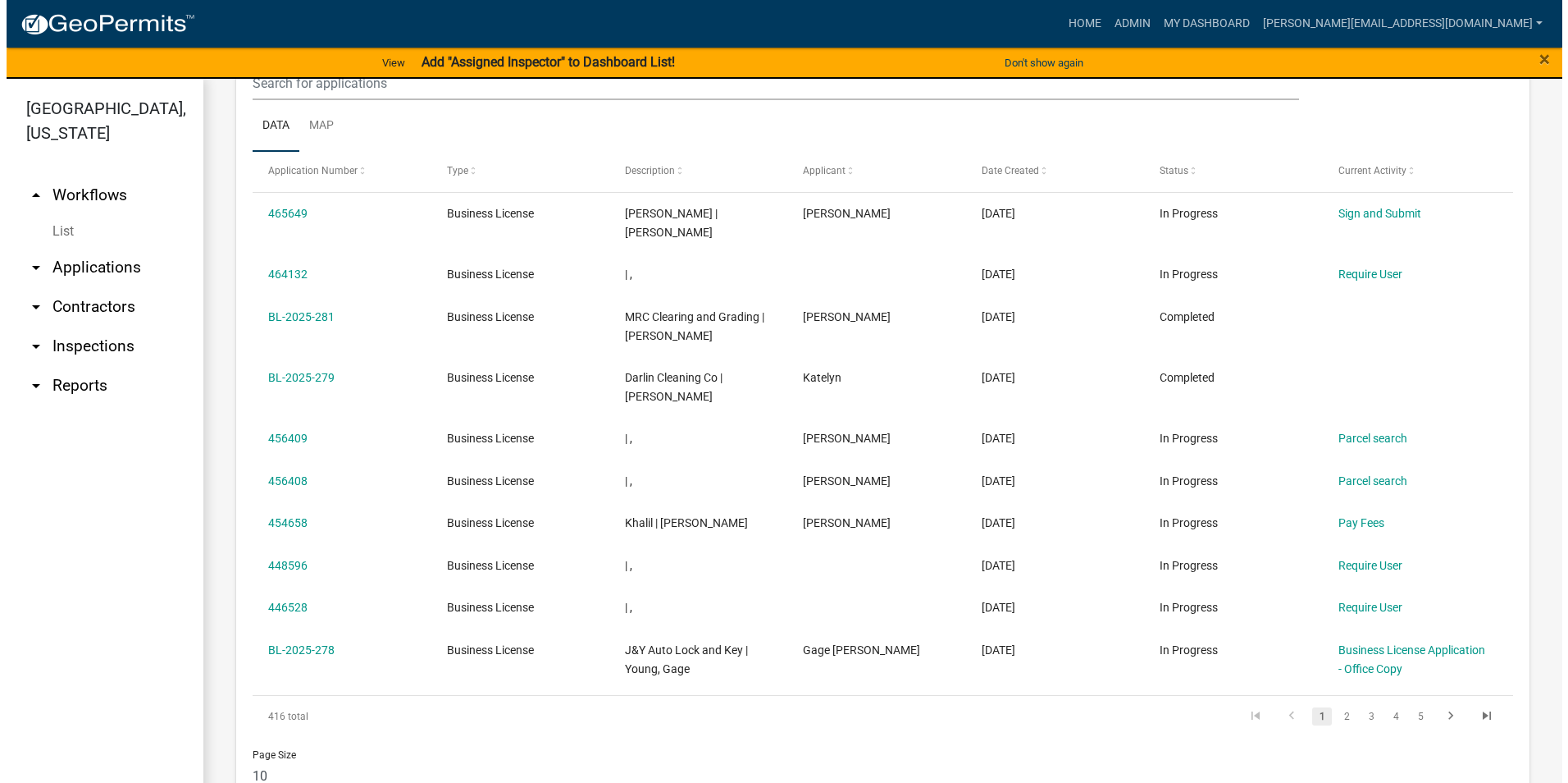
scroll to position [656, 0]
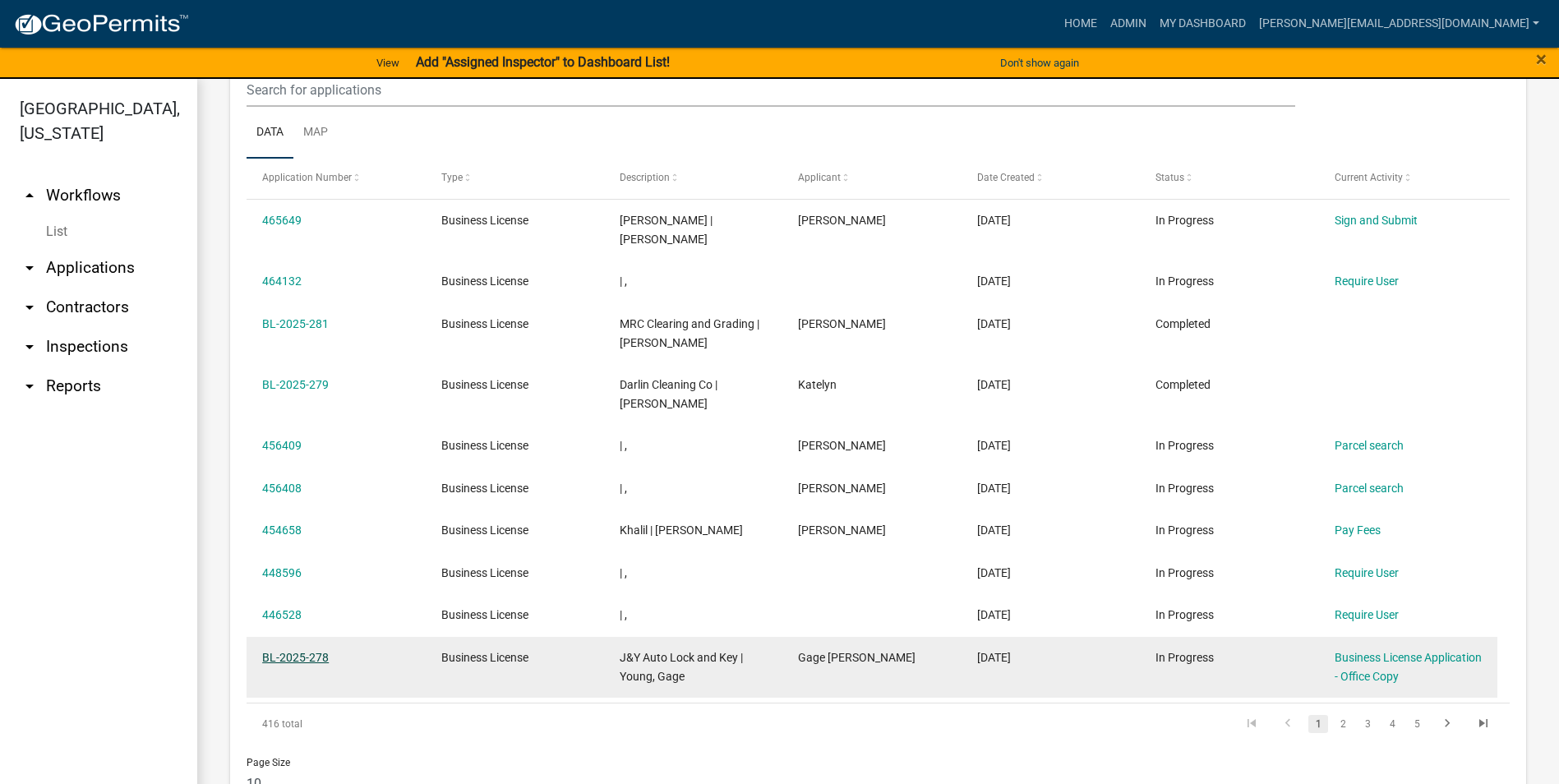
click at [309, 651] on link "BL-2025-278" at bounding box center [294, 657] width 66 height 13
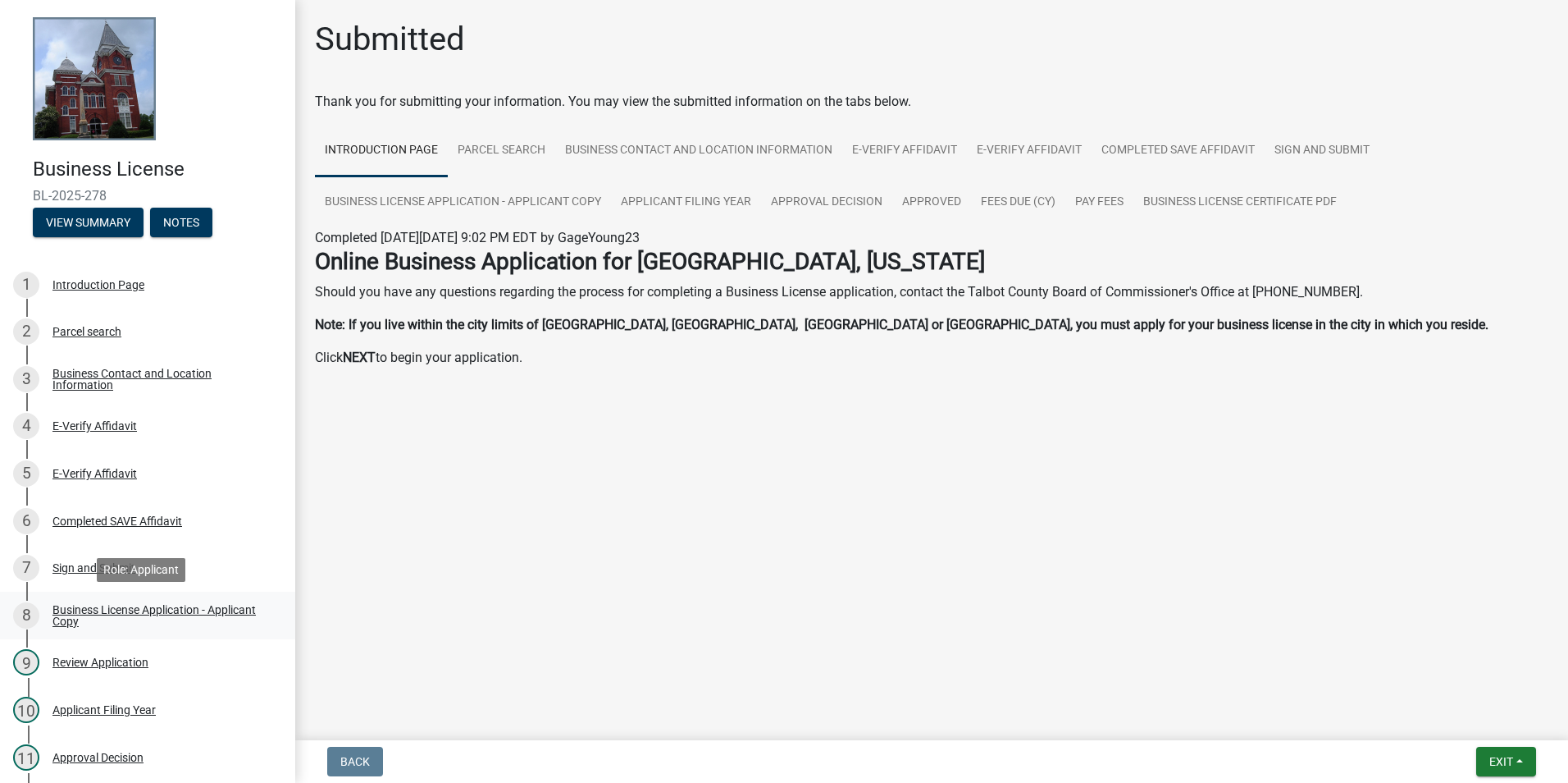
click at [134, 610] on div "Business License Application - Applicant Copy" at bounding box center [161, 614] width 217 height 23
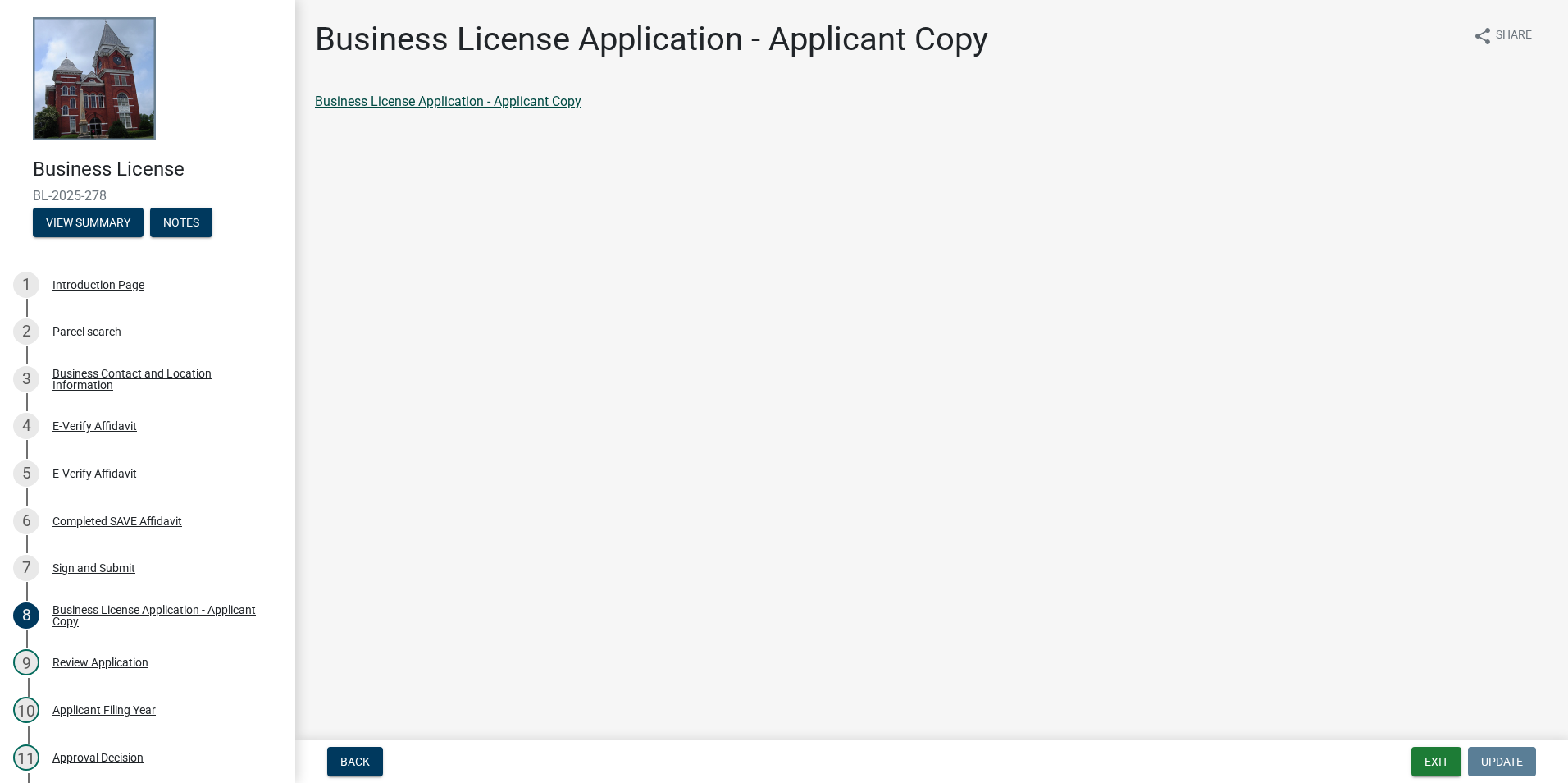
click at [529, 100] on link "Business License Application - Applicant Copy" at bounding box center [448, 102] width 266 height 16
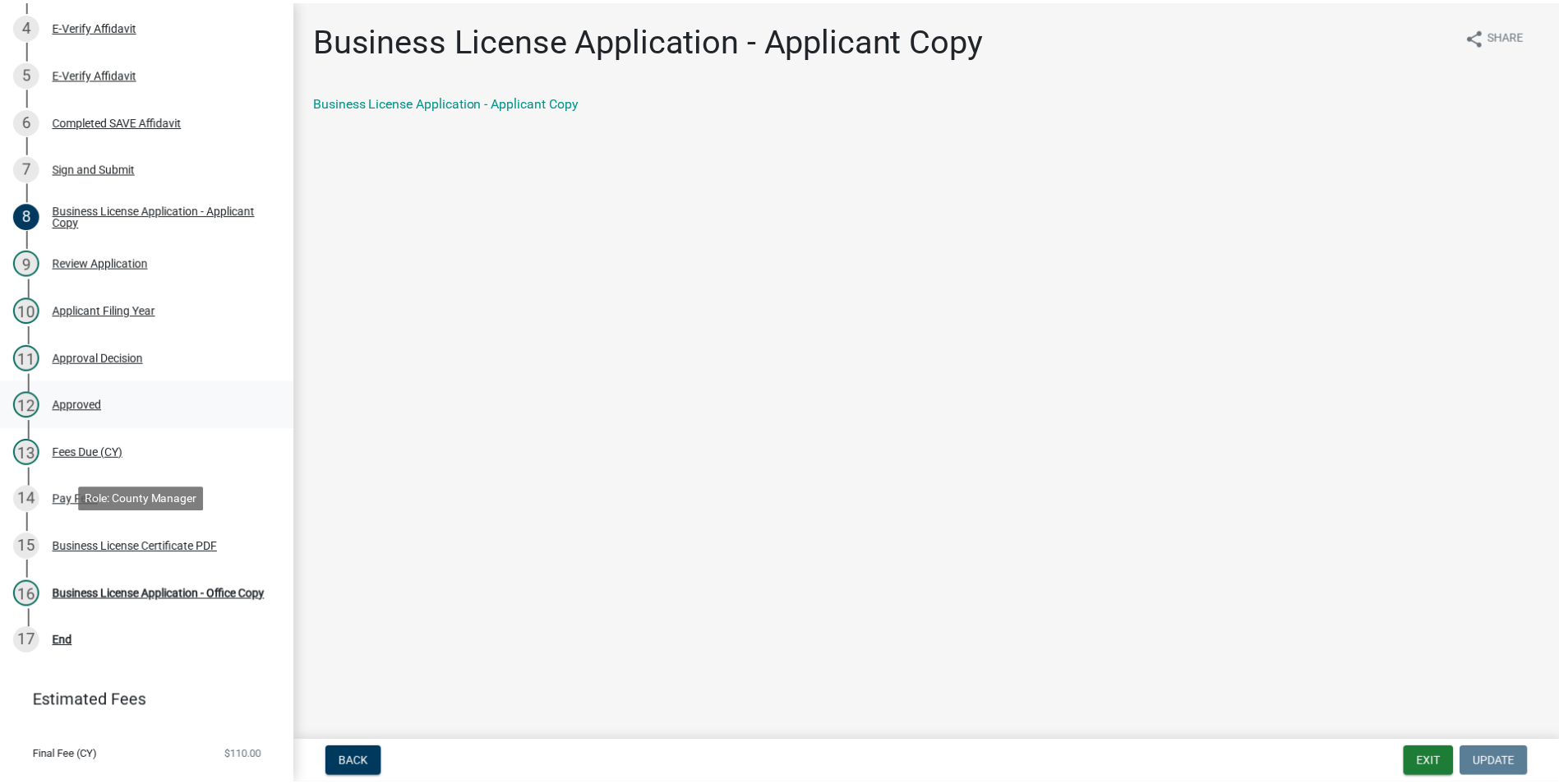
scroll to position [411, 0]
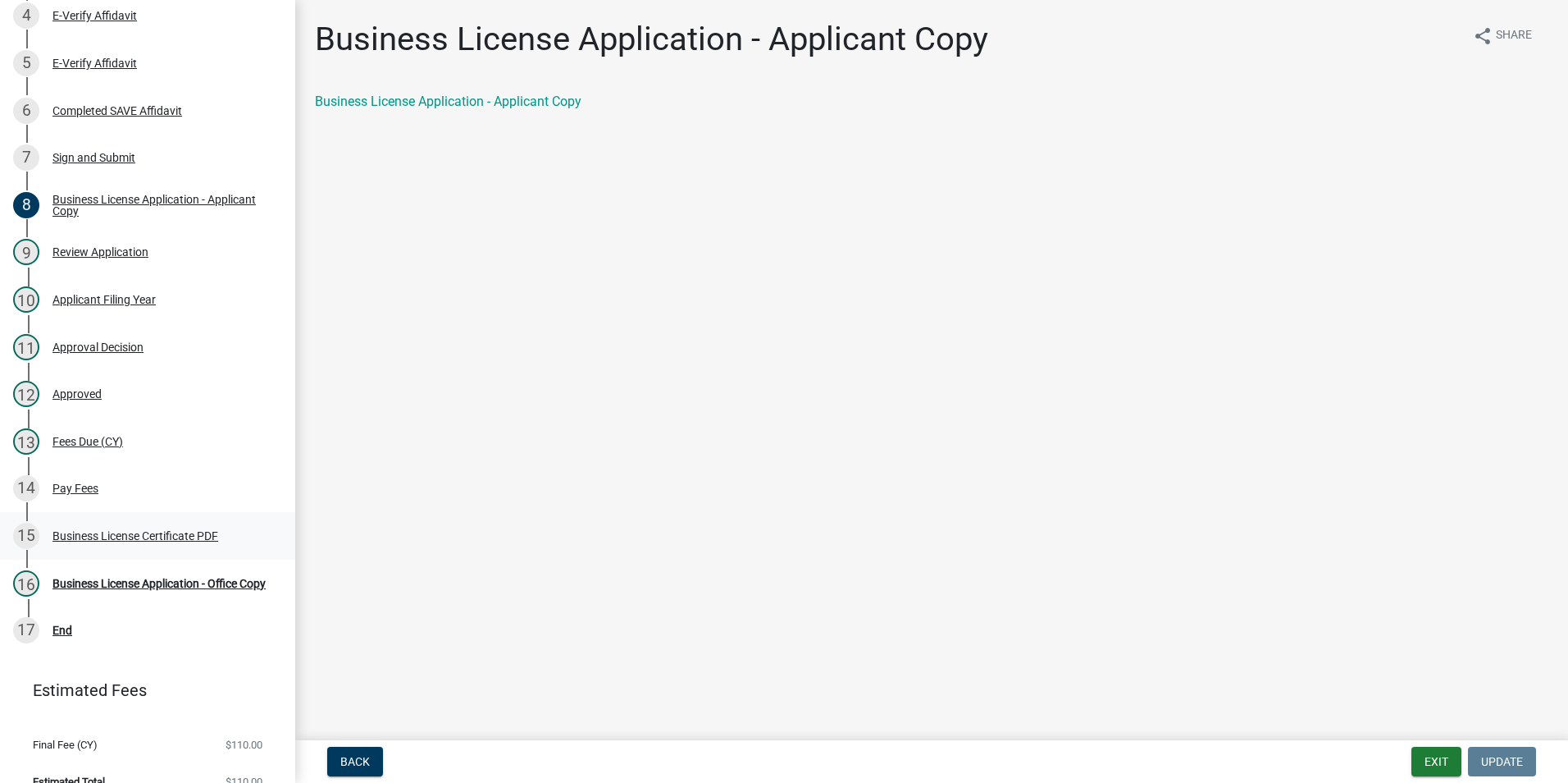
click at [156, 534] on div "Business License Certificate PDF" at bounding box center [135, 535] width 166 height 12
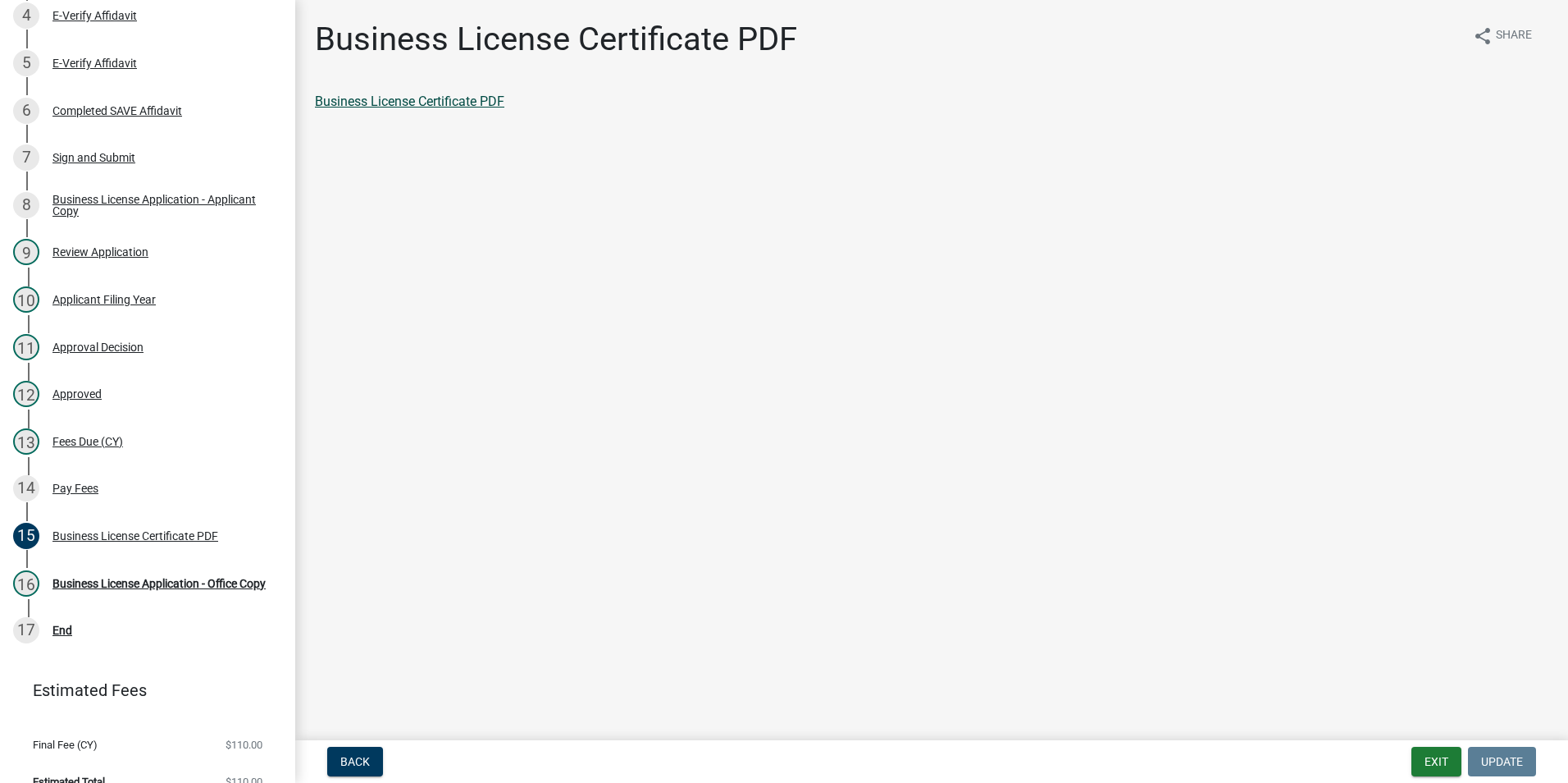
click at [486, 100] on link "Business License Certificate PDF" at bounding box center [409, 102] width 189 height 16
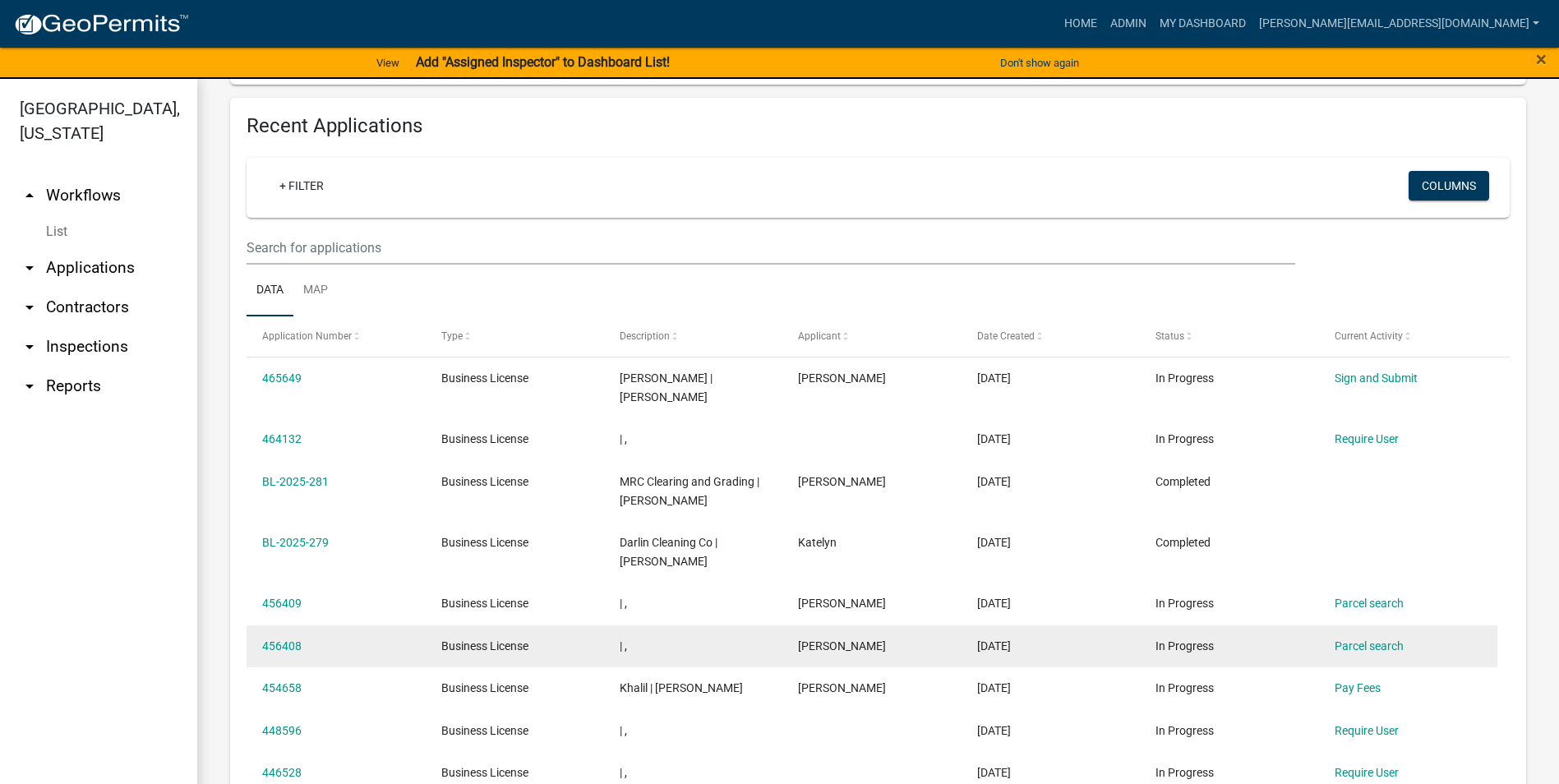
scroll to position [493, 0]
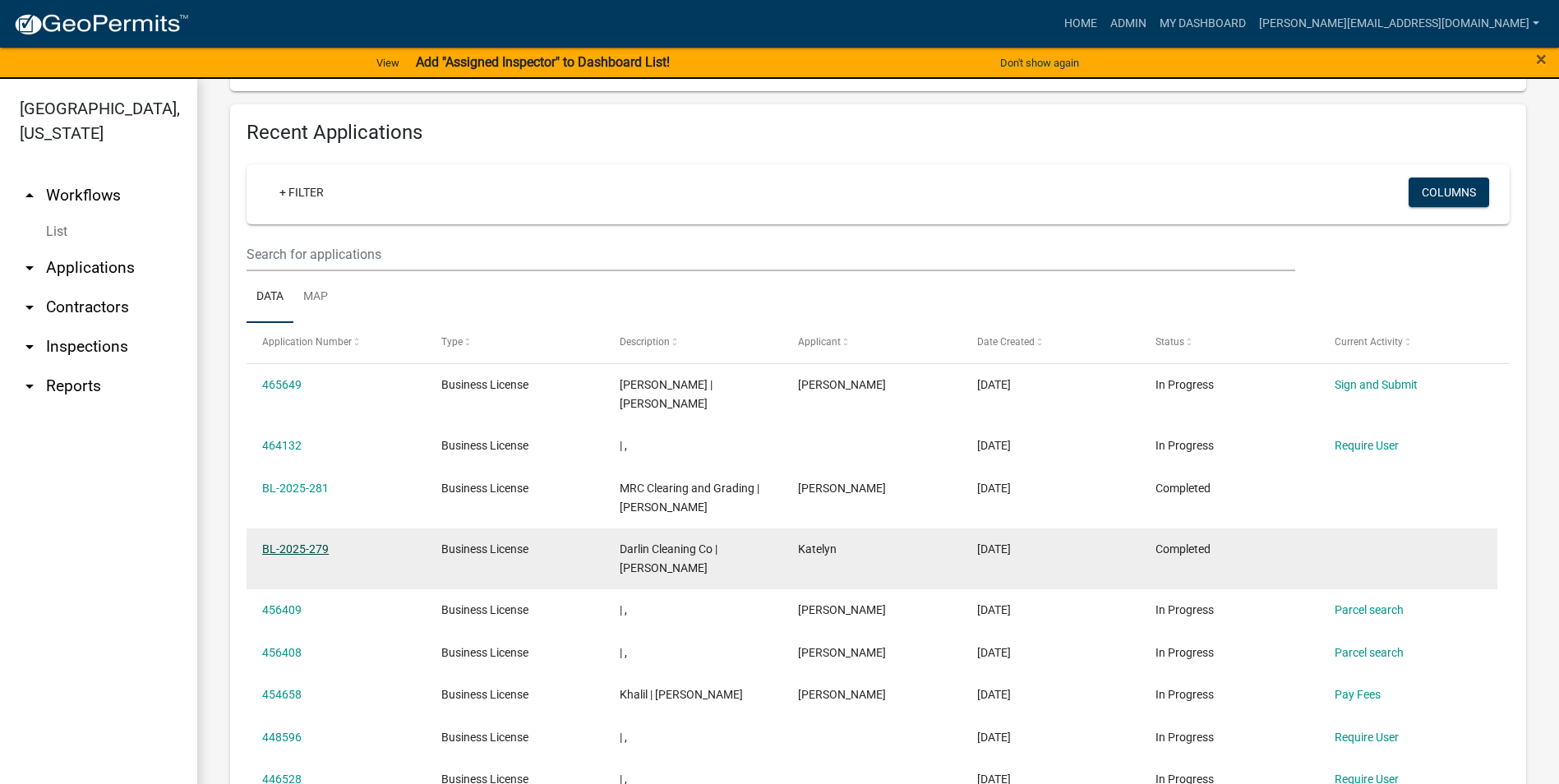
click at [310, 542] on link "BL-2025-279" at bounding box center [294, 548] width 66 height 13
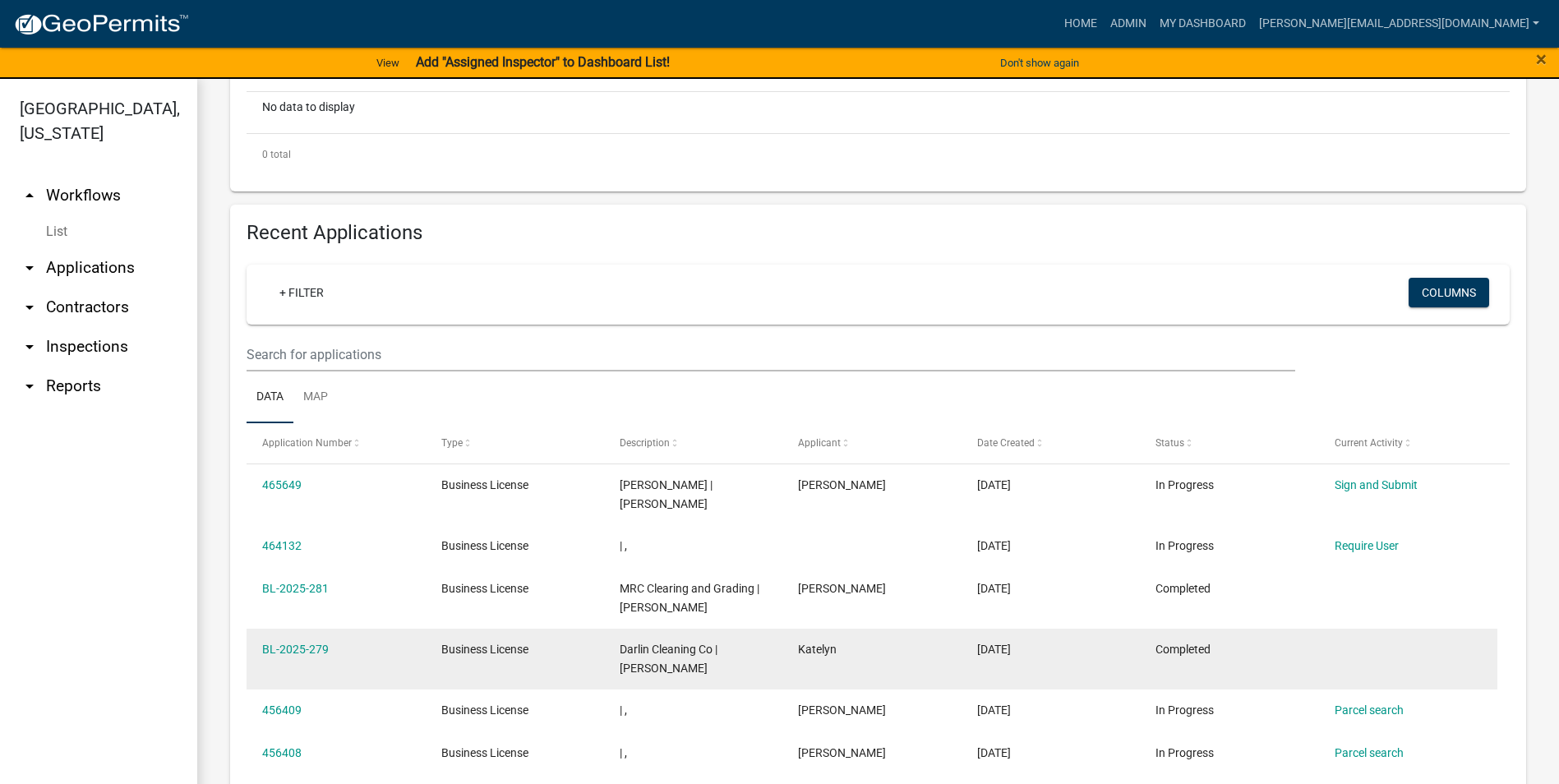
scroll to position [493, 0]
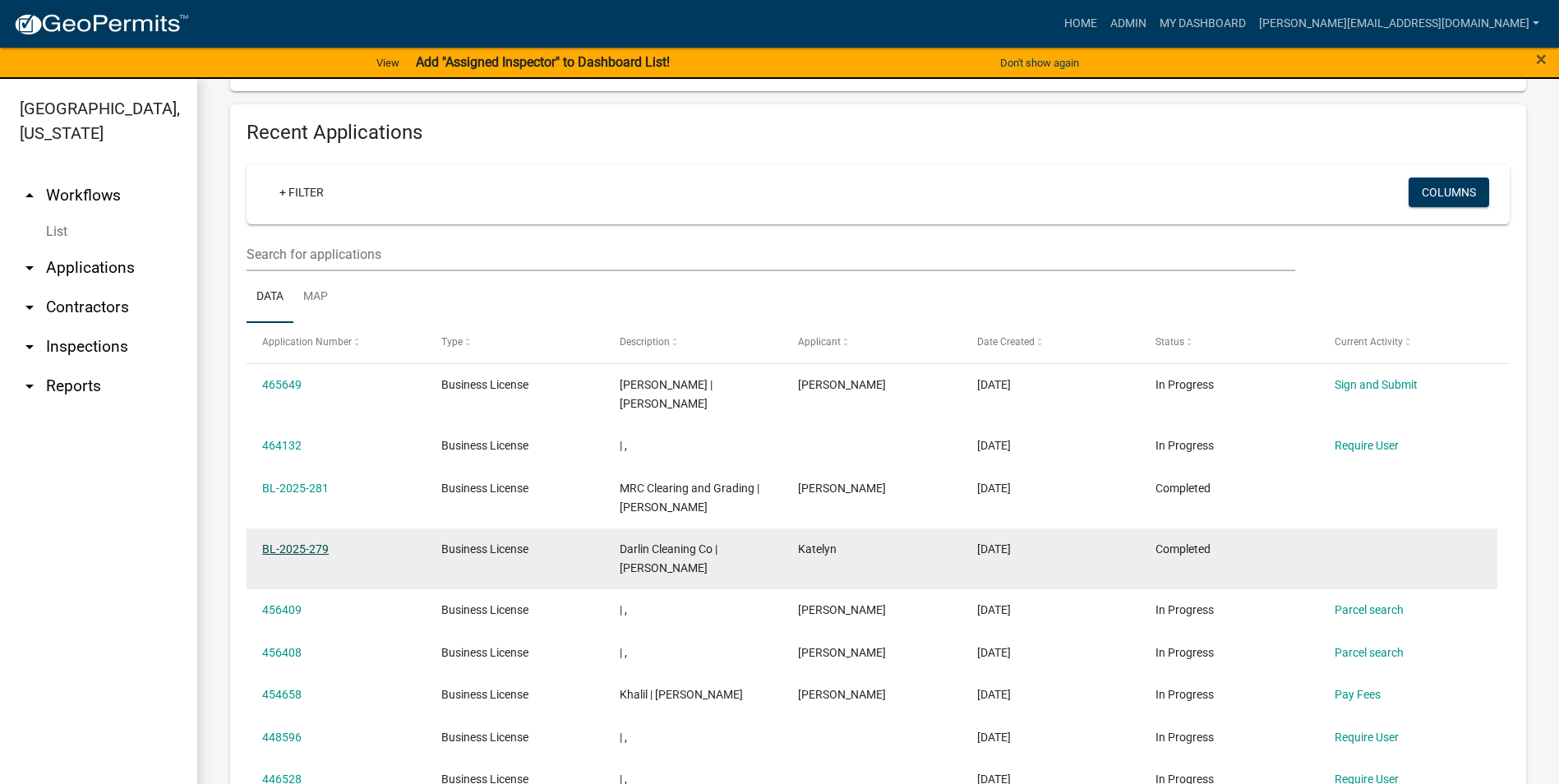
click at [306, 542] on link "BL-2025-279" at bounding box center [294, 548] width 66 height 13
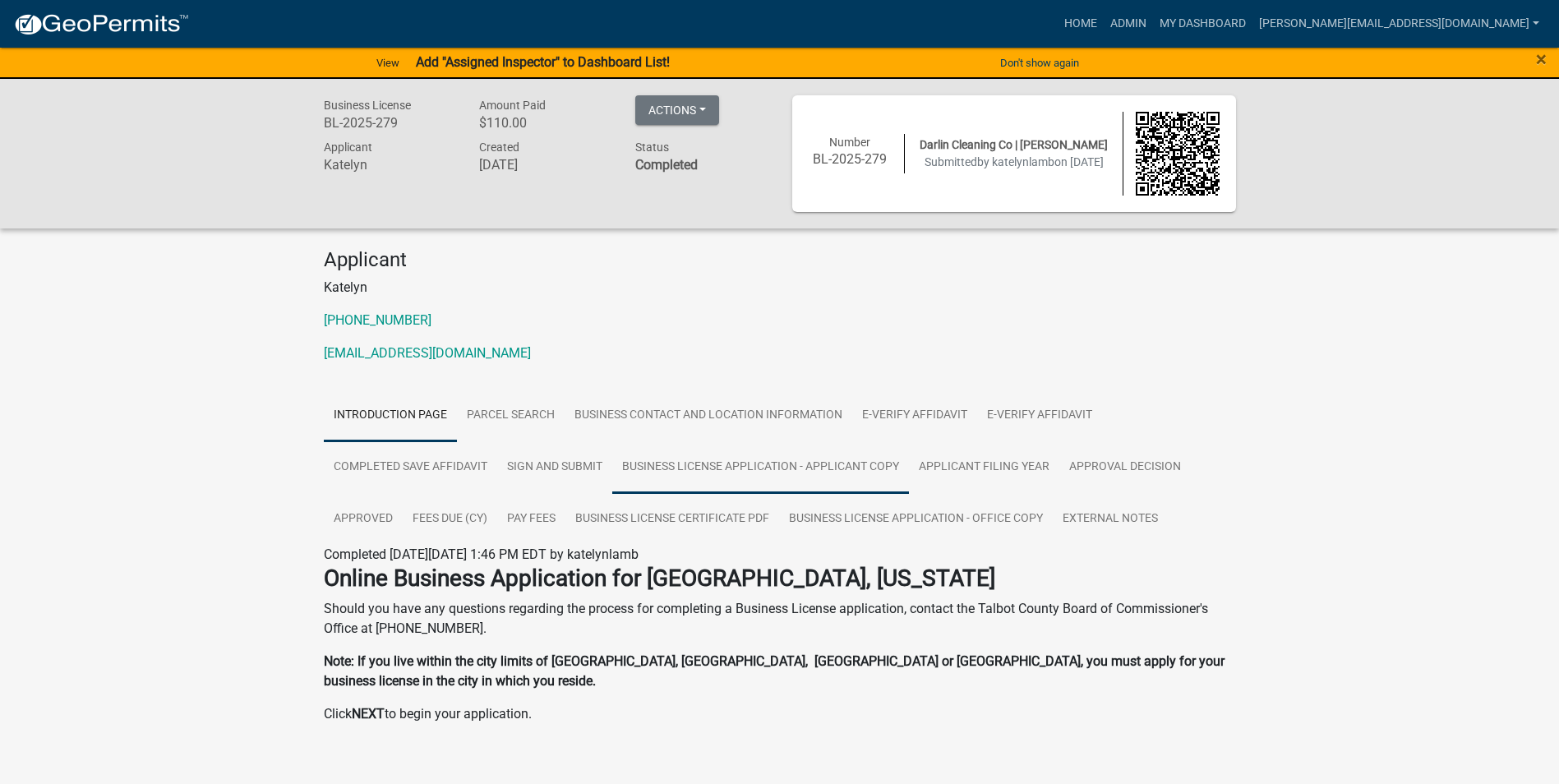
click at [770, 467] on link "Business License Application - Applicant Copy" at bounding box center [761, 467] width 296 height 52
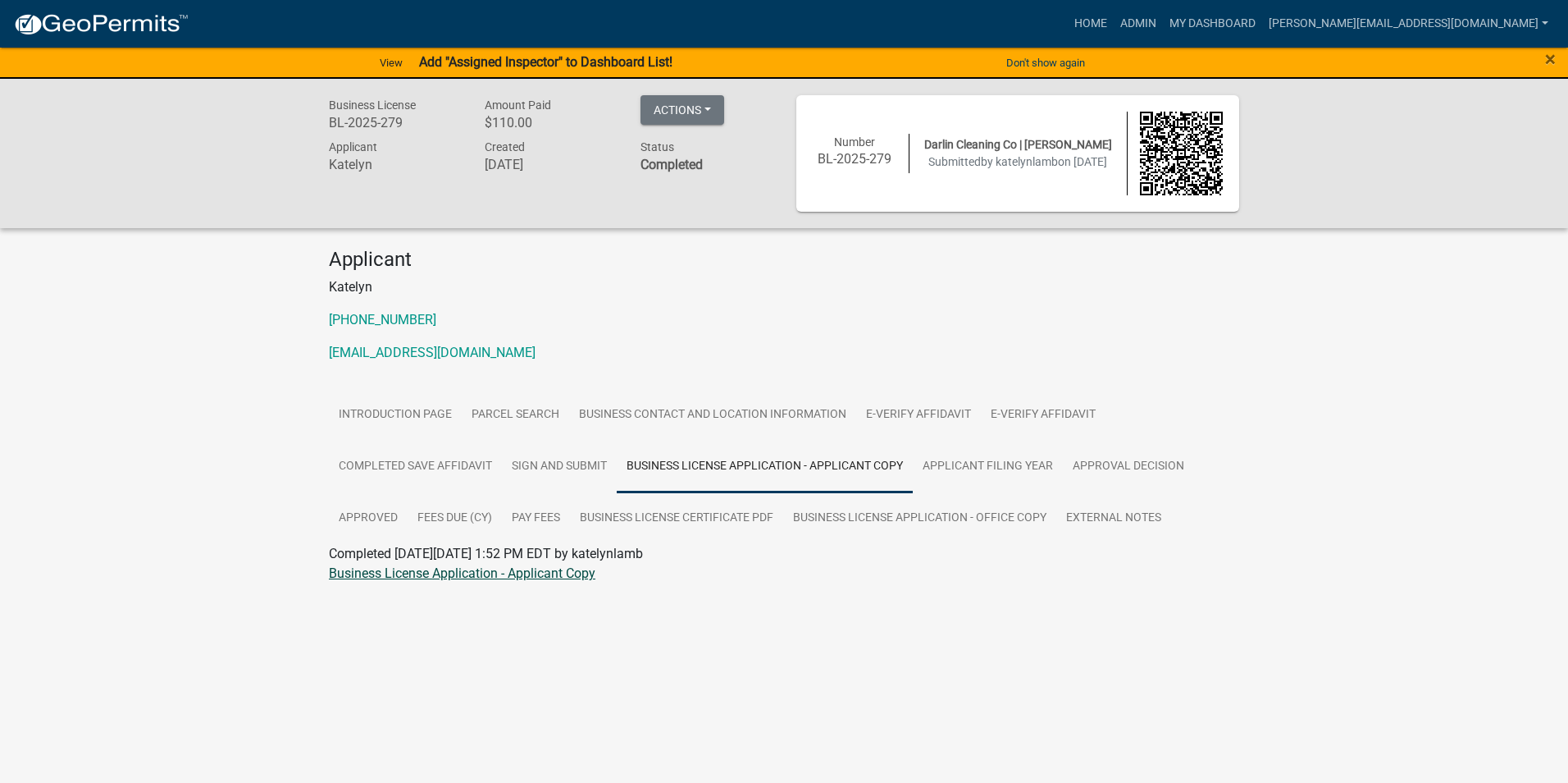
click at [464, 573] on link "Business License Application - Applicant Copy" at bounding box center [463, 573] width 266 height 16
click at [719, 523] on link "Business License Certificate PDF" at bounding box center [677, 518] width 213 height 52
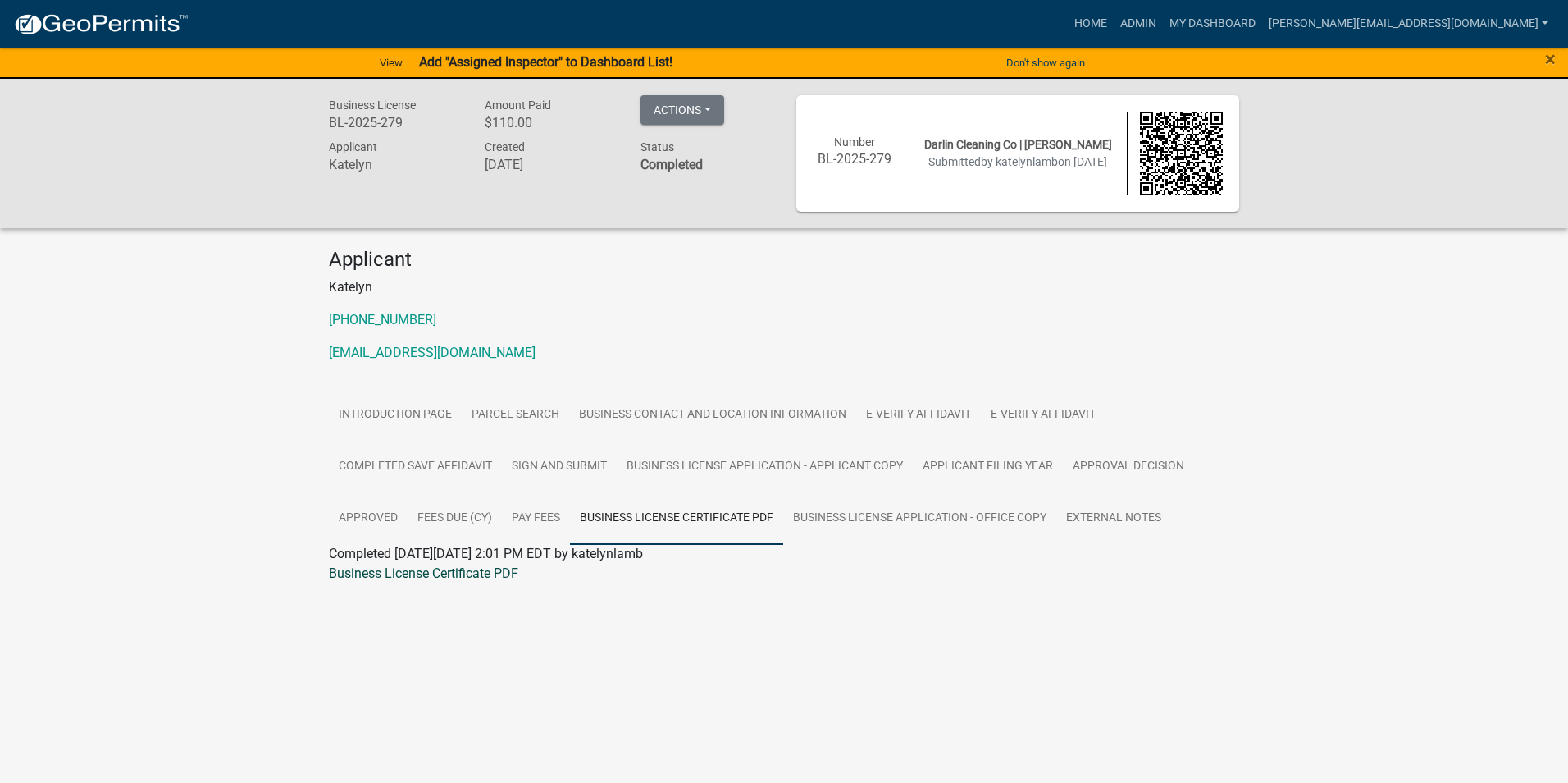
click at [410, 575] on link "Business License Certificate PDF" at bounding box center [424, 573] width 189 height 16
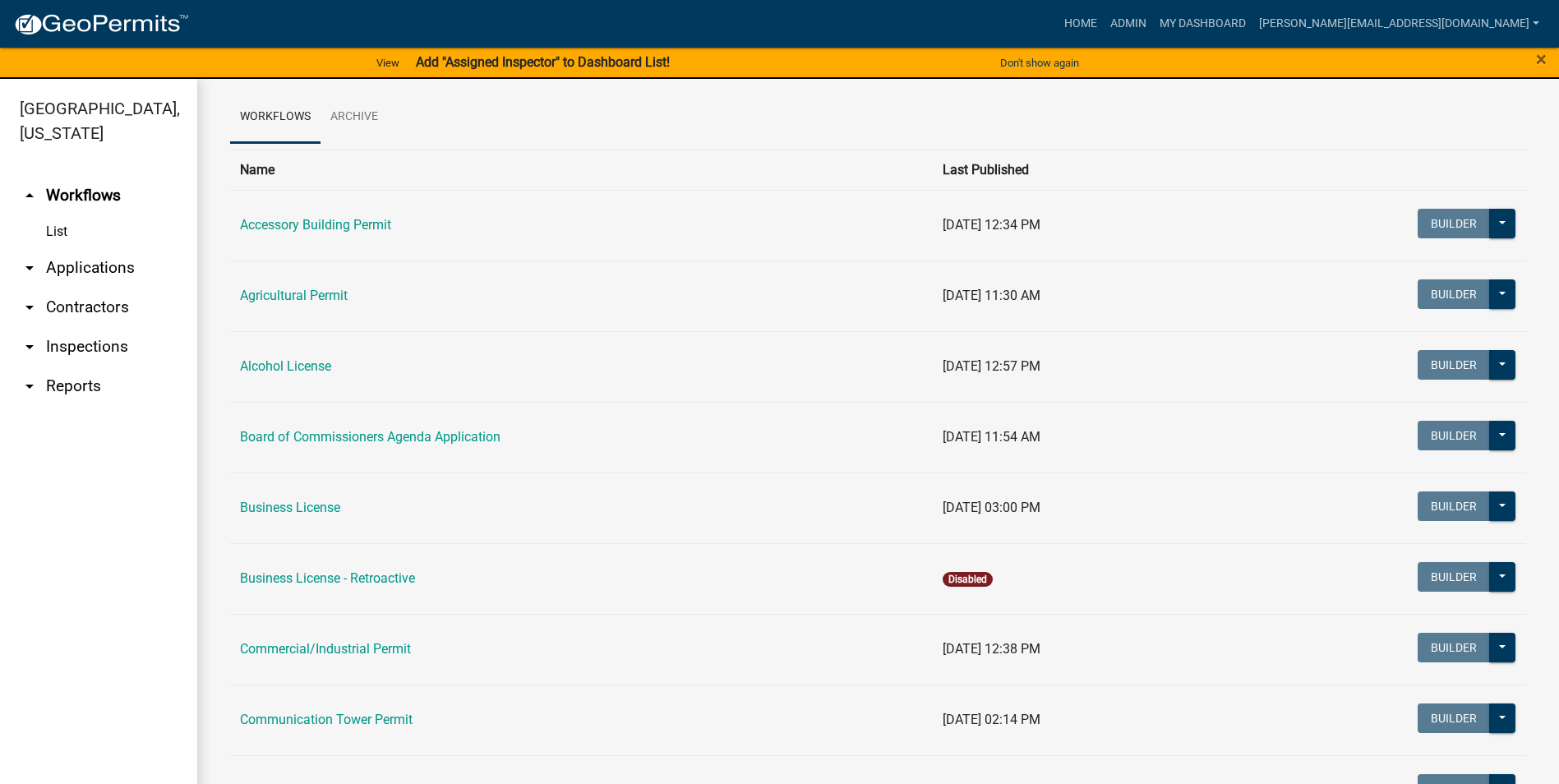
scroll to position [164, 0]
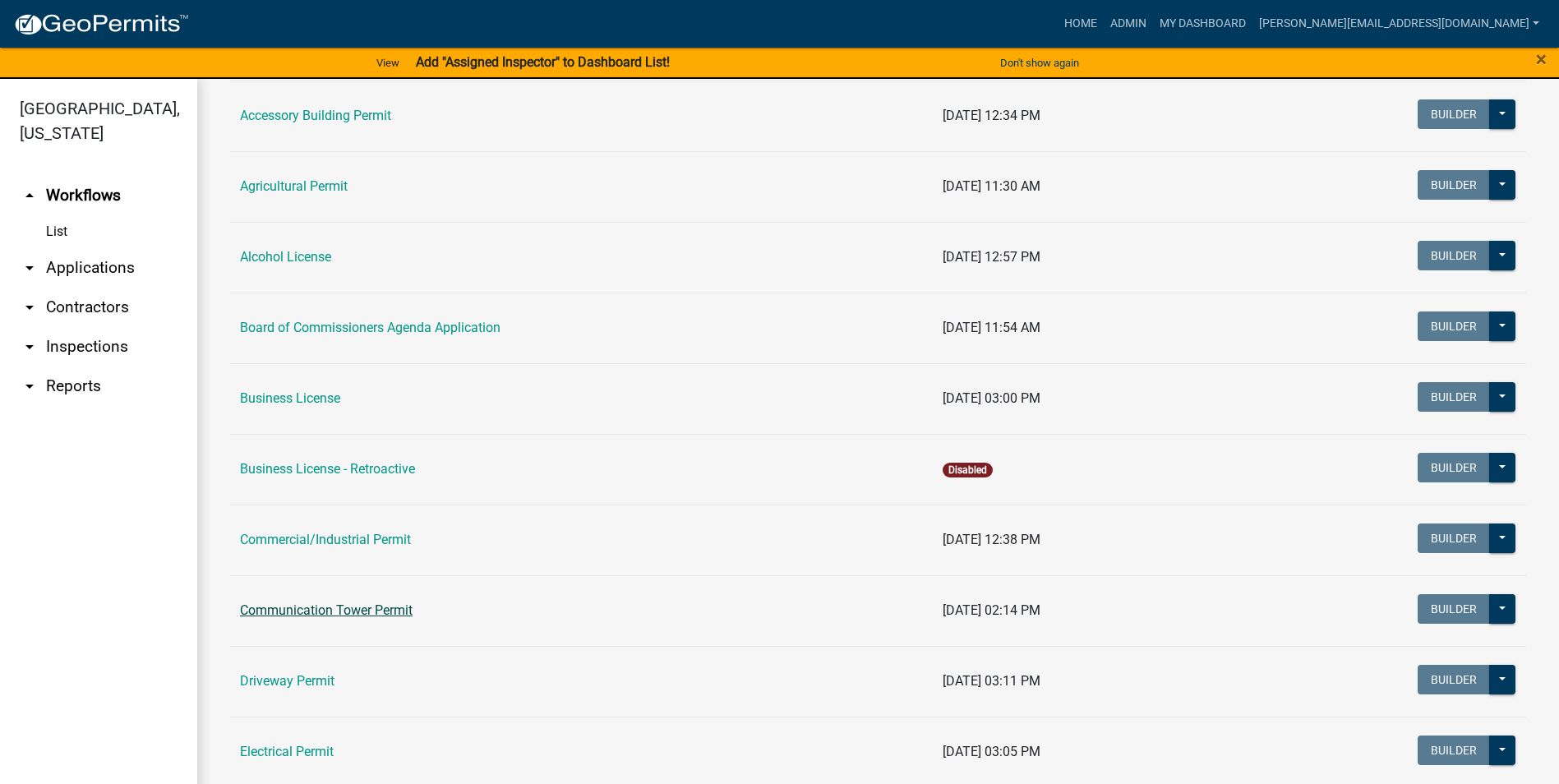
click at [393, 612] on link "Communication Tower Permit" at bounding box center [326, 610] width 173 height 16
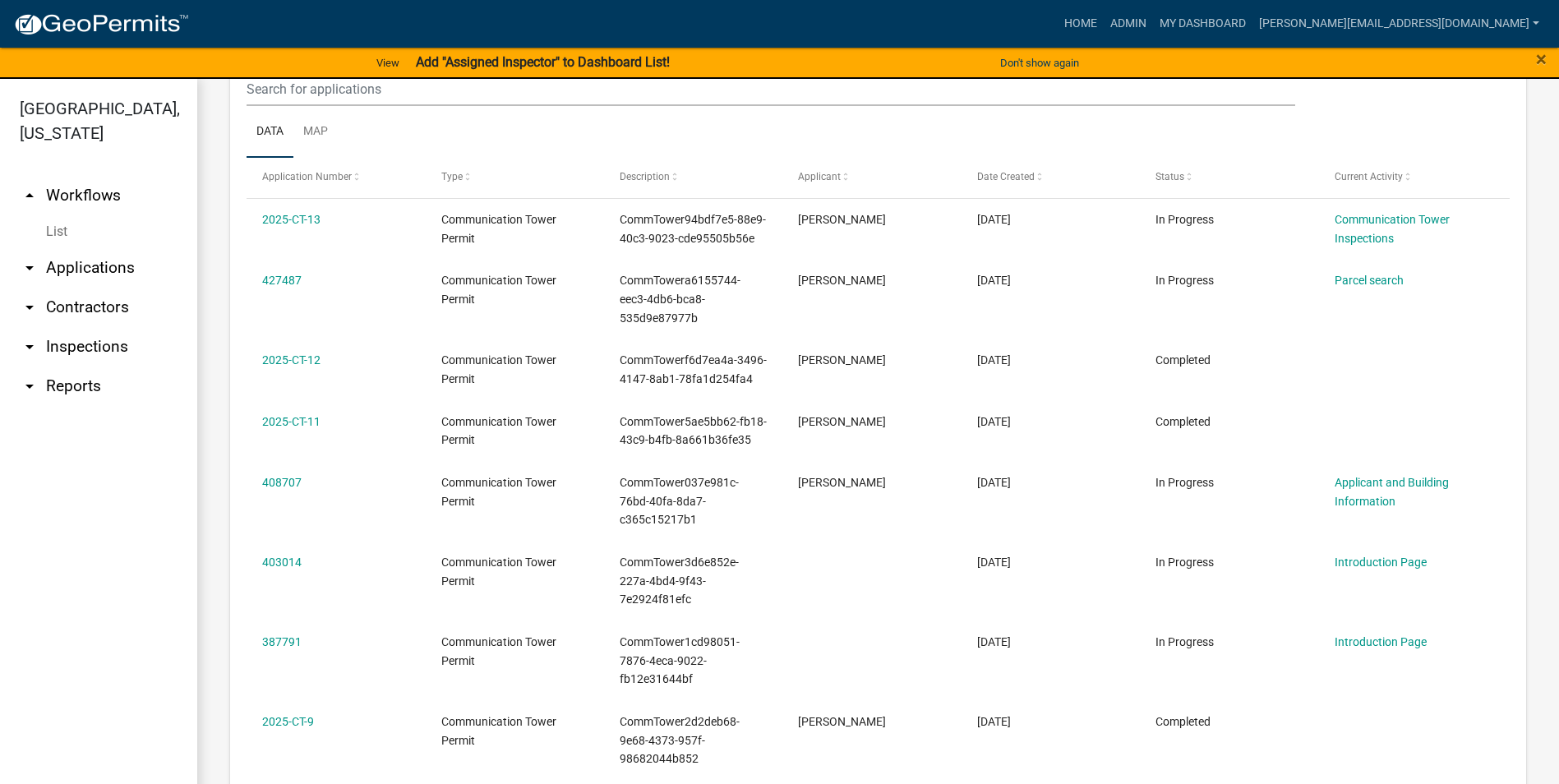
scroll to position [657, 0]
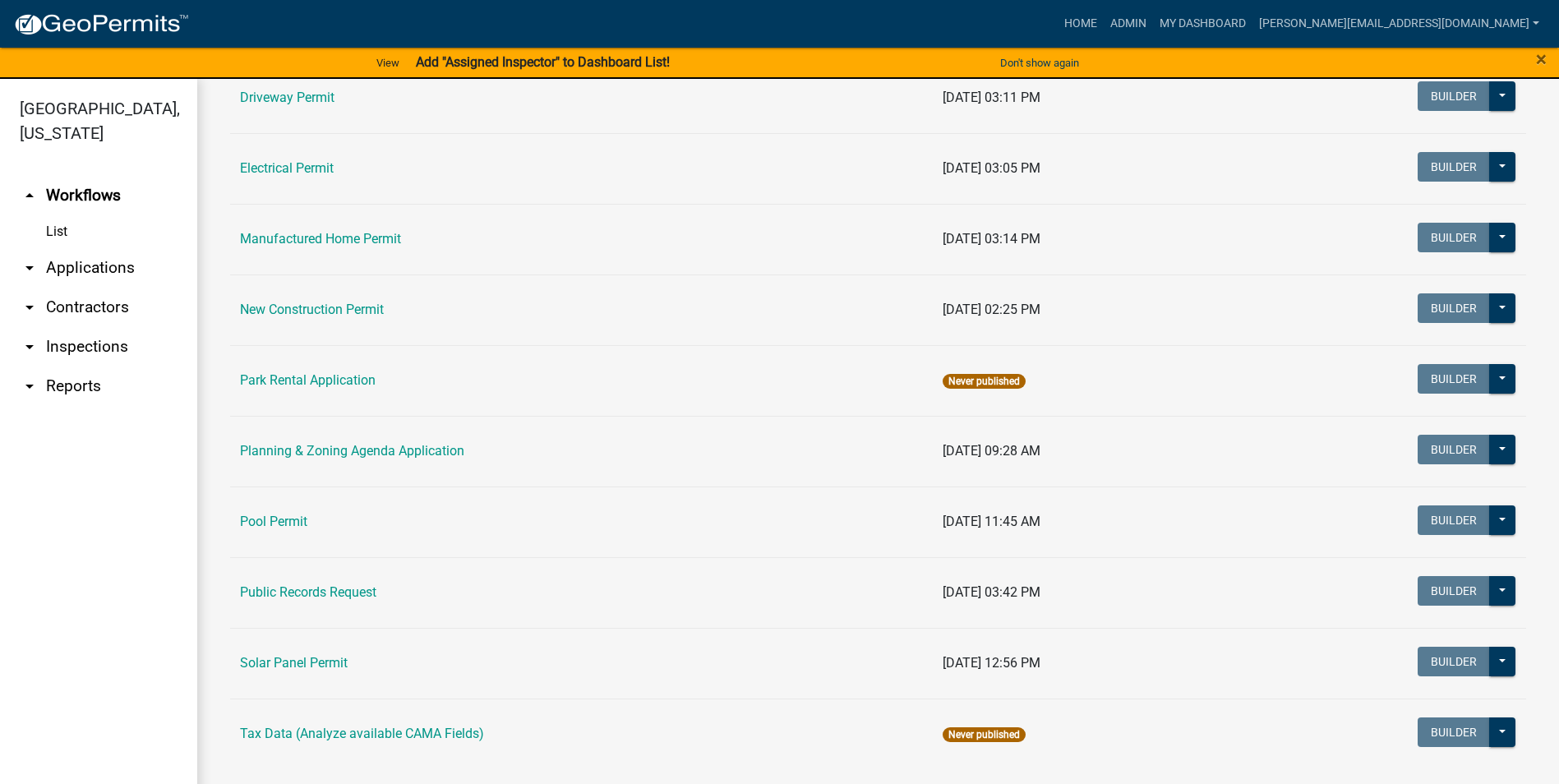
scroll to position [759, 0]
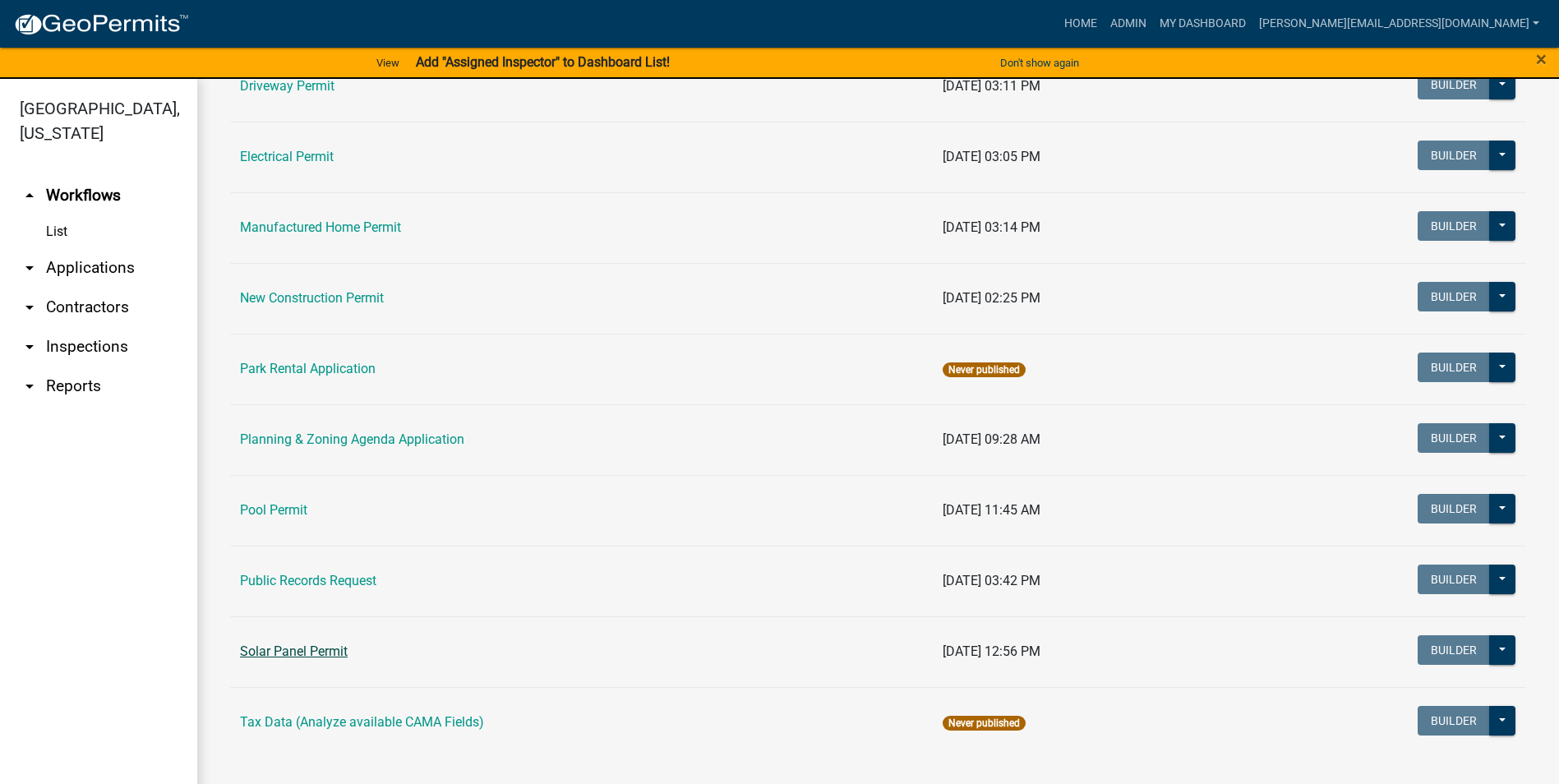
click at [324, 653] on link "Solar Panel Permit" at bounding box center [293, 651] width 108 height 16
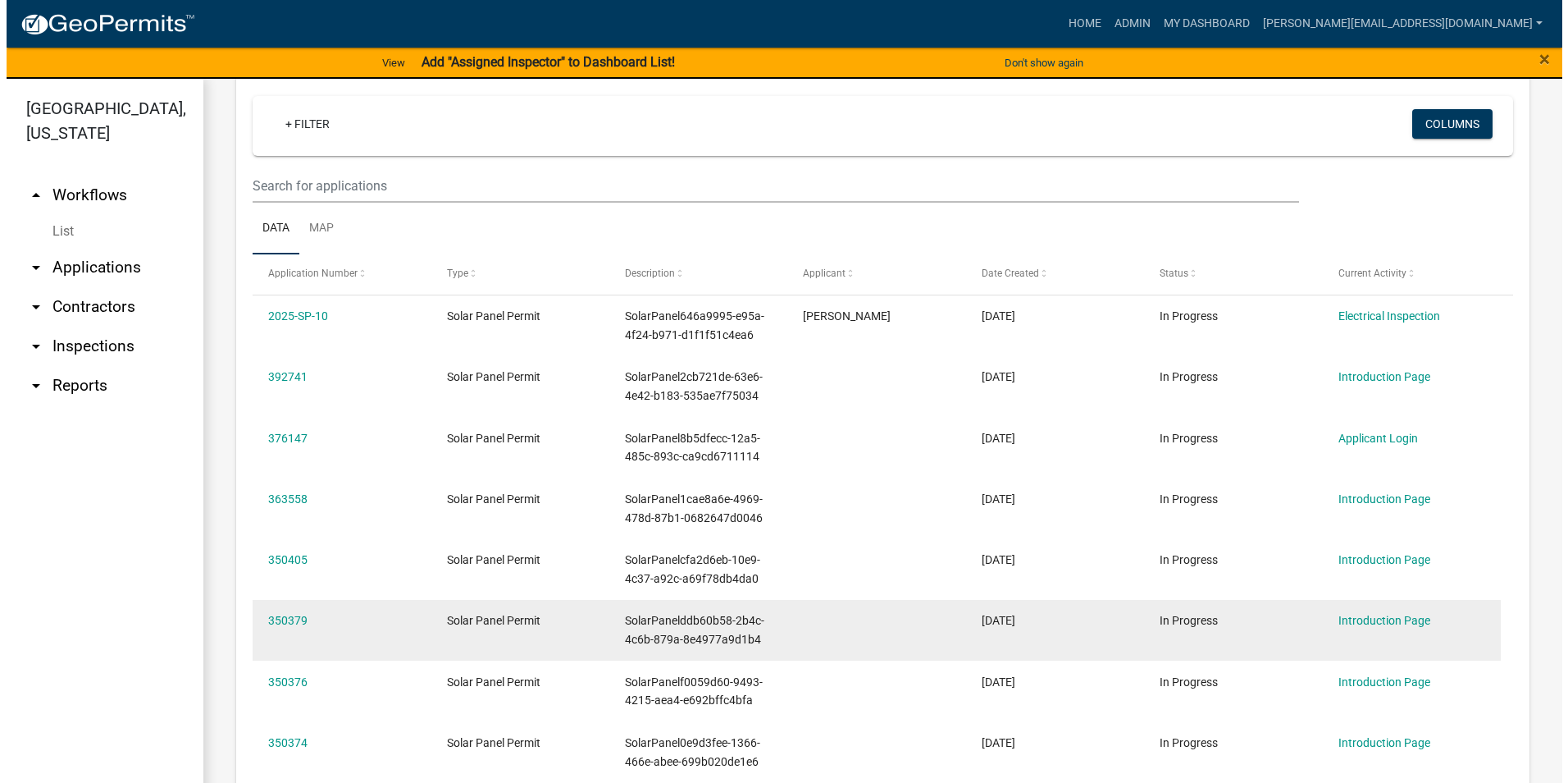
scroll to position [574, 0]
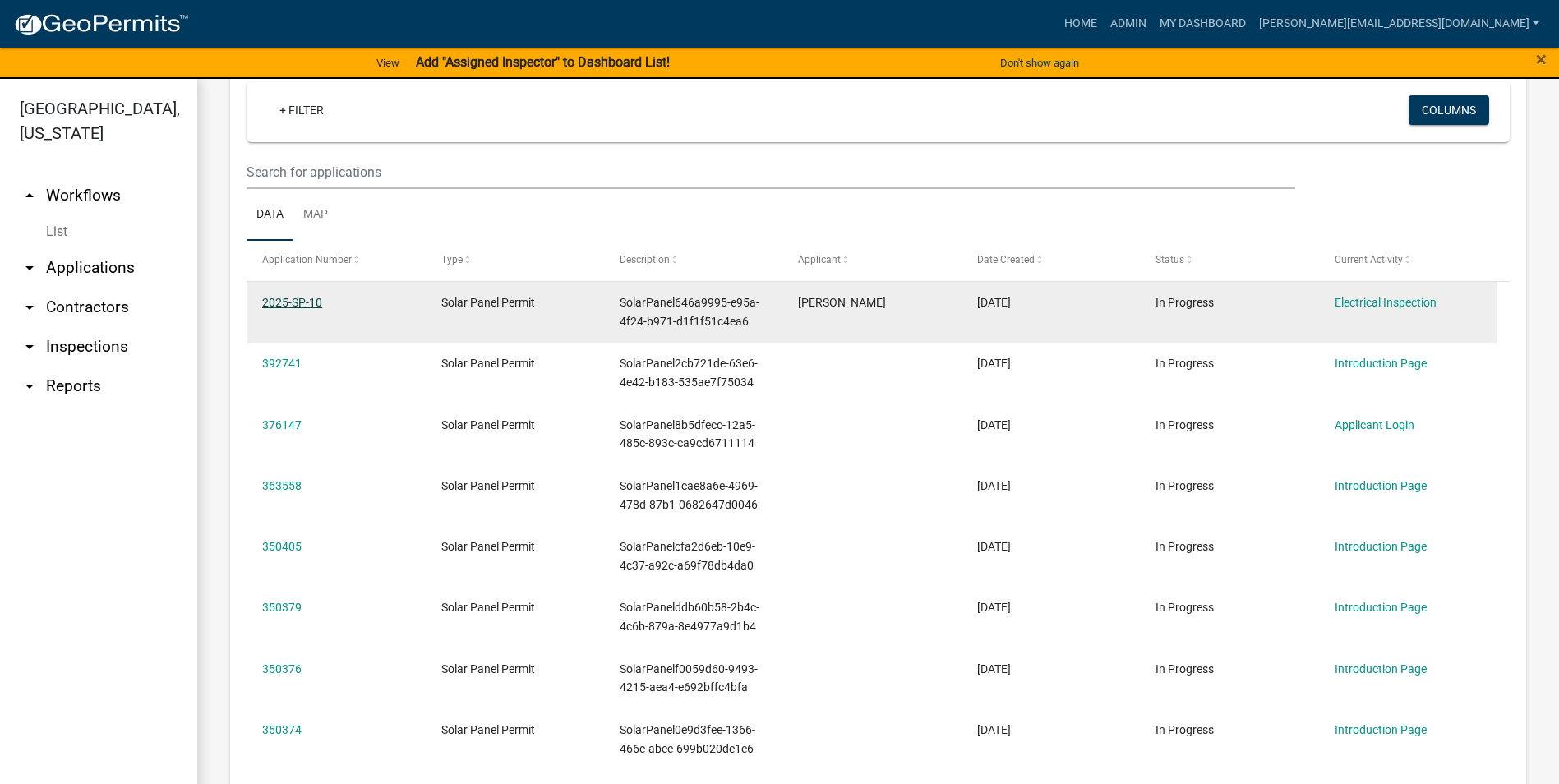
click at [283, 301] on link "2025-SP-10" at bounding box center [291, 301] width 60 height 13
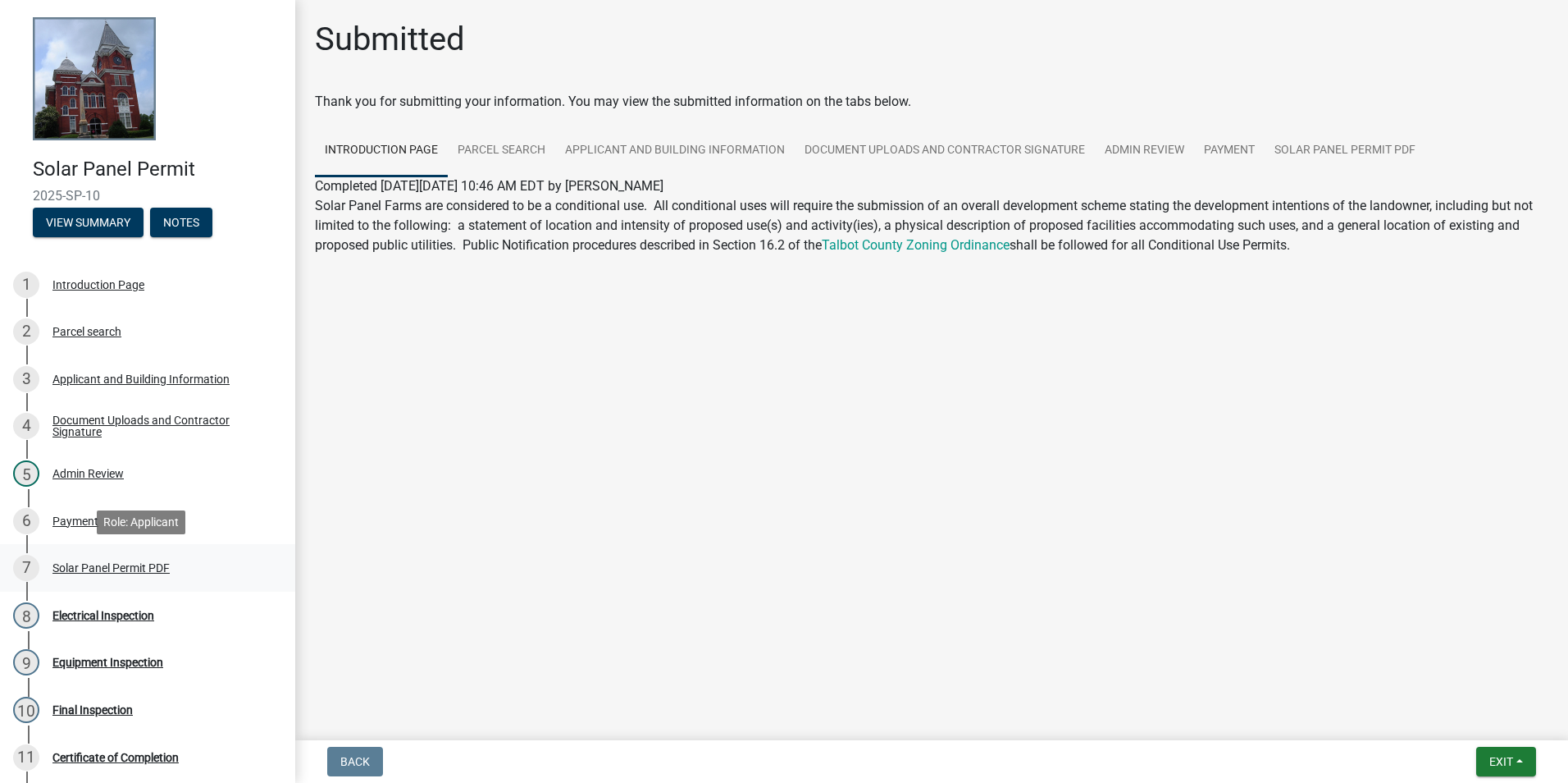
click at [143, 562] on div "Solar Panel Permit PDF" at bounding box center [110, 568] width 117 height 12
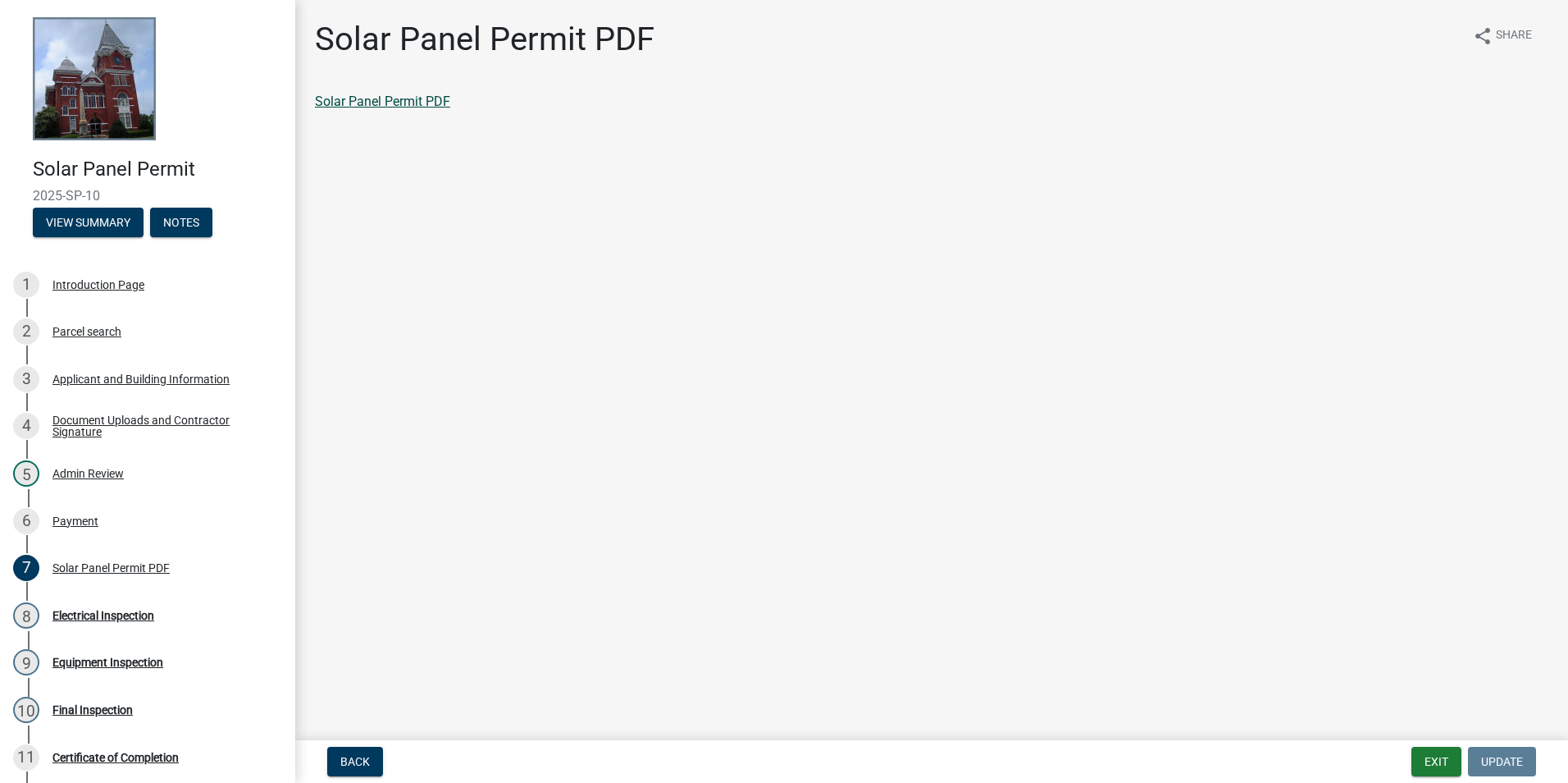
click at [426, 99] on link "Solar Panel Permit PDF" at bounding box center [382, 102] width 135 height 16
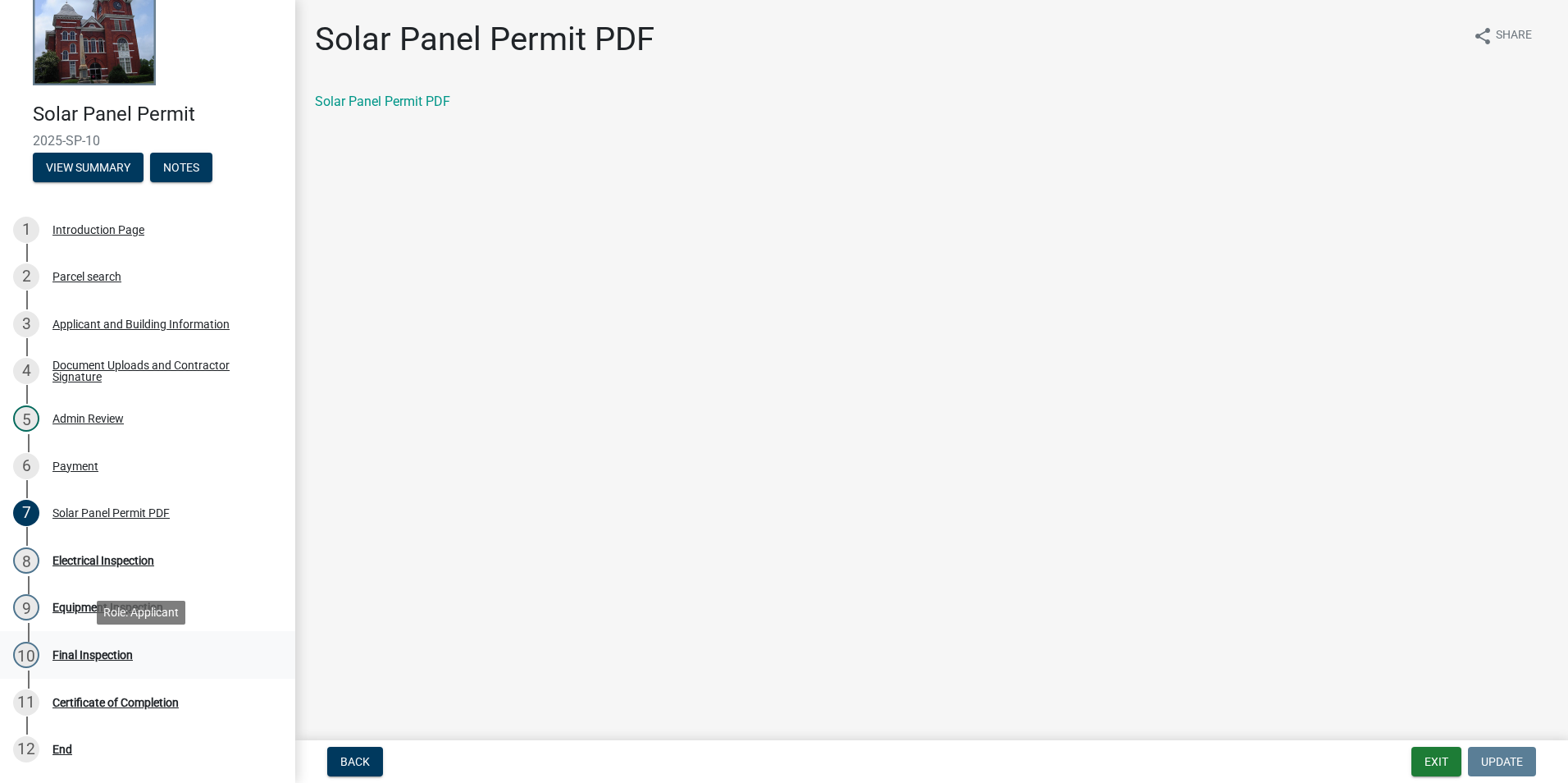
scroll to position [164, 0]
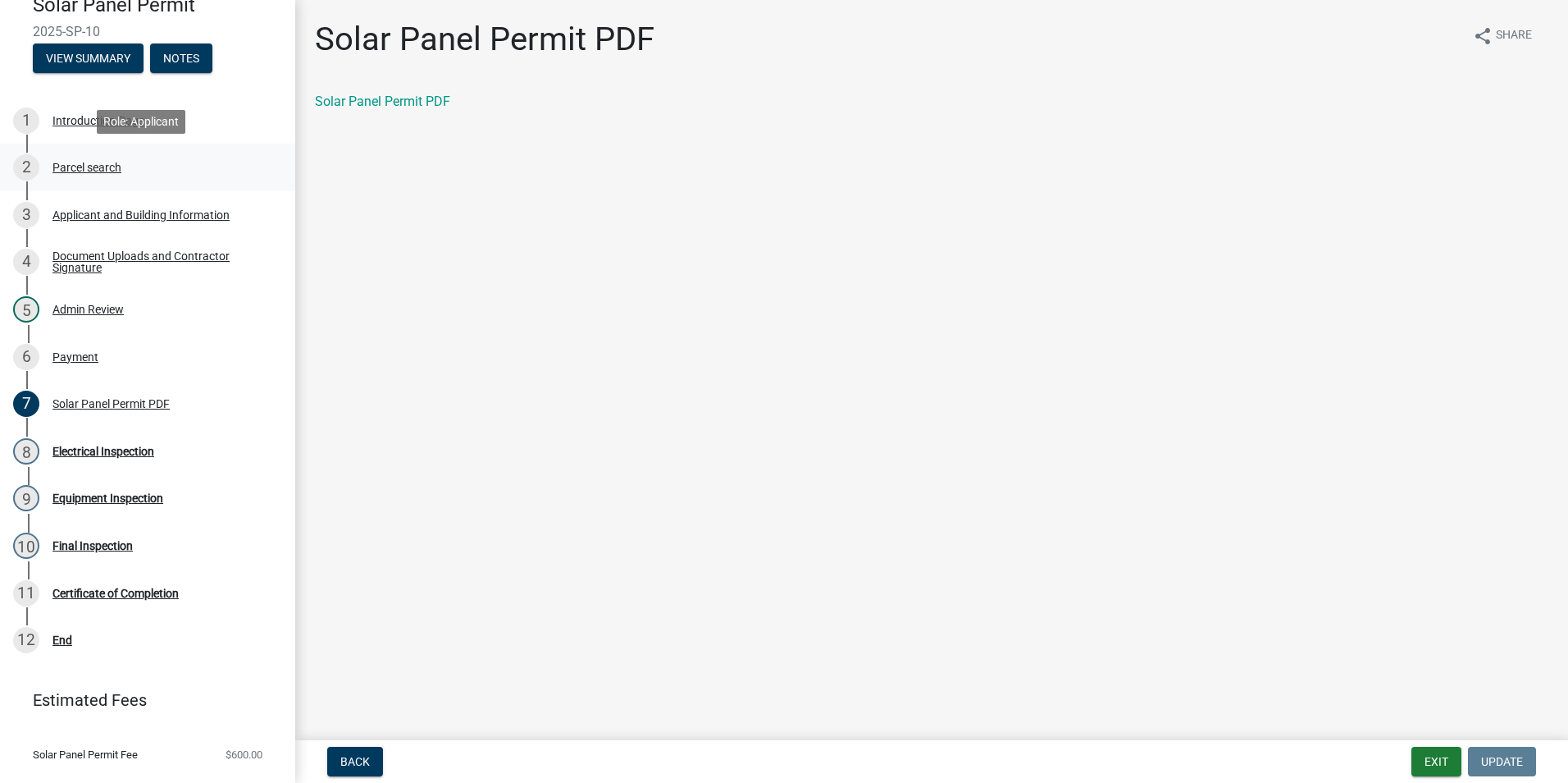
click at [108, 164] on div "Parcel search" at bounding box center [87, 168] width 69 height 12
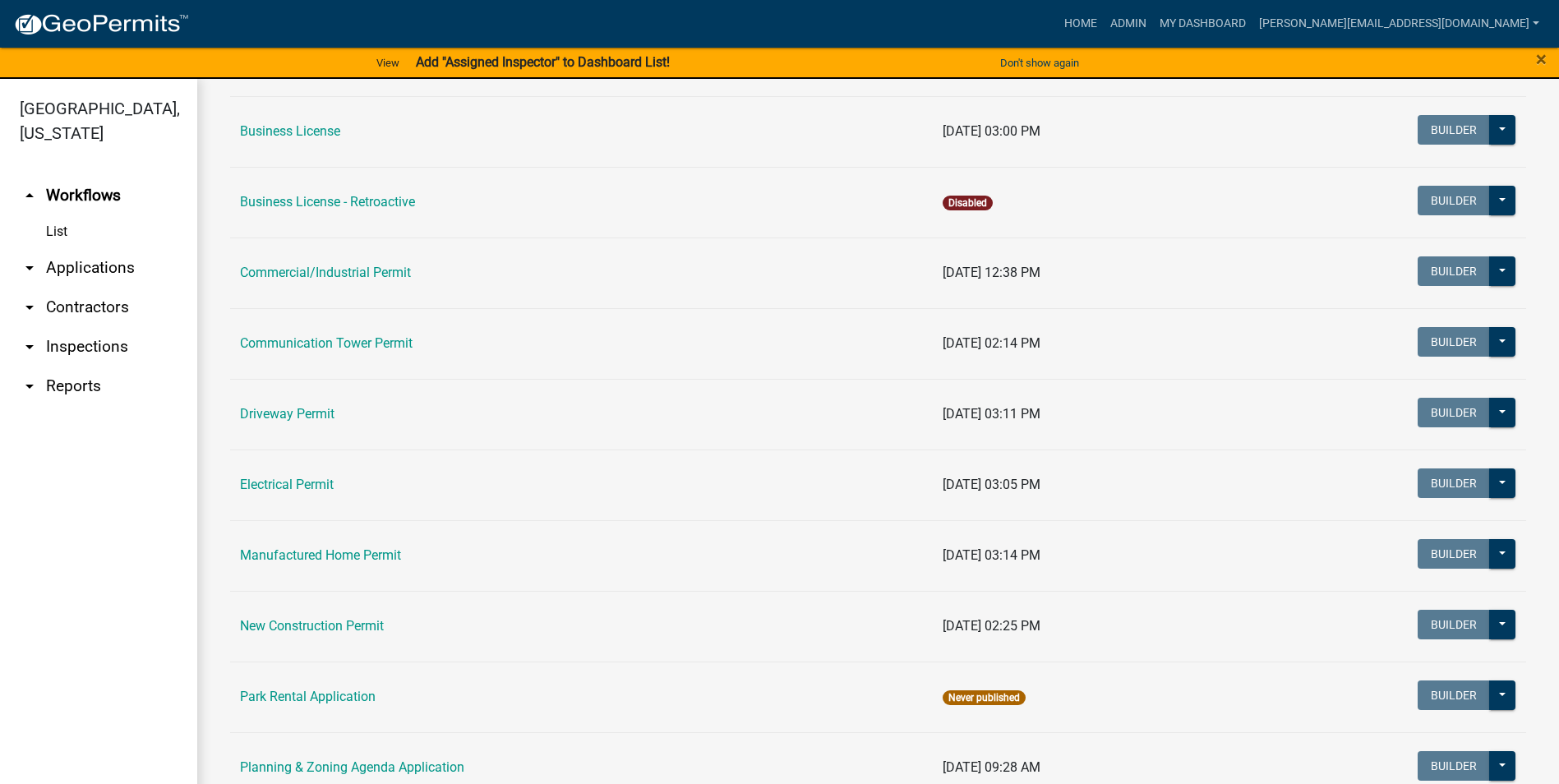
scroll to position [431, 0]
click at [327, 558] on link "Manufactured Home Permit" at bounding box center [320, 556] width 161 height 16
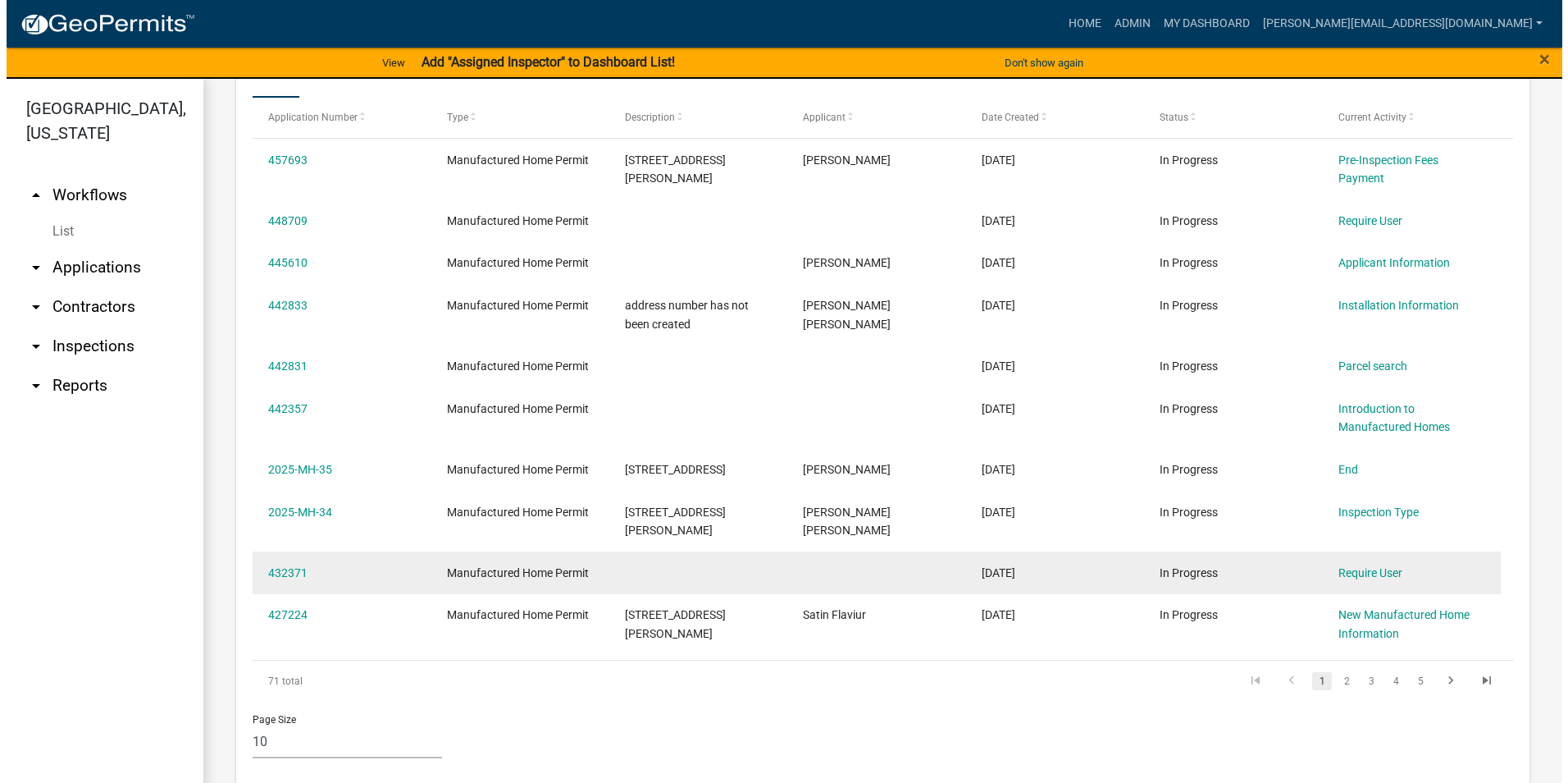
scroll to position [651, 0]
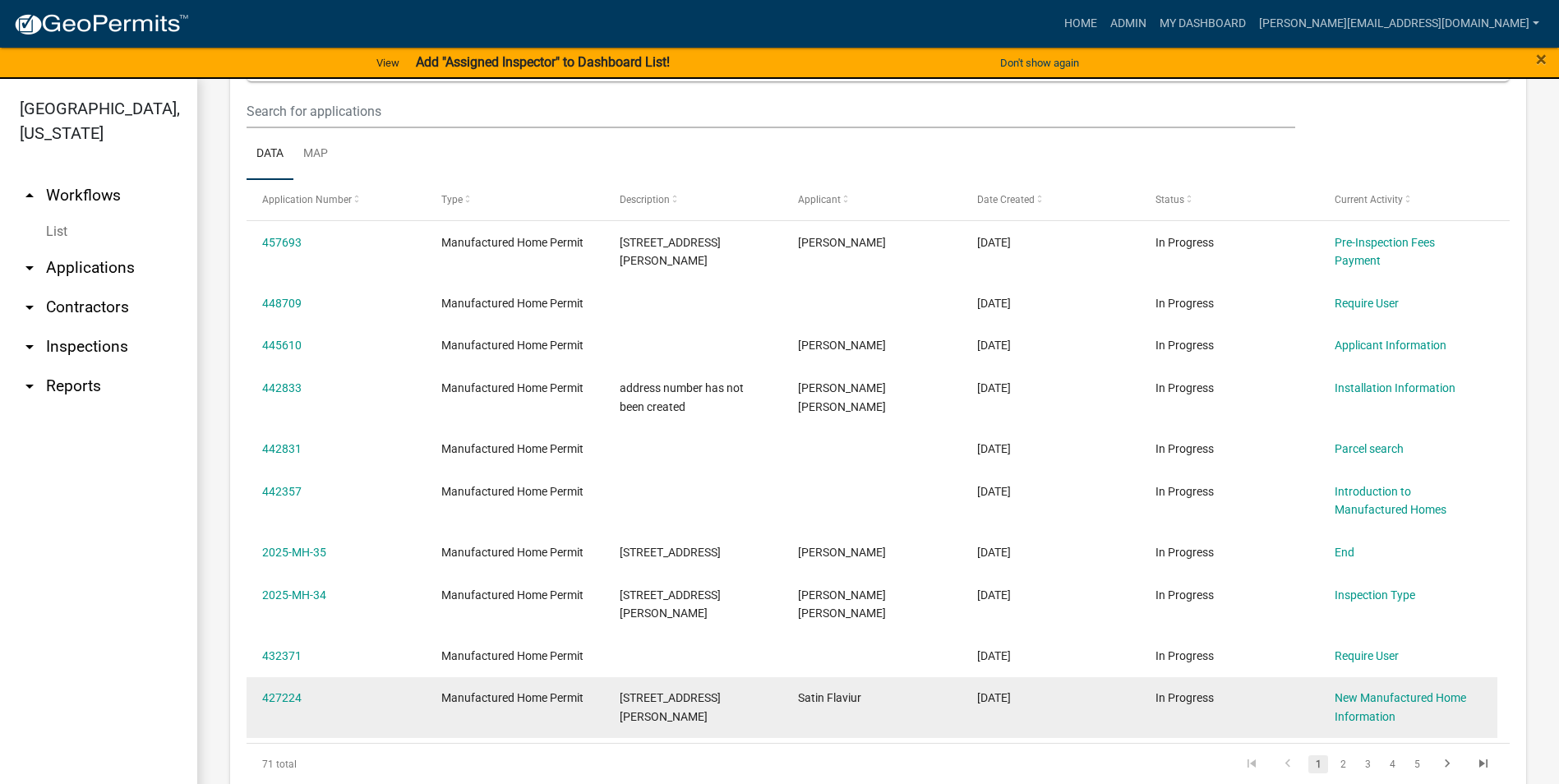
click at [302, 688] on div "427224" at bounding box center [335, 697] width 147 height 19
click at [288, 691] on link "427224" at bounding box center [282, 697] width 40 height 13
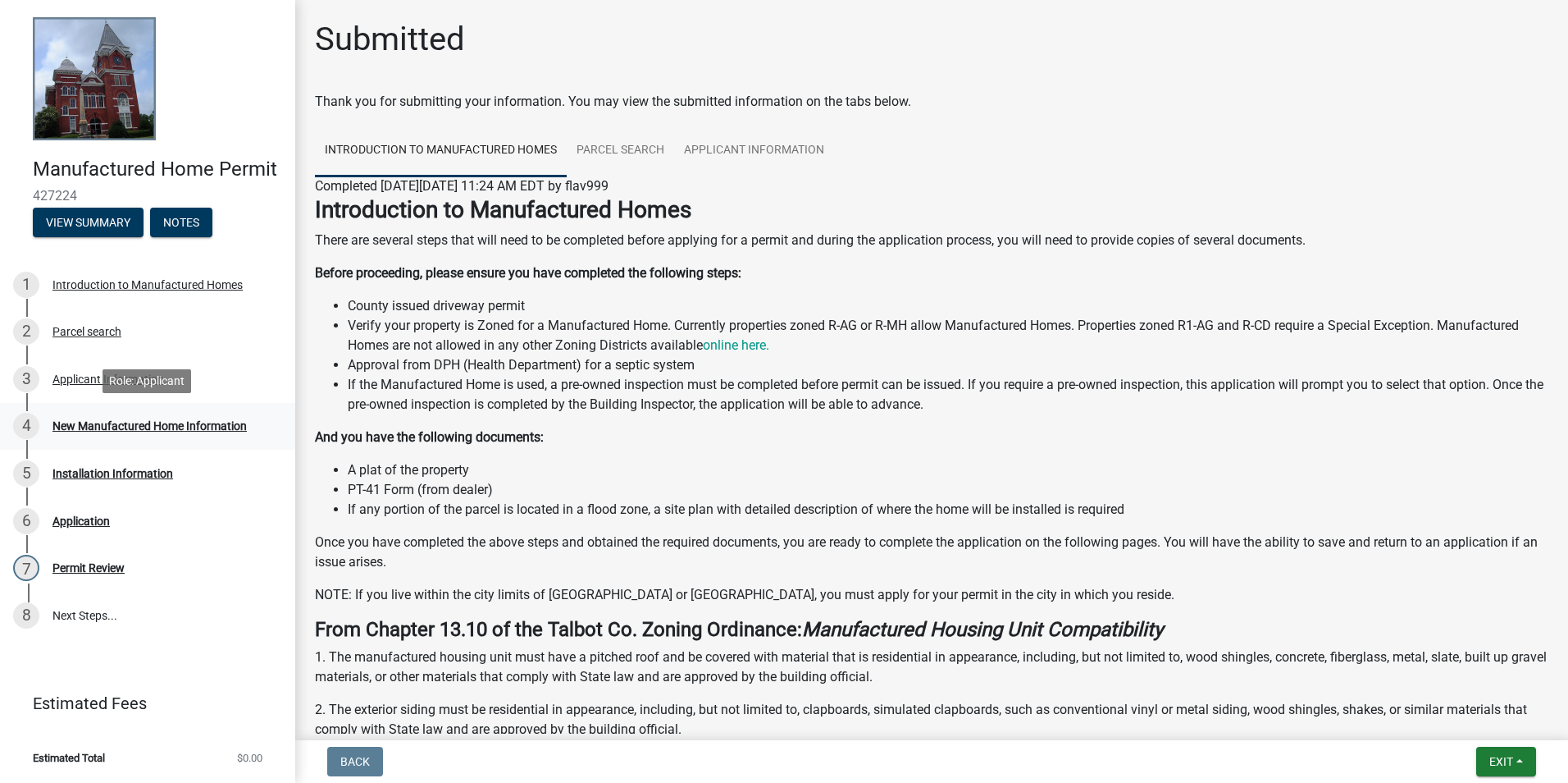
click at [128, 423] on div "New Manufactured Home Information" at bounding box center [149, 426] width 194 height 12
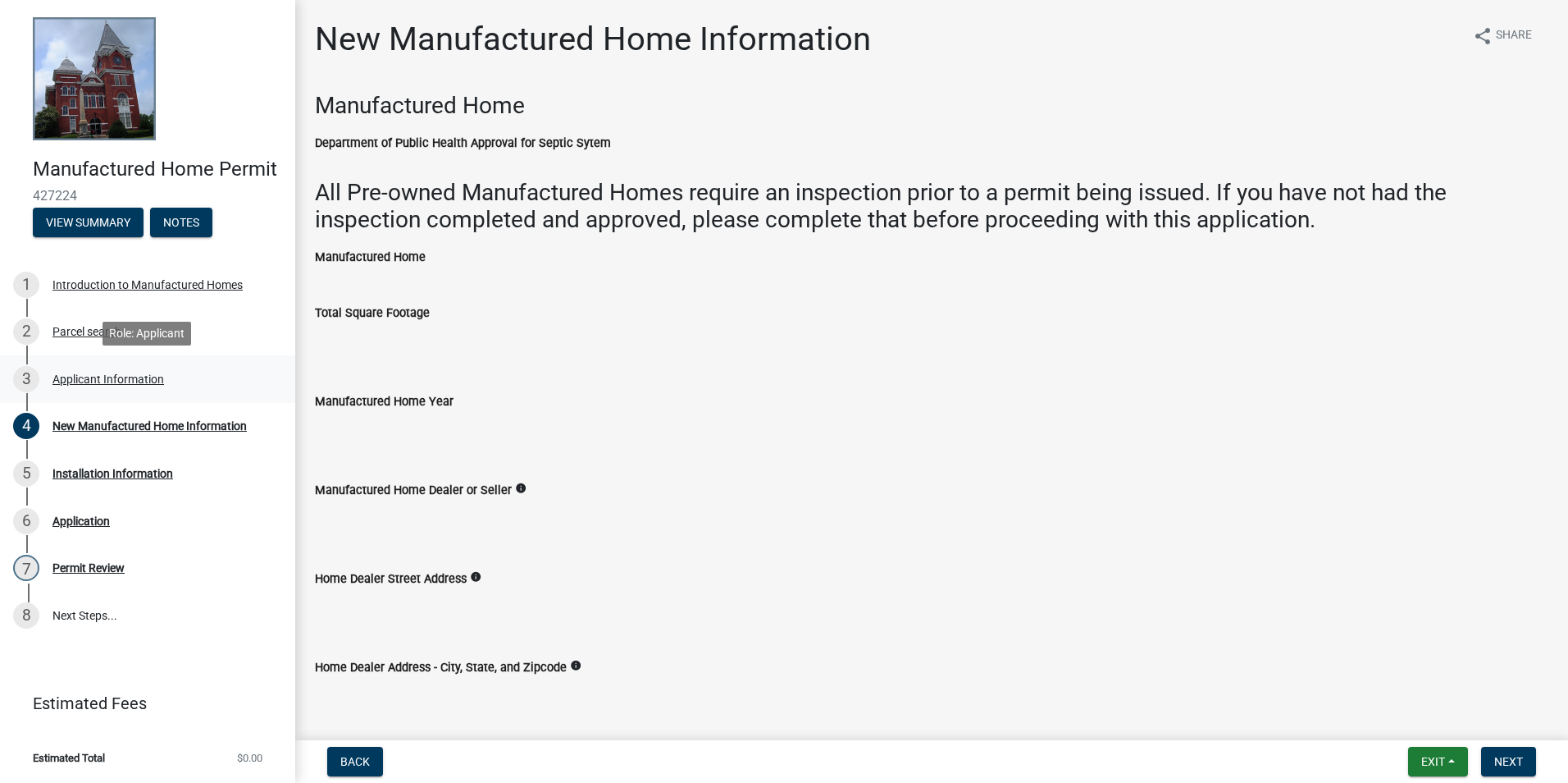
click at [101, 377] on div "Applicant Information" at bounding box center [107, 379] width 111 height 12
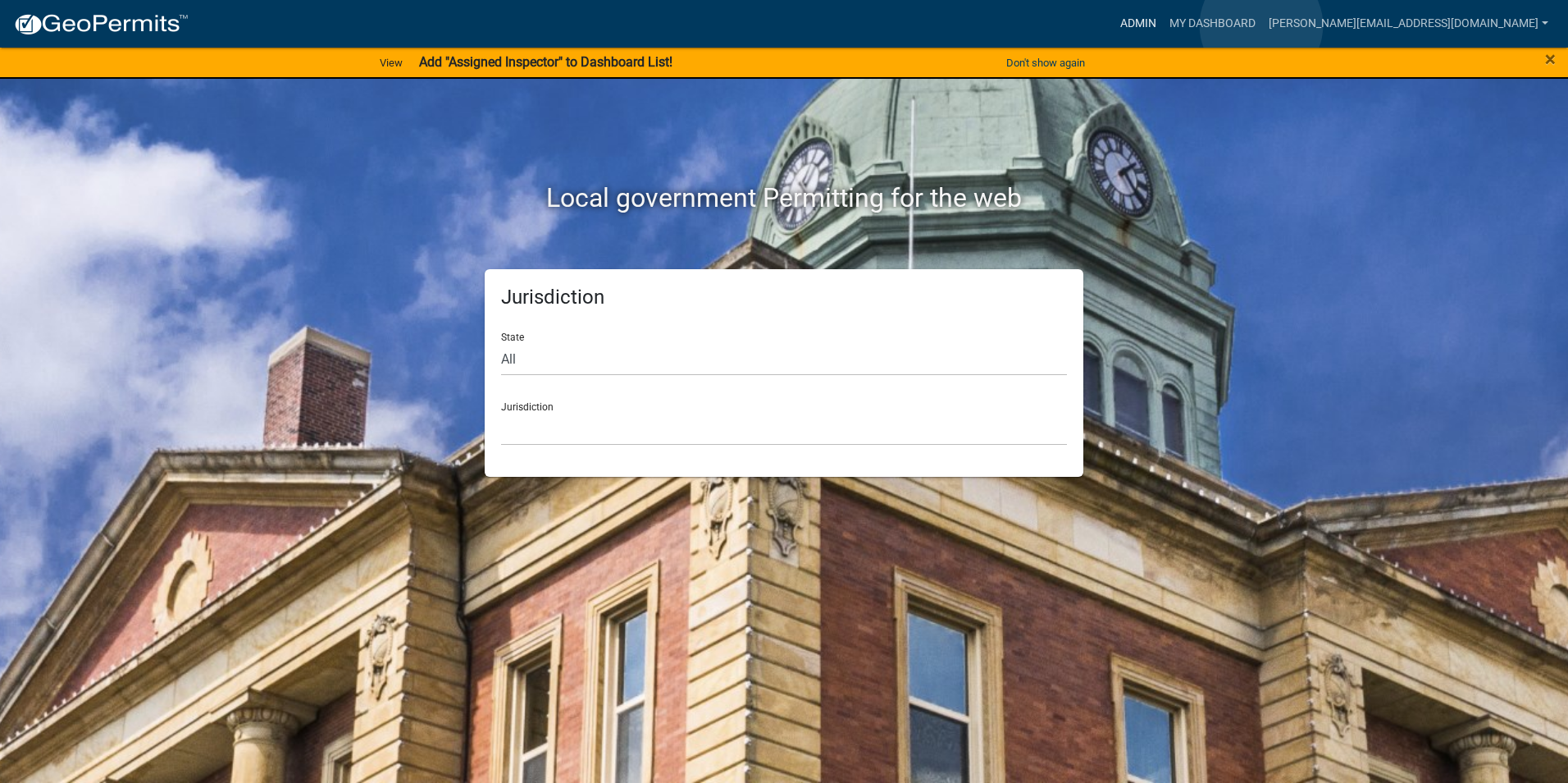
click at [1163, 26] on link "Admin" at bounding box center [1139, 24] width 49 height 32
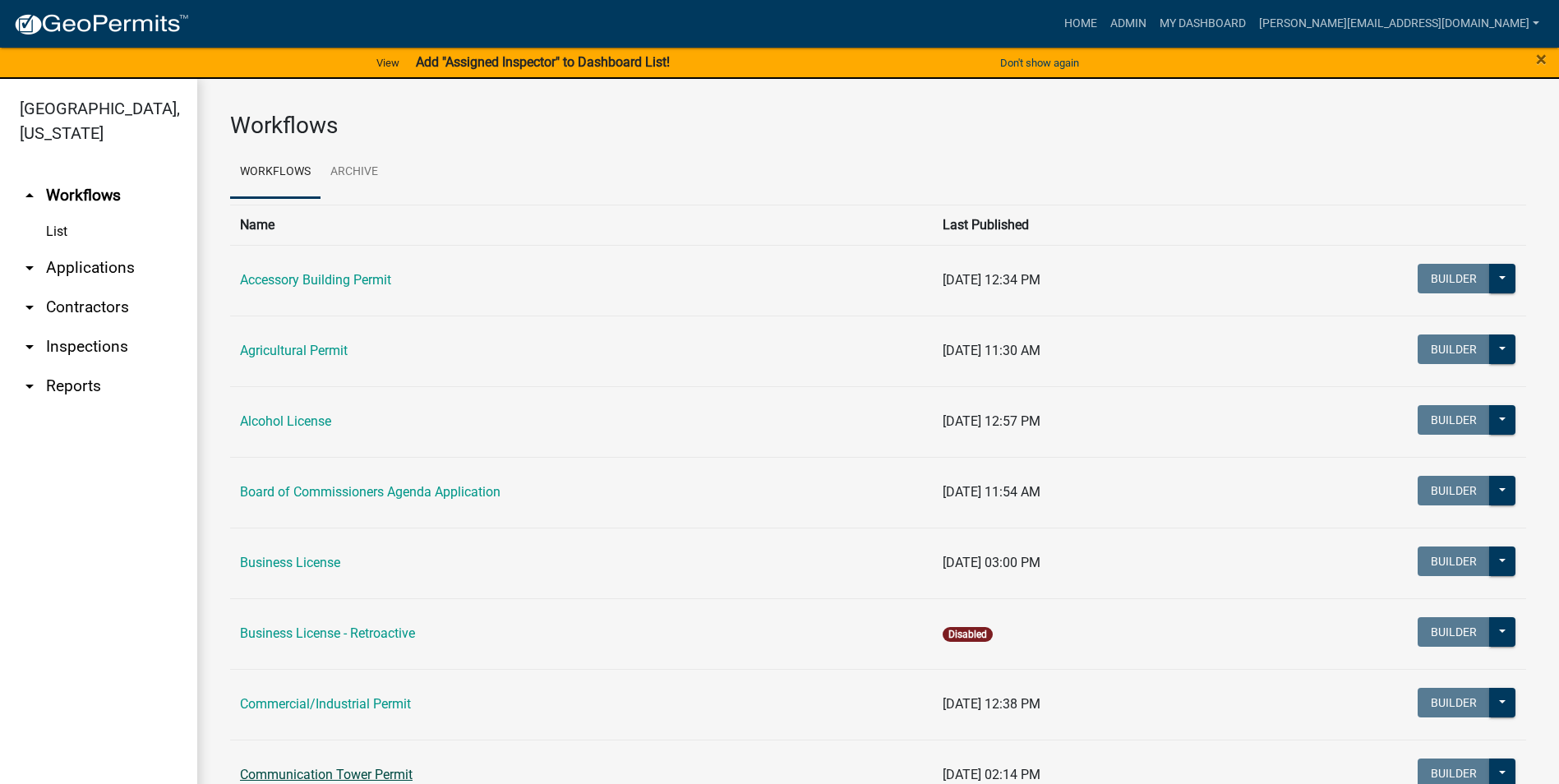
click at [344, 772] on link "Communication Tower Permit" at bounding box center [326, 774] width 173 height 16
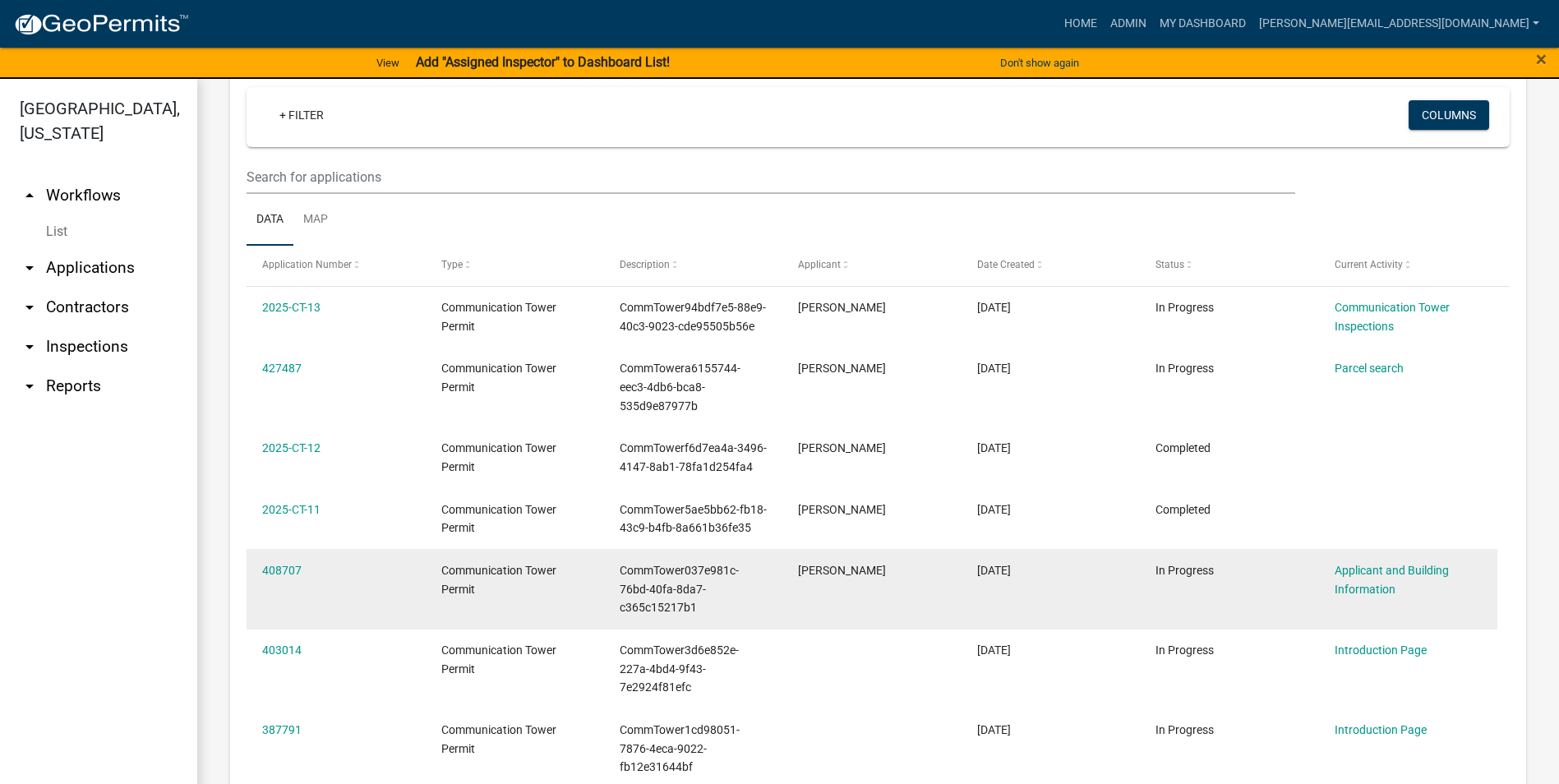
scroll to position [575, 0]
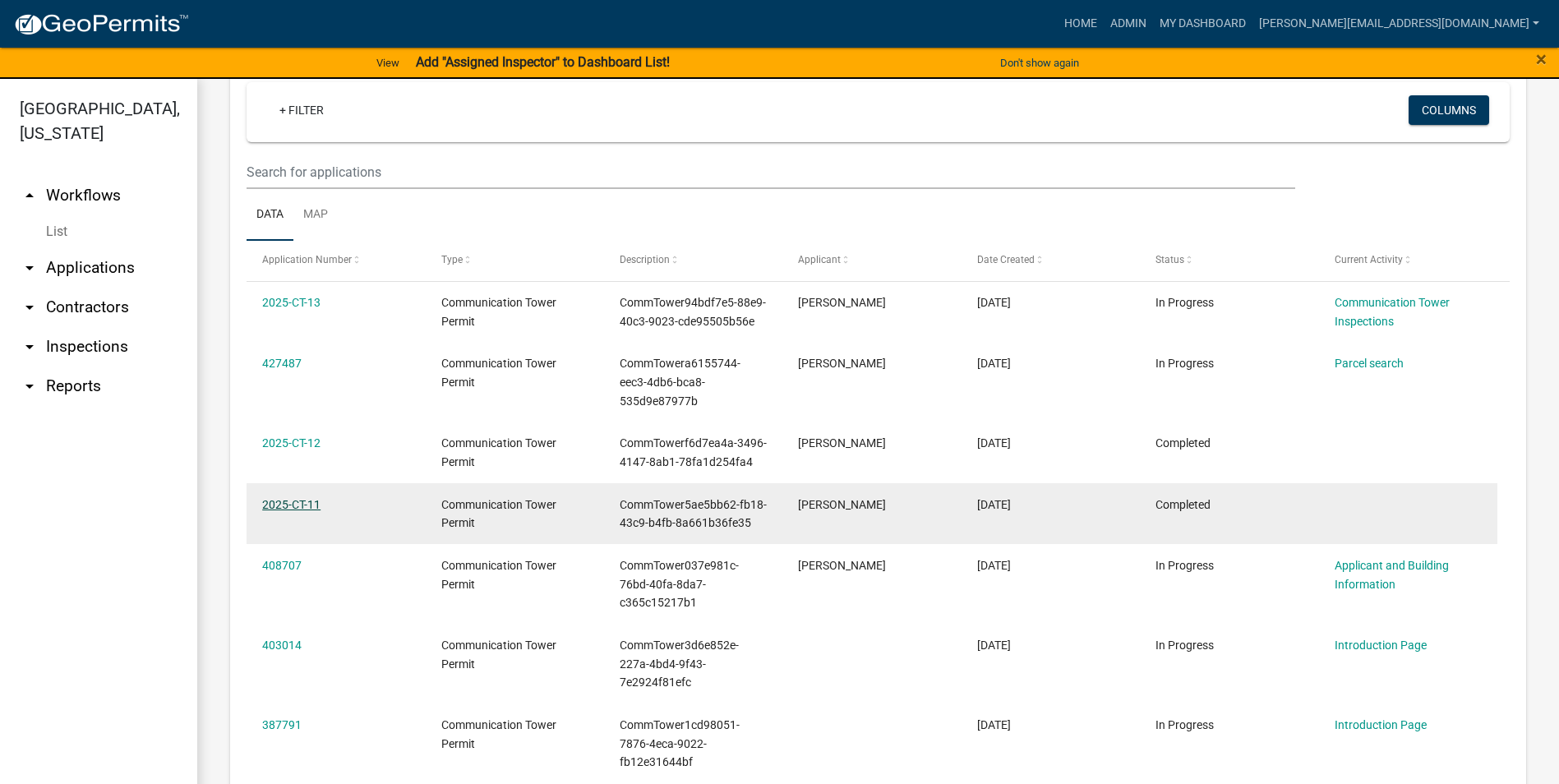
click at [297, 506] on link "2025-CT-11" at bounding box center [290, 504] width 58 height 13
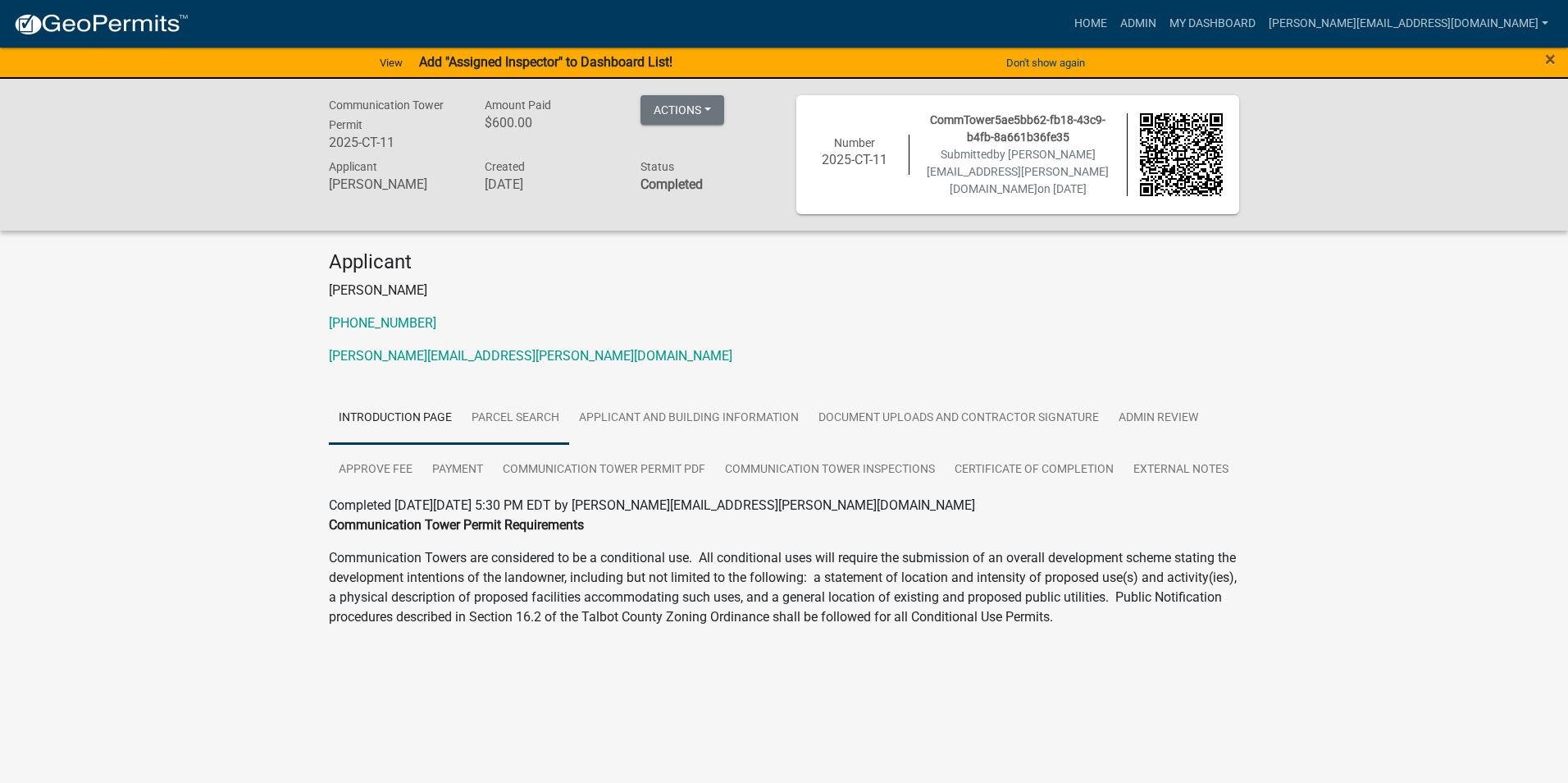
click at [536, 413] on link "Parcel search" at bounding box center [515, 418] width 107 height 52
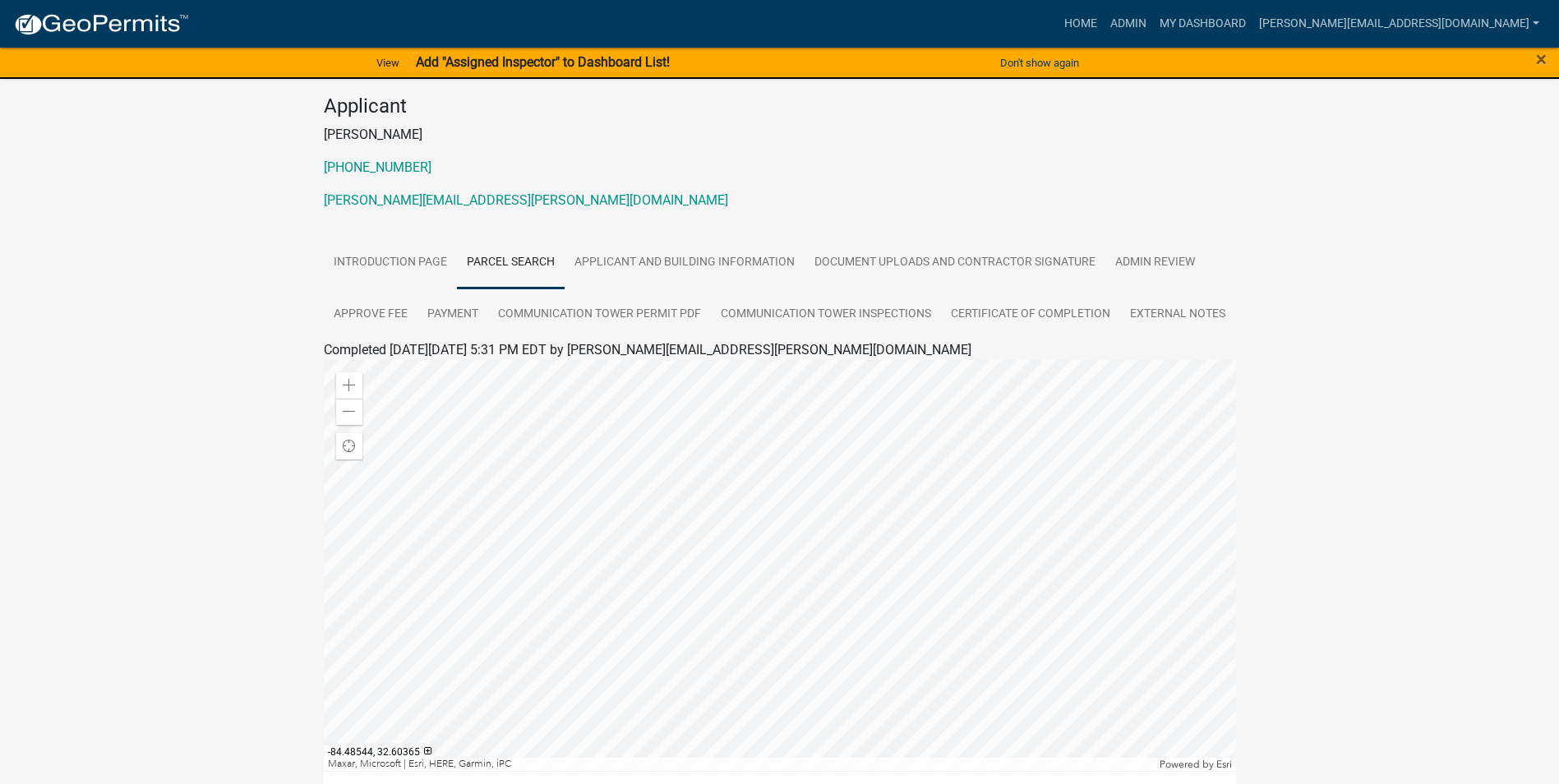
scroll to position [164, 0]
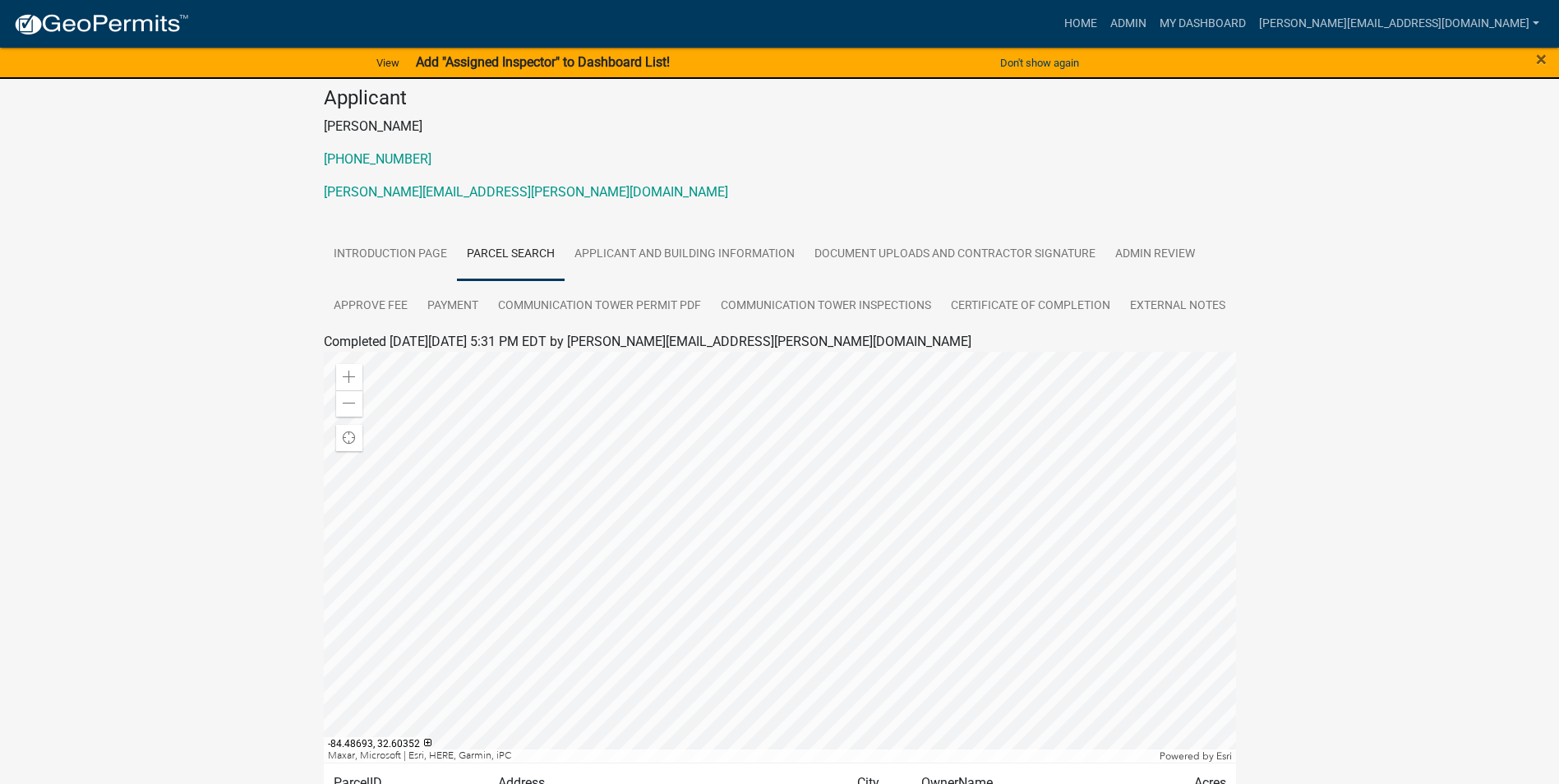
click at [1372, 563] on div "Communication Tower Permit 2025-CT-11 Amount Paid $600.00 Actions View receipt …" at bounding box center [780, 409] width 1559 height 990
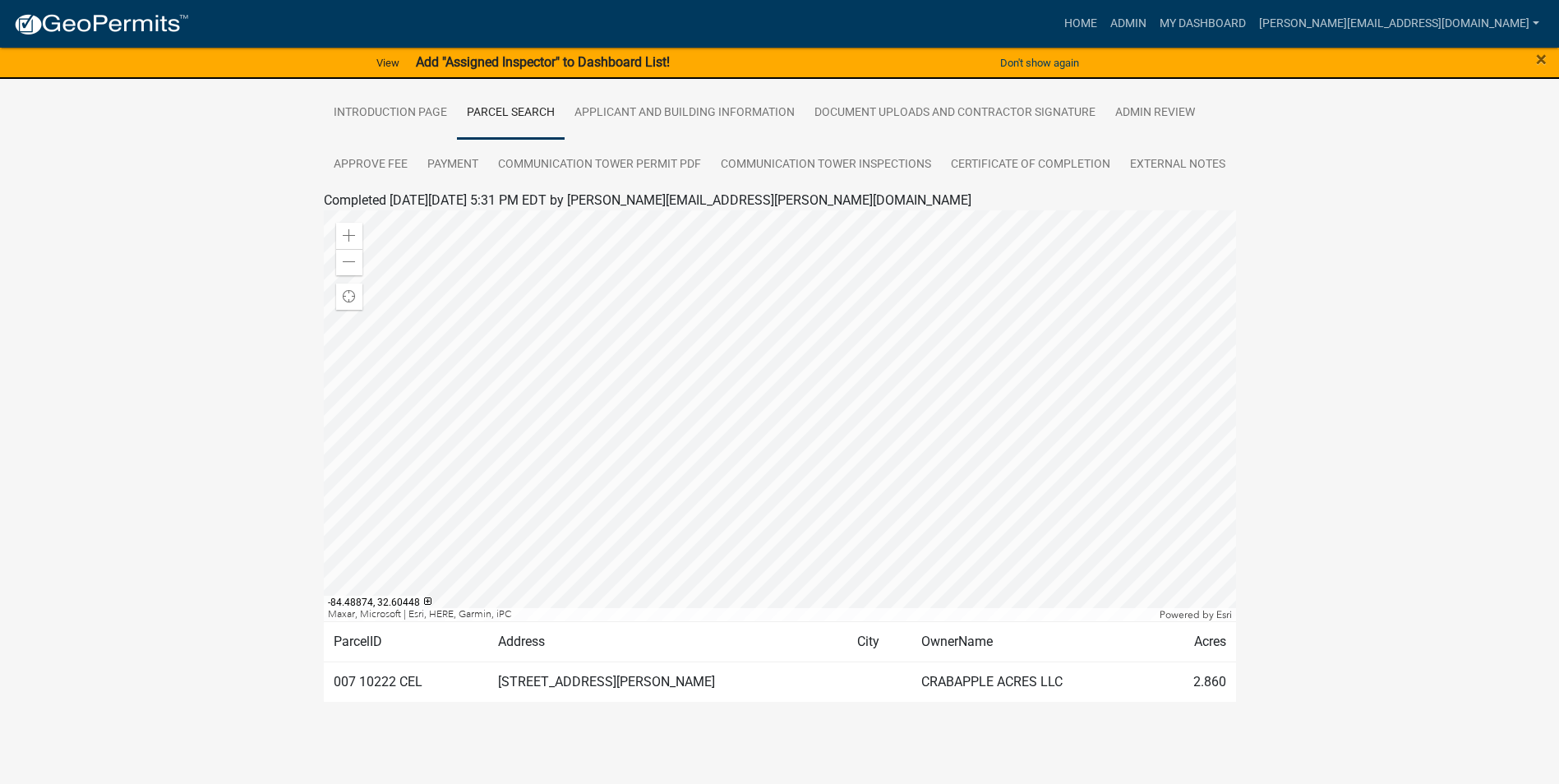
scroll to position [227, 0]
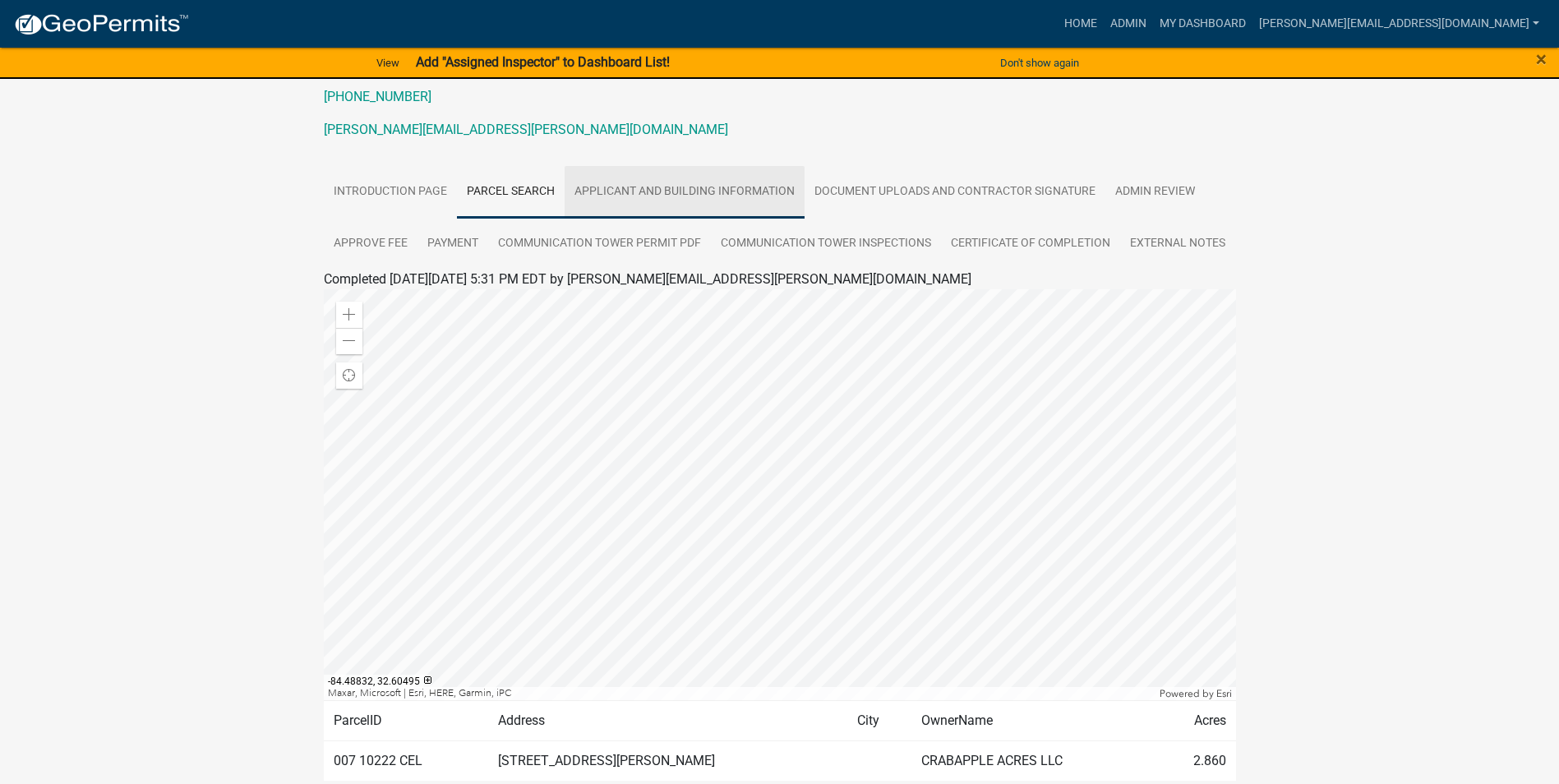
click at [700, 191] on link "Applicant and Building Information" at bounding box center [684, 192] width 240 height 52
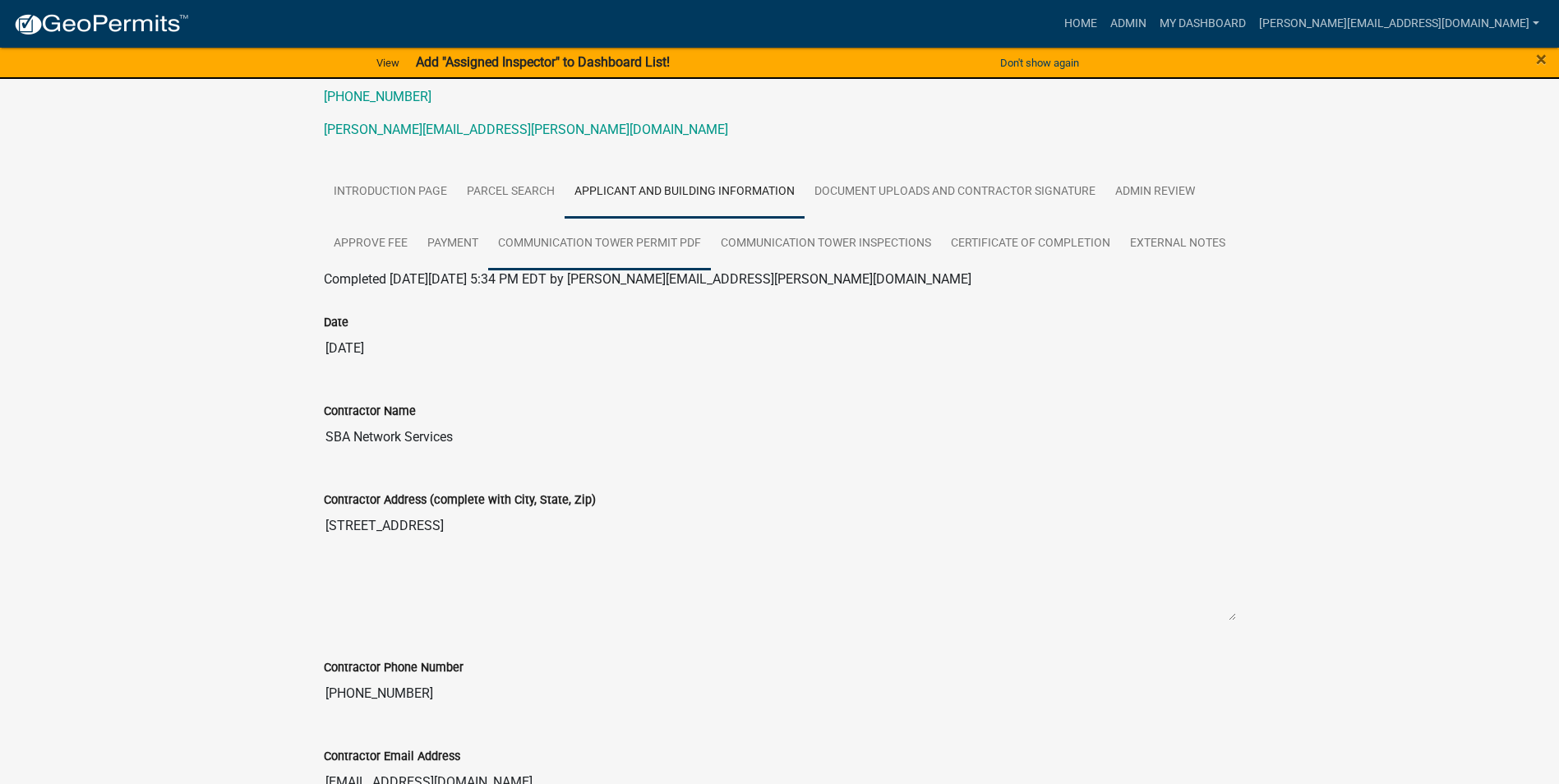
click at [641, 243] on link "Communication Tower Permit PDF" at bounding box center [599, 243] width 222 height 52
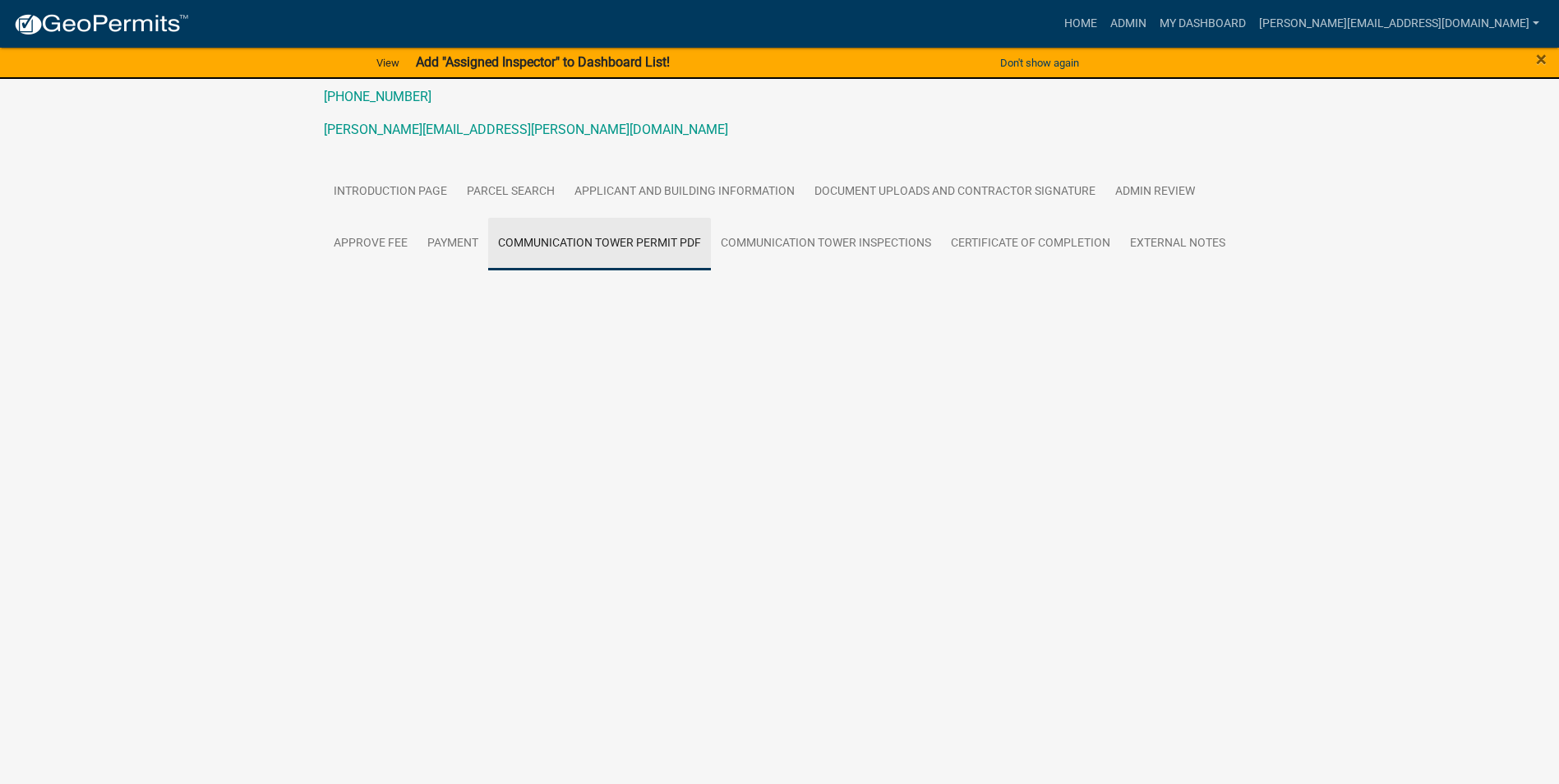
scroll to position [0, 0]
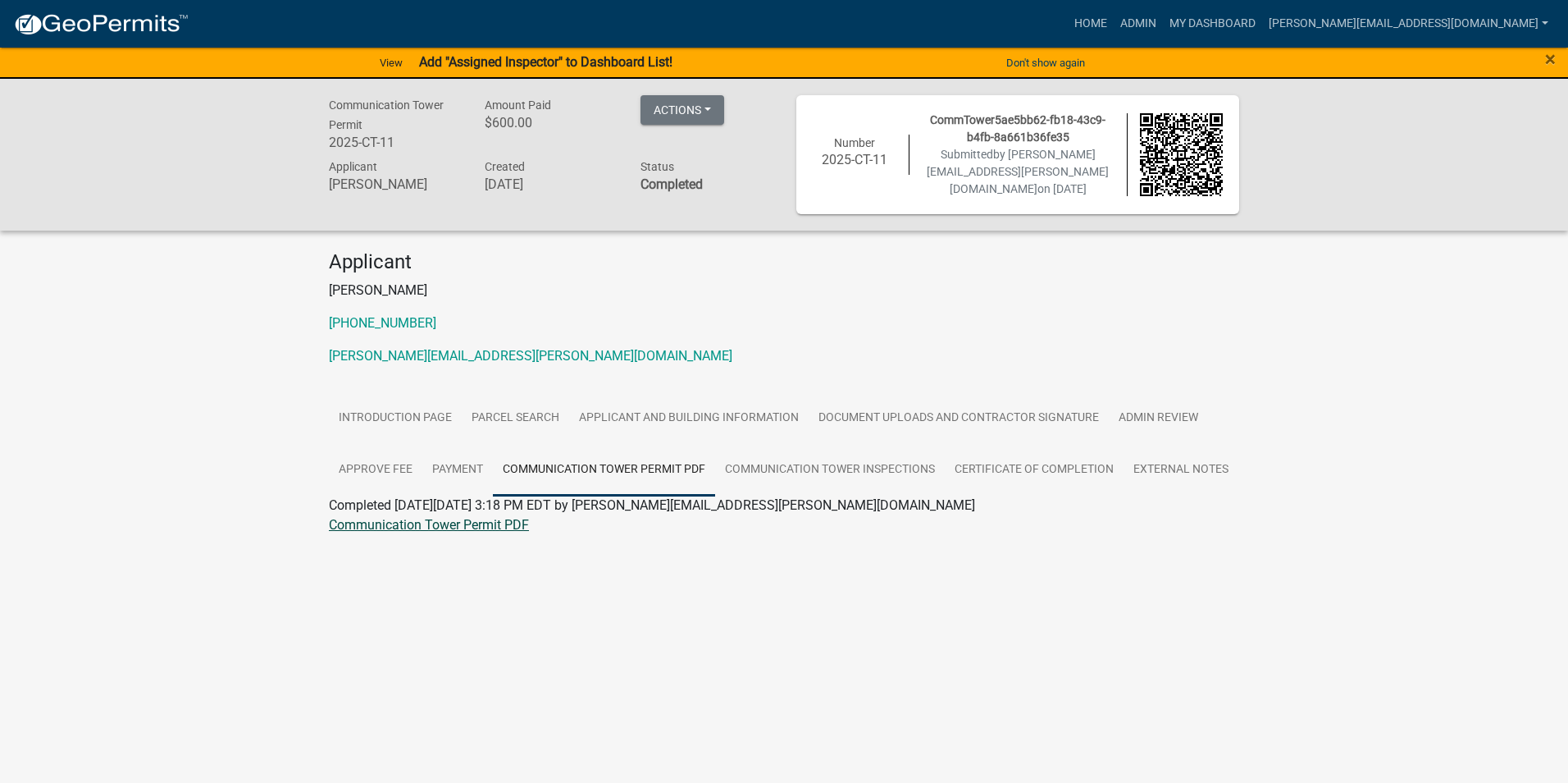
click at [466, 529] on link "Communication Tower Permit PDF" at bounding box center [429, 525] width 200 height 16
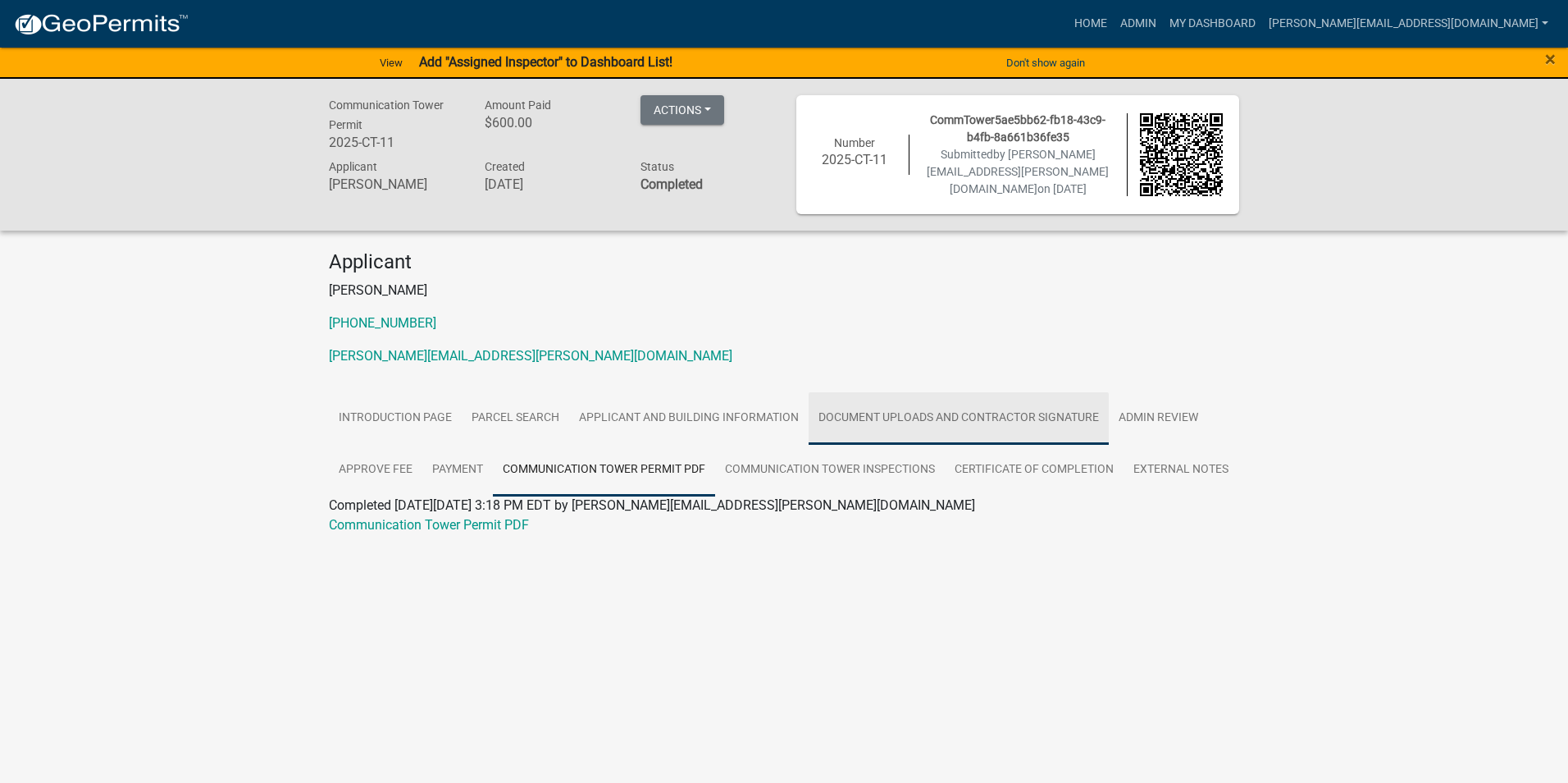
click at [874, 412] on link "Document Uploads and Contractor Signature" at bounding box center [959, 418] width 300 height 52
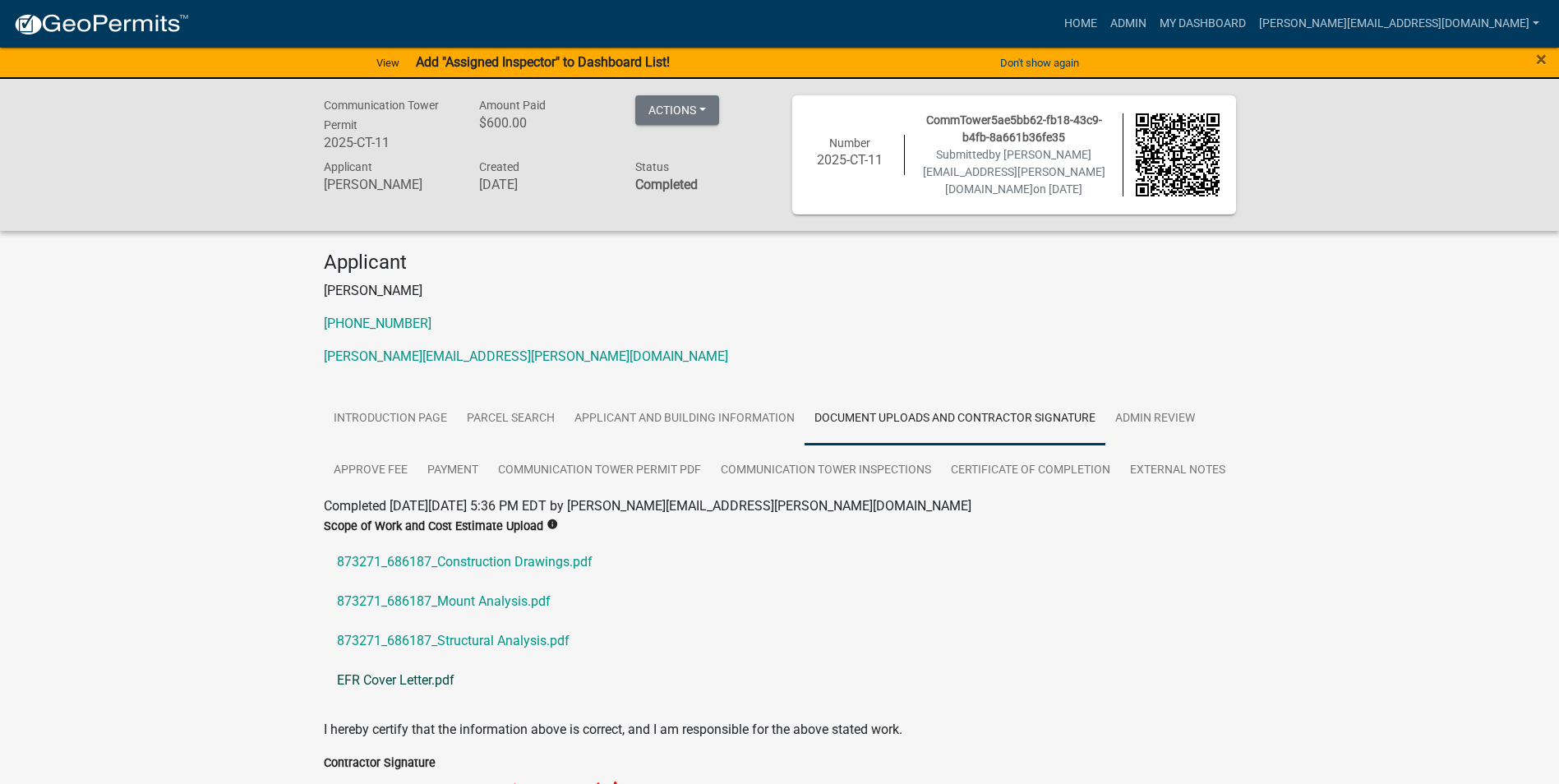
click at [402, 686] on link "EFR Cover Letter.pdf" at bounding box center [780, 680] width 912 height 39
click at [498, 564] on link "873271_686187_Construction Drawings.pdf" at bounding box center [780, 562] width 912 height 39
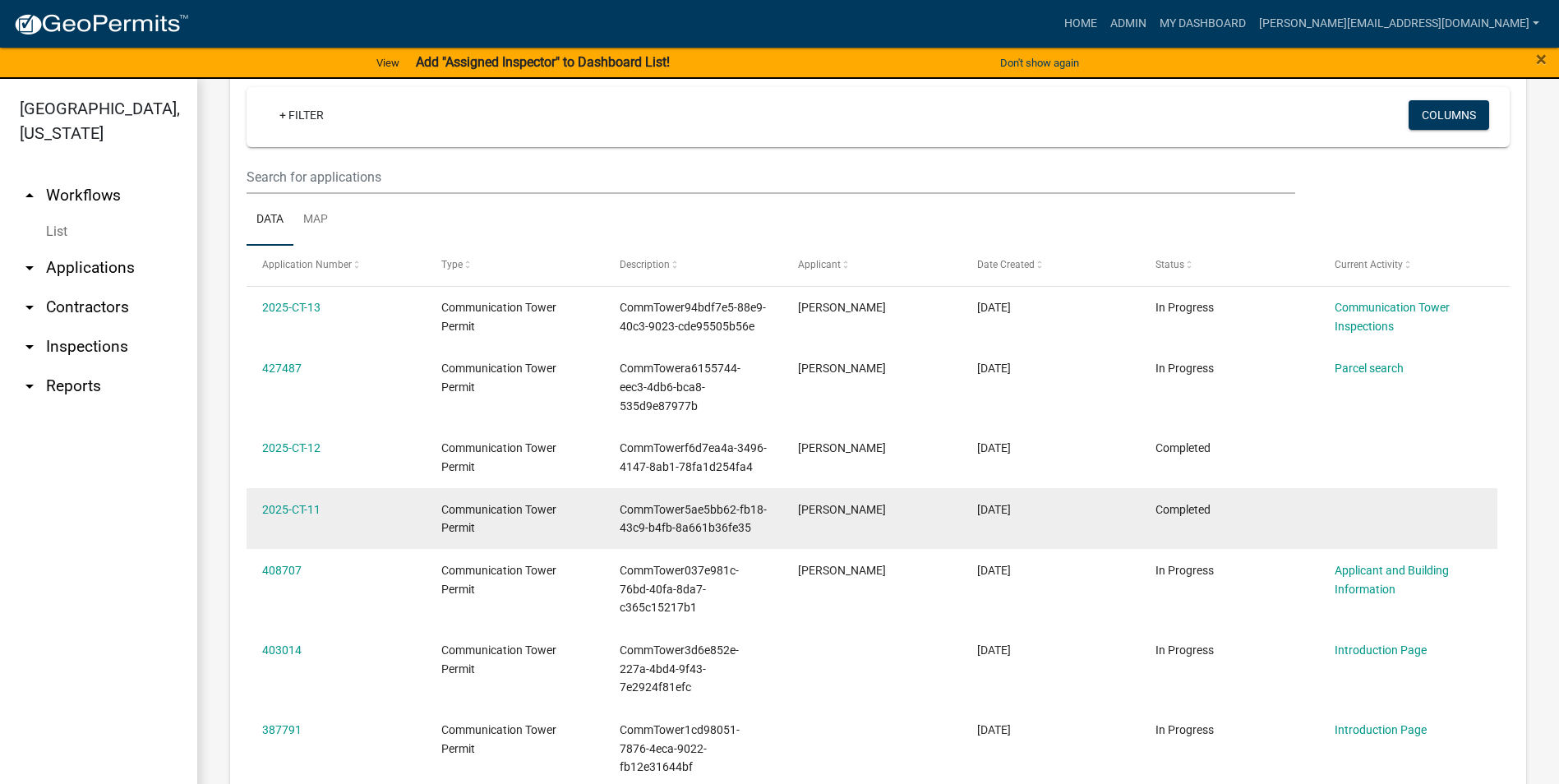
scroll to position [575, 0]
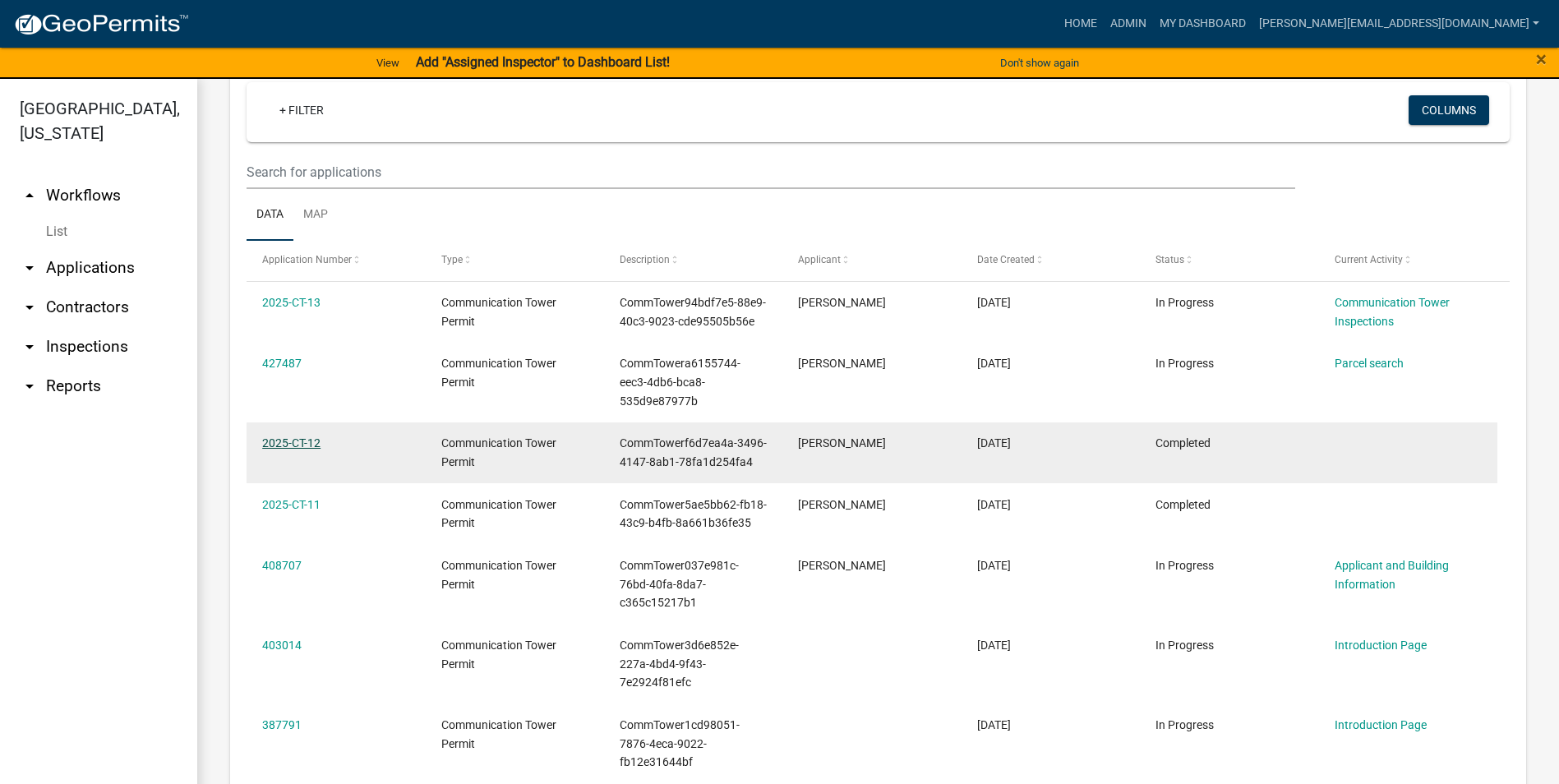
click at [285, 437] on link "2025-CT-12" at bounding box center [290, 442] width 58 height 13
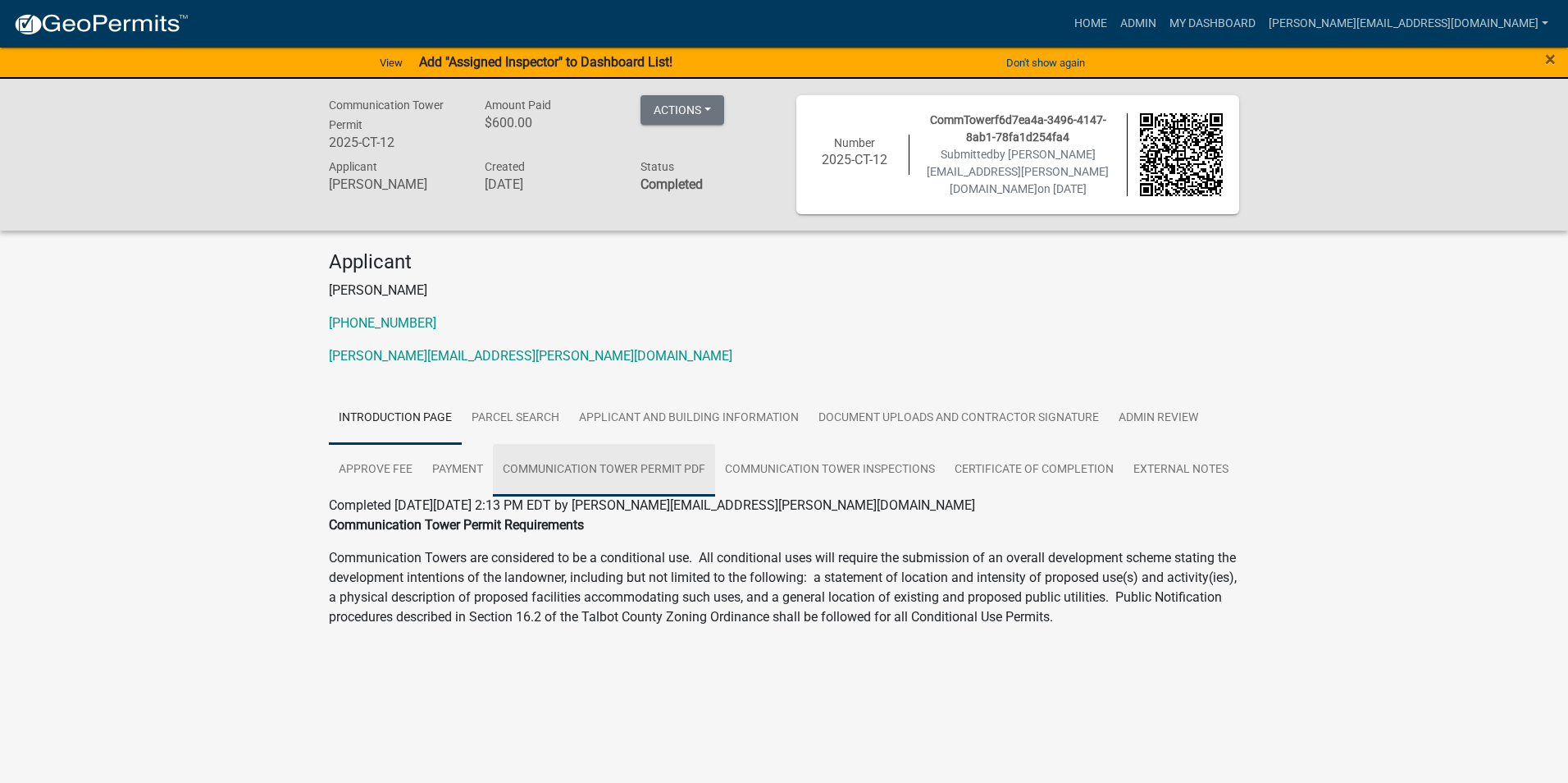
click at [676, 468] on link "Communication Tower Permit PDF" at bounding box center [604, 469] width 222 height 52
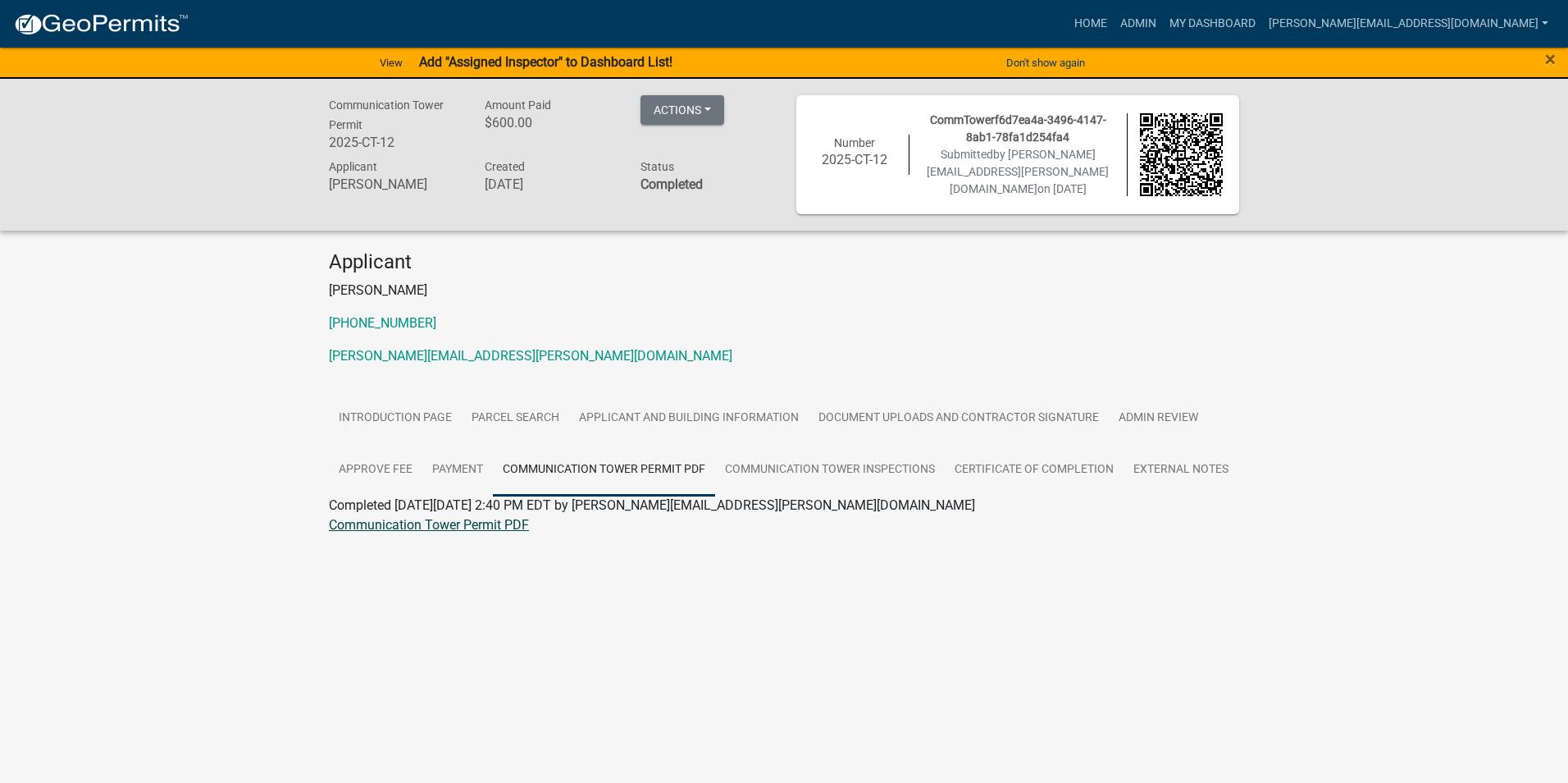
click at [445, 519] on link "Communication Tower Permit PDF" at bounding box center [429, 525] width 200 height 16
click at [760, 416] on link "Applicant and Building Information" at bounding box center [688, 418] width 240 height 52
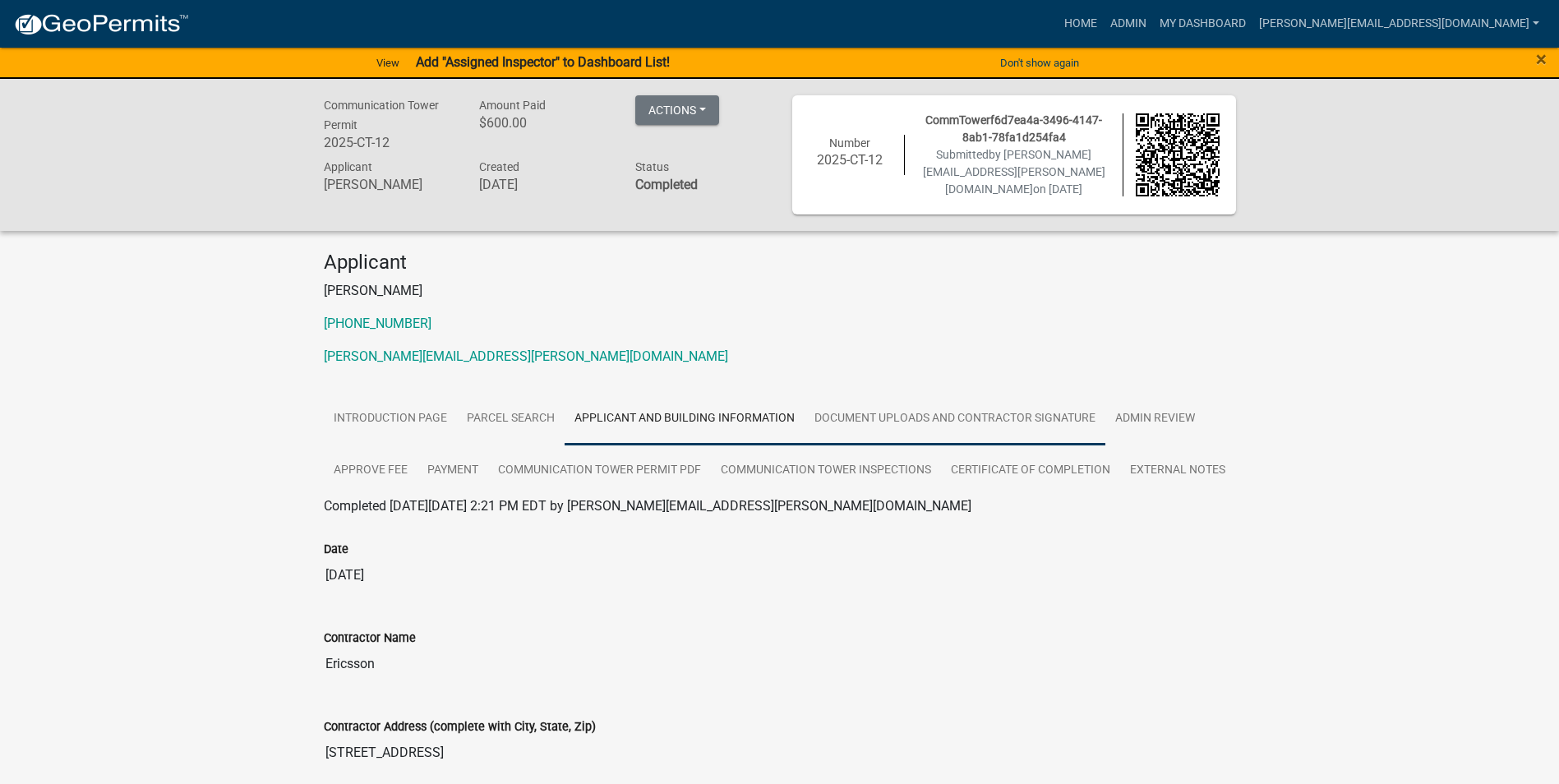
click at [967, 417] on link "Document Uploads and Contractor Signature" at bounding box center [954, 419] width 300 height 52
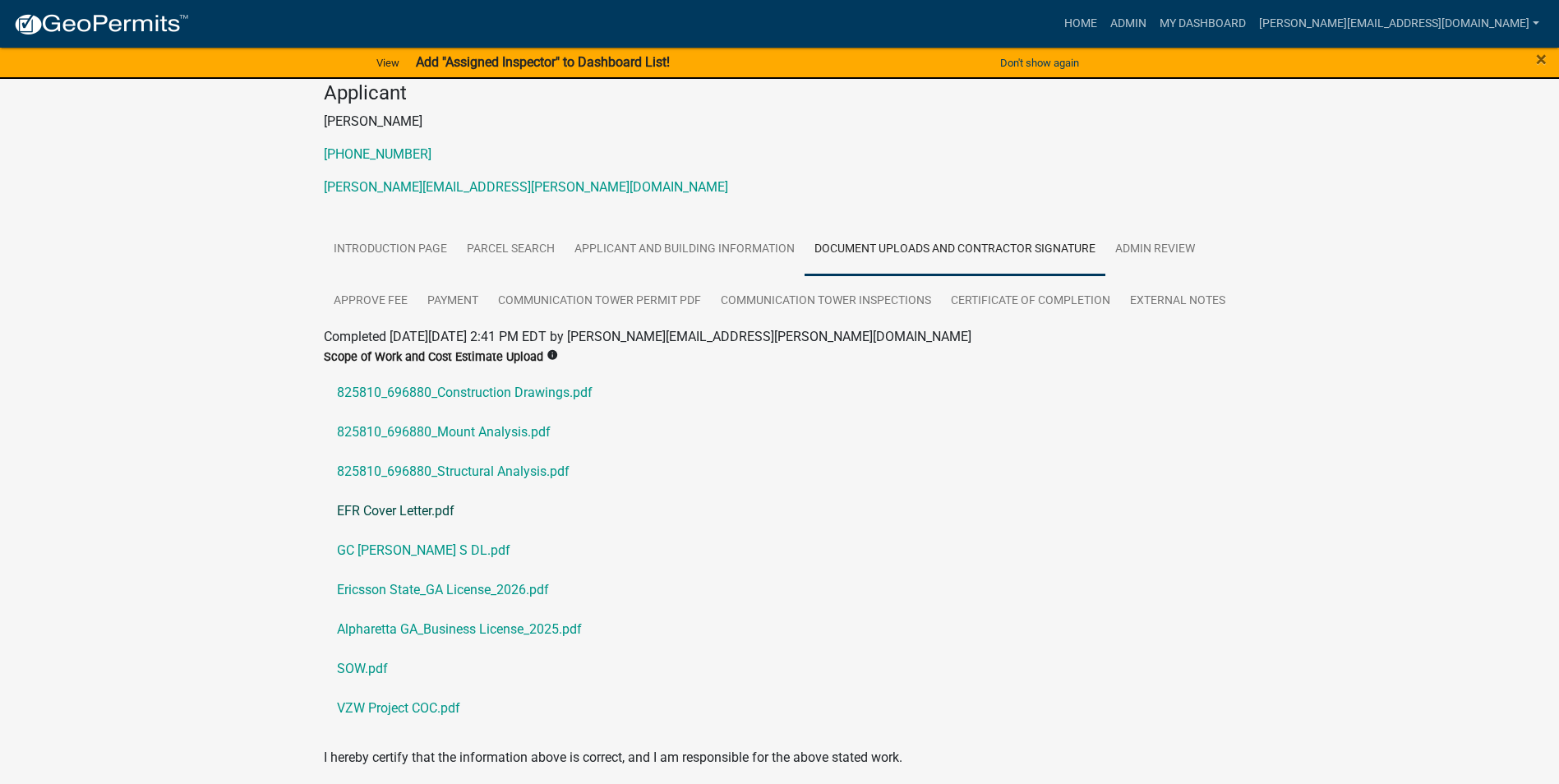
scroll to position [164, 0]
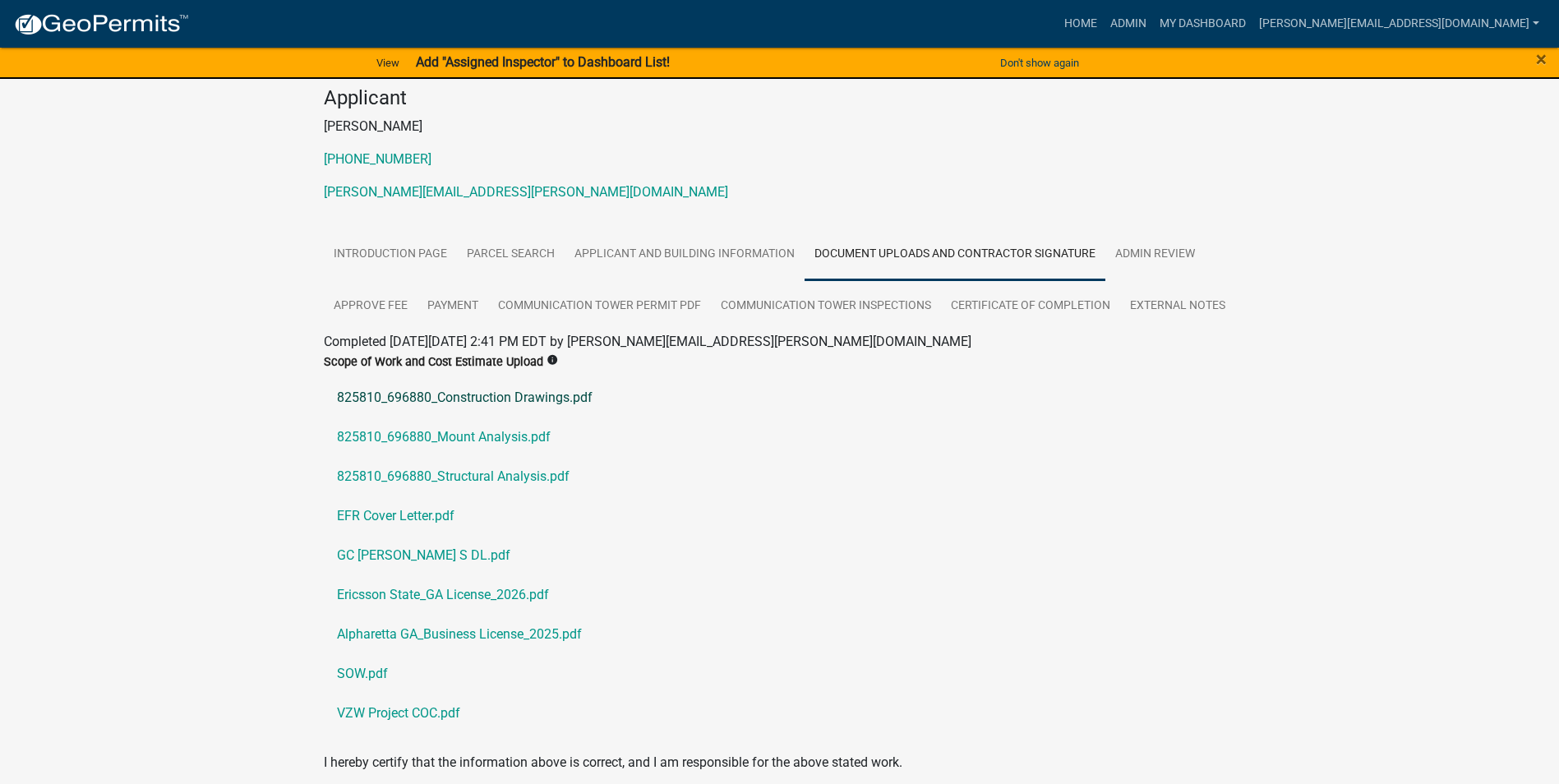
click at [532, 399] on link "825810_696880_Construction Drawings.pdf" at bounding box center [780, 398] width 912 height 39
click at [417, 714] on link "VZW Project COC.pdf" at bounding box center [780, 713] width 912 height 39
click at [379, 673] on link "SOW.pdf" at bounding box center [780, 673] width 912 height 39
click at [405, 515] on link "EFR Cover Letter.pdf" at bounding box center [780, 515] width 912 height 39
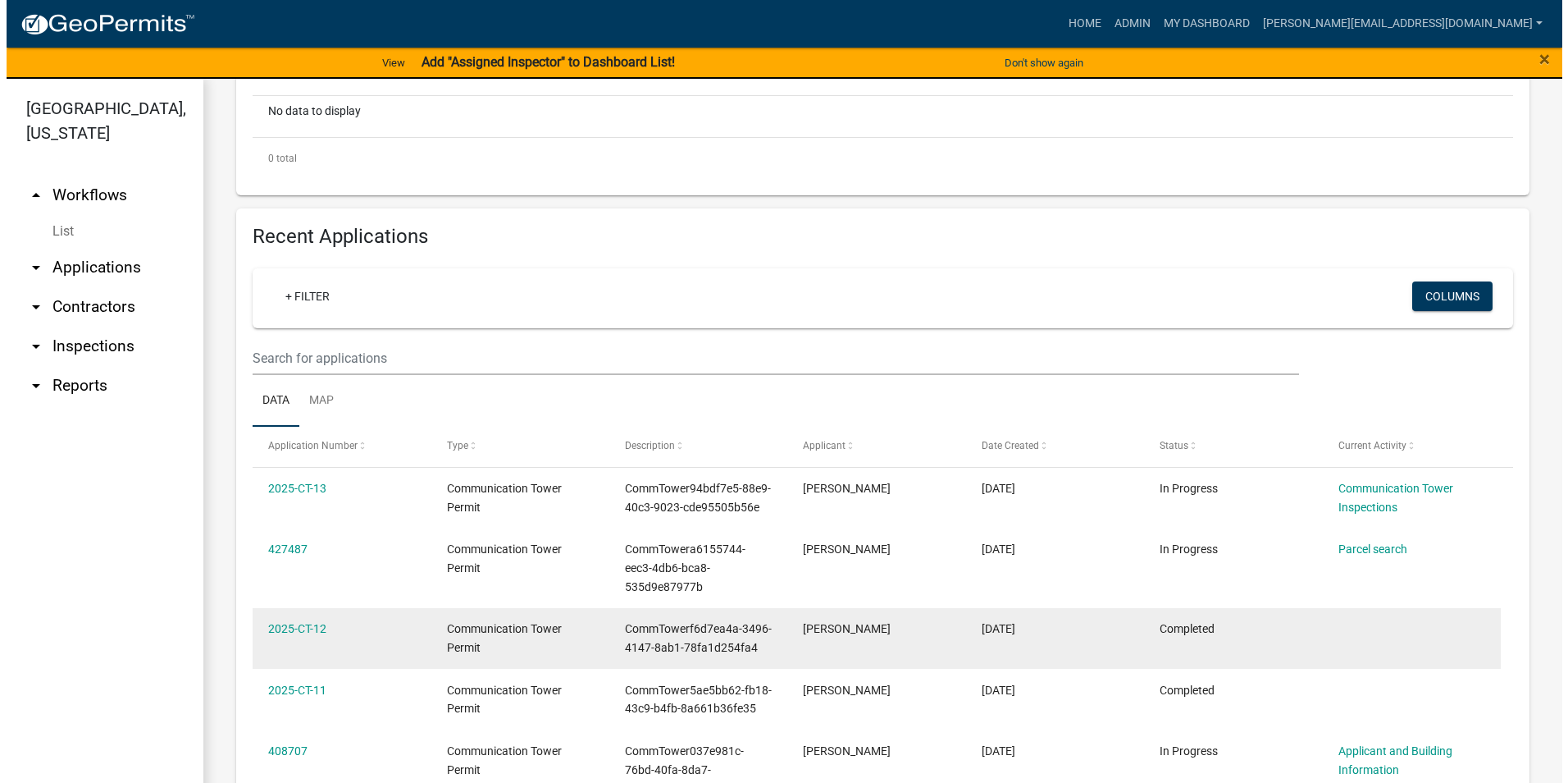
scroll to position [410, 0]
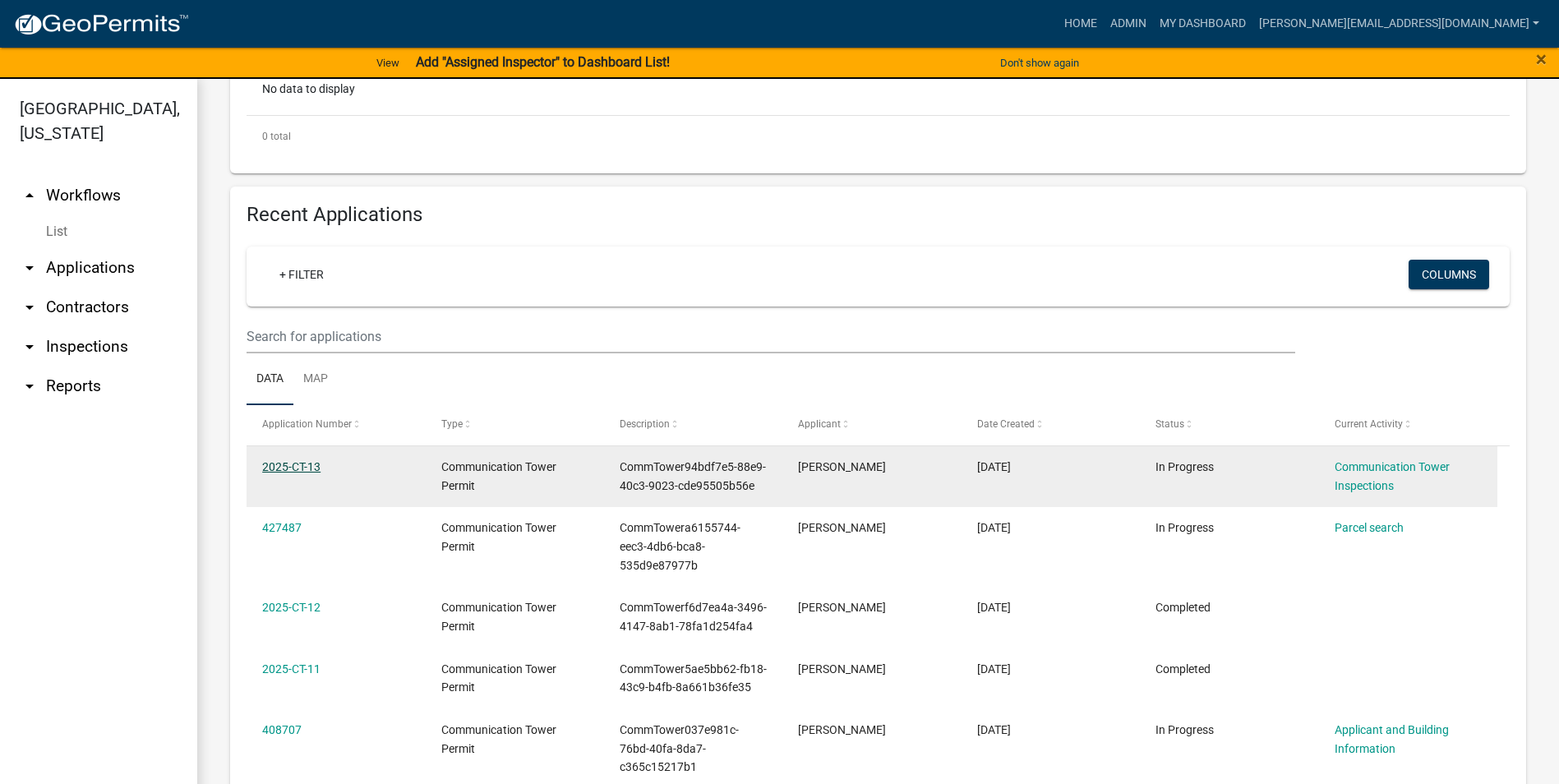
click at [310, 469] on link "2025-CT-13" at bounding box center [290, 466] width 58 height 13
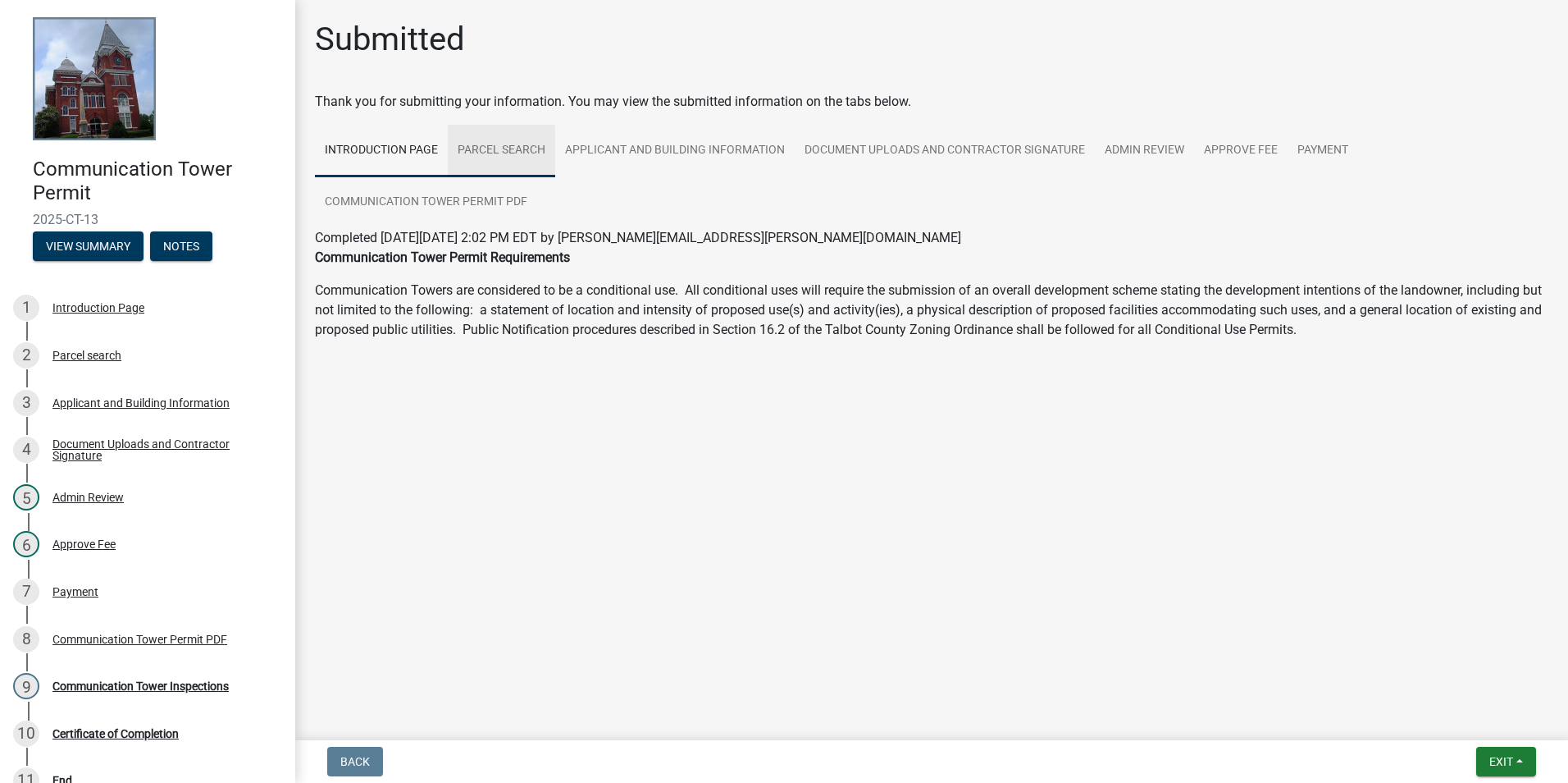
click at [525, 149] on link "Parcel search" at bounding box center [501, 150] width 107 height 52
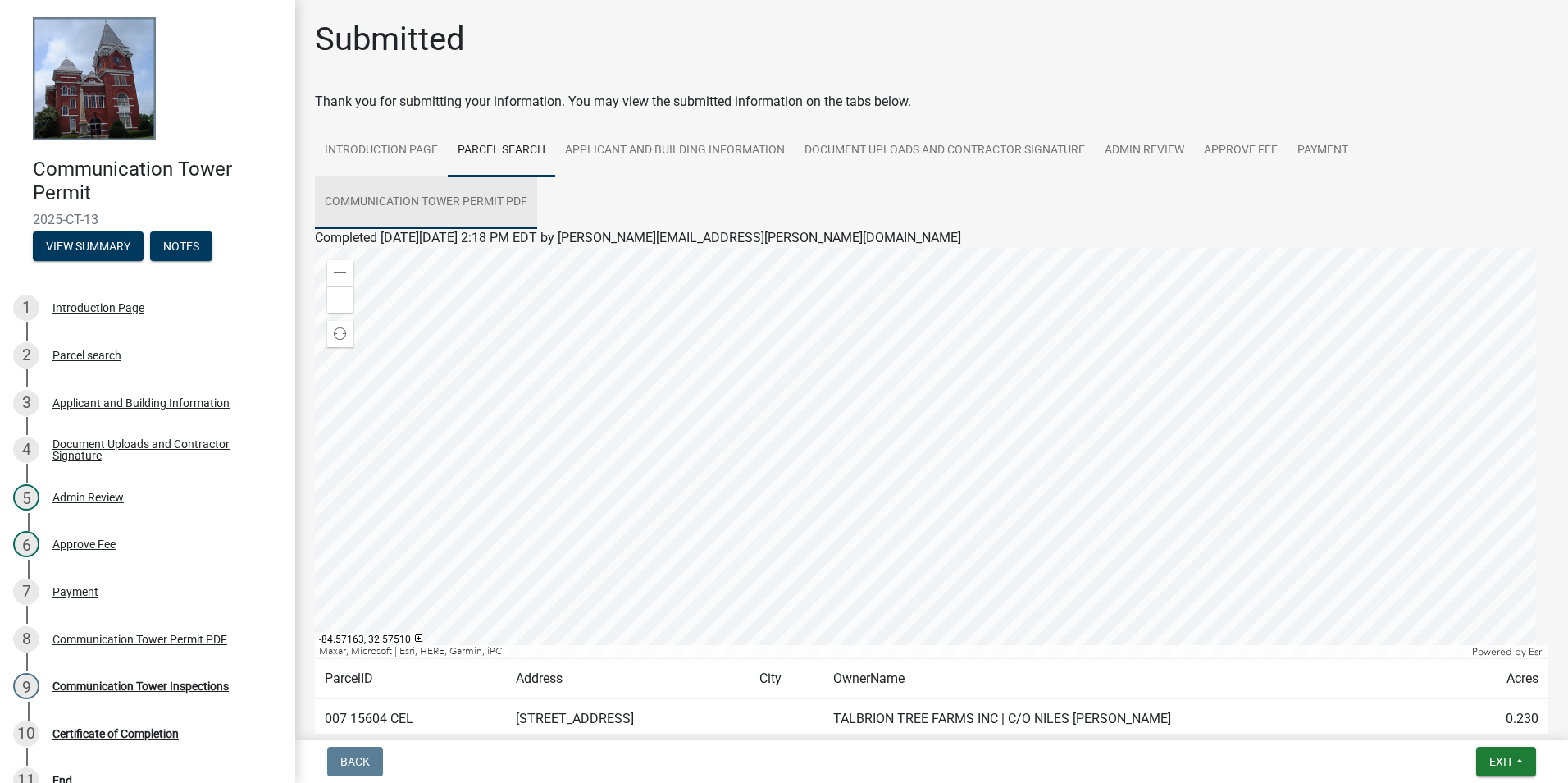
click at [439, 199] on link "Communication Tower Permit PDF" at bounding box center [425, 202] width 222 height 52
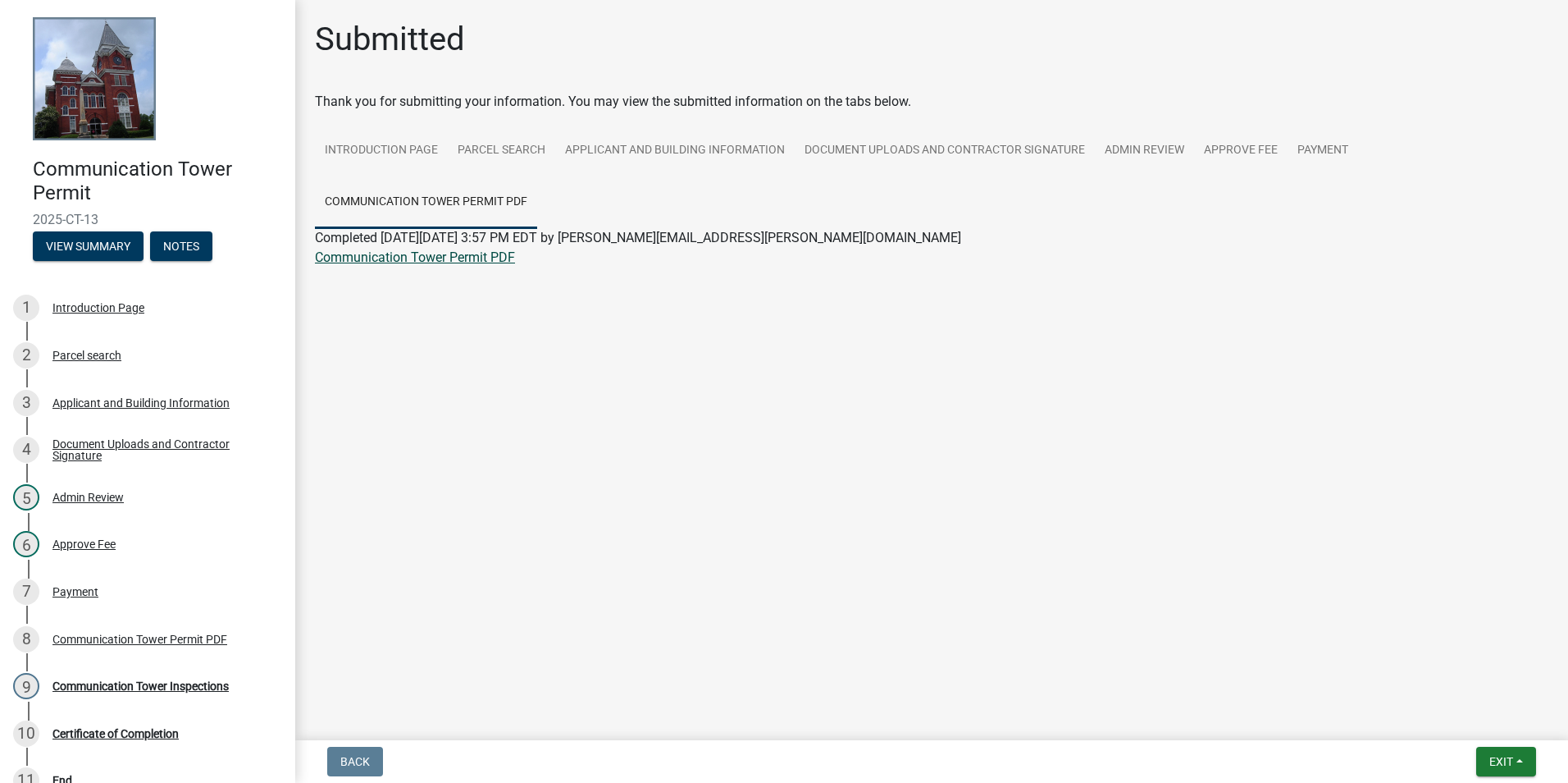
click at [414, 256] on link "Communication Tower Permit PDF" at bounding box center [414, 257] width 200 height 16
click at [703, 146] on link "Applicant and Building Information" at bounding box center [675, 150] width 240 height 52
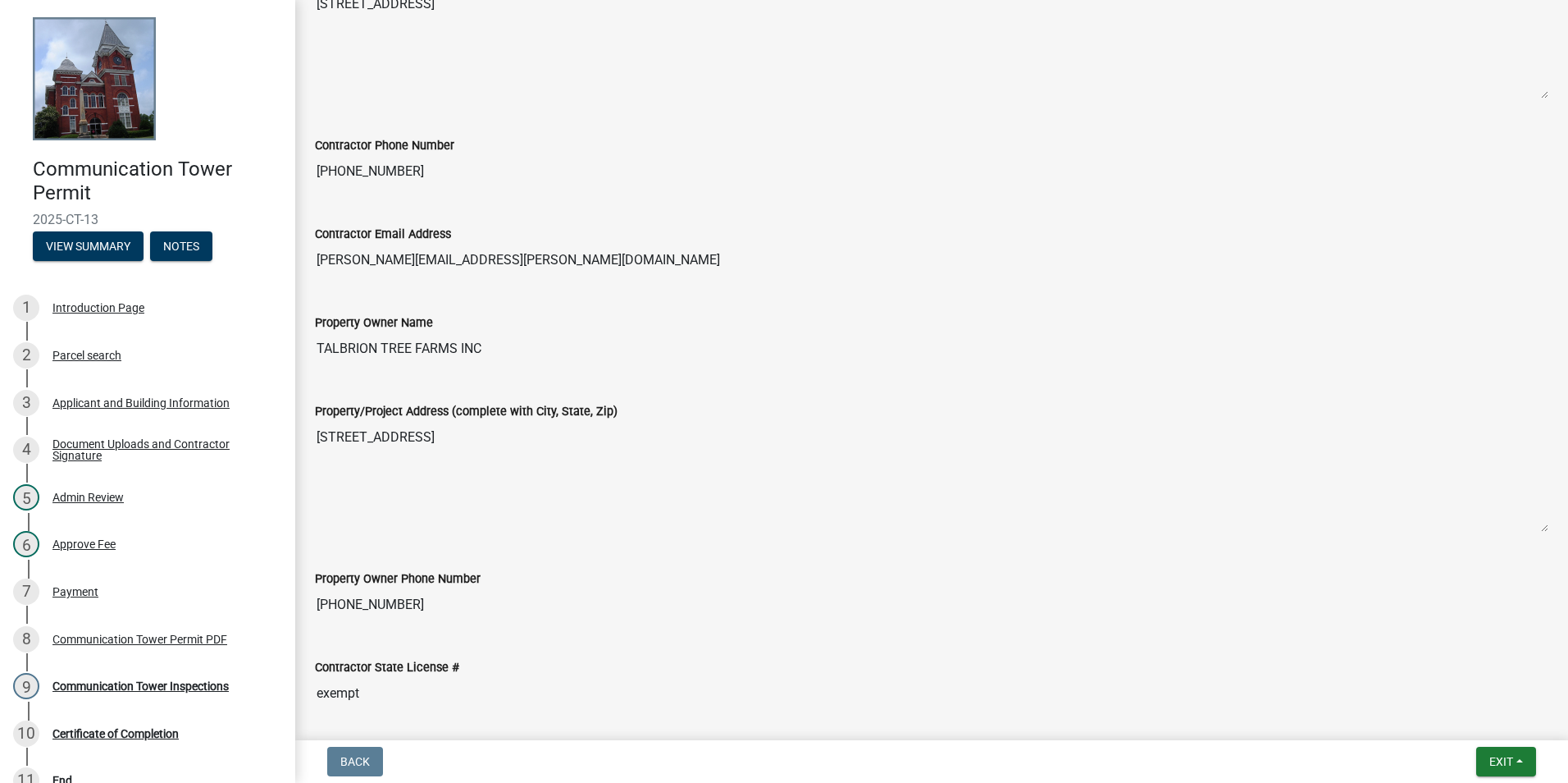
scroll to position [492, 0]
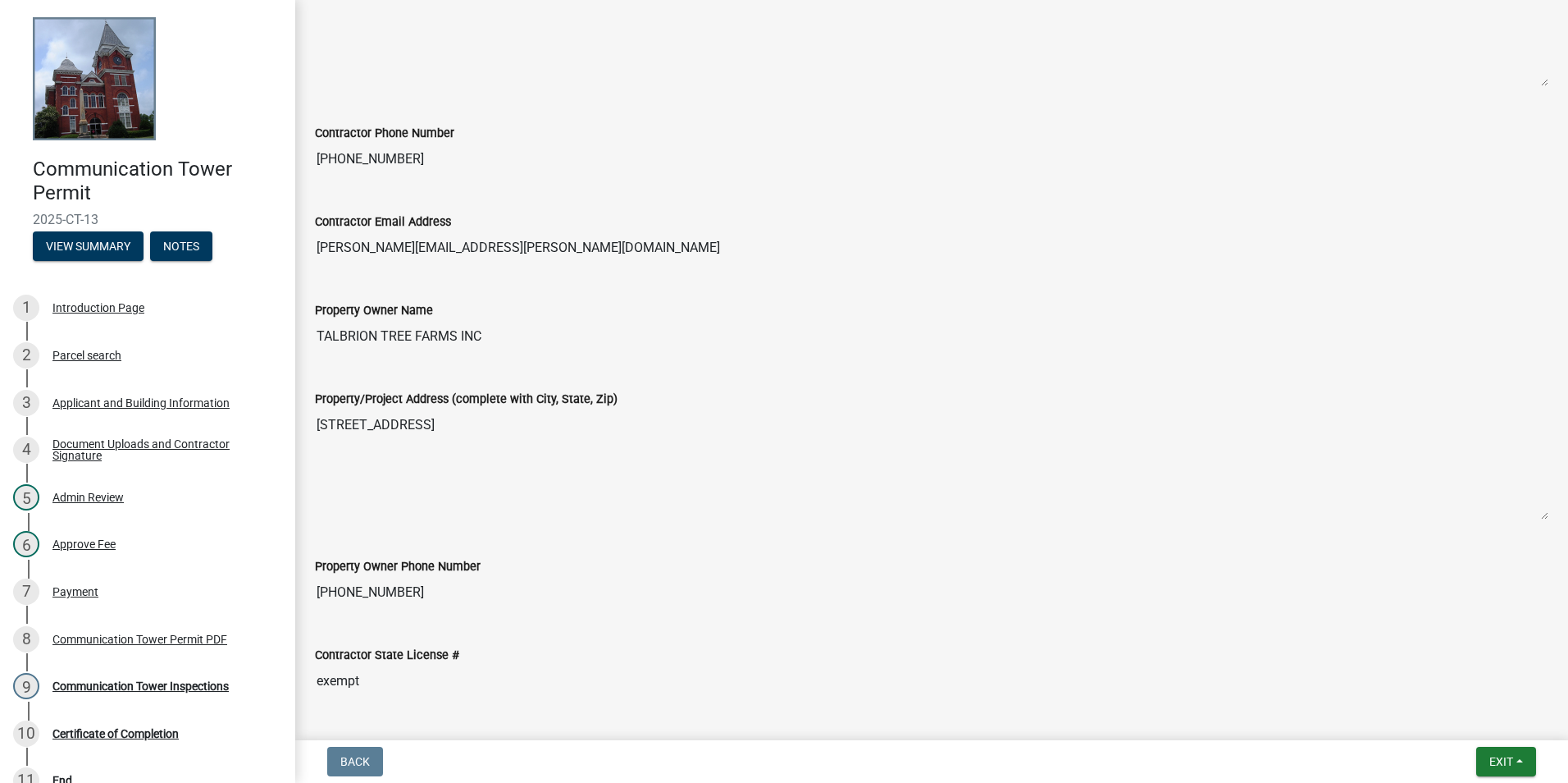
drag, startPoint x: 753, startPoint y: 418, endPoint x: 597, endPoint y: 151, distance: 309.2
click at [597, 151] on input "404-482-2430" at bounding box center [931, 159] width 1234 height 33
click at [107, 446] on div "Document Uploads and Contractor Signature" at bounding box center [161, 449] width 217 height 23
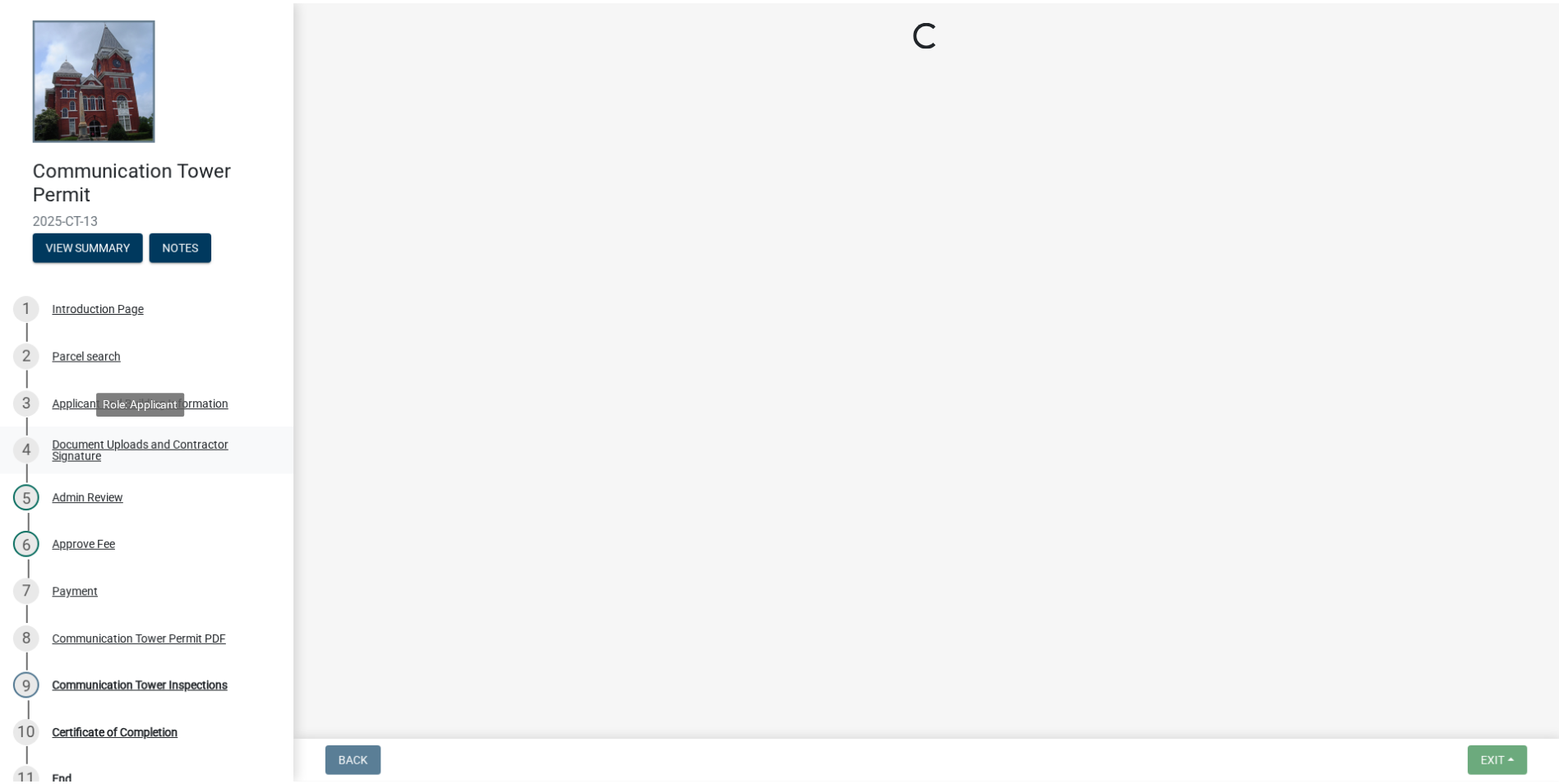
scroll to position [0, 0]
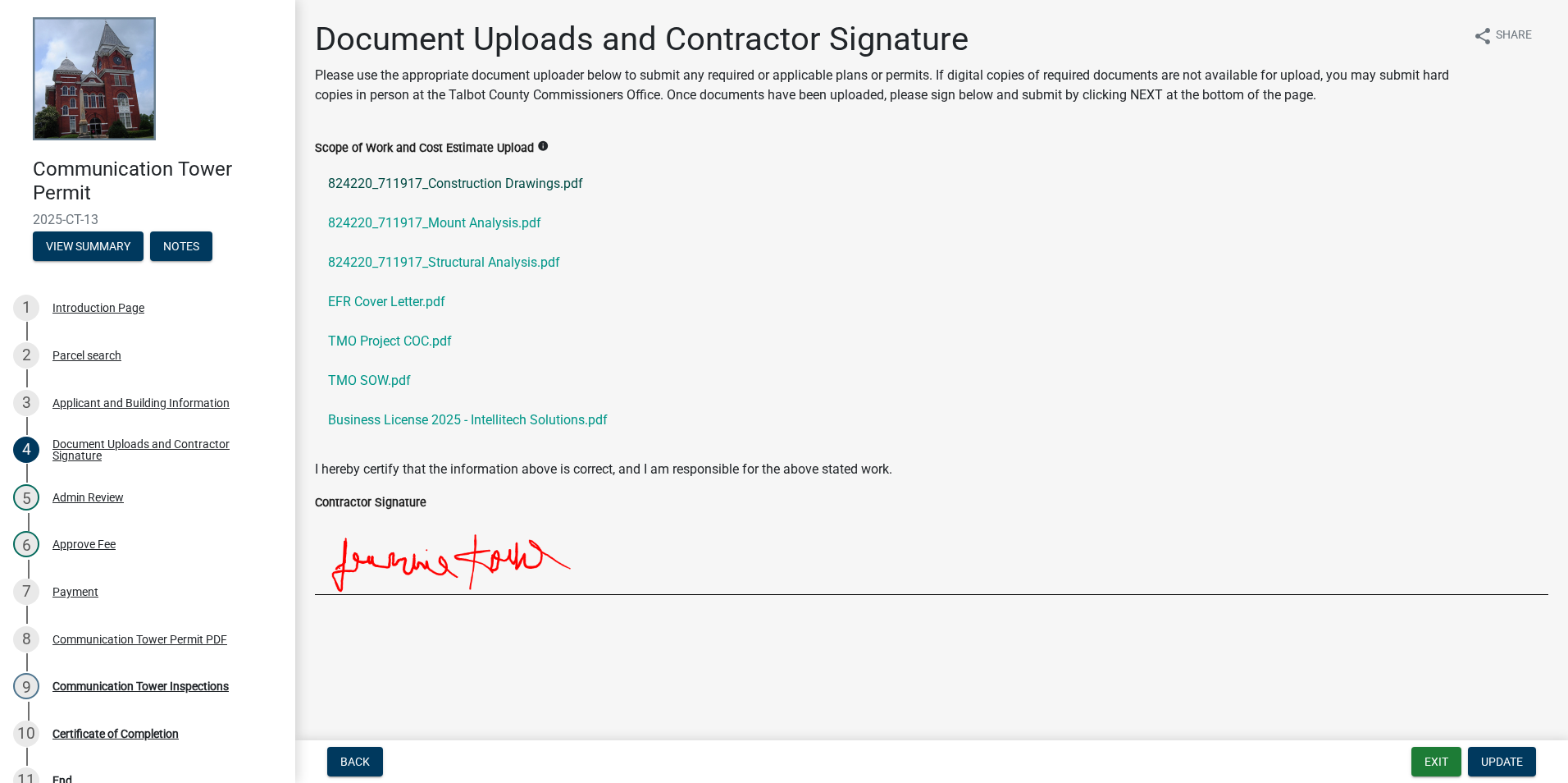
click at [509, 187] on link "824220_711917_Construction Drawings.pdf" at bounding box center [931, 183] width 1234 height 39
click at [515, 226] on link "824220_711917_Mount Analysis.pdf" at bounding box center [931, 223] width 1234 height 39
click at [399, 300] on link "EFR Cover Letter.pdf" at bounding box center [931, 302] width 1234 height 39
click at [388, 378] on link "TMO SOW.pdf" at bounding box center [931, 381] width 1234 height 39
click at [391, 380] on link "TMO SOW.pdf" at bounding box center [931, 381] width 1234 height 39
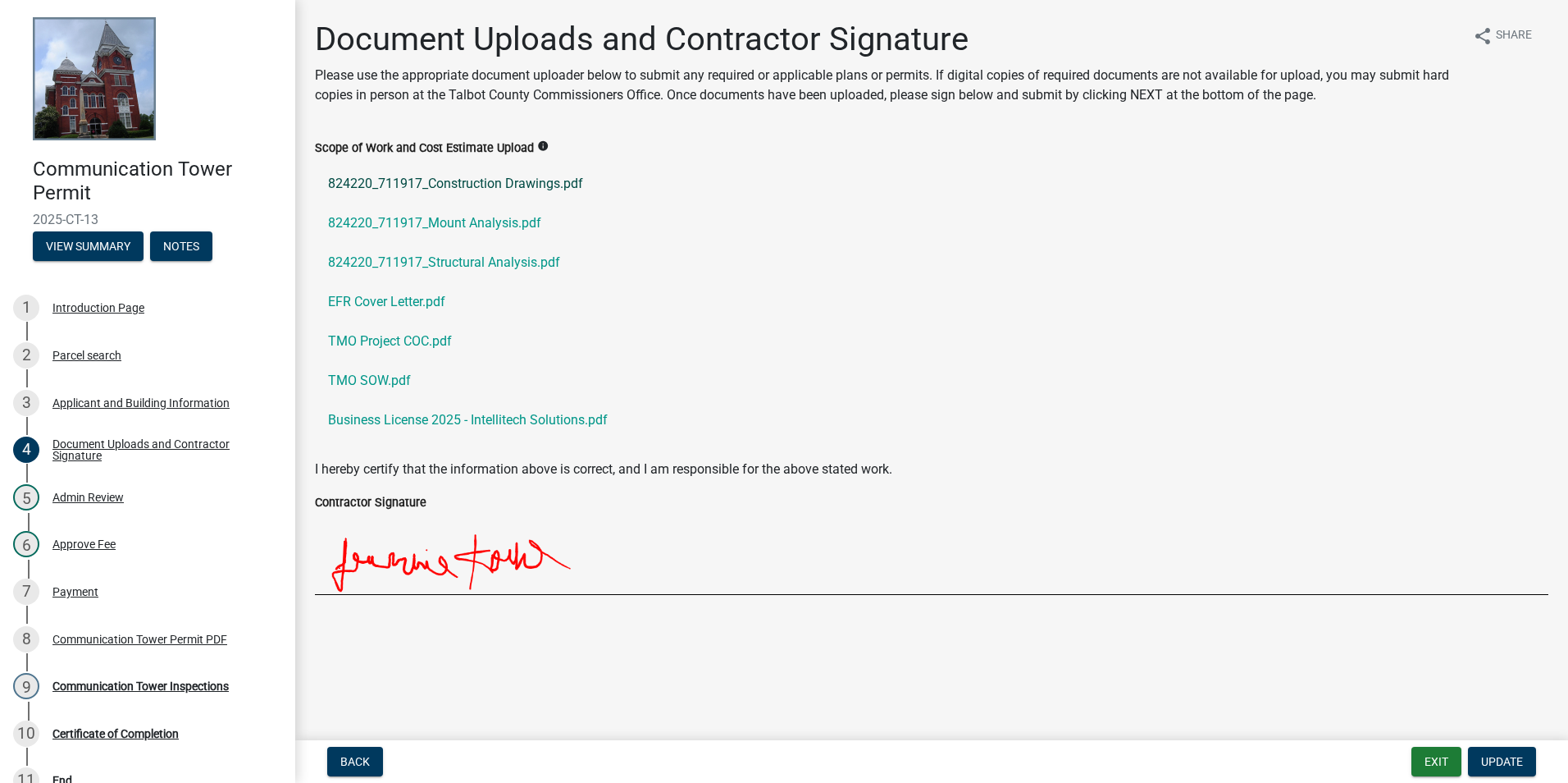
click at [503, 182] on link "824220_711917_Construction Drawings.pdf" at bounding box center [931, 183] width 1234 height 39
click at [455, 218] on link "824220_711917_Mount Analysis.pdf" at bounding box center [931, 223] width 1234 height 39
click at [463, 258] on link "824220_711917_Structural Analysis.pdf" at bounding box center [931, 262] width 1234 height 39
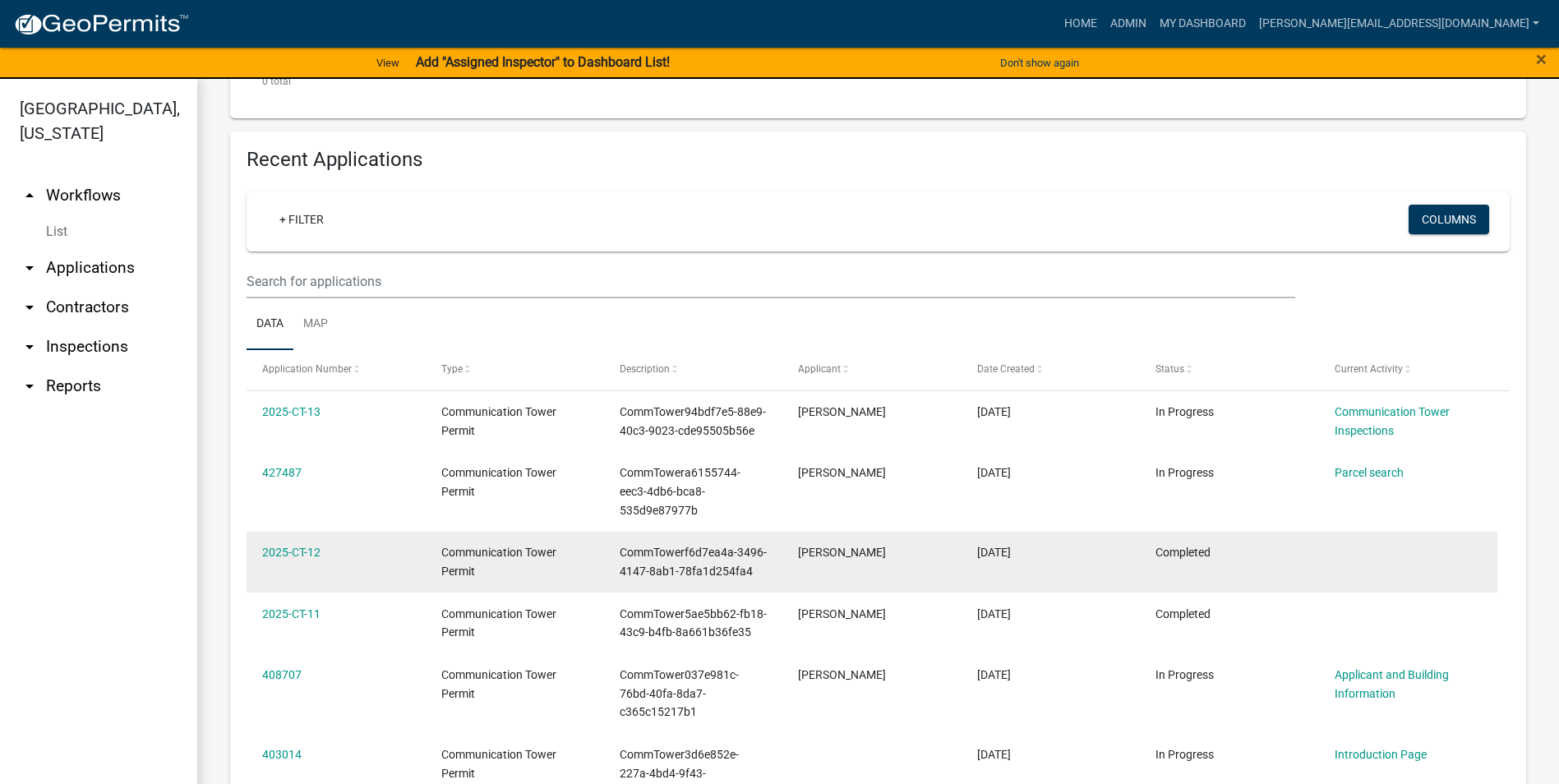
scroll to position [575, 0]
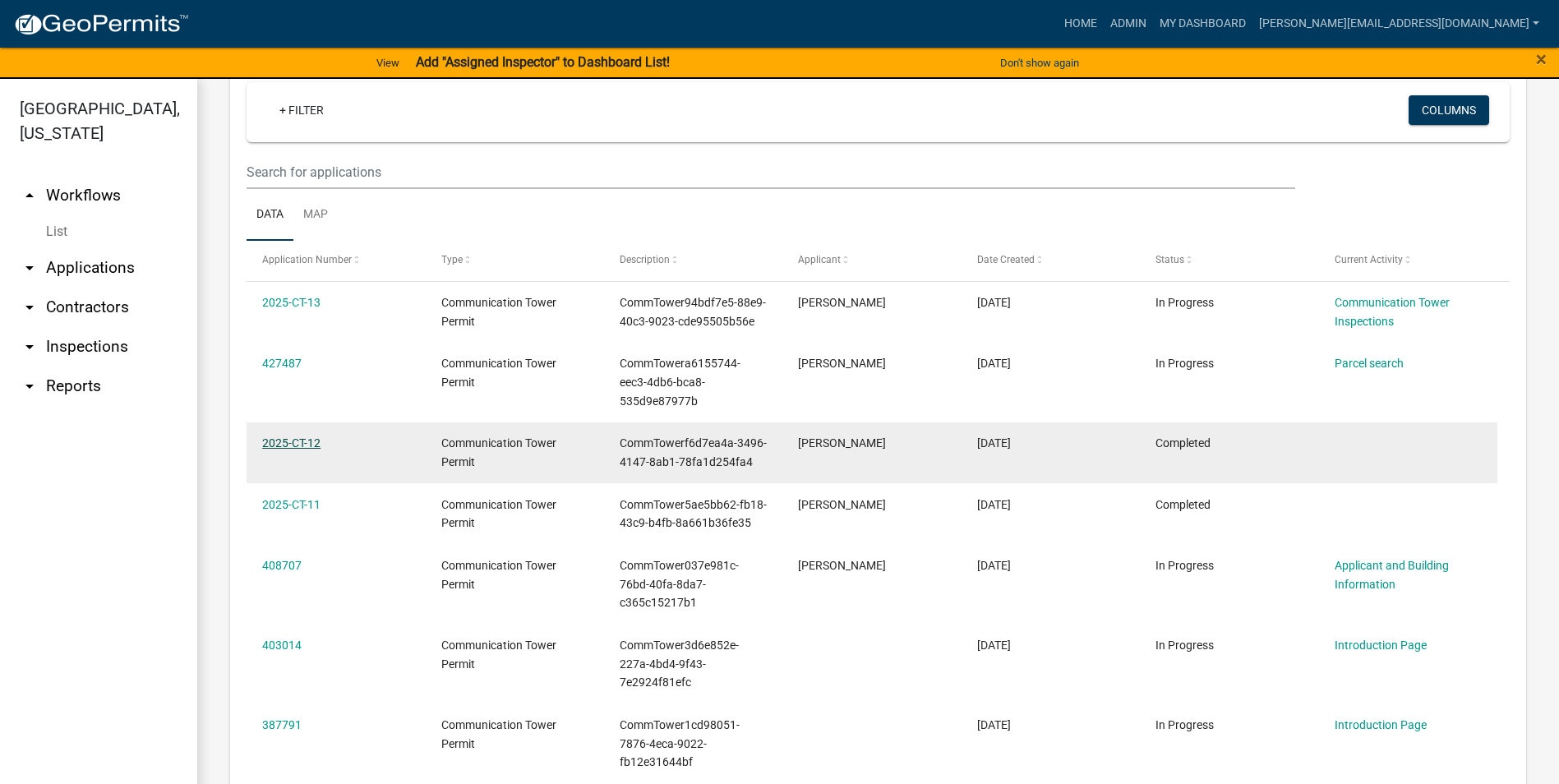
click at [298, 449] on link "2025-CT-12" at bounding box center [290, 442] width 58 height 13
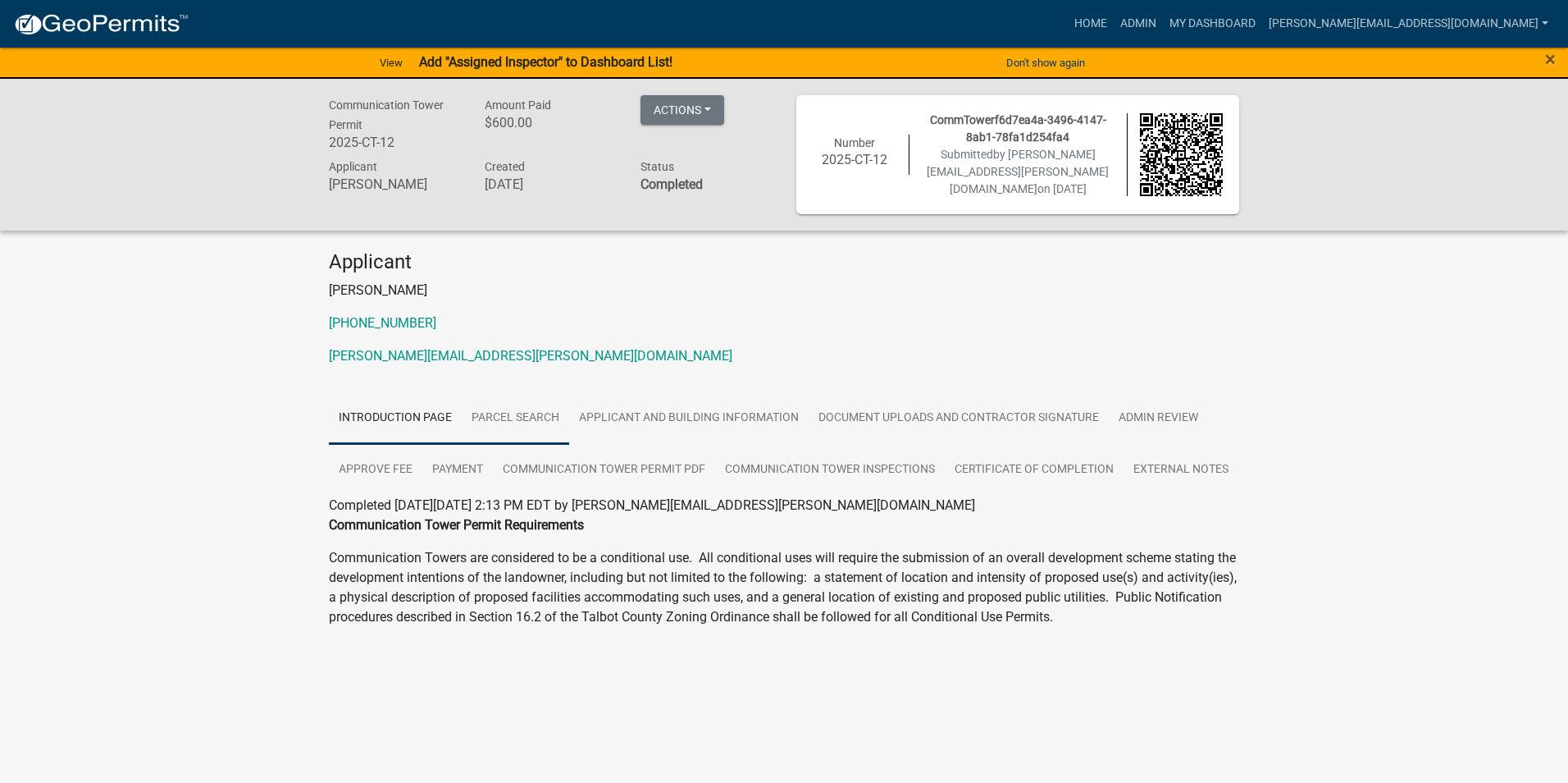
click at [533, 417] on link "Parcel search" at bounding box center [515, 418] width 107 height 52
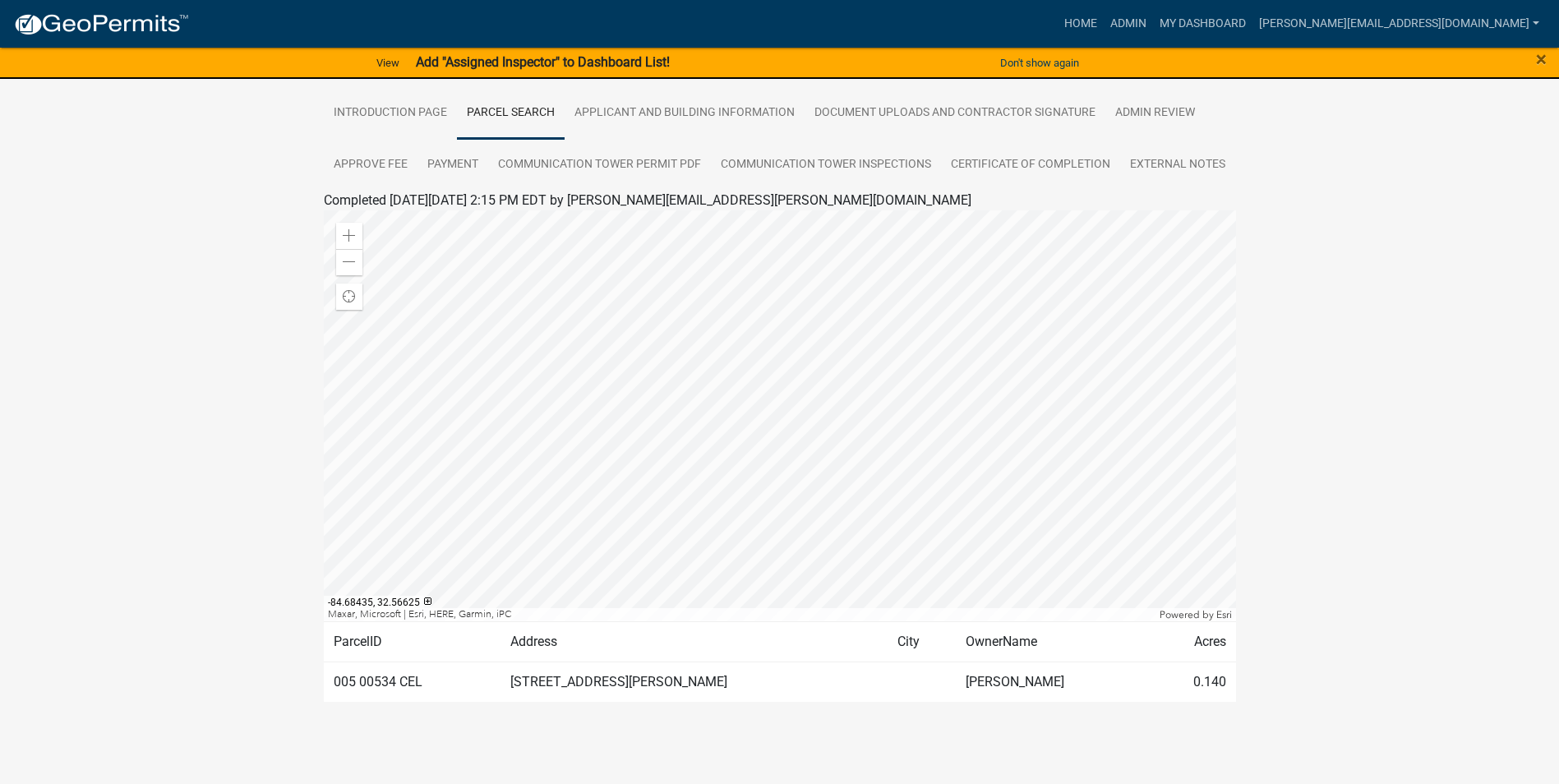
scroll to position [227, 0]
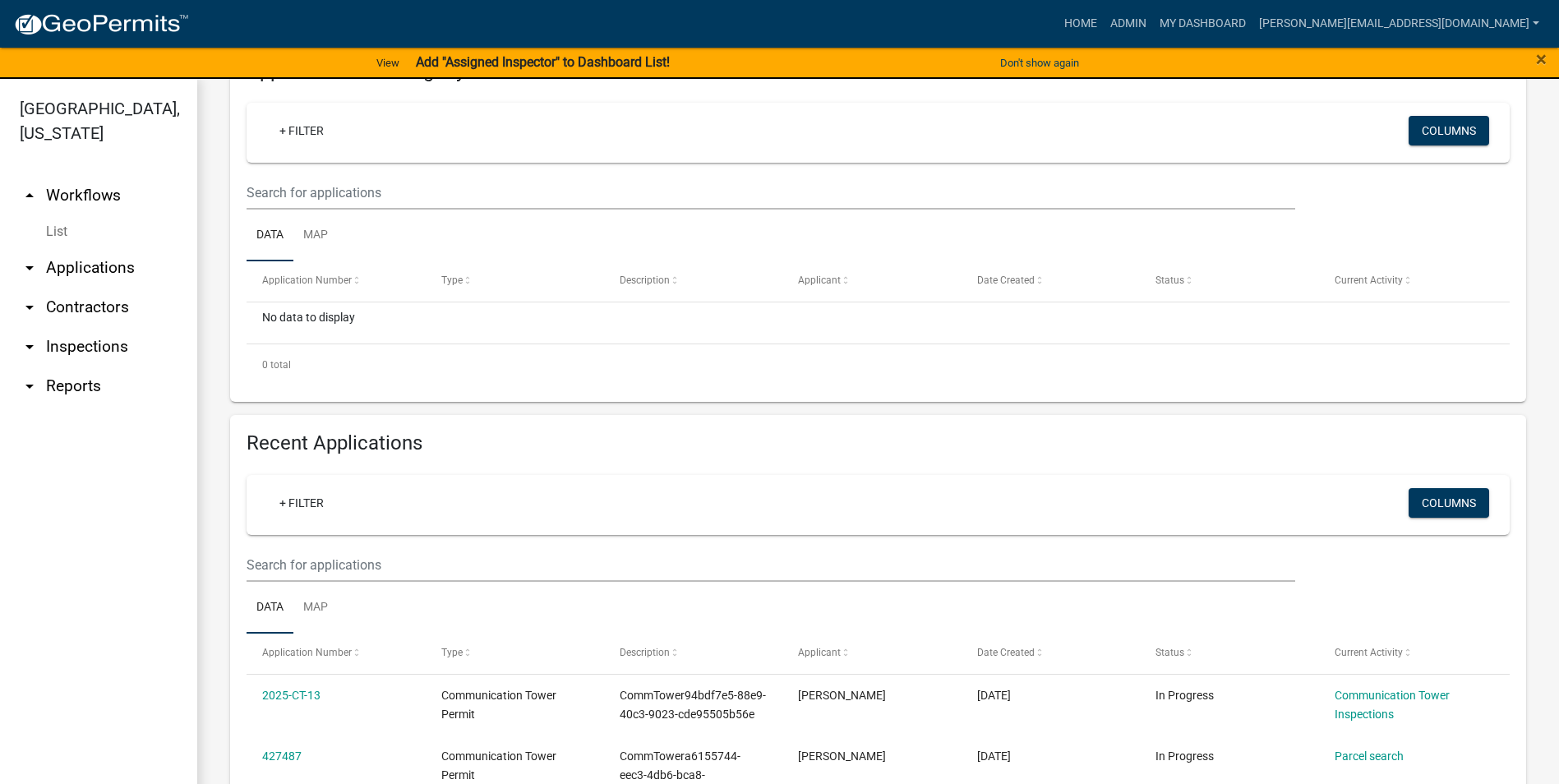
scroll to position [575, 0]
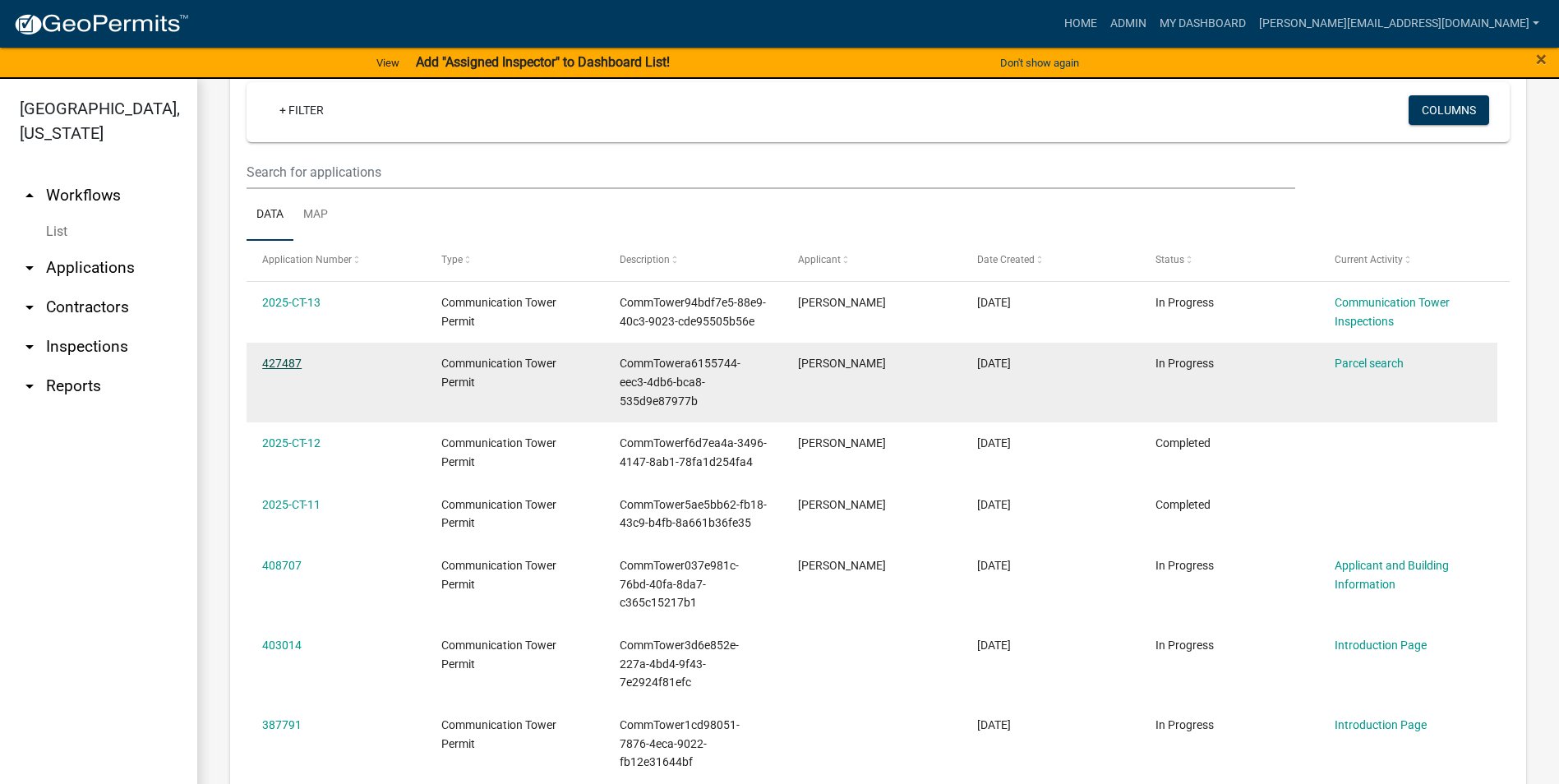
click at [283, 358] on link "427487" at bounding box center [282, 362] width 40 height 13
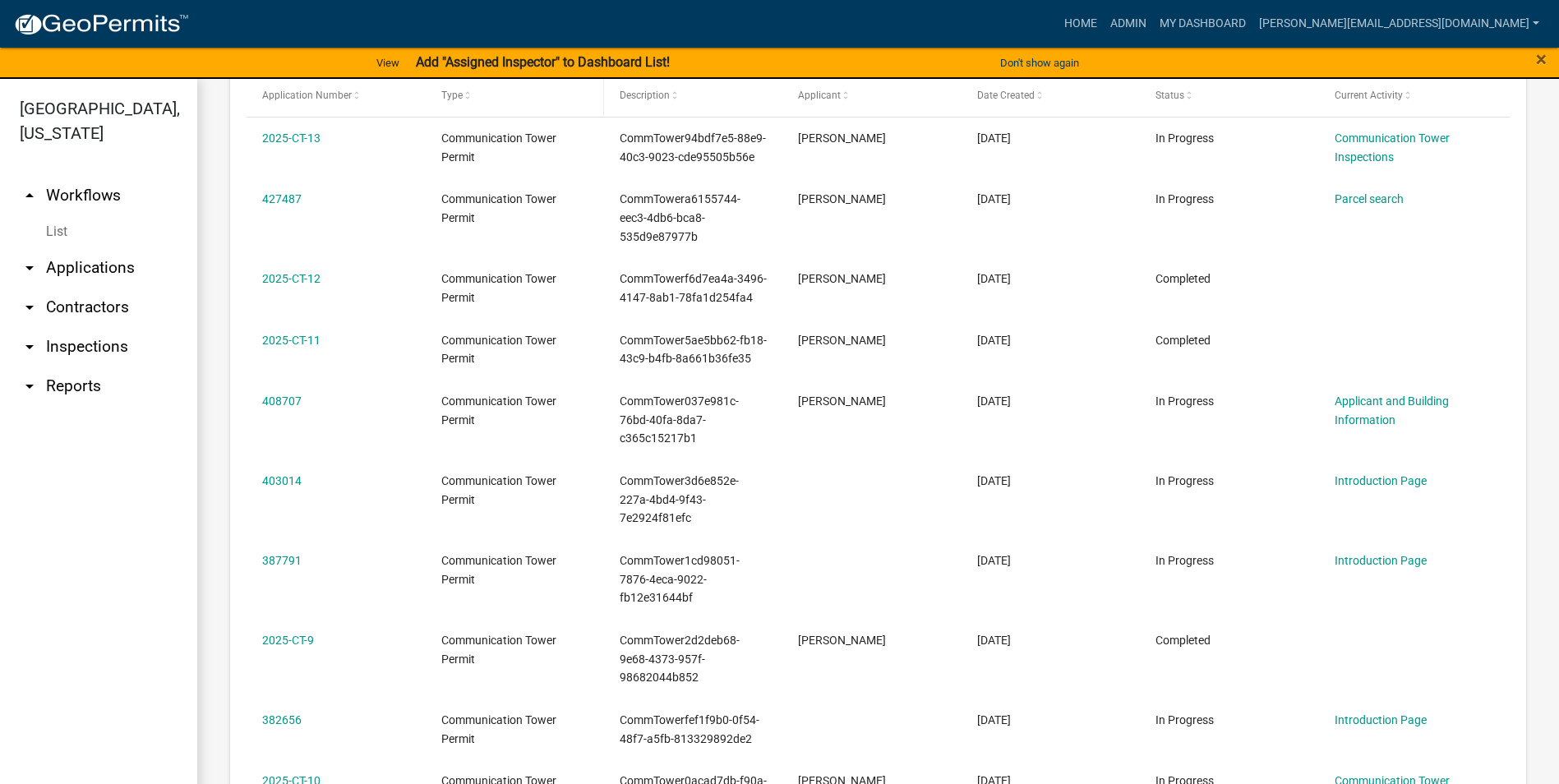
scroll to position [822, 0]
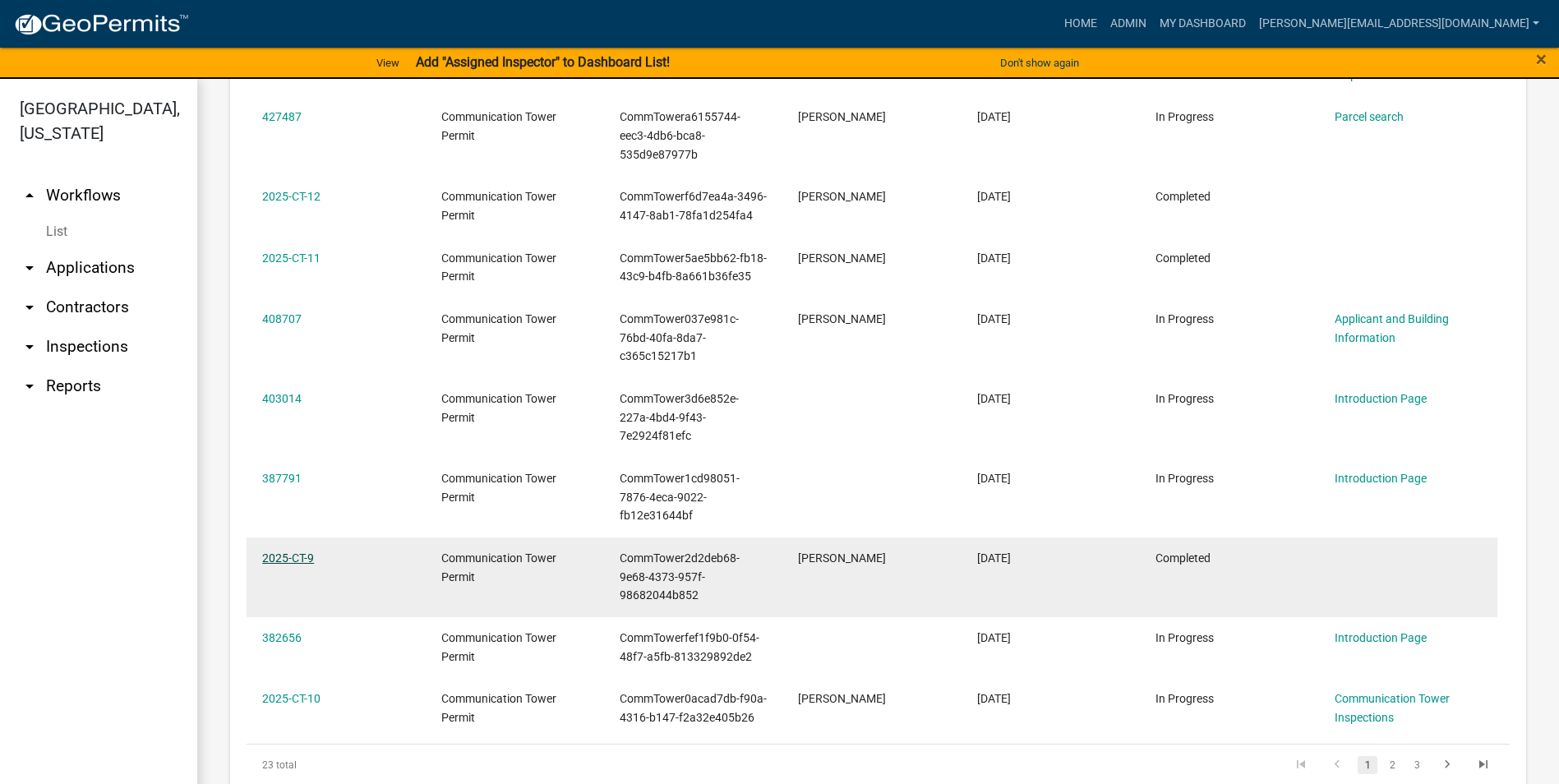
click at [304, 556] on link "2025-CT-9" at bounding box center [287, 557] width 51 height 13
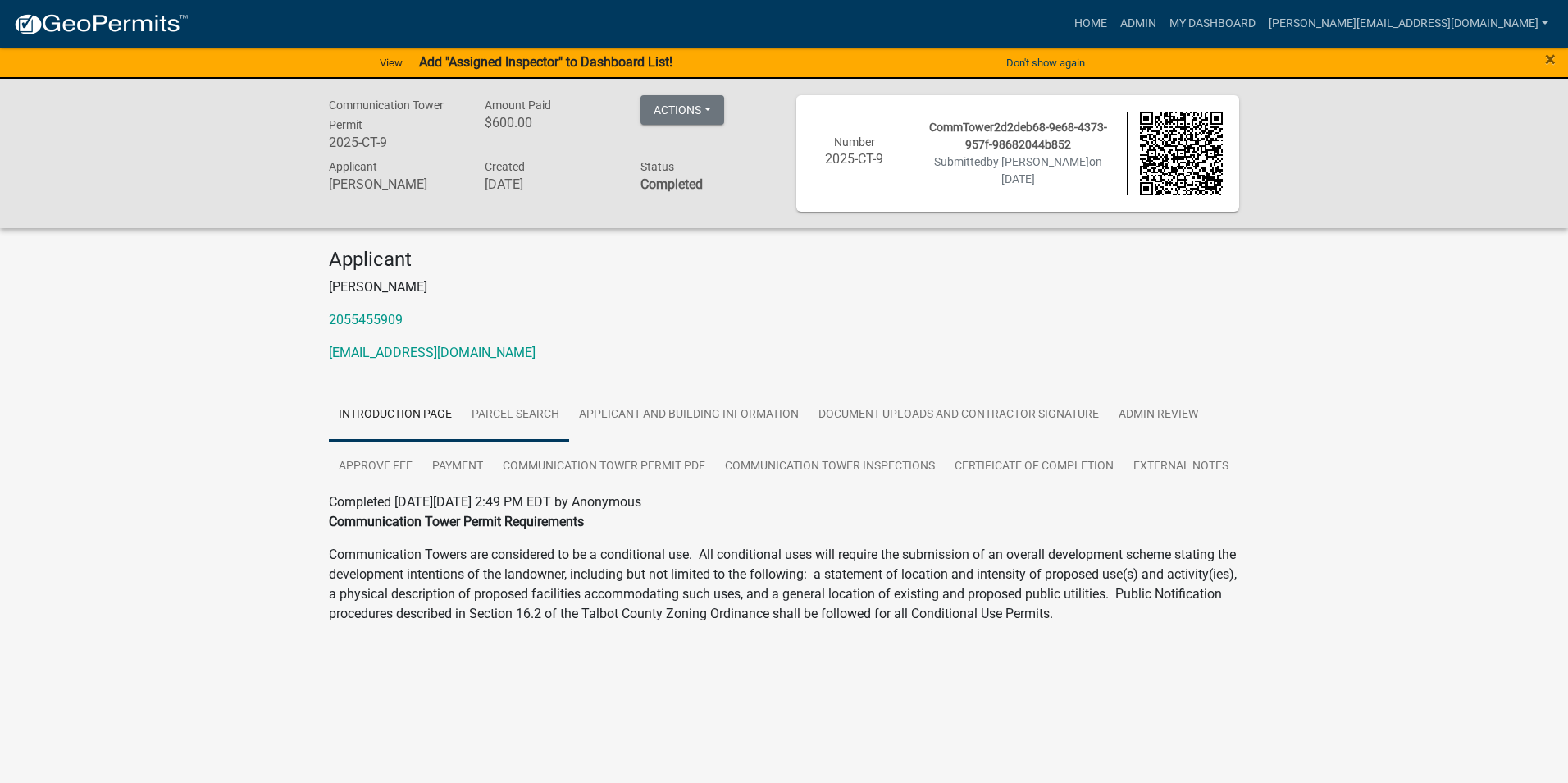
click at [538, 410] on link "Parcel search" at bounding box center [515, 414] width 107 height 52
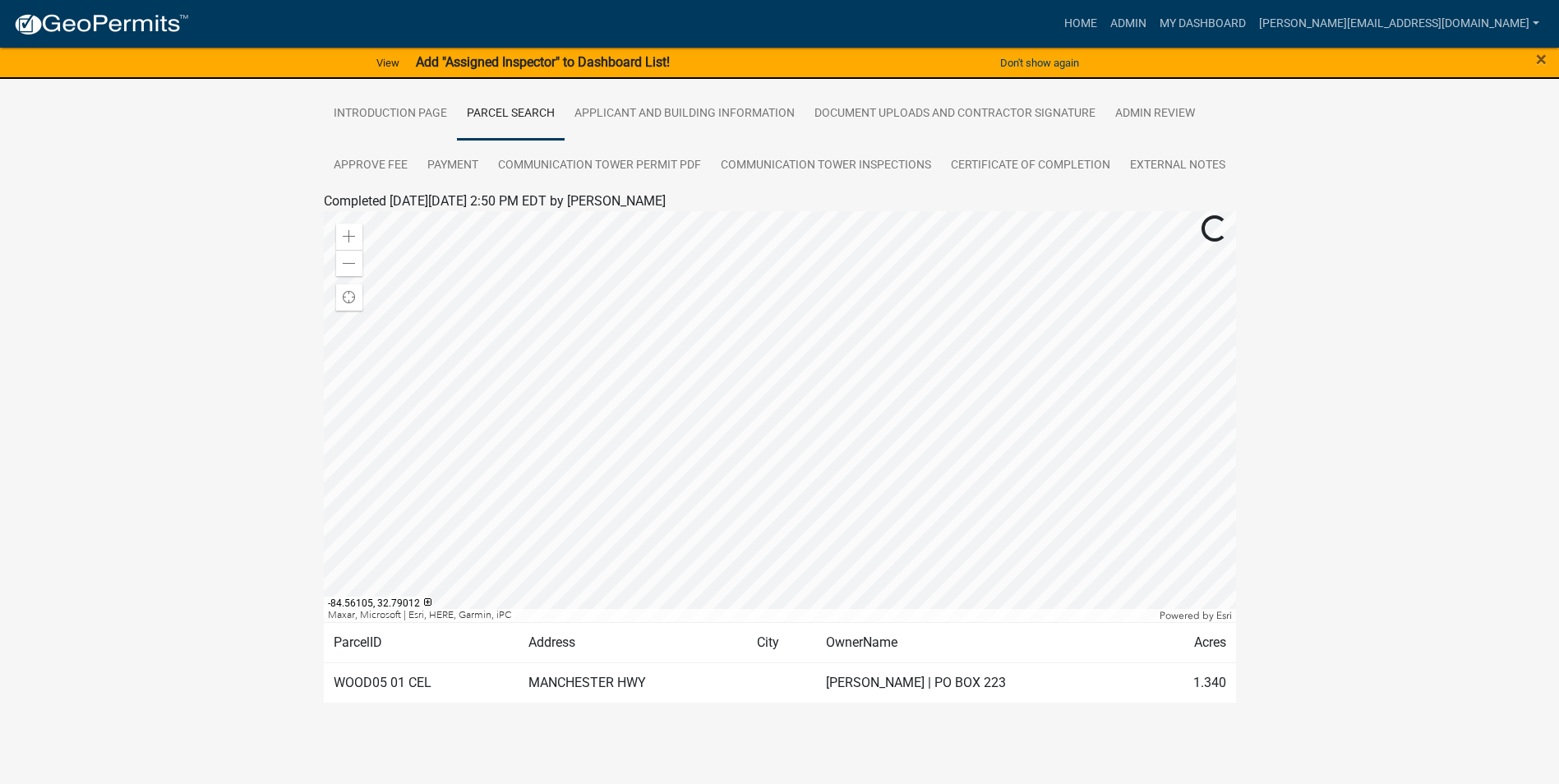
scroll to position [302, 0]
click at [1440, 627] on div "Communication Tower Permit 2025-CT-9 Amount Paid $600.00 Actions View receipt P…" at bounding box center [780, 271] width 1559 height 987
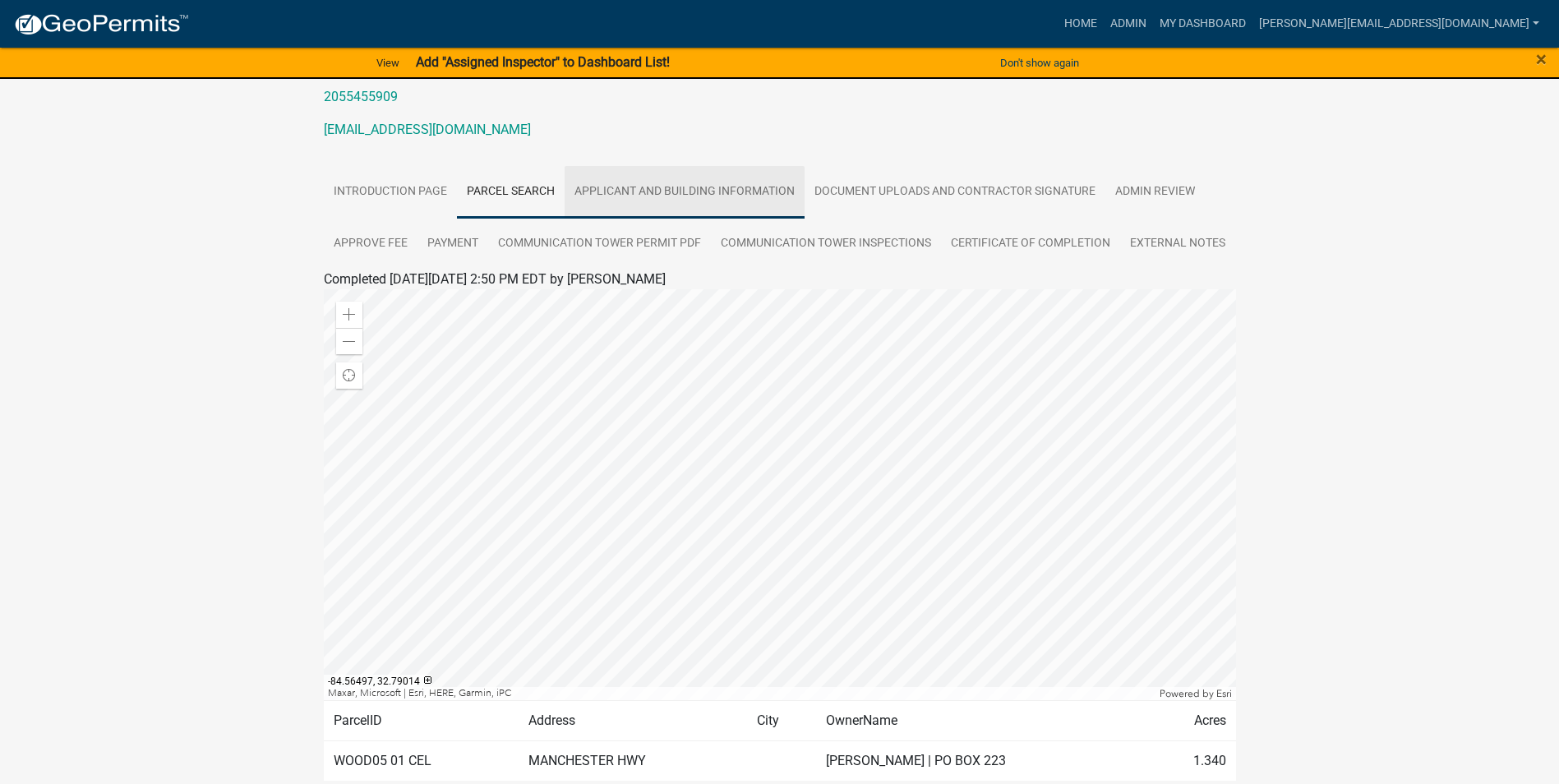
click at [652, 188] on link "Applicant and Building Information" at bounding box center [684, 192] width 240 height 52
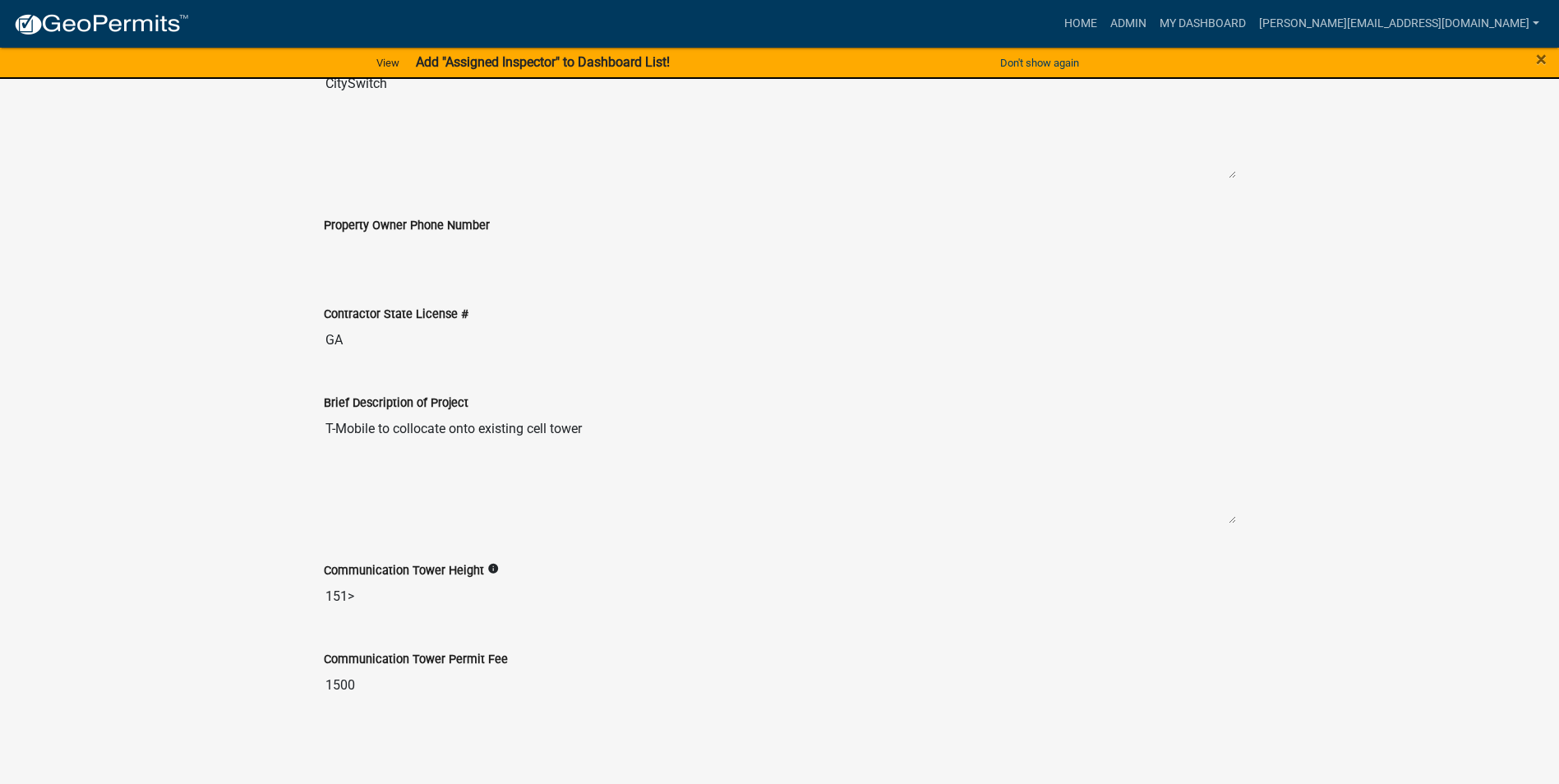
scroll to position [1020, 0]
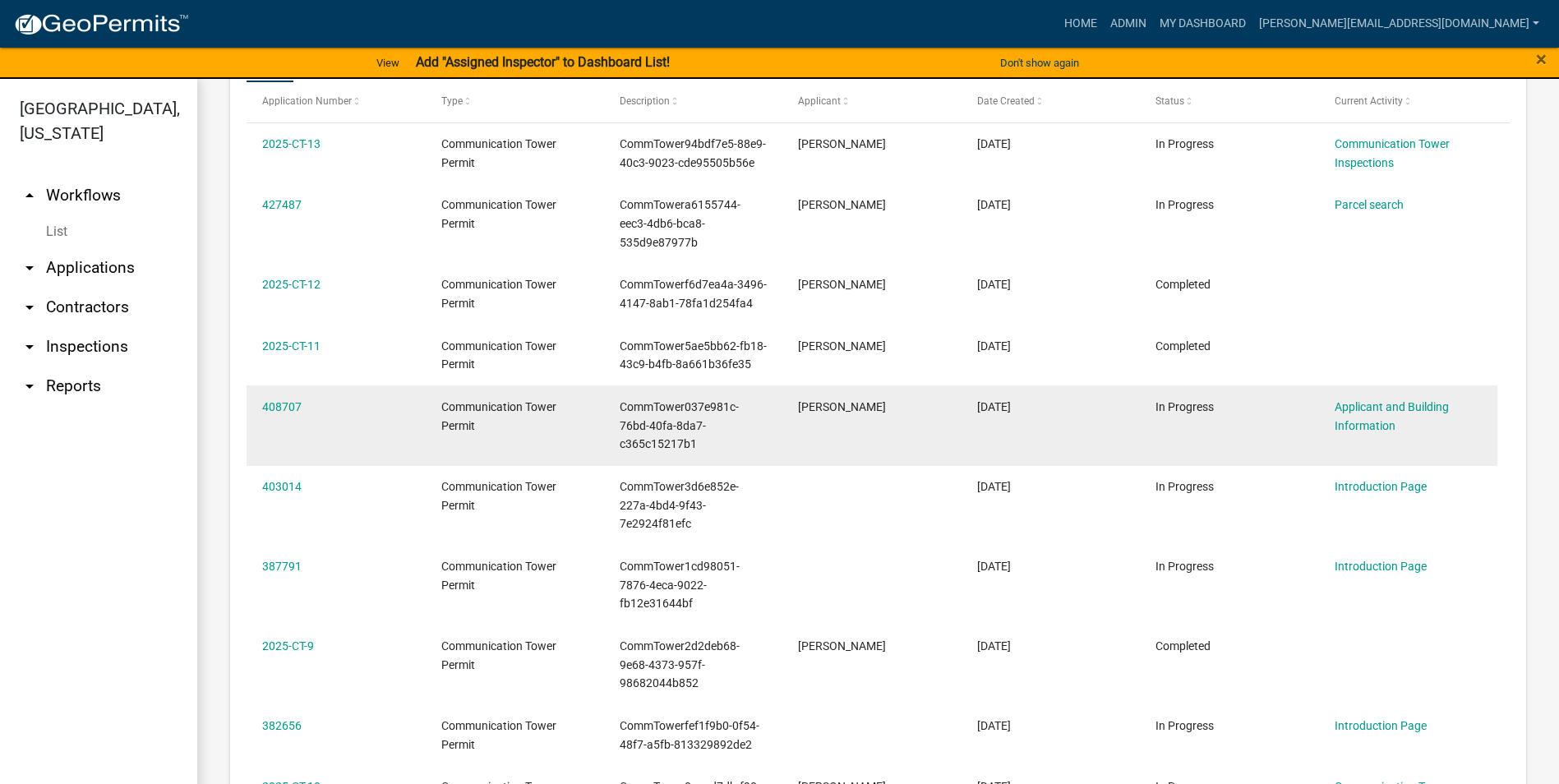
scroll to position [822, 0]
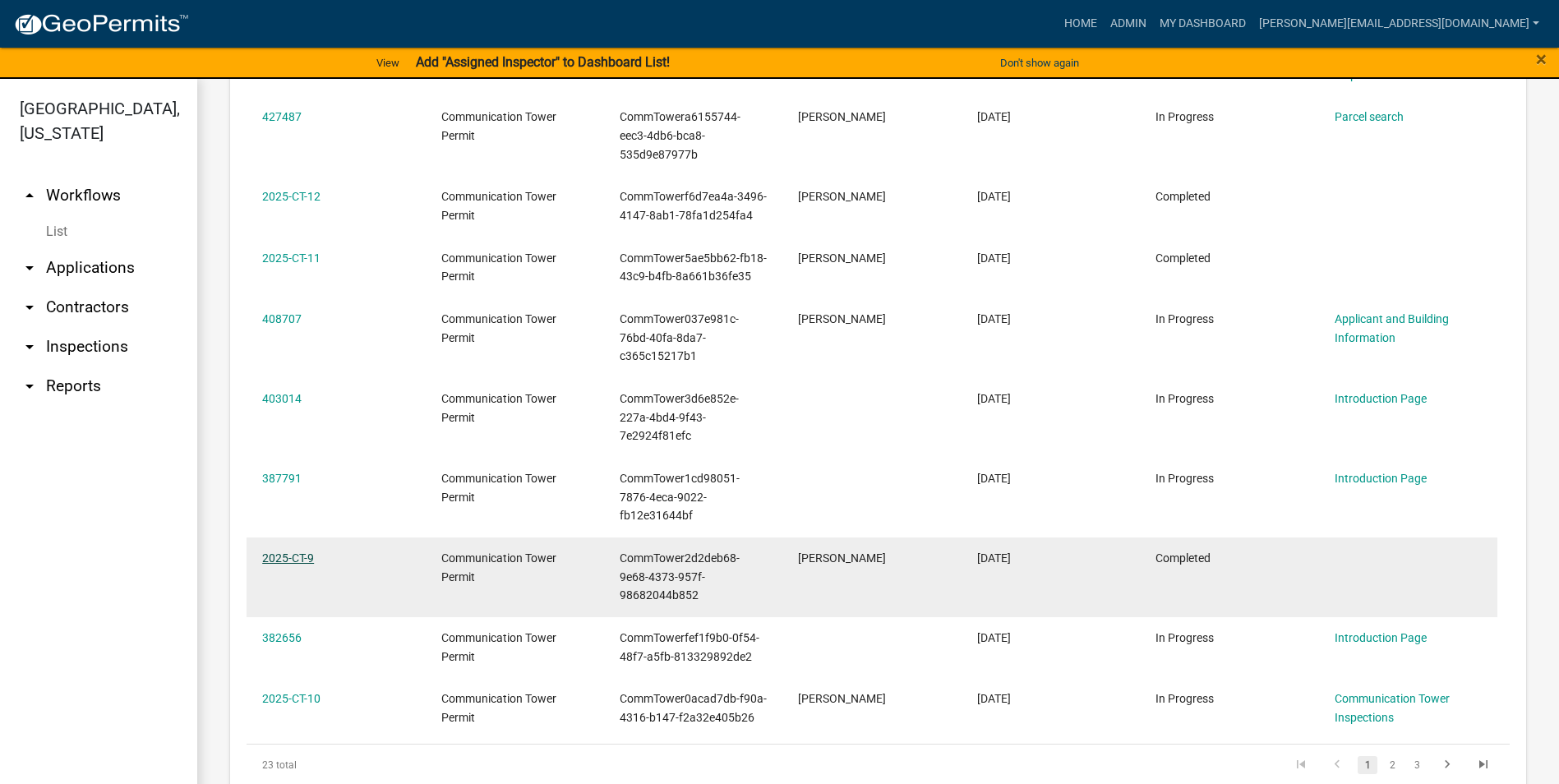
click at [308, 554] on link "2025-CT-9" at bounding box center [287, 557] width 51 height 13
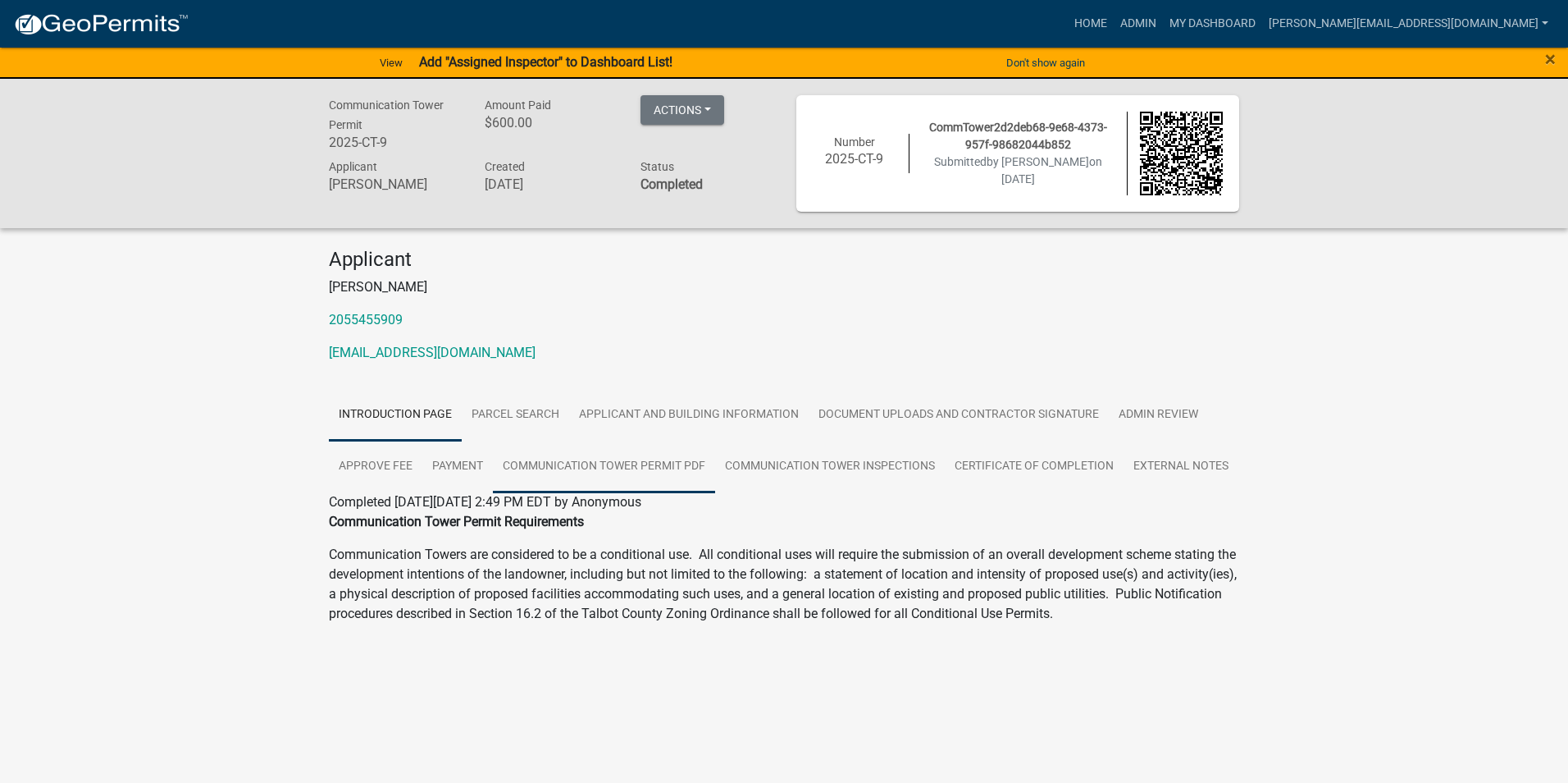
click at [658, 463] on link "Communication Tower Permit PDF" at bounding box center [604, 466] width 222 height 52
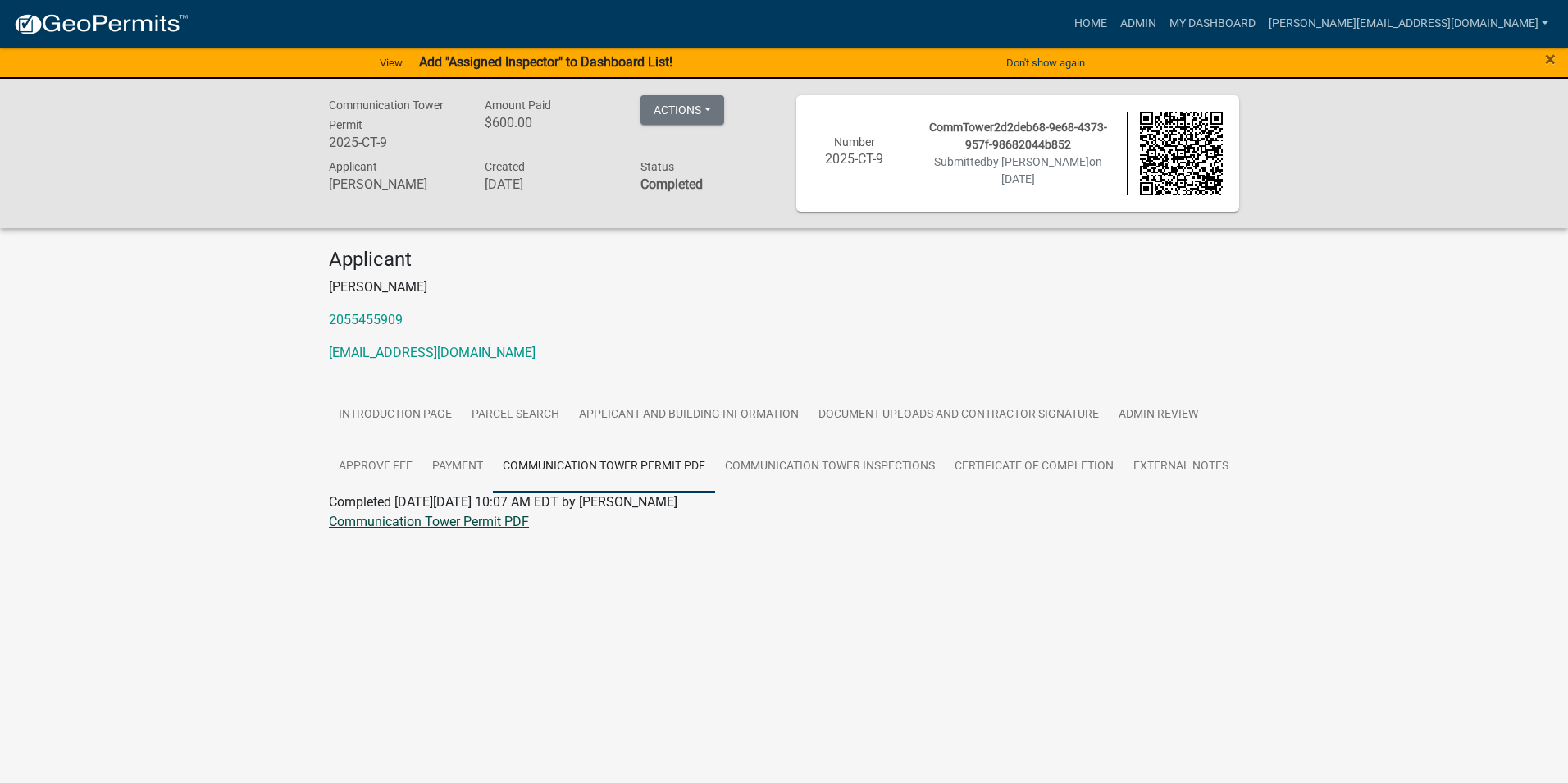
click at [422, 519] on link "Communication Tower Permit PDF" at bounding box center [429, 522] width 200 height 16
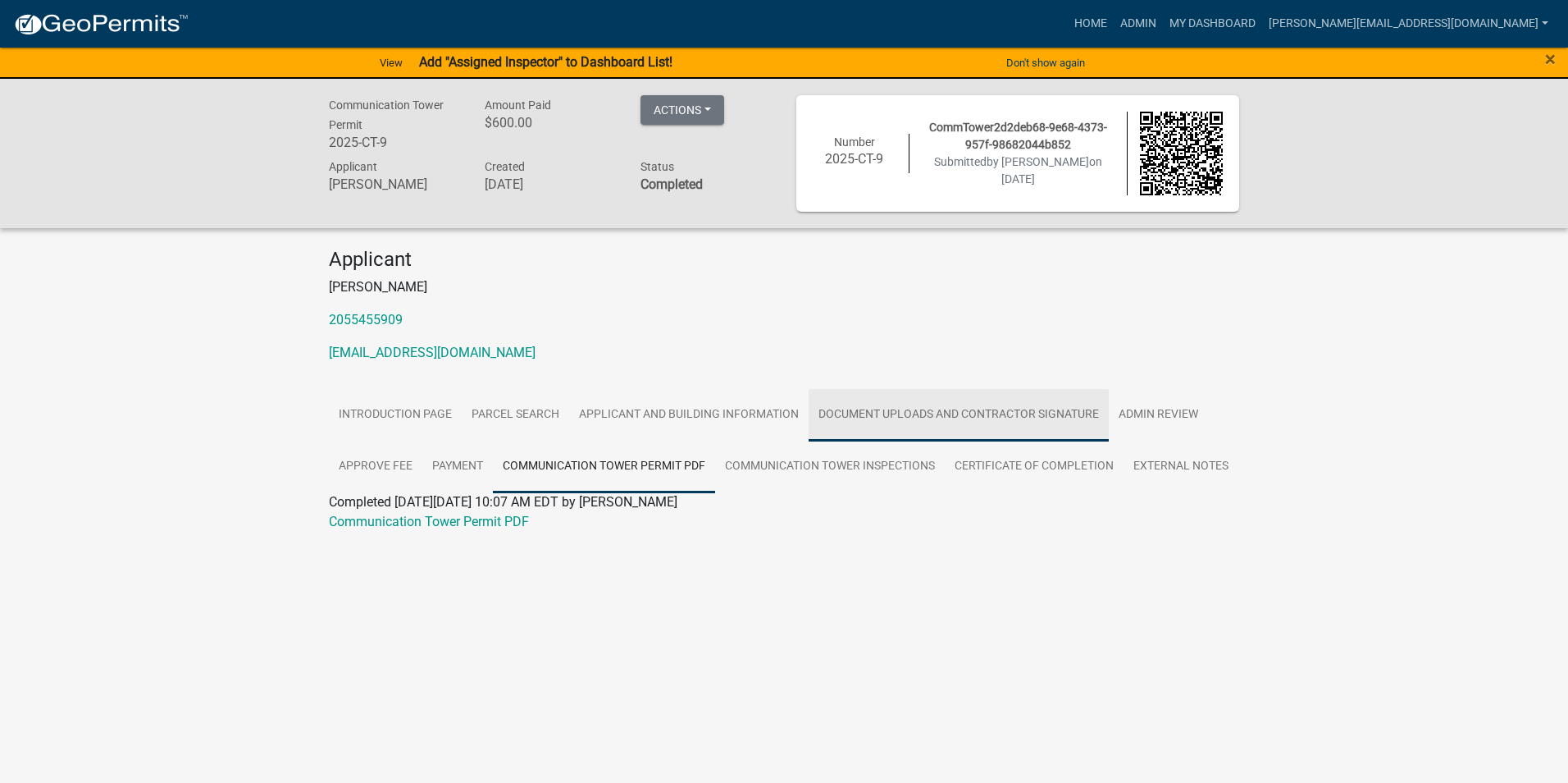
click at [942, 416] on link "Document Uploads and Contractor Signature" at bounding box center [959, 414] width 300 height 52
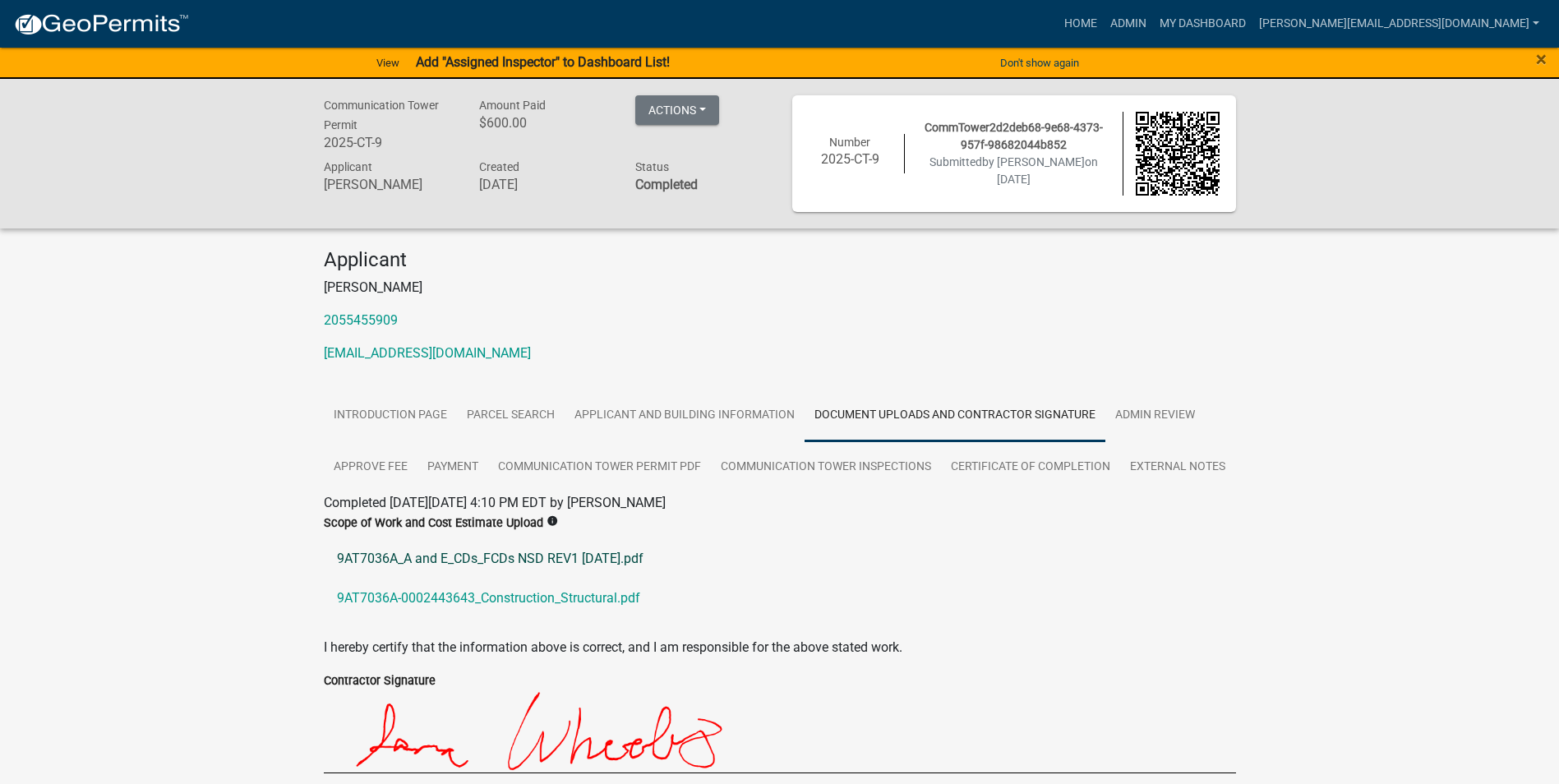
click at [491, 563] on link "9AT7036A_A and E_CDs_FCDs NSD REV1 2.3.25.pdf" at bounding box center [780, 559] width 912 height 39
click at [491, 588] on link "9AT7036A-0002443643_Construction_Structural.pdf" at bounding box center [780, 598] width 912 height 39
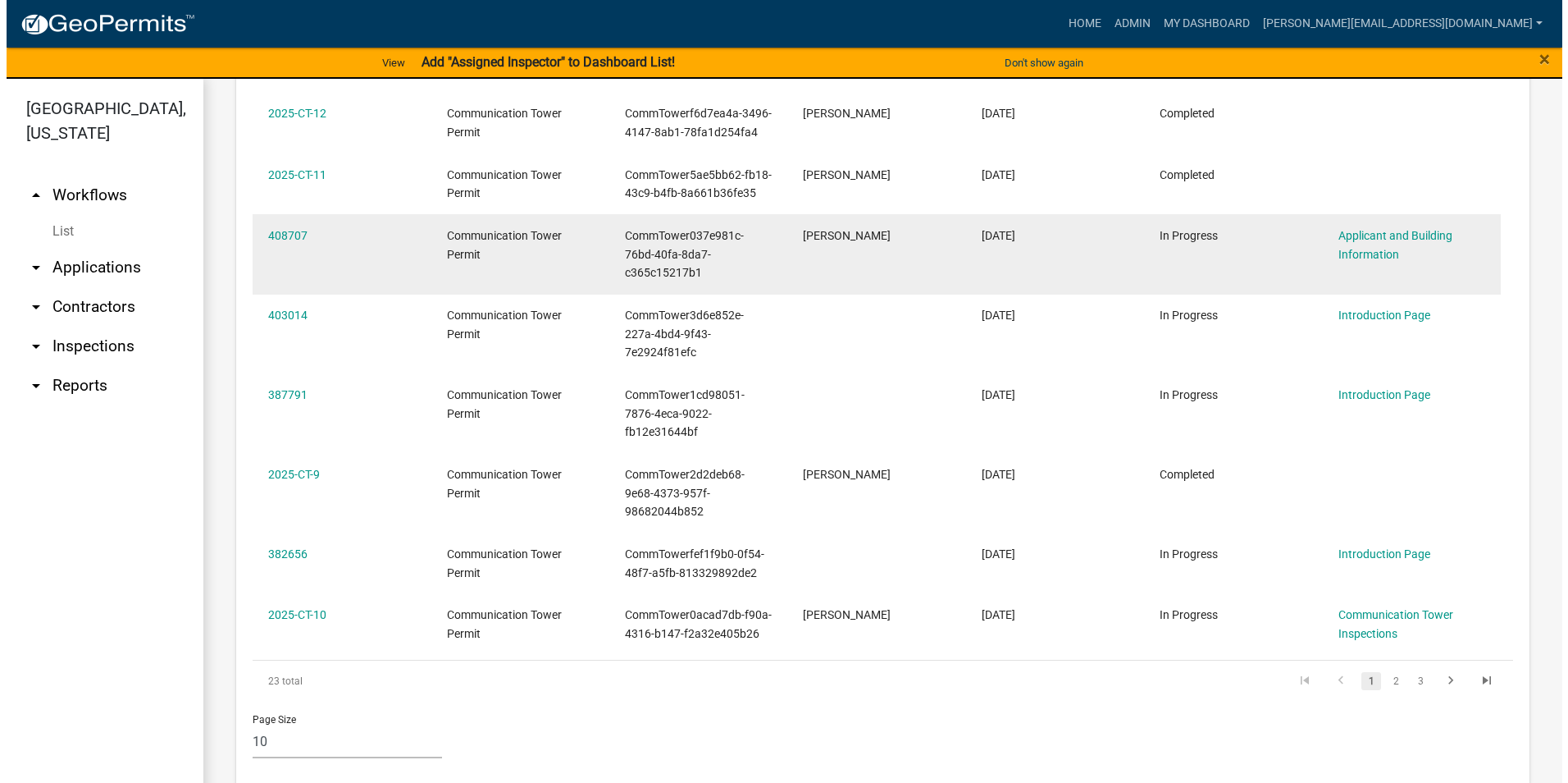
scroll to position [921, 0]
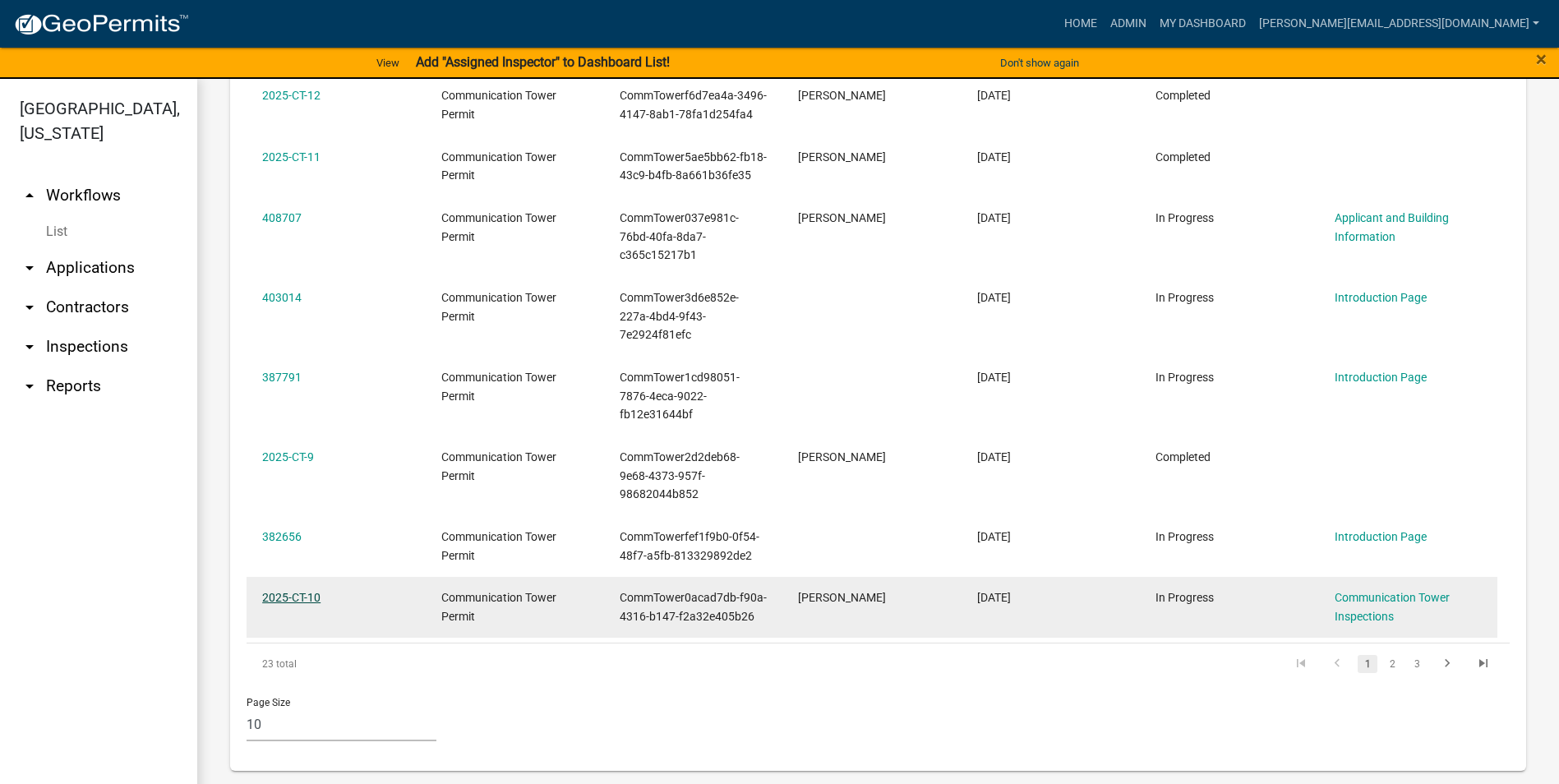
click at [307, 597] on link "2025-CT-10" at bounding box center [290, 596] width 58 height 13
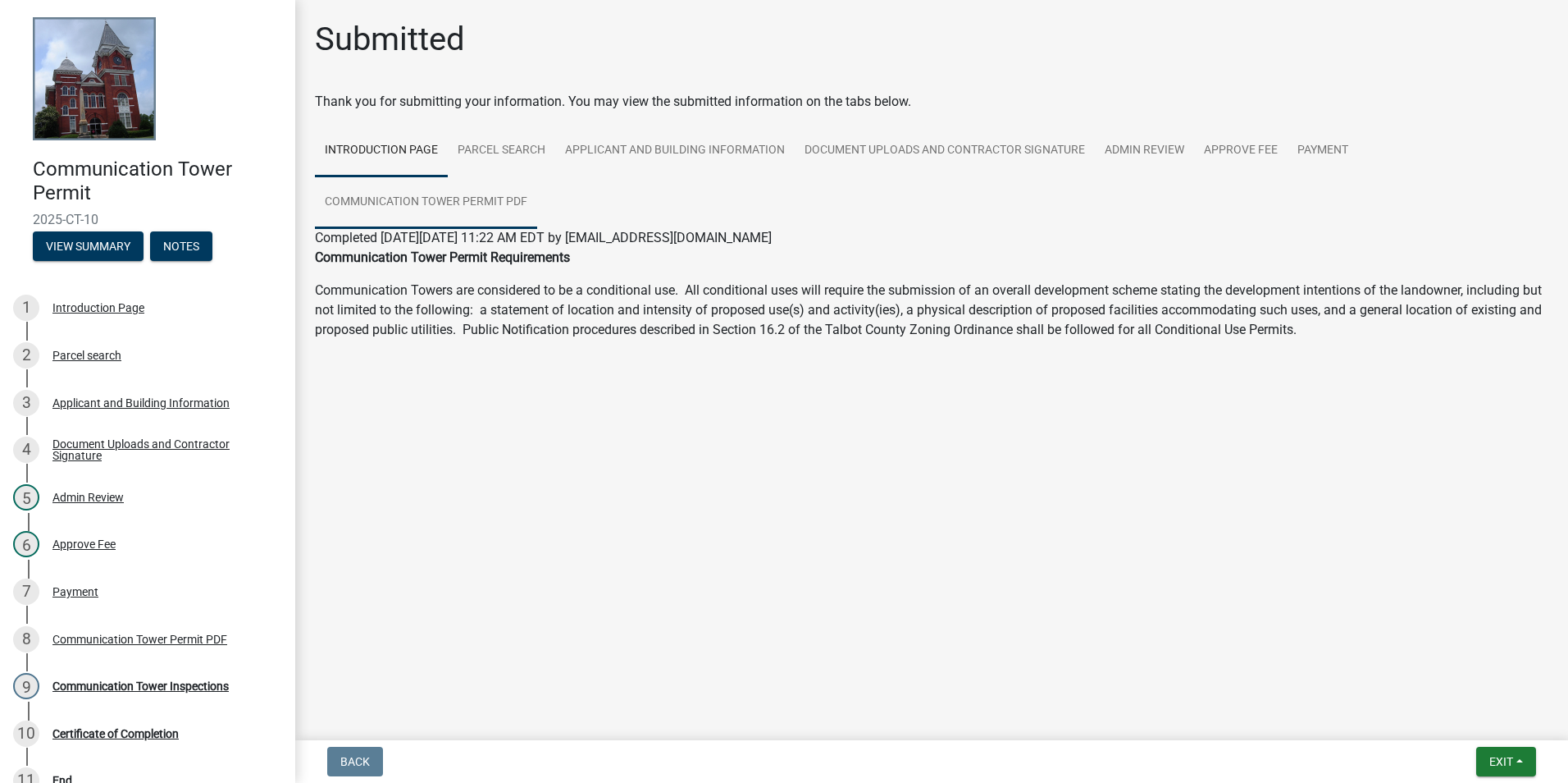
click at [468, 199] on link "Communication Tower Permit PDF" at bounding box center [425, 202] width 222 height 52
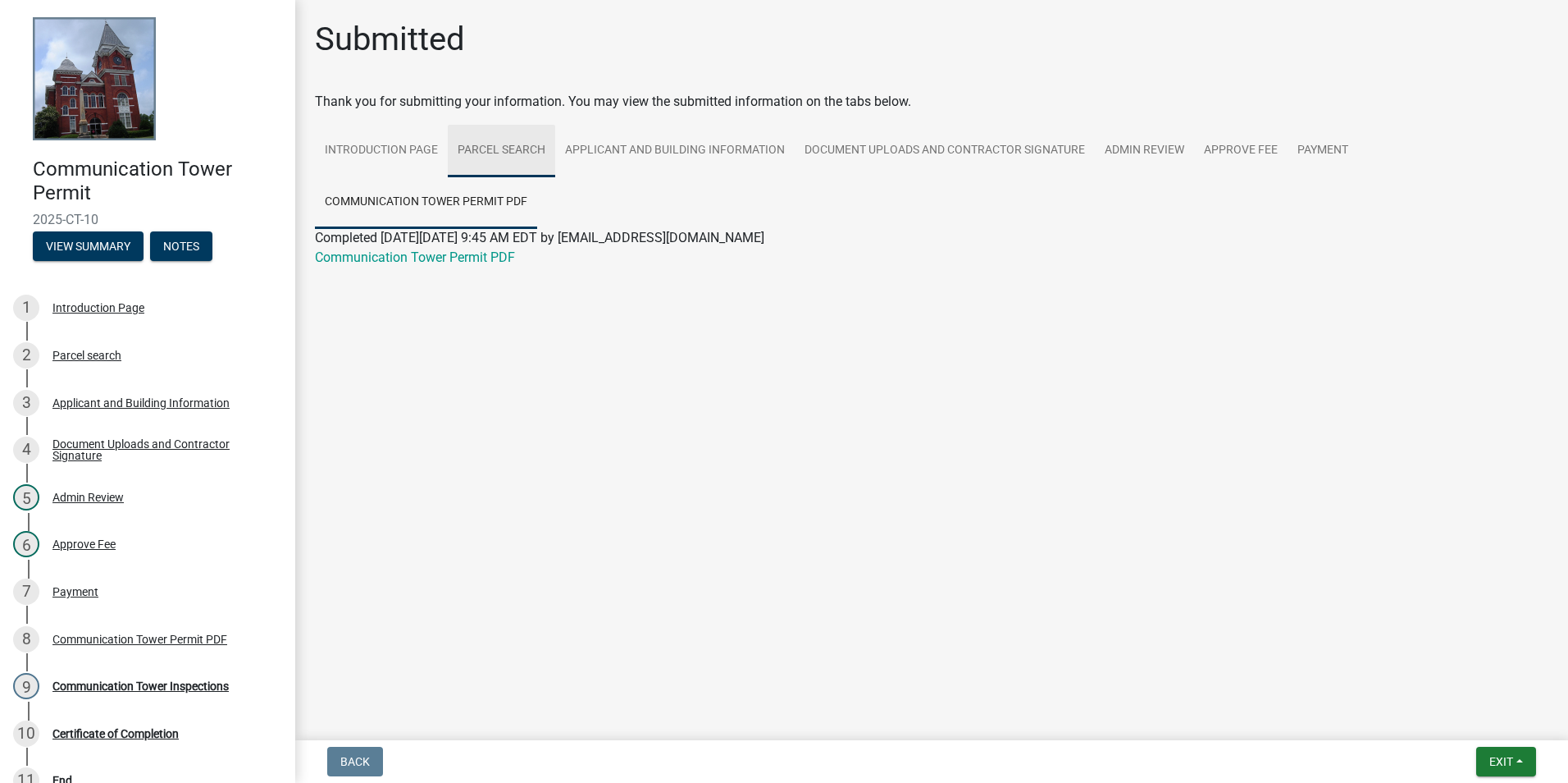
click at [501, 145] on link "Parcel search" at bounding box center [501, 150] width 107 height 52
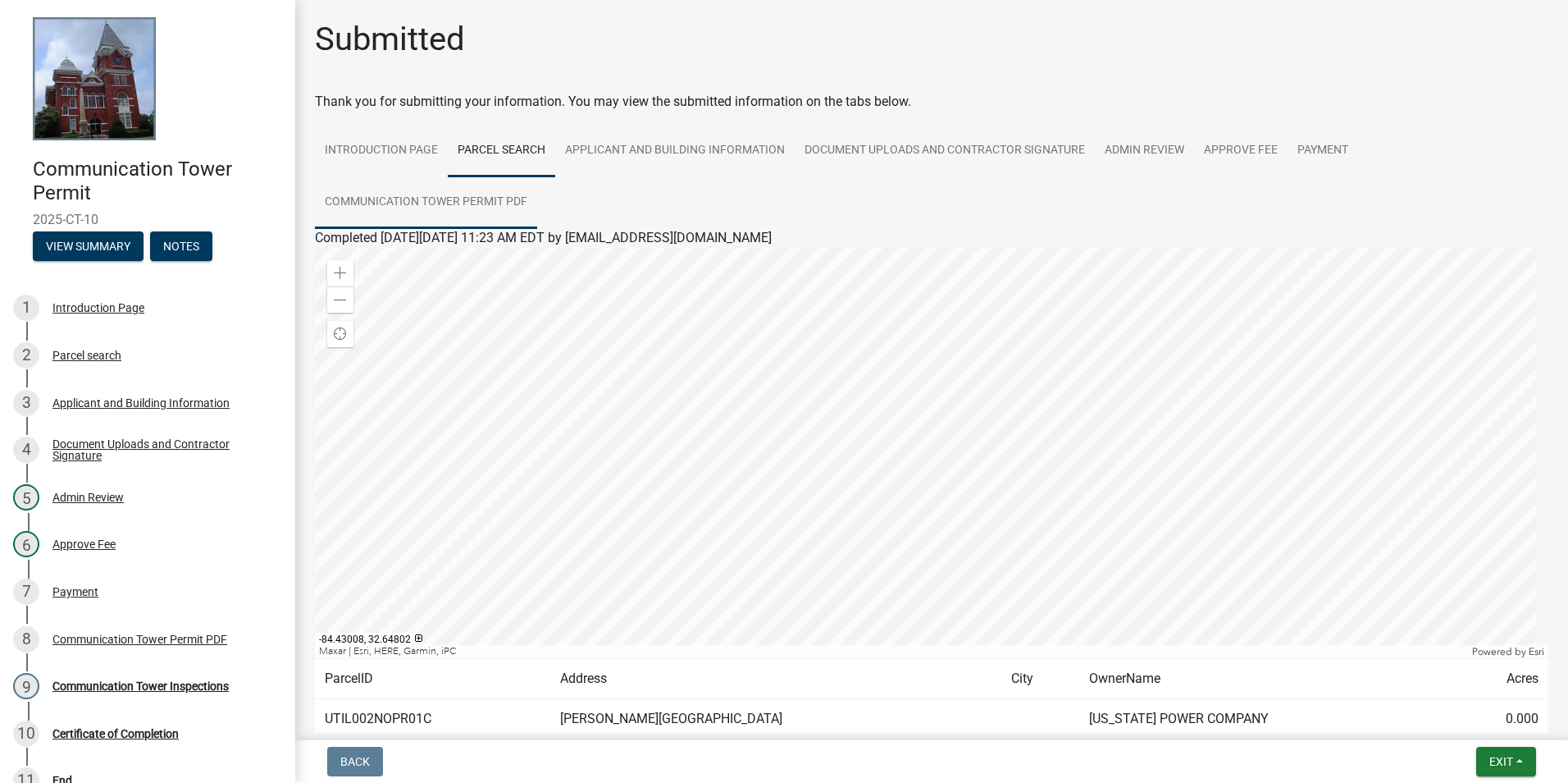
click at [490, 198] on link "Communication Tower Permit PDF" at bounding box center [425, 202] width 222 height 52
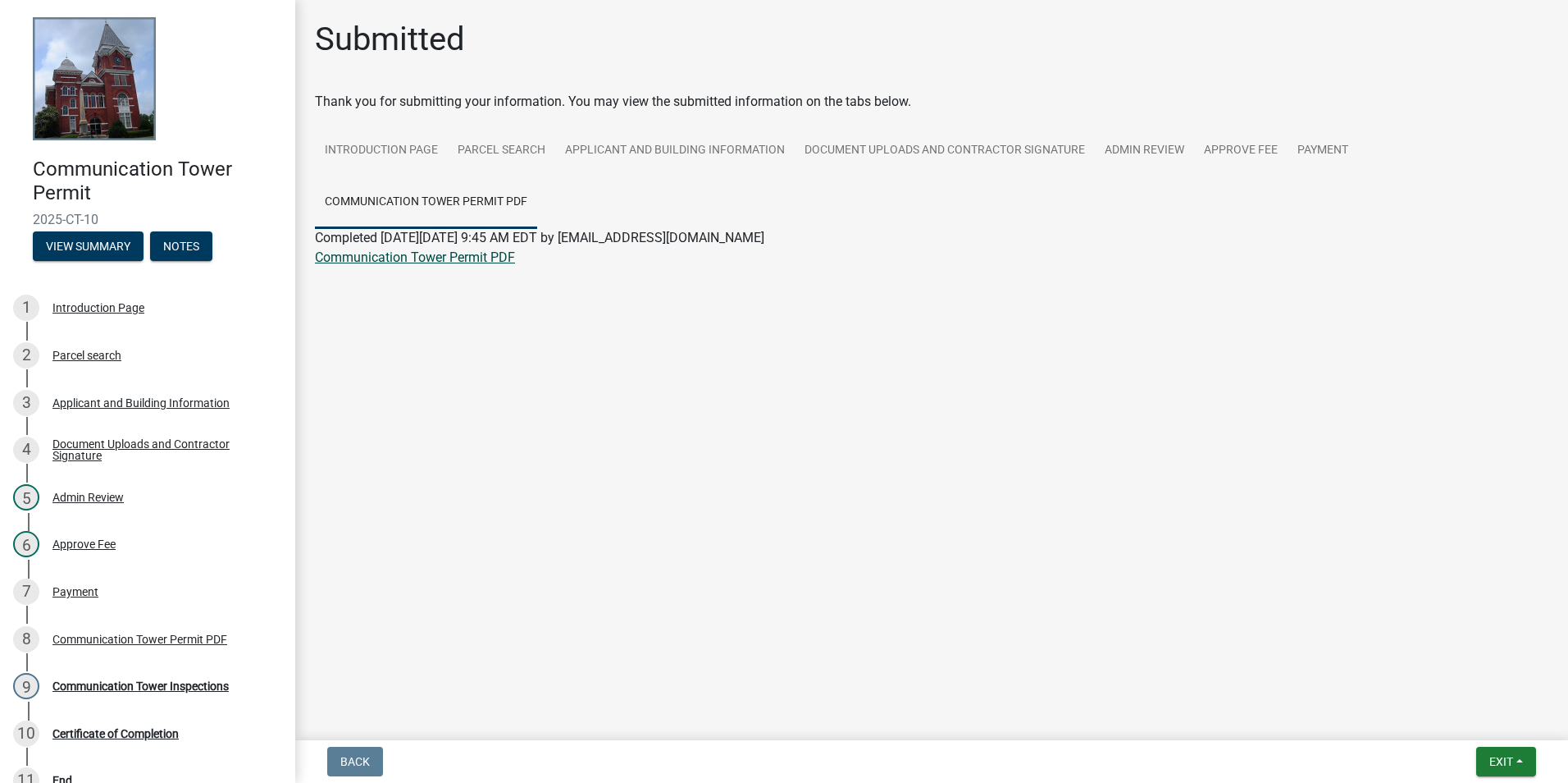
click at [450, 252] on link "Communication Tower Permit PDF" at bounding box center [414, 257] width 200 height 16
click at [516, 144] on link "Parcel search" at bounding box center [501, 150] width 107 height 52
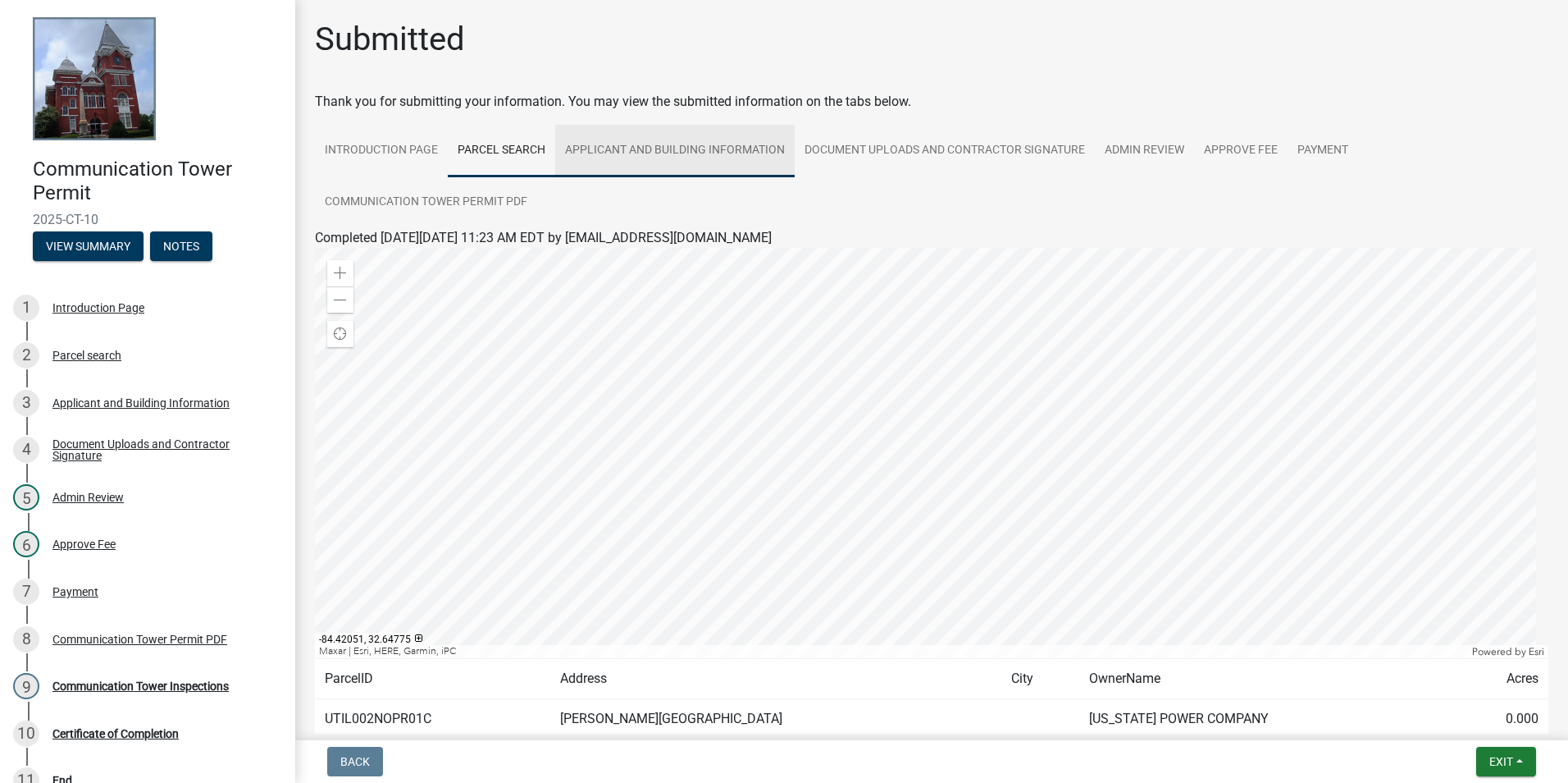
click at [735, 146] on link "Applicant and Building Information" at bounding box center [675, 150] width 240 height 52
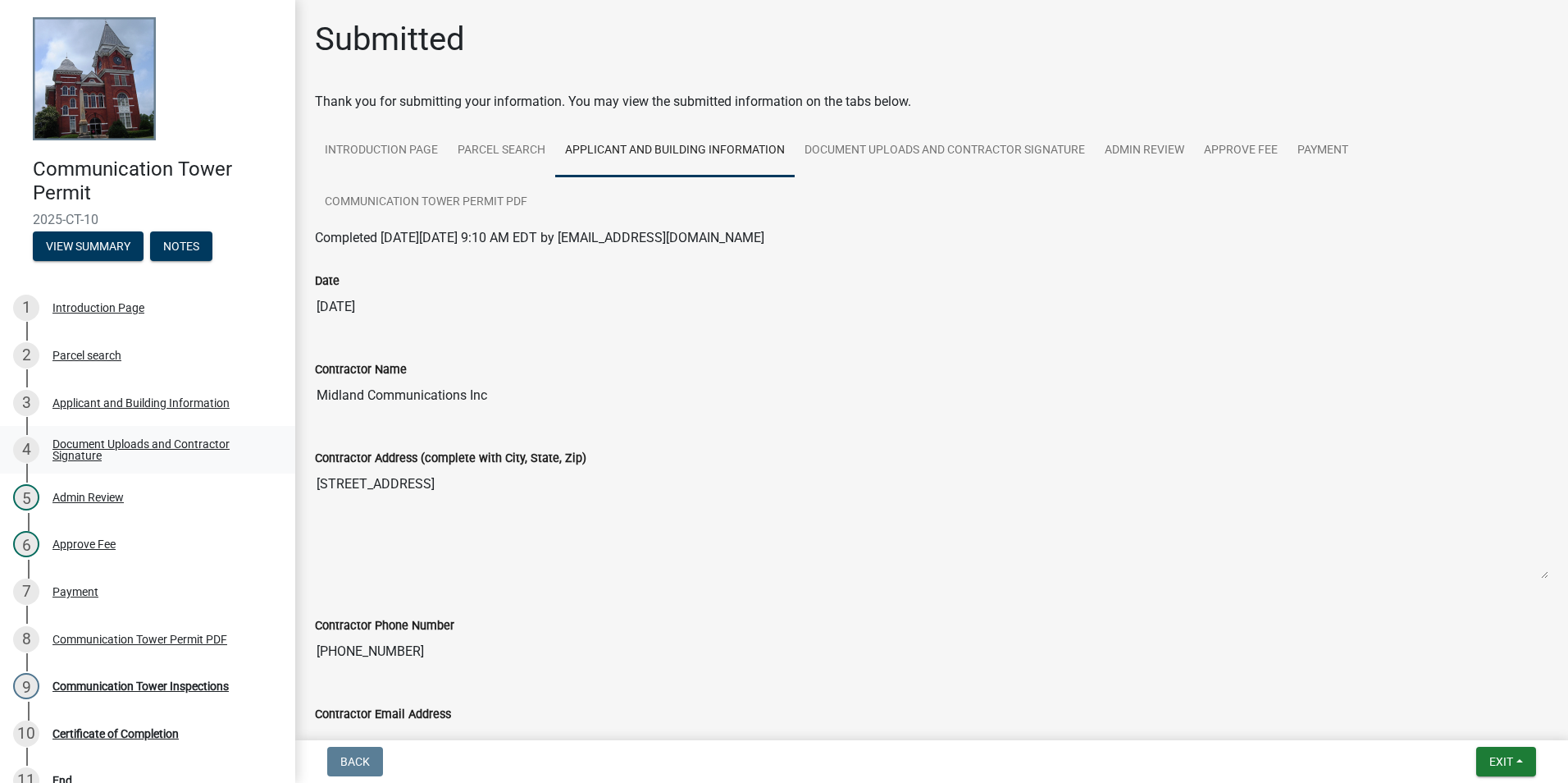
click at [163, 448] on div "Document Uploads and Contractor Signature" at bounding box center [161, 449] width 217 height 23
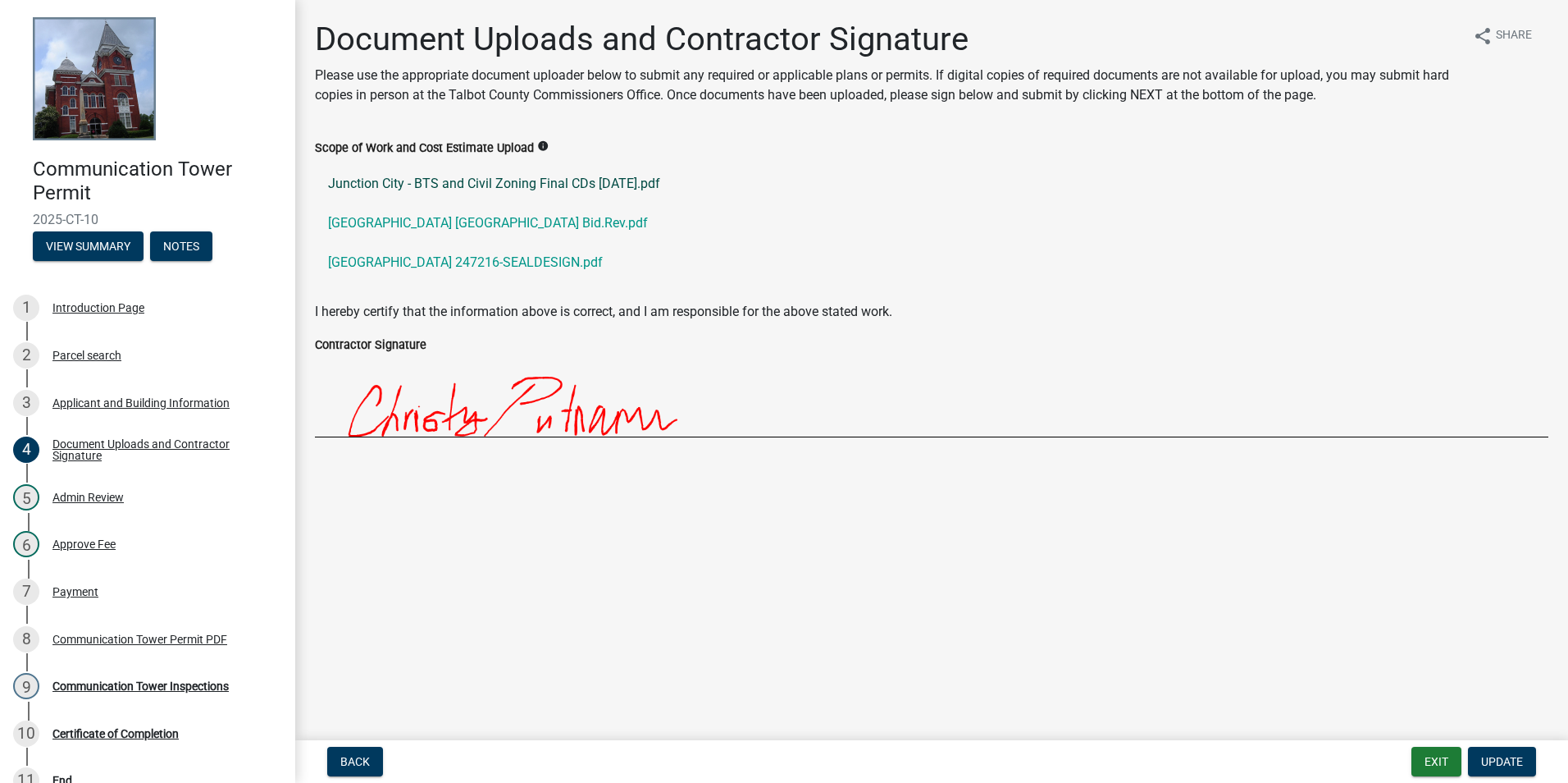
click at [538, 186] on link "Junction City - BTS and Civil Zoning Final CDs 11-18-24.pdf" at bounding box center [931, 183] width 1234 height 39
click at [452, 220] on link "GPC Junction City_ Midland Bid.Rev.pdf" at bounding box center [931, 223] width 1234 height 39
click at [498, 265] on link "Junction City 247216-SEALDESIGN.pdf" at bounding box center [931, 262] width 1234 height 39
click at [122, 641] on div "Communication Tower Permit PDF" at bounding box center [139, 639] width 175 height 12
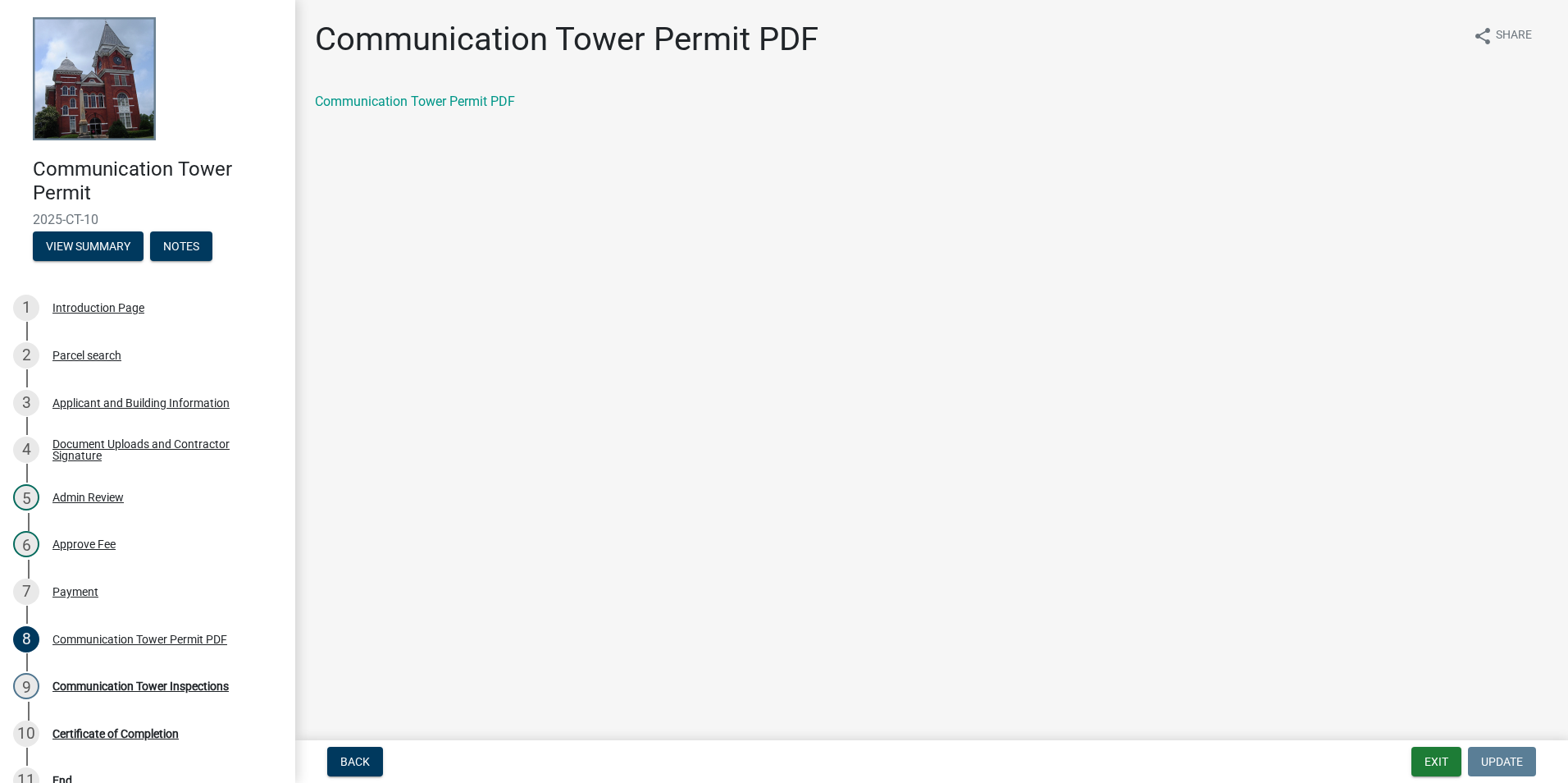
click at [410, 93] on div "Communication Tower Permit PDF" at bounding box center [932, 102] width 1258 height 20
click at [407, 107] on link "Communication Tower Permit PDF" at bounding box center [414, 102] width 200 height 16
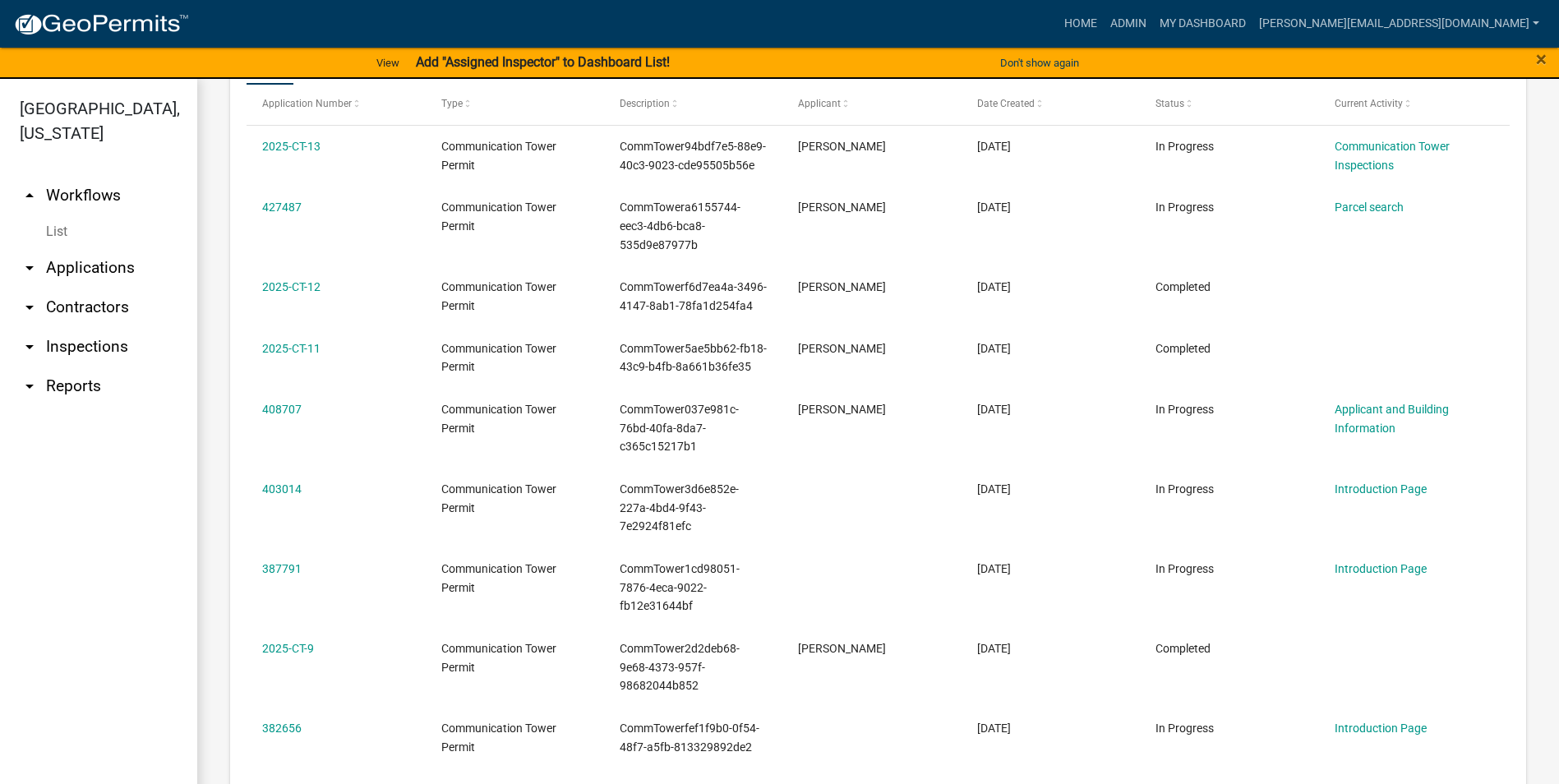
scroll to position [922, 0]
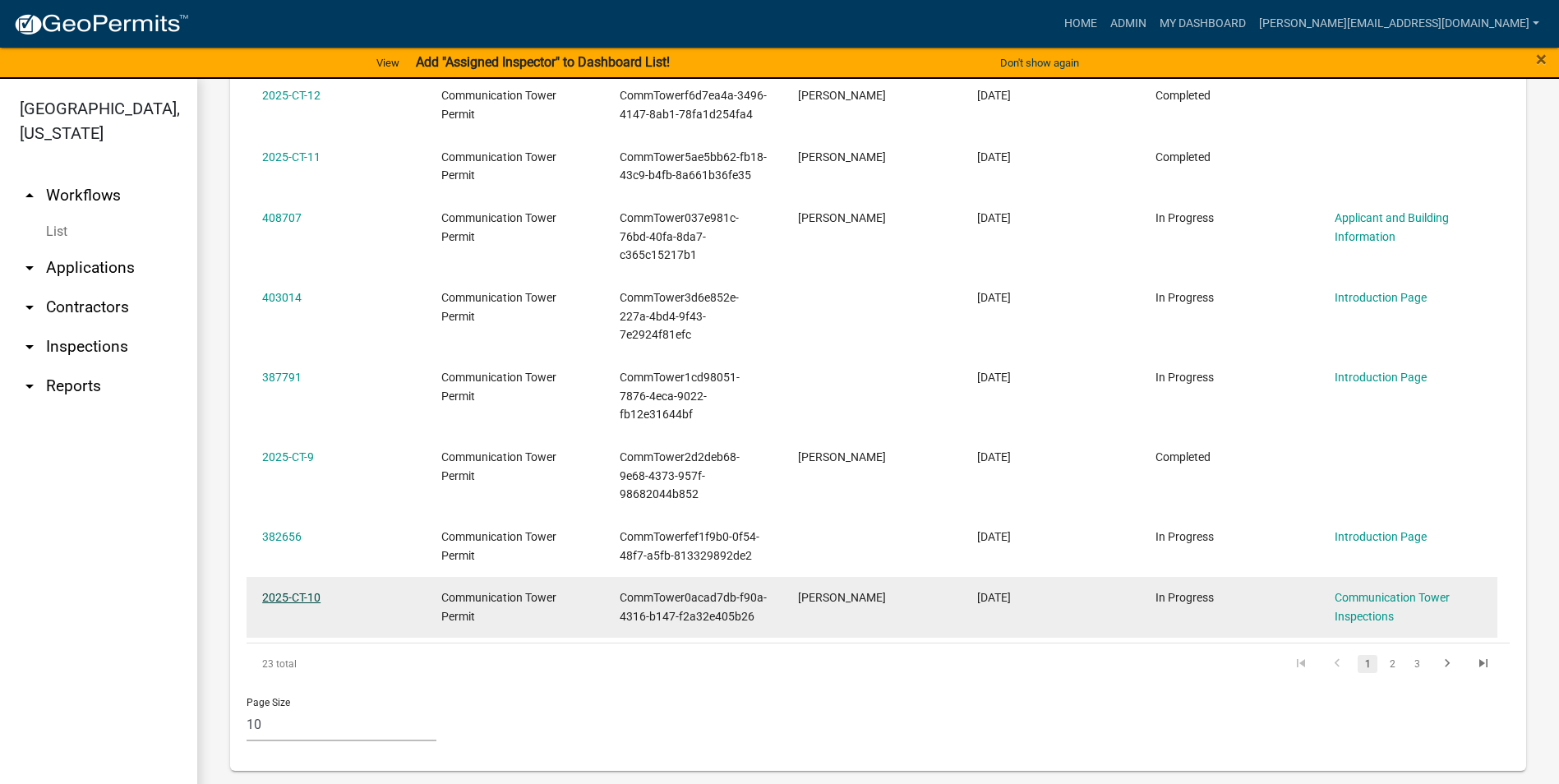
click at [307, 591] on link "2025-CT-10" at bounding box center [290, 596] width 58 height 13
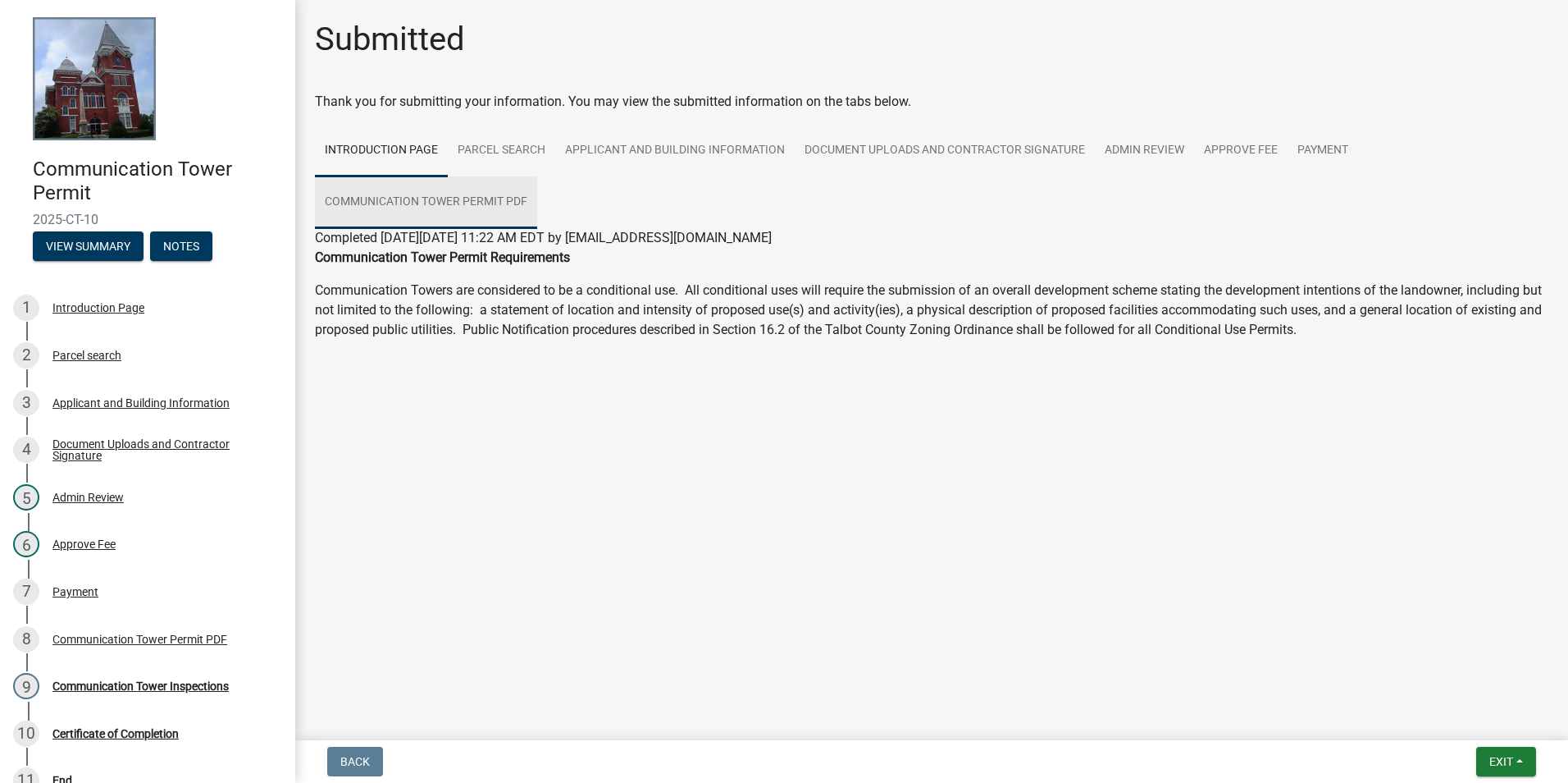
click at [441, 197] on link "Communication Tower Permit PDF" at bounding box center [425, 202] width 222 height 52
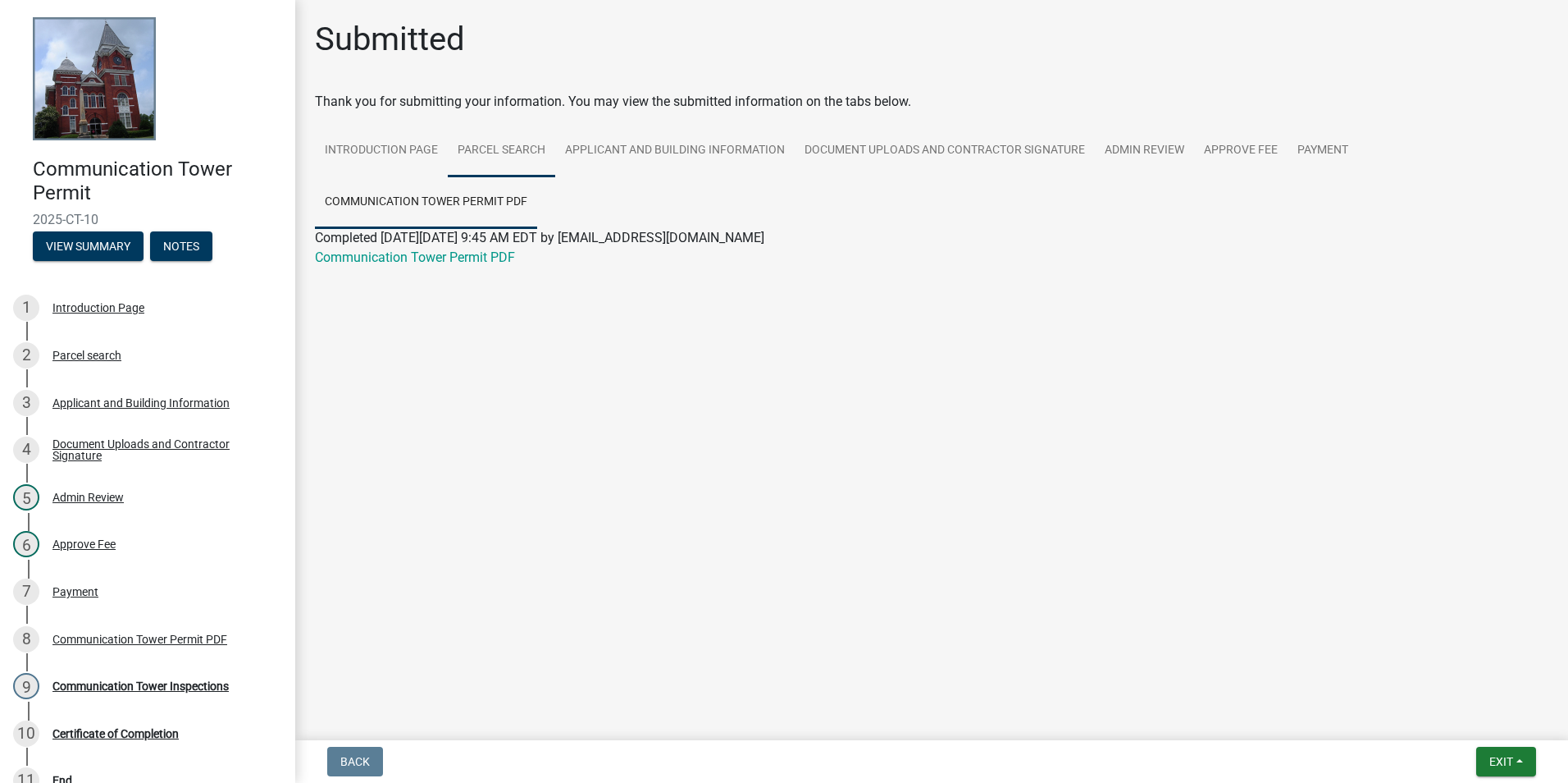
click at [501, 144] on link "Parcel search" at bounding box center [501, 150] width 107 height 52
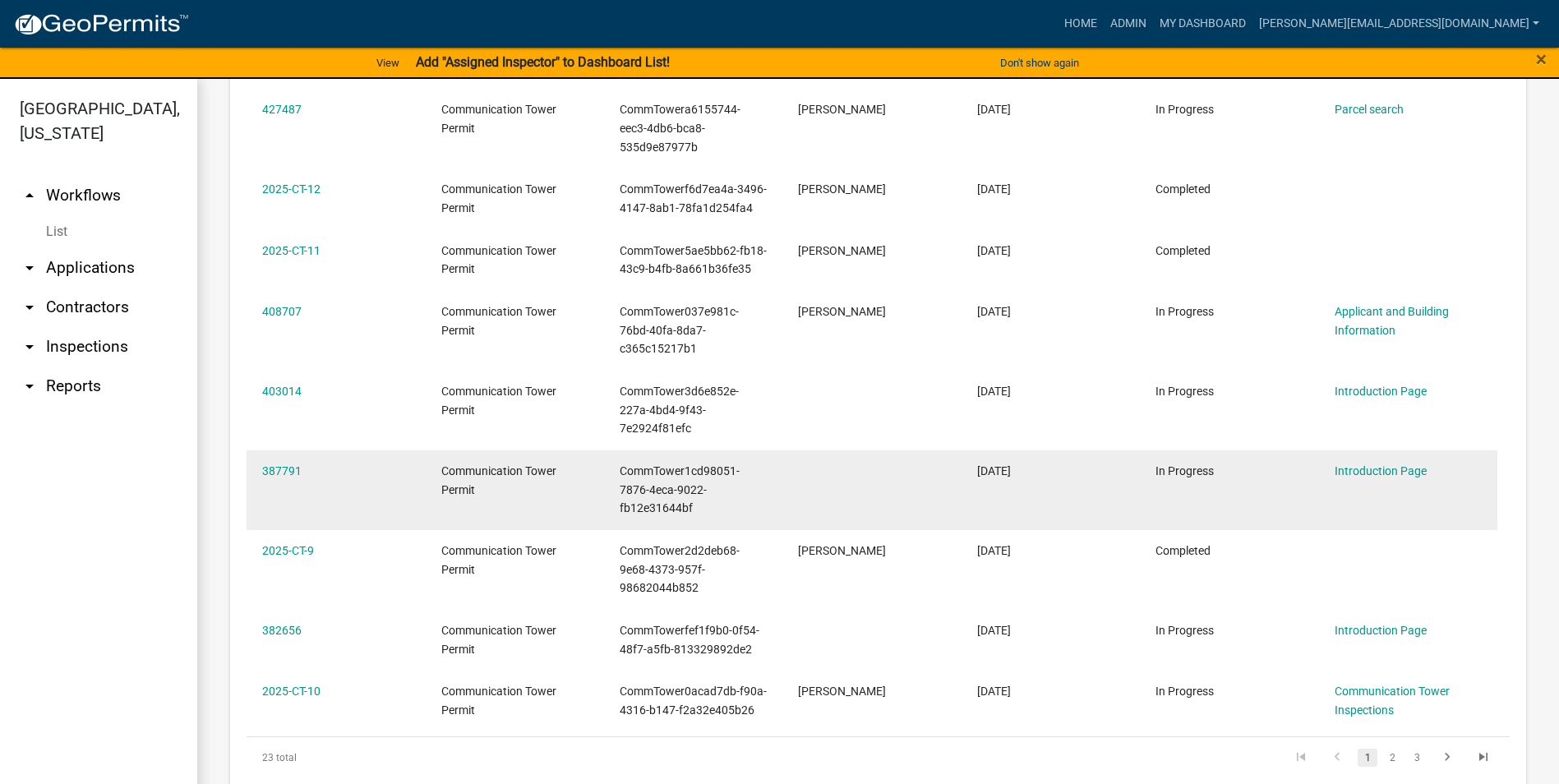
scroll to position [922, 0]
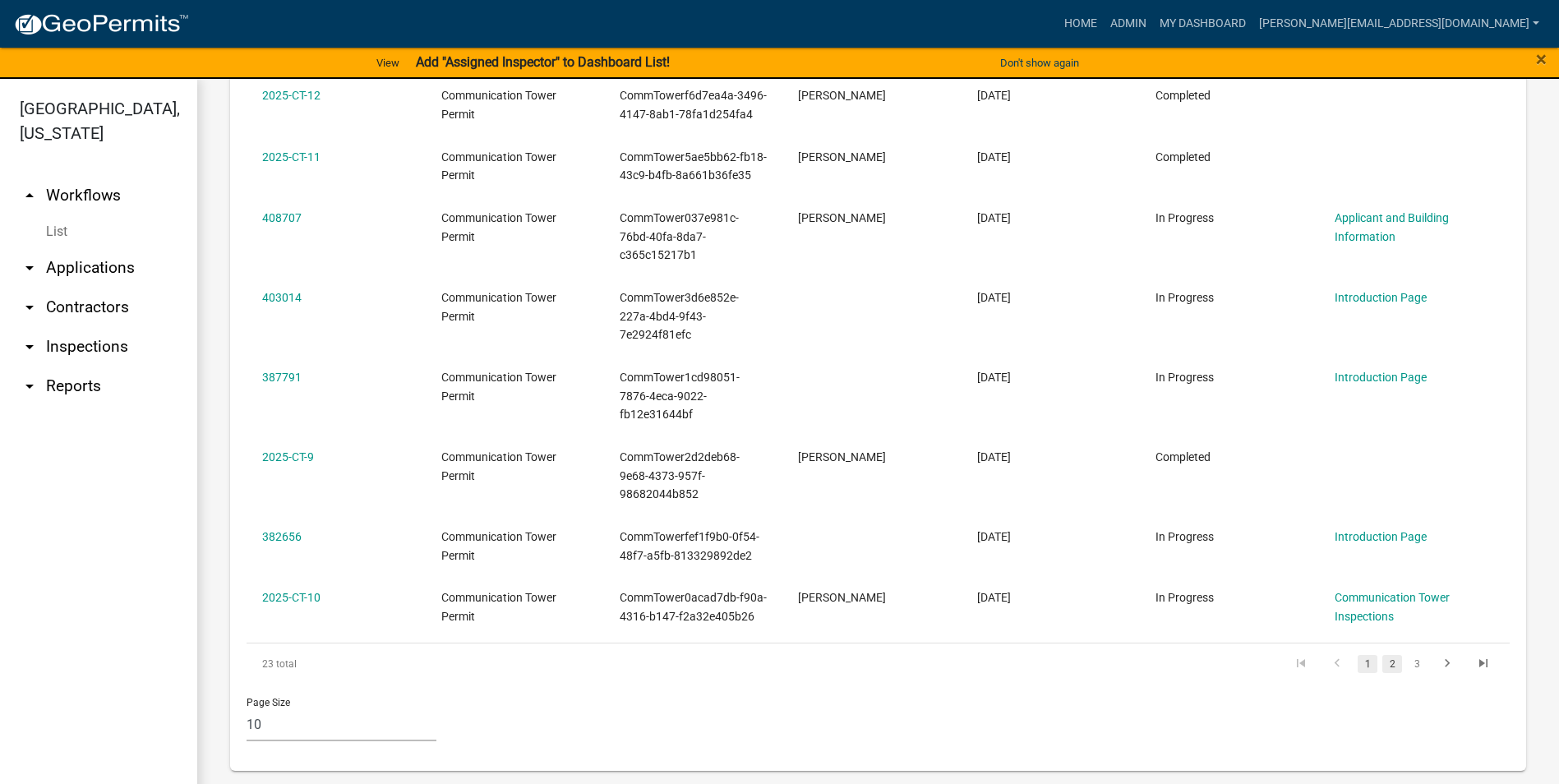
click at [1382, 661] on link "2" at bounding box center [1392, 664] width 20 height 18
